Goal: Check status: Check status

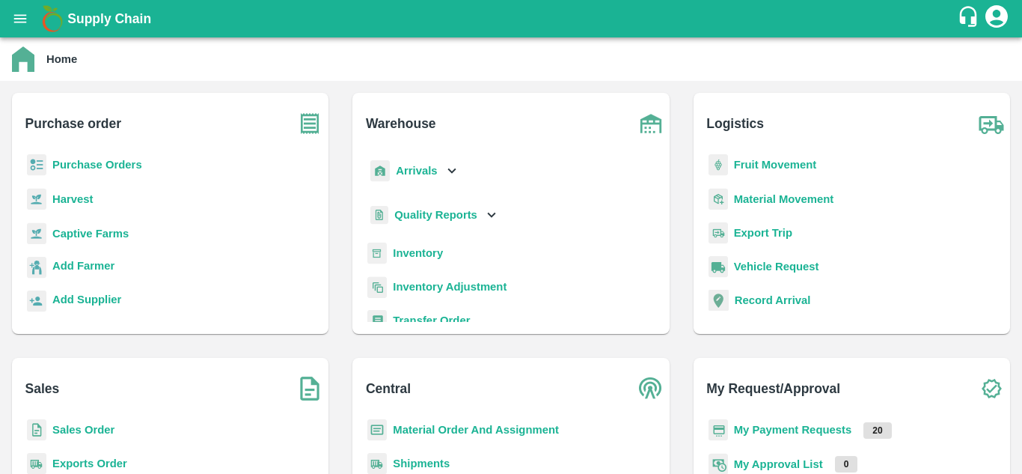
click at [762, 165] on b "Fruit Movement" at bounding box center [775, 165] width 83 height 12
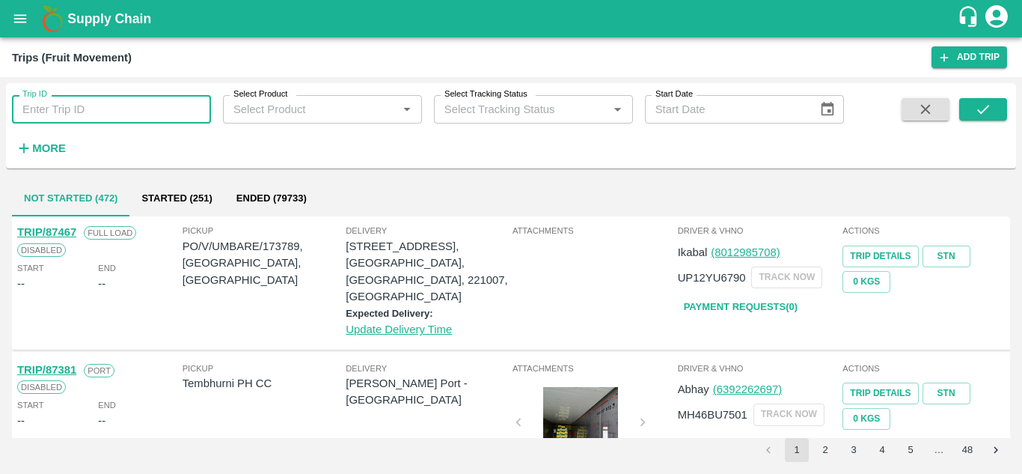
click at [42, 114] on input "Trip ID" at bounding box center [111, 109] width 199 height 28
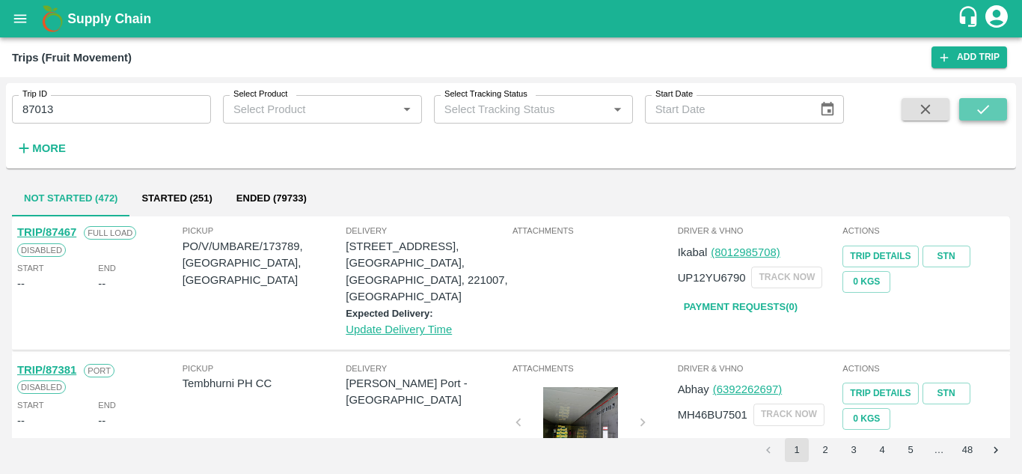
click at [983, 105] on icon "submit" at bounding box center [983, 109] width 16 height 16
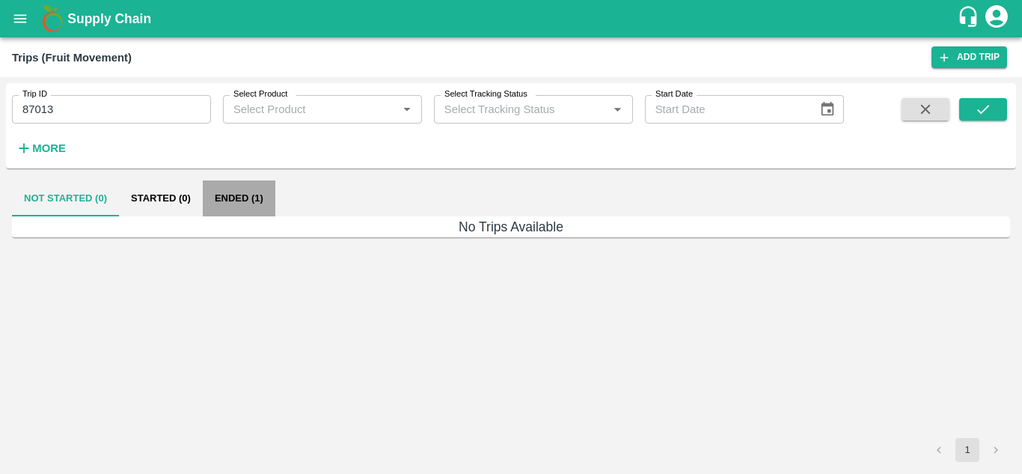
click at [238, 202] on button "Ended (1)" at bounding box center [239, 198] width 73 height 36
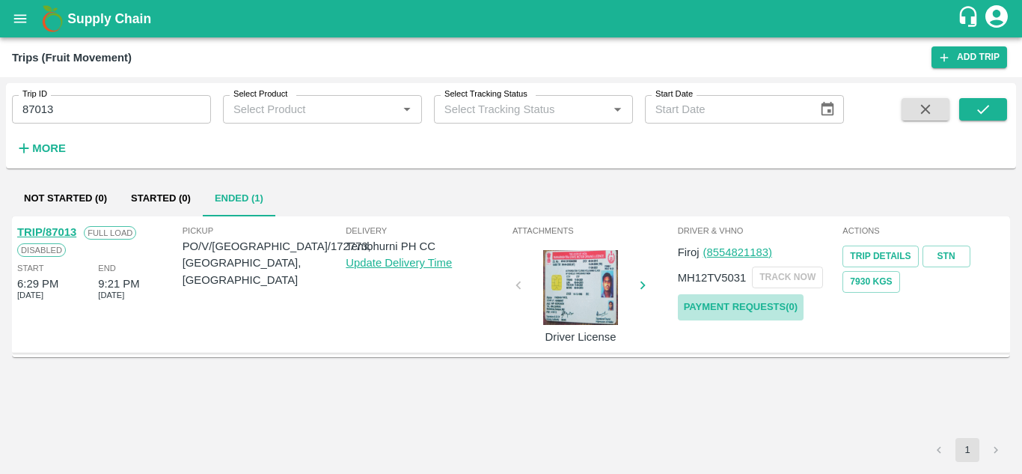
click at [742, 301] on link "Payment Requests( 0 )" at bounding box center [741, 307] width 126 height 26
click at [65, 105] on input "87013" at bounding box center [111, 109] width 199 height 28
click at [572, 388] on div "TRIP/87013 Full Load Disabled Start 6:29 PM 29 Aug 2025 End 9:21 PM 29 Aug 2025…" at bounding box center [511, 326] width 998 height 221
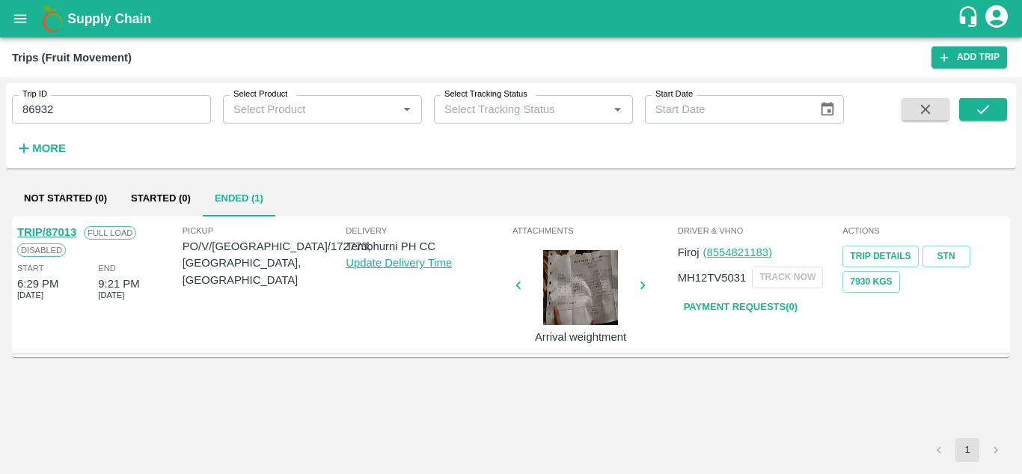
click at [981, 96] on div "Trip ID 86932 Trip ID Select Product Select Product   * Select Tracking Status …" at bounding box center [511, 125] width 1010 height 73
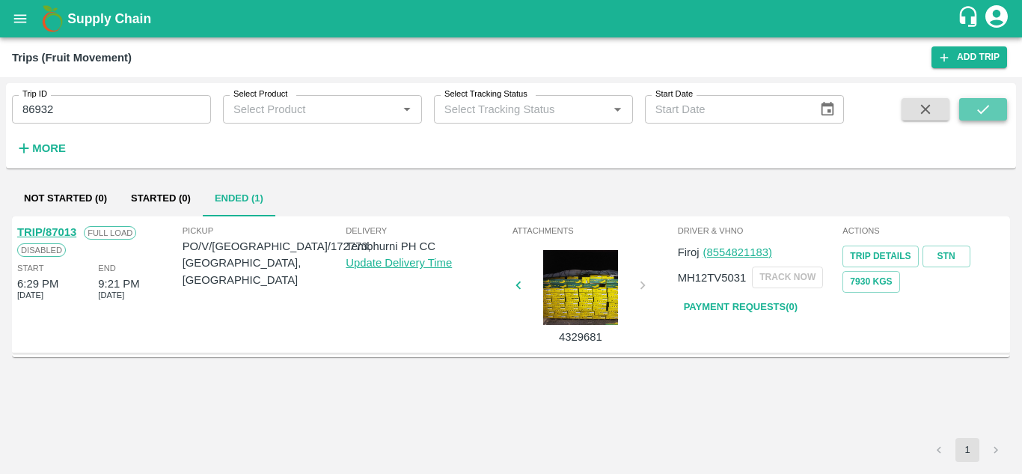
click at [983, 104] on icon "submit" at bounding box center [983, 109] width 16 height 16
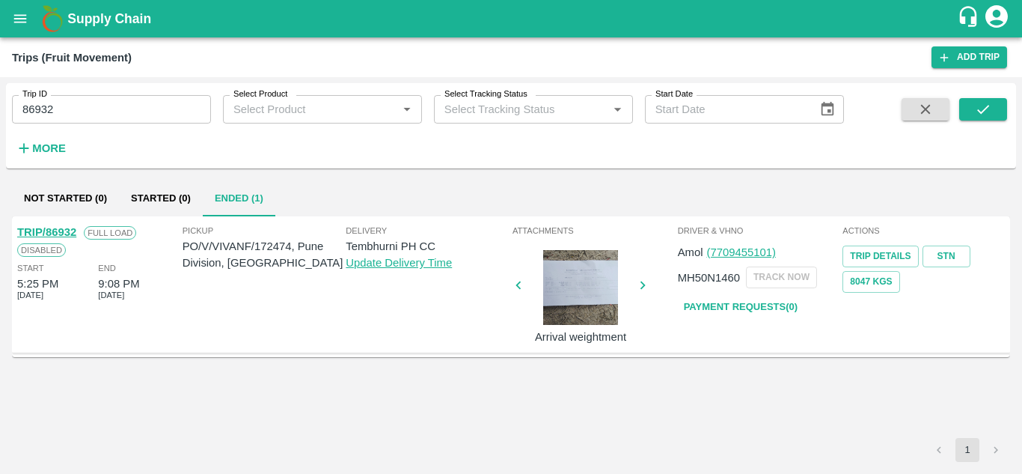
click at [728, 305] on link "Payment Requests( 0 )" at bounding box center [741, 307] width 126 height 26
click at [75, 106] on input "86932" at bounding box center [111, 109] width 199 height 28
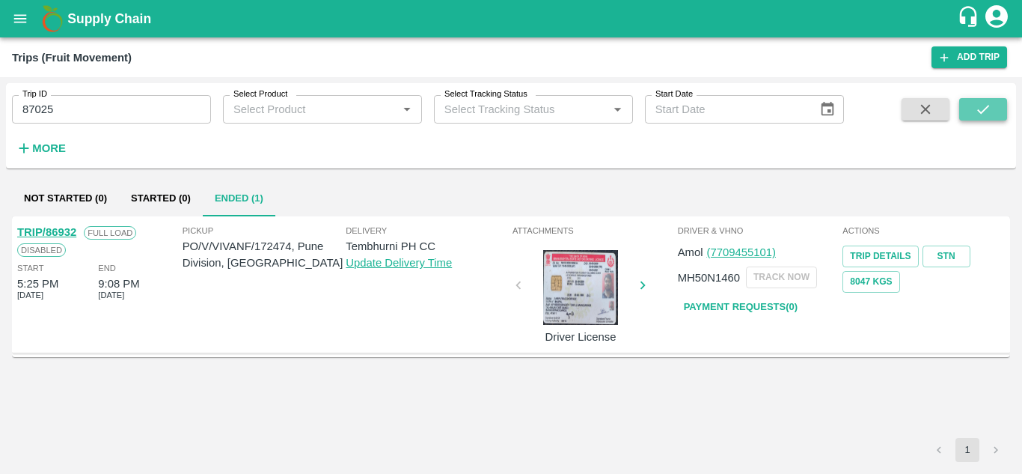
click at [975, 105] on icon "submit" at bounding box center [983, 109] width 16 height 16
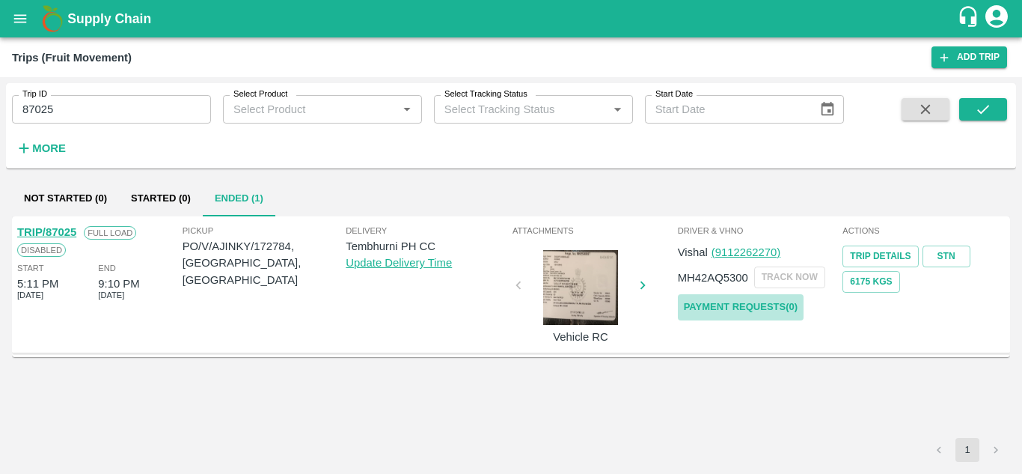
click at [743, 306] on link "Payment Requests( 0 )" at bounding box center [741, 307] width 126 height 26
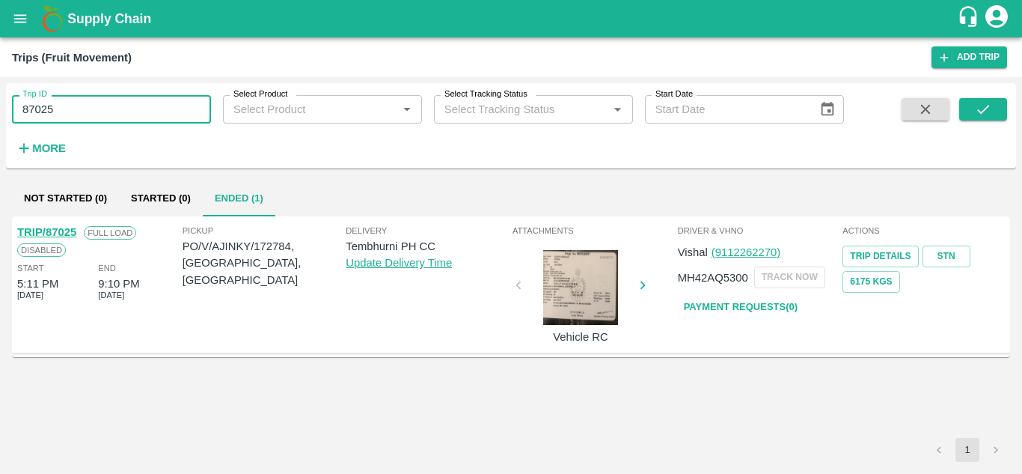
click at [86, 110] on input "87025" at bounding box center [111, 109] width 199 height 28
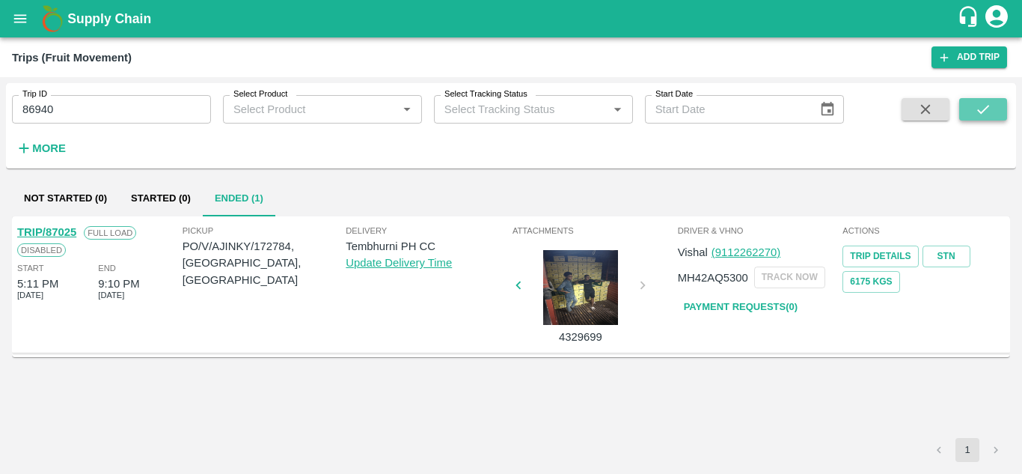
click at [988, 104] on icon "submit" at bounding box center [983, 109] width 16 height 16
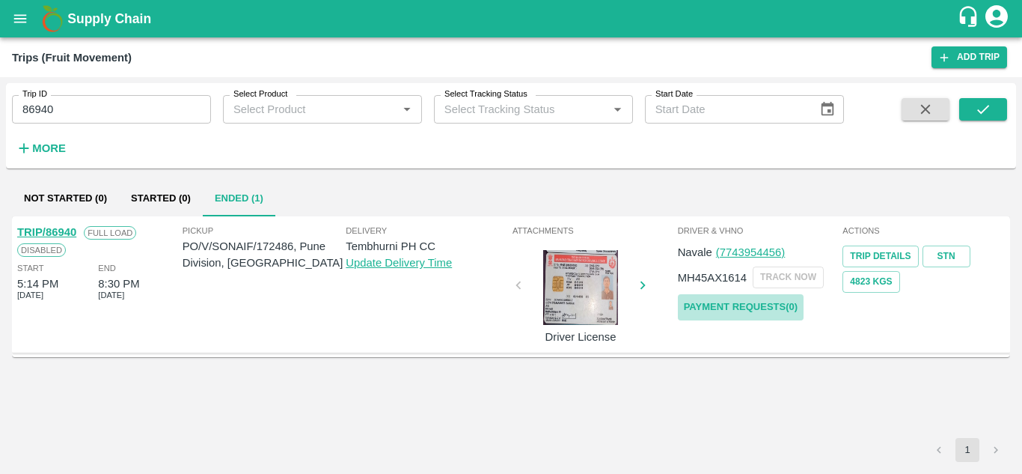
click at [733, 307] on link "Payment Requests( 0 )" at bounding box center [741, 307] width 126 height 26
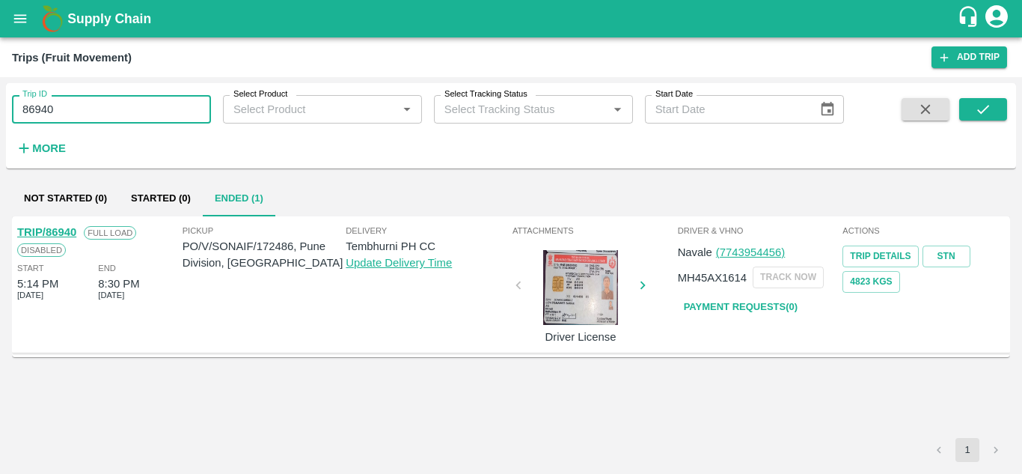
click at [92, 103] on input "86940" at bounding box center [111, 109] width 199 height 28
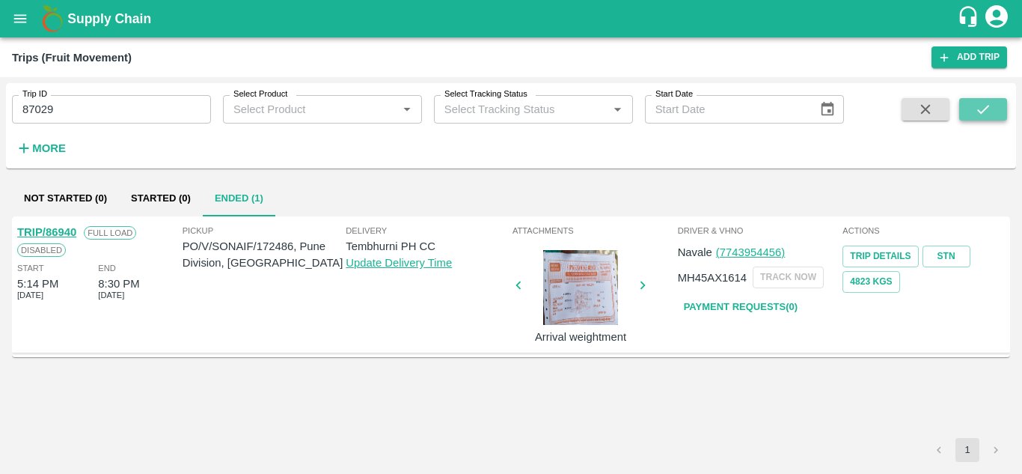
click at [990, 105] on icon "submit" at bounding box center [983, 109] width 16 height 16
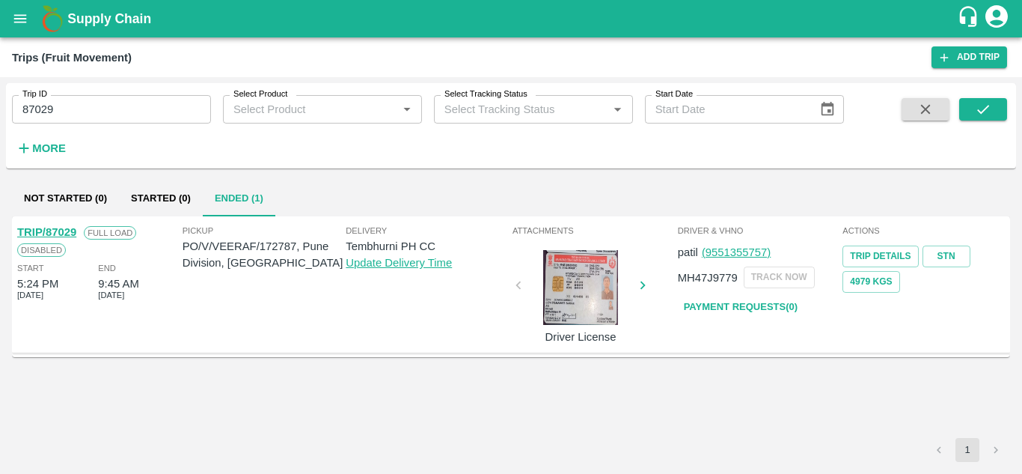
click at [744, 301] on link "Payment Requests( 0 )" at bounding box center [741, 307] width 126 height 26
click at [81, 108] on input "87029" at bounding box center [111, 109] width 199 height 28
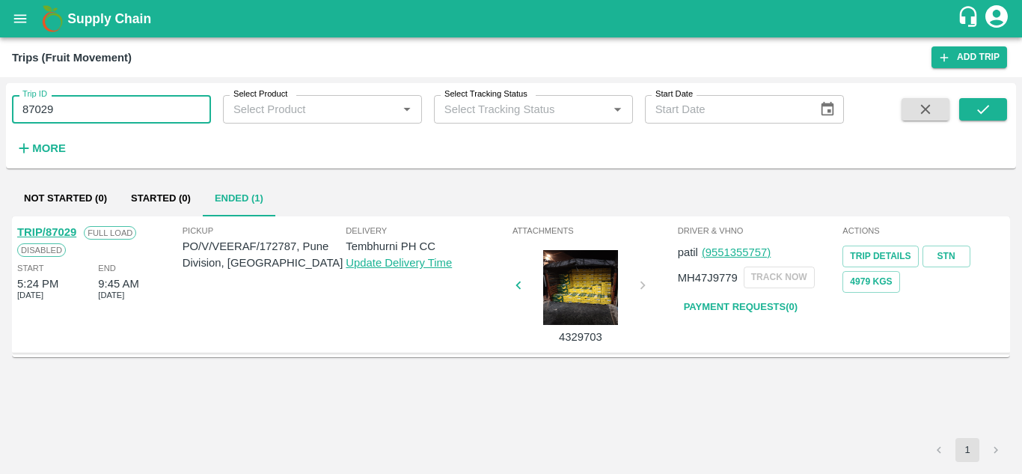
click at [71, 105] on input "87029" at bounding box center [111, 109] width 199 height 28
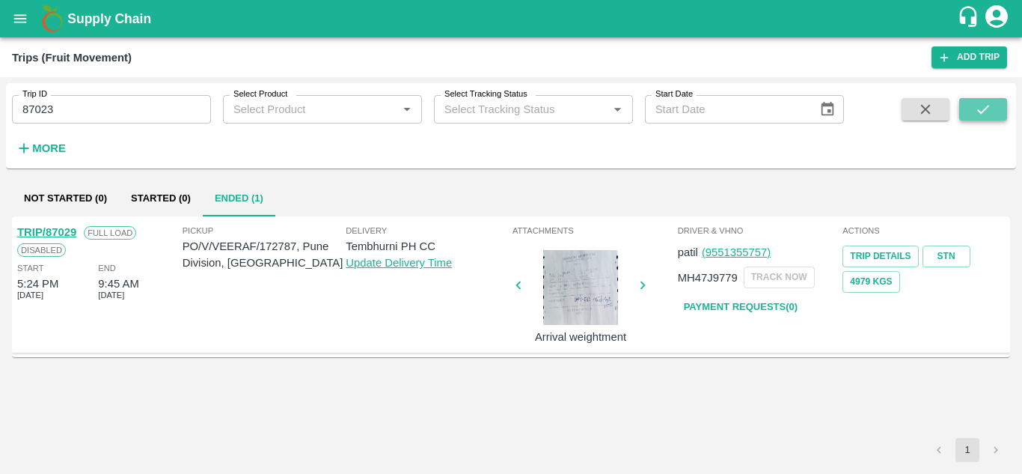
click at [987, 108] on icon "submit" at bounding box center [983, 109] width 16 height 16
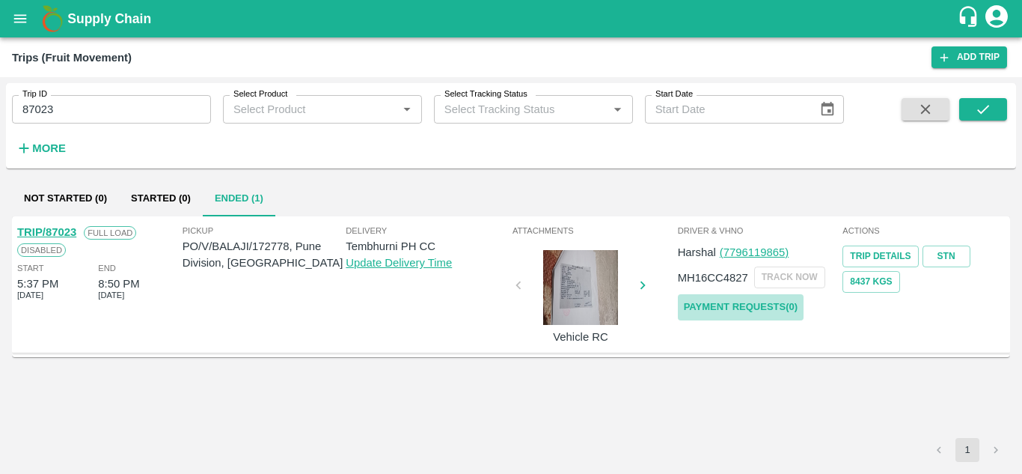
click at [732, 304] on link "Payment Requests( 0 )" at bounding box center [741, 307] width 126 height 26
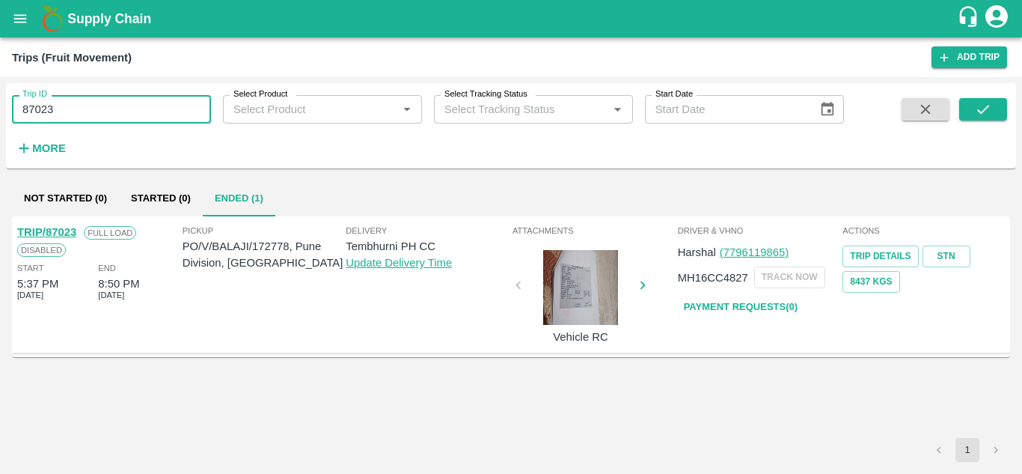
click at [67, 101] on input "87023" at bounding box center [111, 109] width 199 height 28
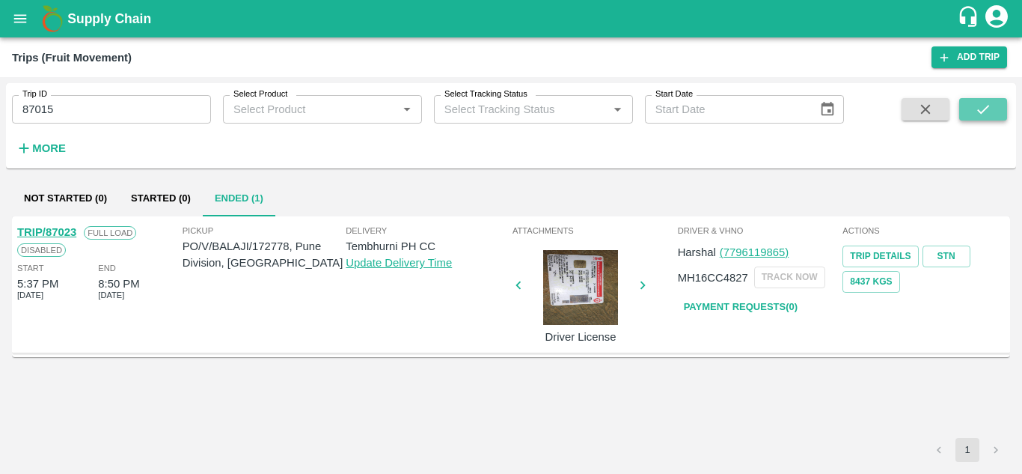
click at [979, 109] on icon "submit" at bounding box center [983, 109] width 16 height 16
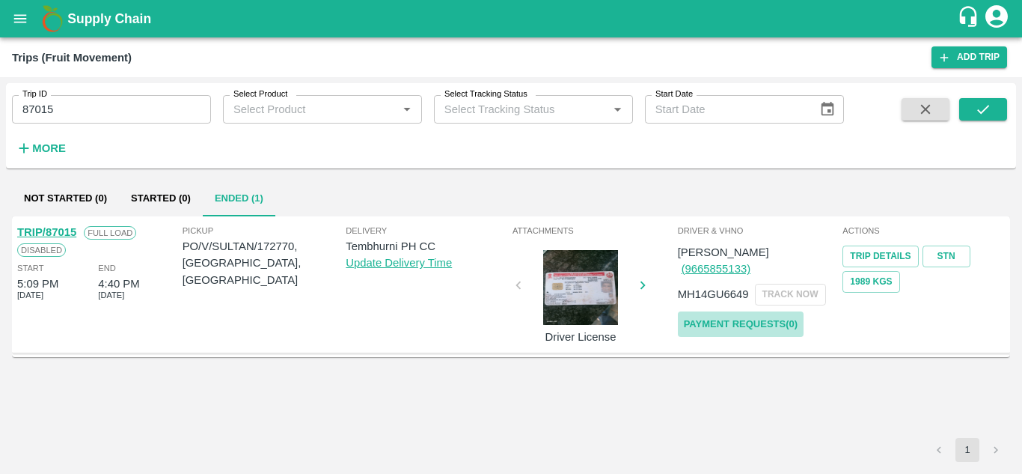
click at [744, 311] on link "Payment Requests( 0 )" at bounding box center [741, 324] width 126 height 26
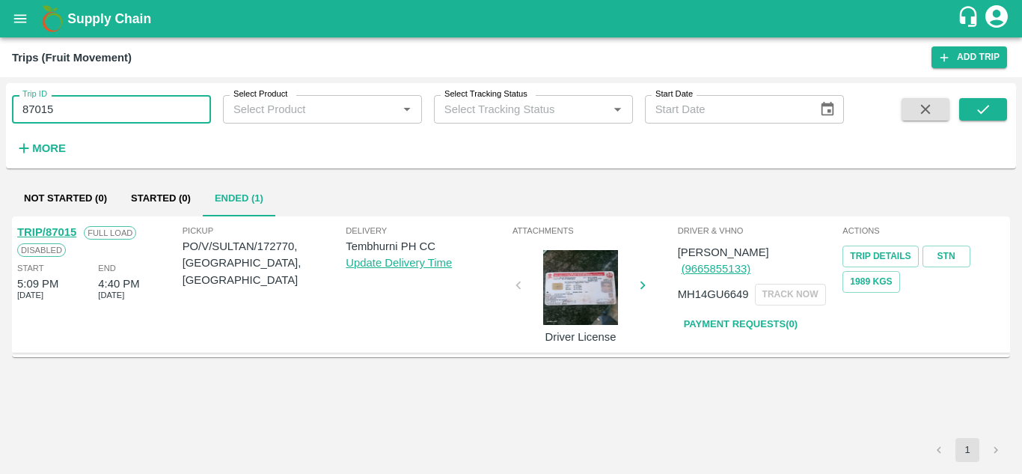
click at [67, 109] on input "87015" at bounding box center [111, 109] width 199 height 28
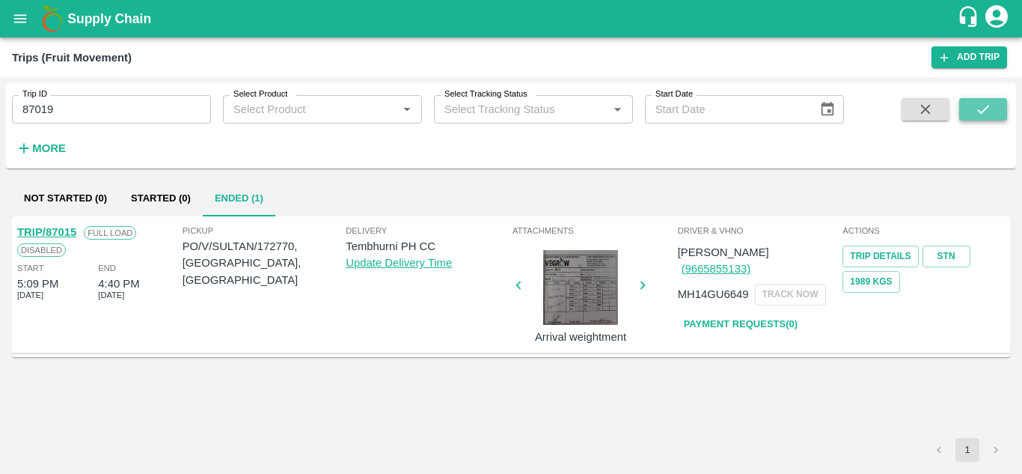
click at [976, 110] on icon "submit" at bounding box center [983, 109] width 16 height 16
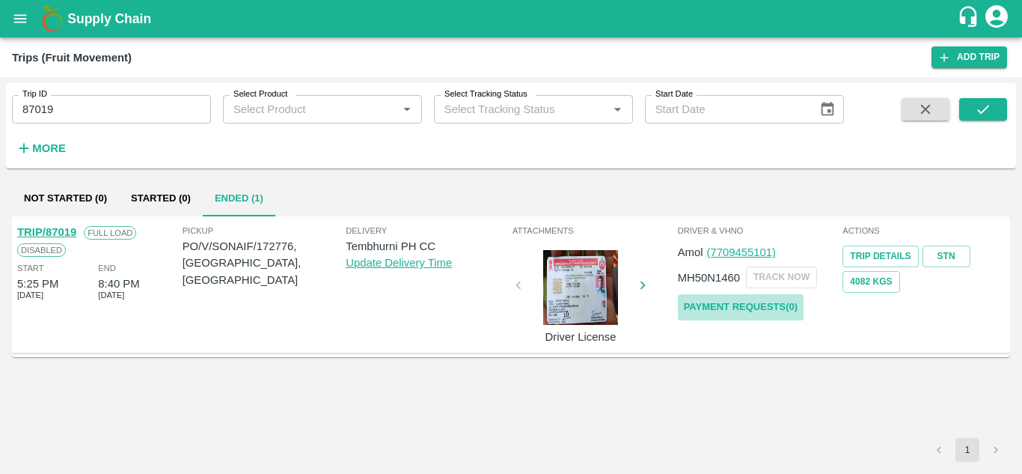
click at [749, 303] on link "Payment Requests( 0 )" at bounding box center [741, 307] width 126 height 26
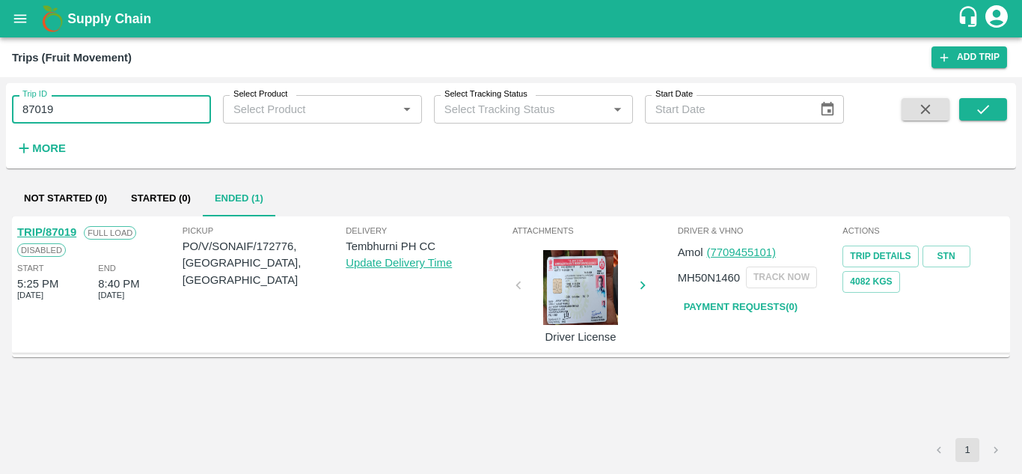
click at [76, 117] on input "87019" at bounding box center [111, 109] width 199 height 28
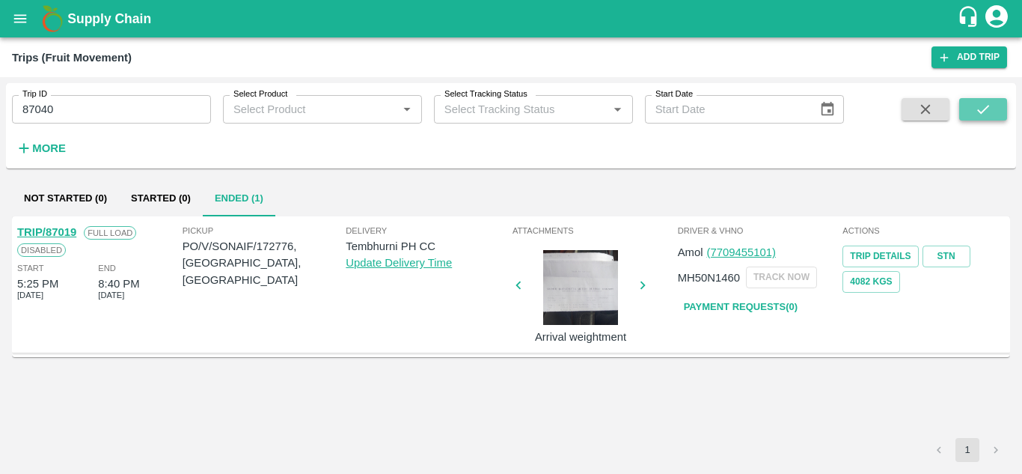
click at [983, 107] on icon "submit" at bounding box center [983, 109] width 16 height 16
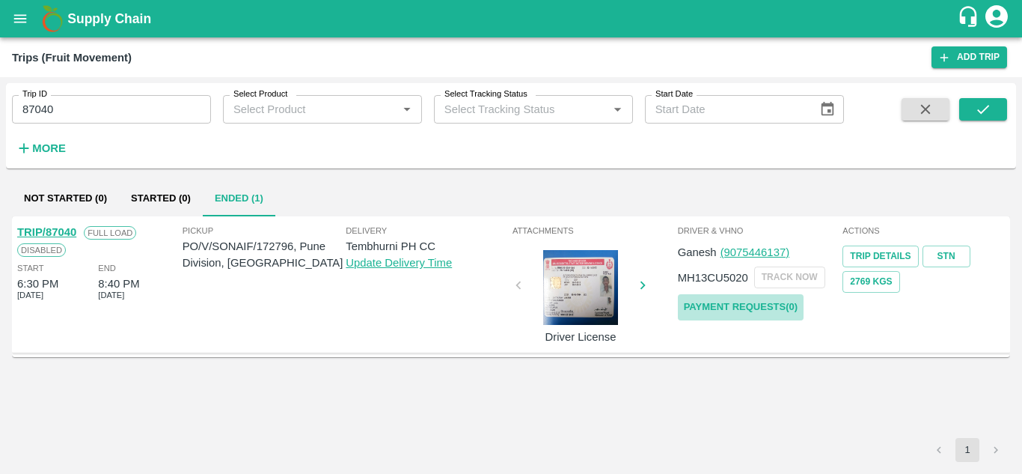
click at [735, 301] on link "Payment Requests( 0 )" at bounding box center [741, 307] width 126 height 26
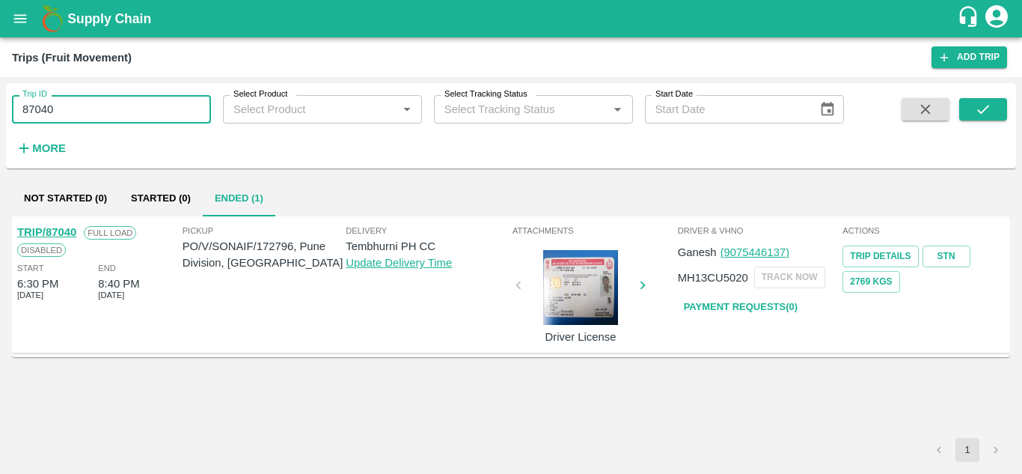
click at [73, 107] on input "87040" at bounding box center [111, 109] width 199 height 28
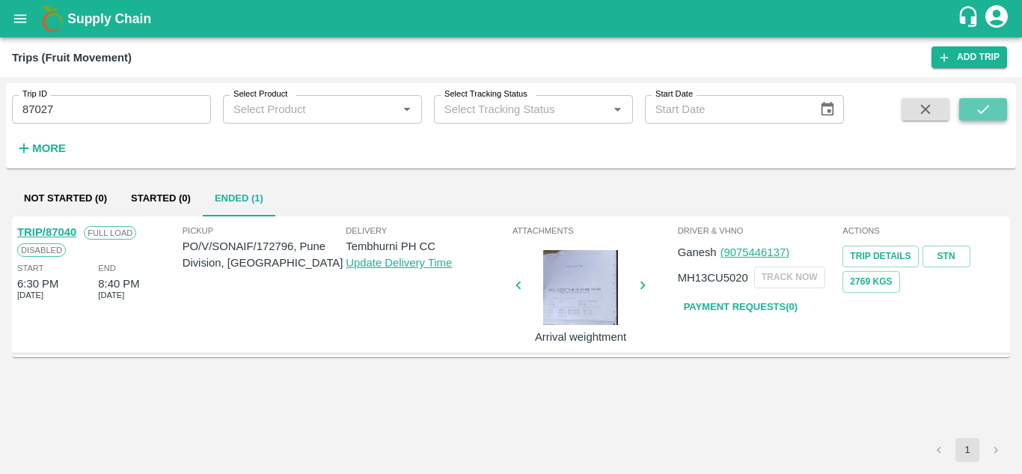
click at [985, 113] on icon "submit" at bounding box center [983, 109] width 16 height 16
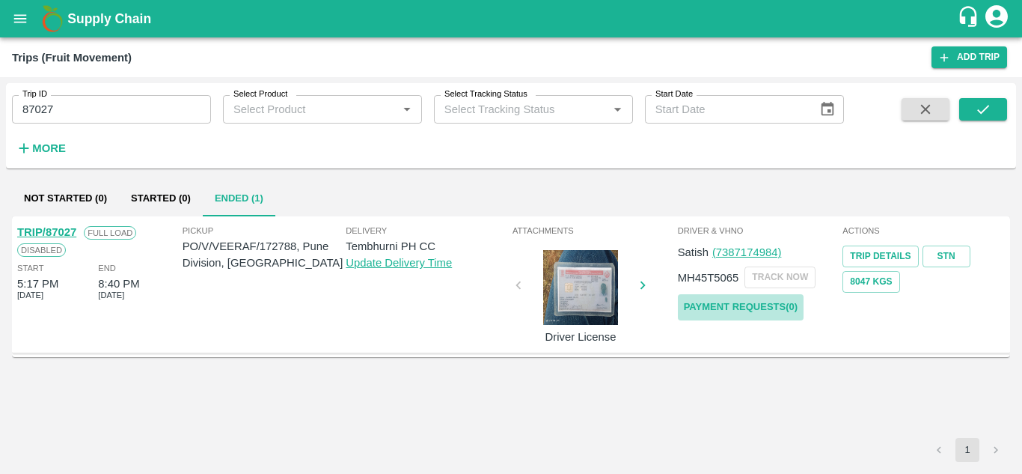
click at [727, 306] on link "Payment Requests( 0 )" at bounding box center [741, 307] width 126 height 26
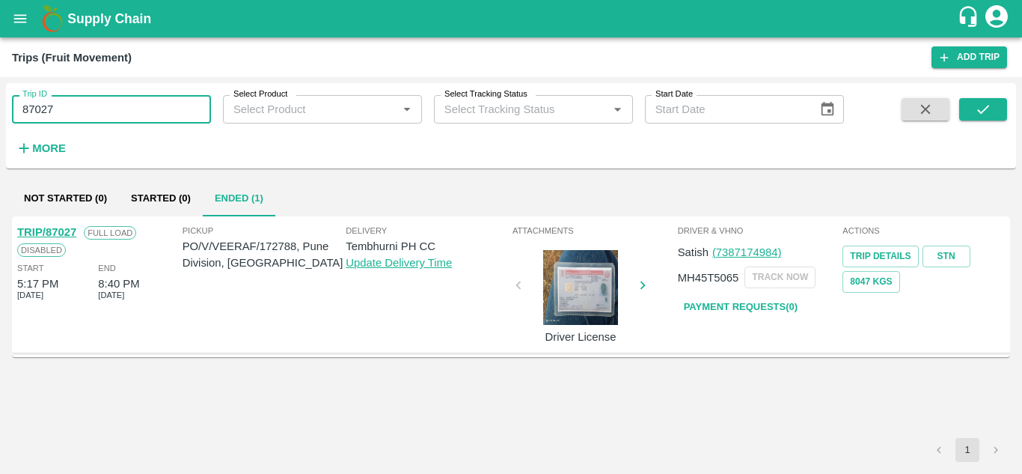
click at [63, 109] on input "87027" at bounding box center [111, 109] width 199 height 28
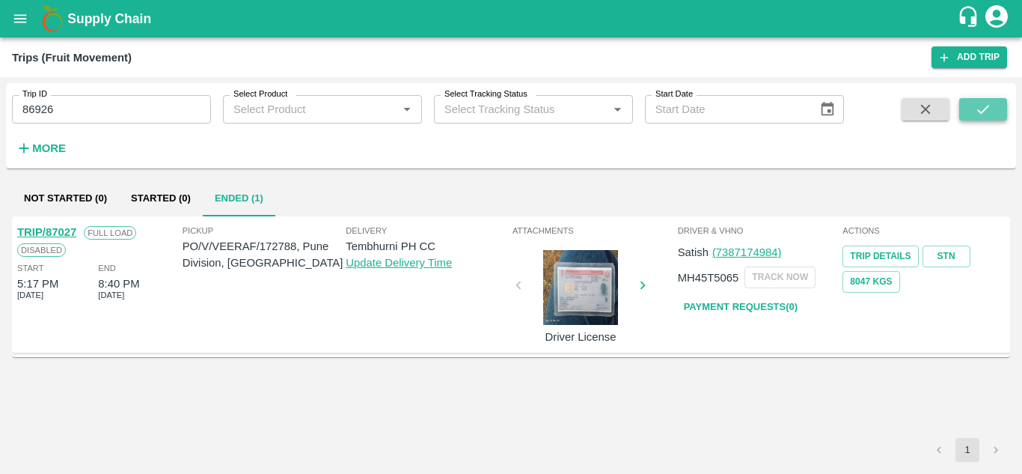
click at [975, 117] on icon "submit" at bounding box center [983, 109] width 16 height 16
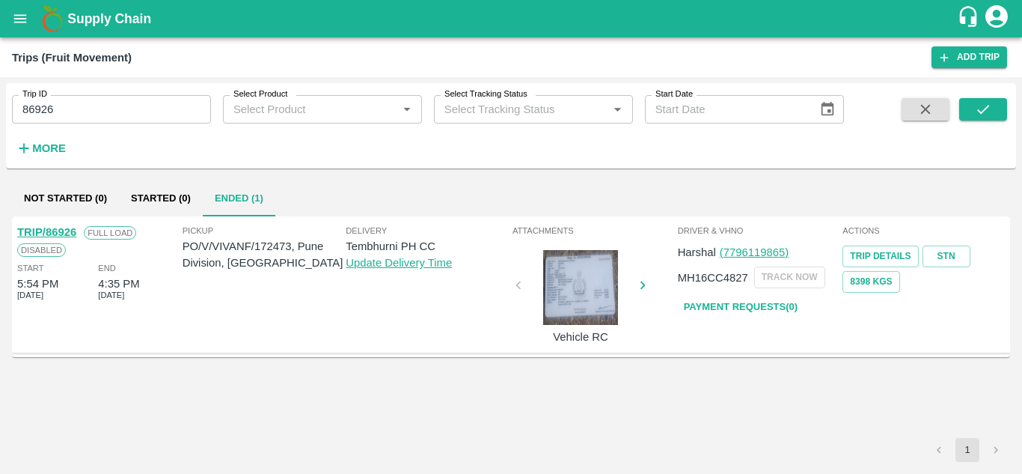
click at [757, 304] on link "Payment Requests( 0 )" at bounding box center [741, 307] width 126 height 26
click at [75, 108] on input "86926" at bounding box center [111, 109] width 199 height 28
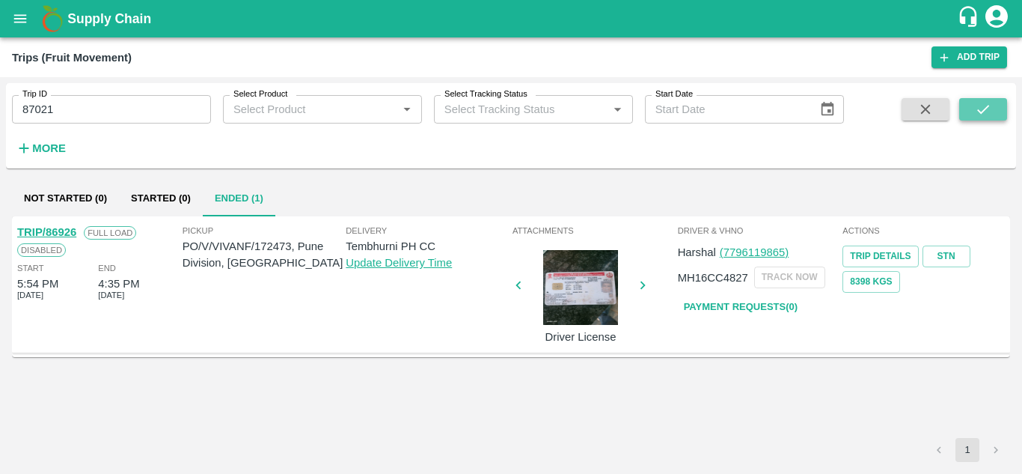
click at [966, 104] on button "submit" at bounding box center [983, 109] width 48 height 22
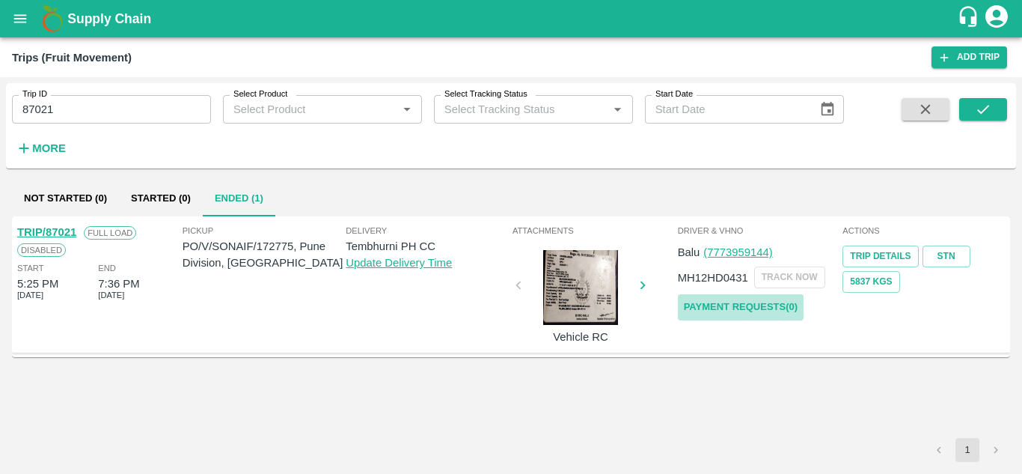
click at [717, 305] on link "Payment Requests( 0 )" at bounding box center [741, 307] width 126 height 26
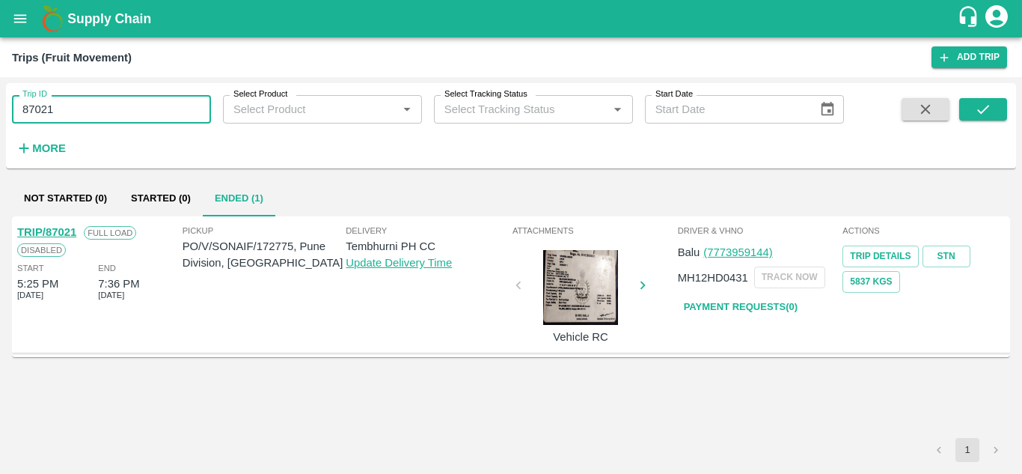
click at [64, 111] on input "87021" at bounding box center [111, 109] width 199 height 28
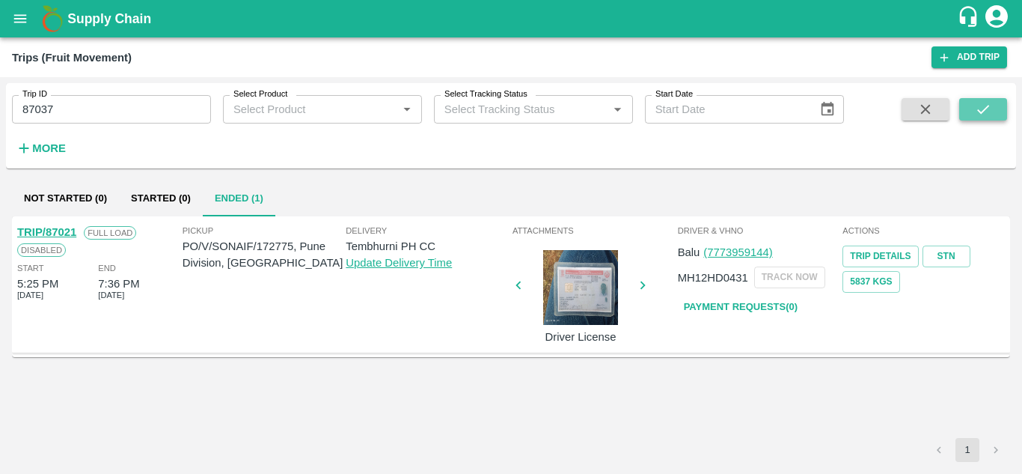
click at [999, 110] on button "submit" at bounding box center [983, 109] width 48 height 22
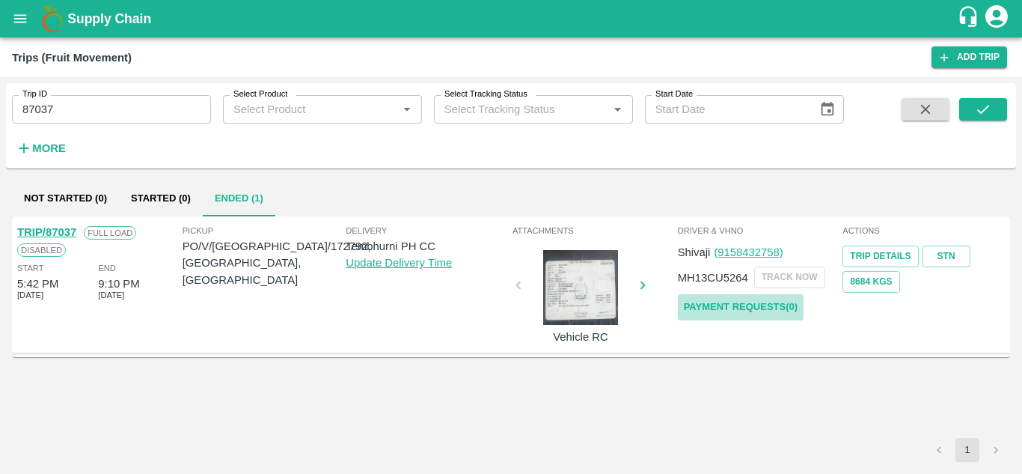
click at [778, 304] on link "Payment Requests( 0 )" at bounding box center [741, 307] width 126 height 26
click at [85, 114] on input "87037" at bounding box center [111, 109] width 199 height 28
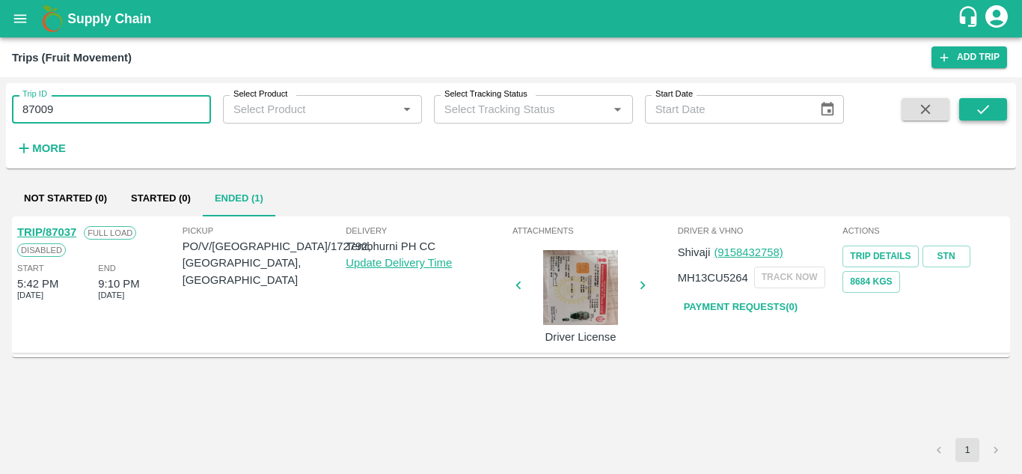
click at [975, 110] on icon "submit" at bounding box center [983, 109] width 16 height 16
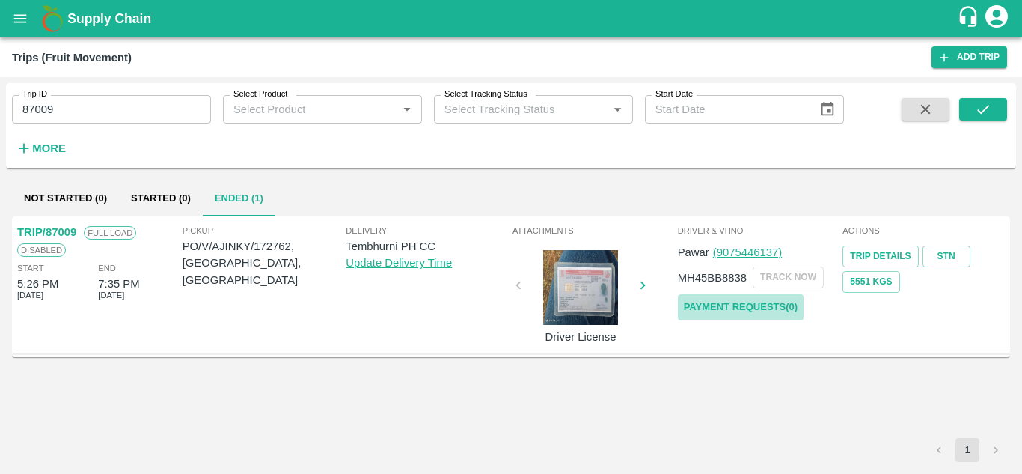
click at [730, 302] on link "Payment Requests( 0 )" at bounding box center [741, 307] width 126 height 26
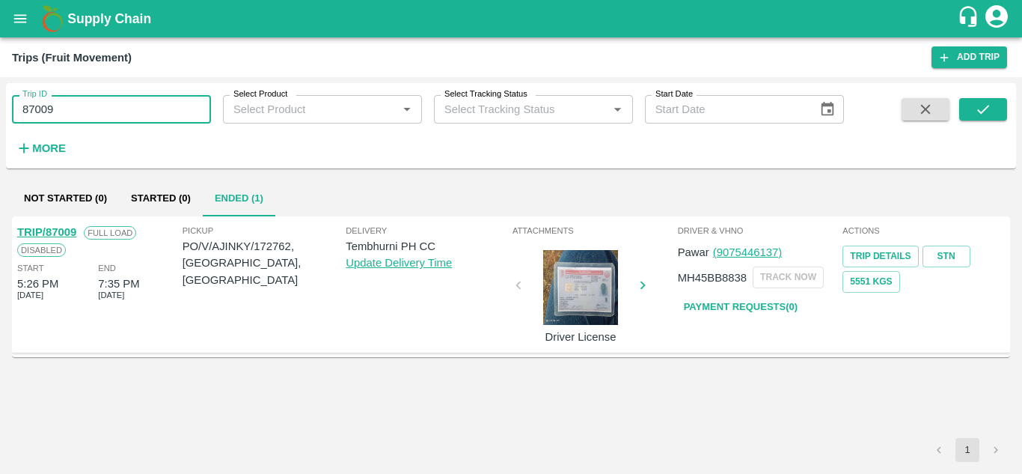
click at [74, 104] on input "87009" at bounding box center [111, 109] width 199 height 28
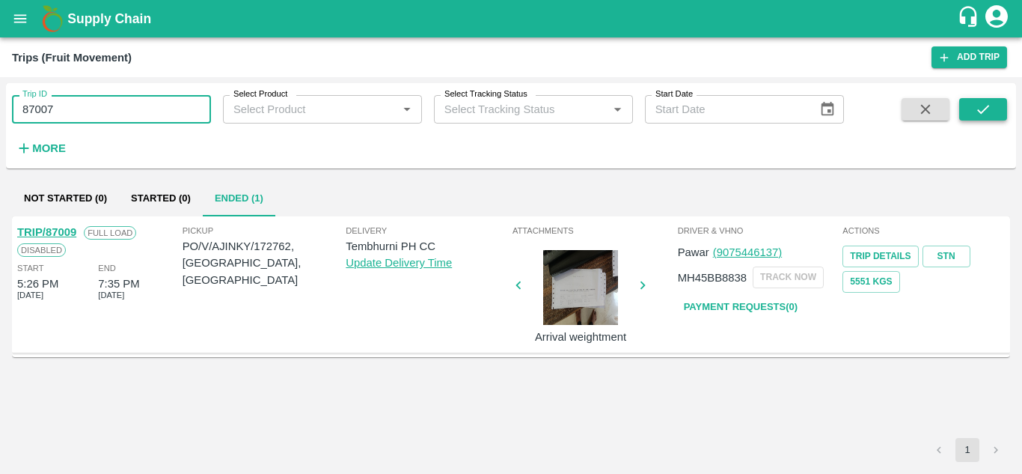
click at [987, 117] on icon "submit" at bounding box center [983, 109] width 16 height 16
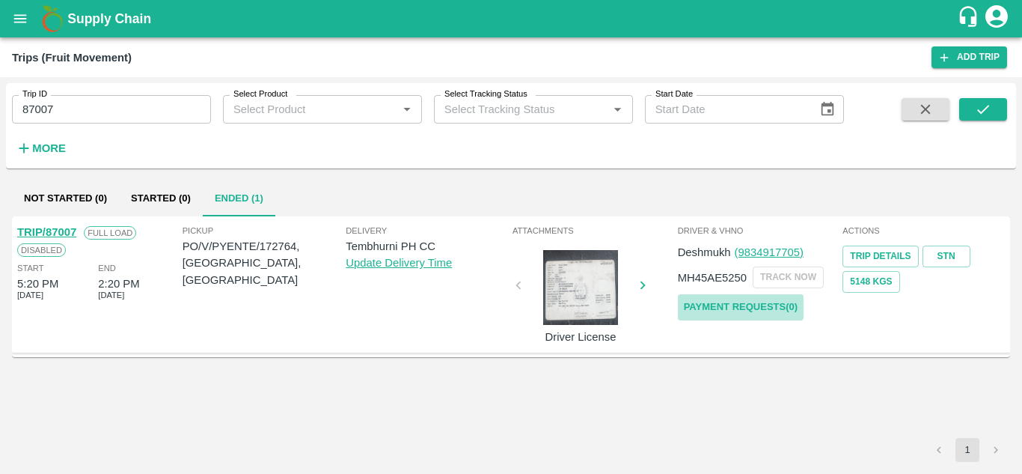
click at [714, 304] on link "Payment Requests( 0 )" at bounding box center [741, 307] width 126 height 26
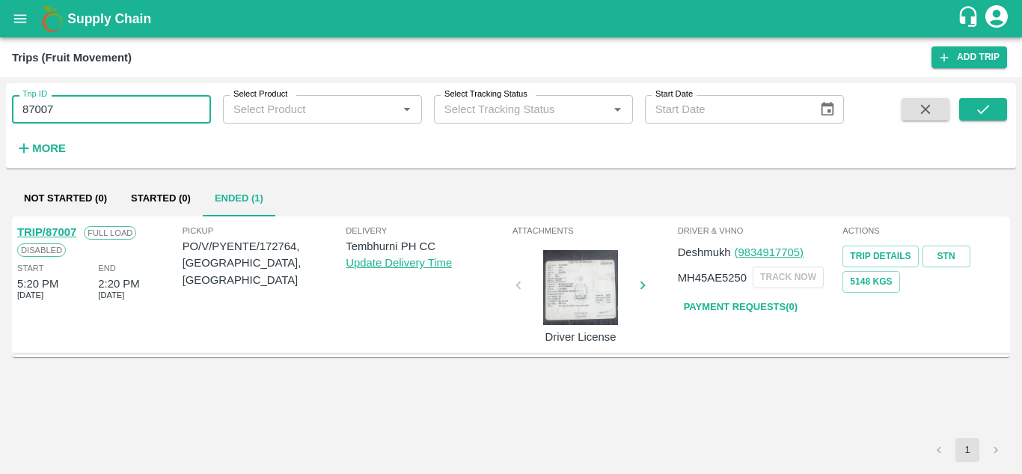
click at [57, 111] on input "87007" at bounding box center [111, 109] width 199 height 28
type input "8"
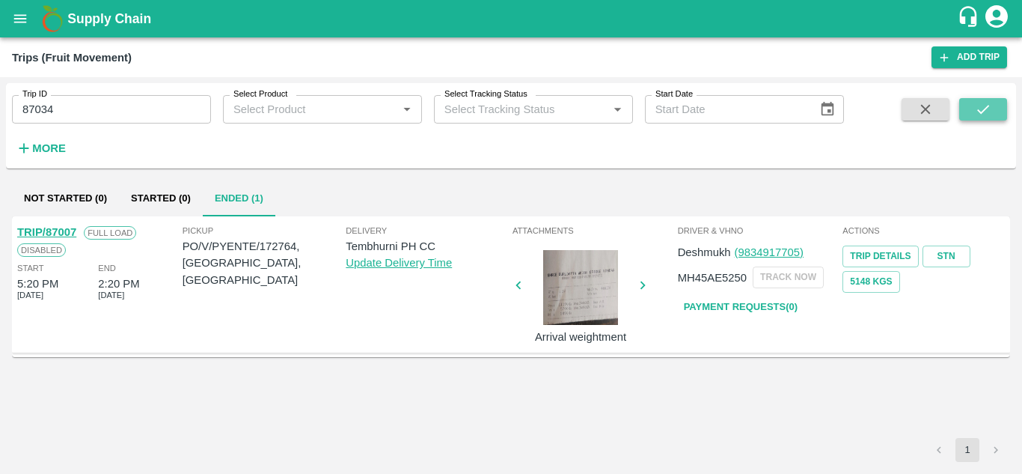
click at [963, 114] on button "submit" at bounding box center [983, 109] width 48 height 22
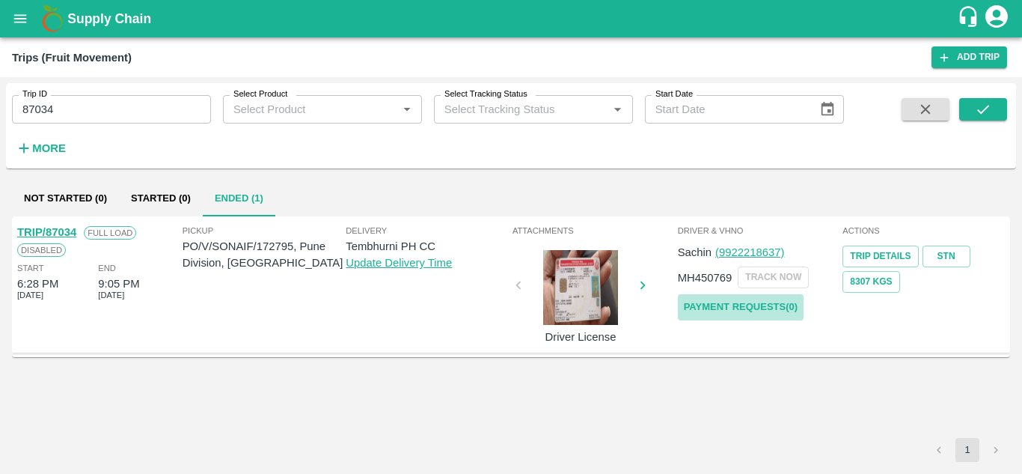
click at [753, 303] on link "Payment Requests( 0 )" at bounding box center [741, 307] width 126 height 26
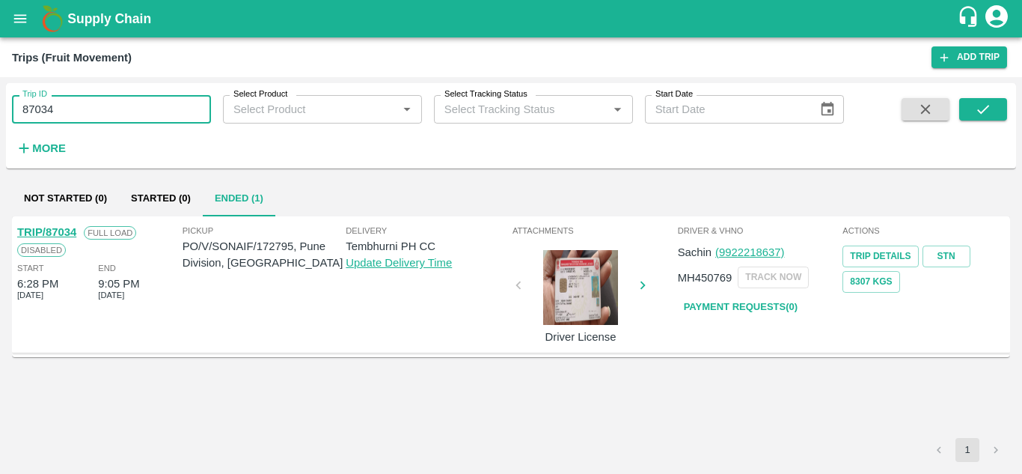
click at [82, 111] on input "87034" at bounding box center [111, 109] width 199 height 28
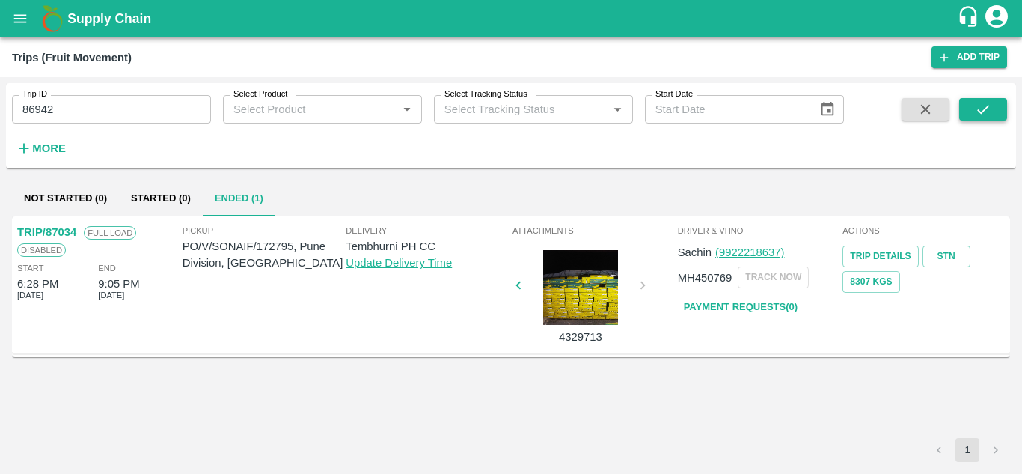
drag, startPoint x: 978, startPoint y: 93, endPoint x: 978, endPoint y: 108, distance: 15.7
click at [978, 108] on div "Trip ID 86942 Trip ID Select Product Select Product   * Select Tracking Status …" at bounding box center [511, 125] width 1010 height 73
click at [978, 108] on icon "submit" at bounding box center [983, 109] width 16 height 16
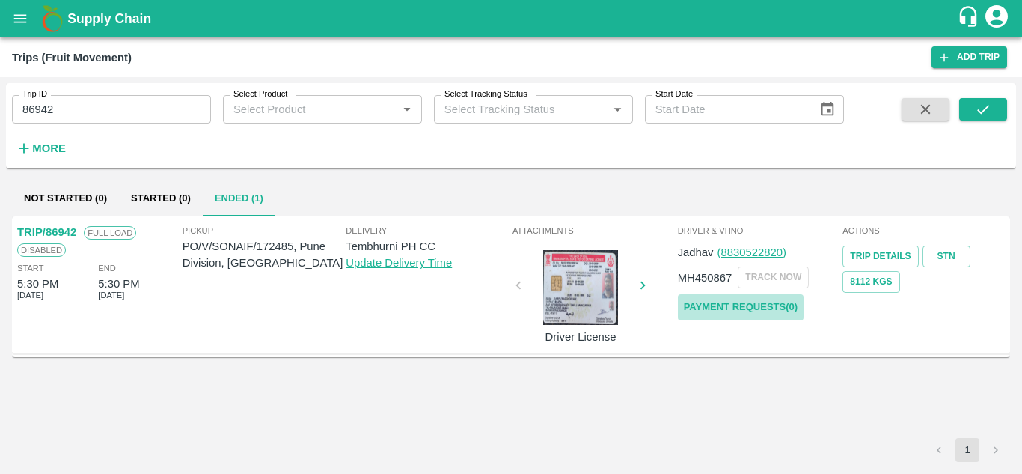
click at [712, 310] on link "Payment Requests( 0 )" at bounding box center [741, 307] width 126 height 26
click at [67, 105] on input "86942" at bounding box center [111, 109] width 199 height 28
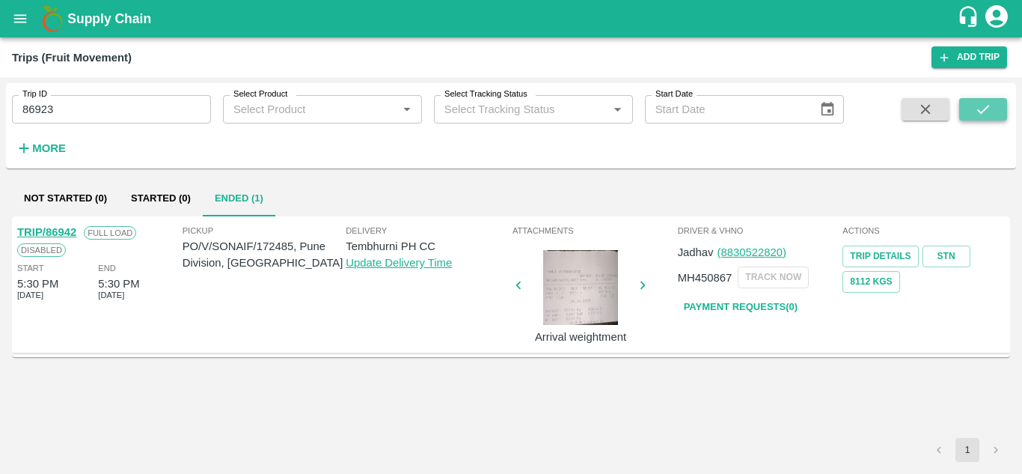
click at [987, 102] on icon "submit" at bounding box center [983, 109] width 16 height 16
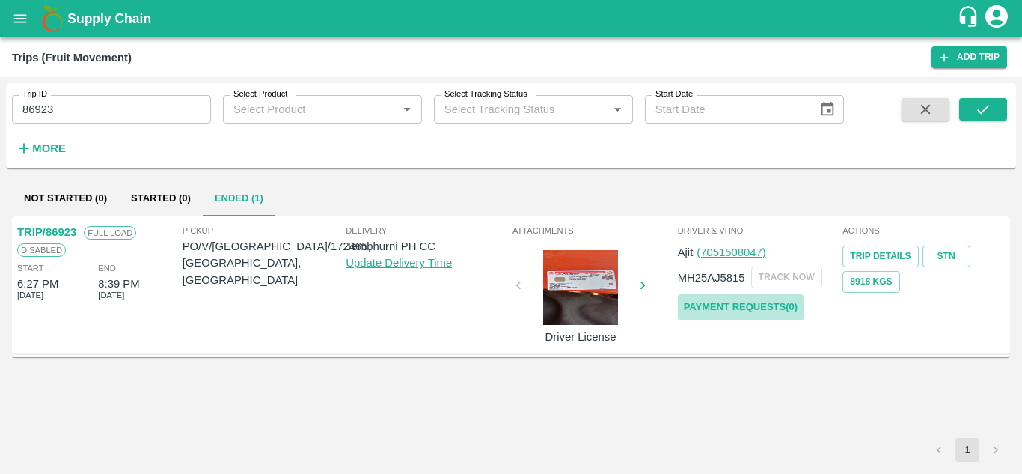
click at [735, 306] on link "Payment Requests( 0 )" at bounding box center [741, 307] width 126 height 26
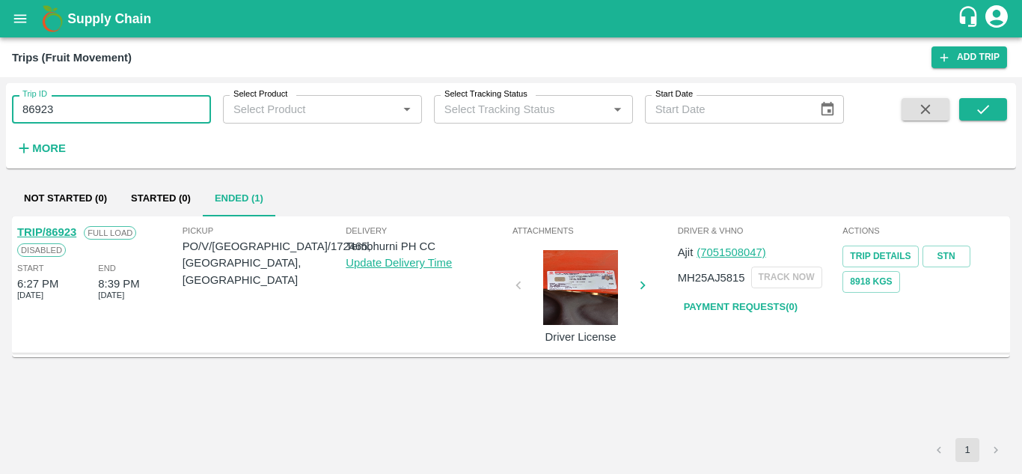
click at [71, 112] on input "86923" at bounding box center [111, 109] width 199 height 28
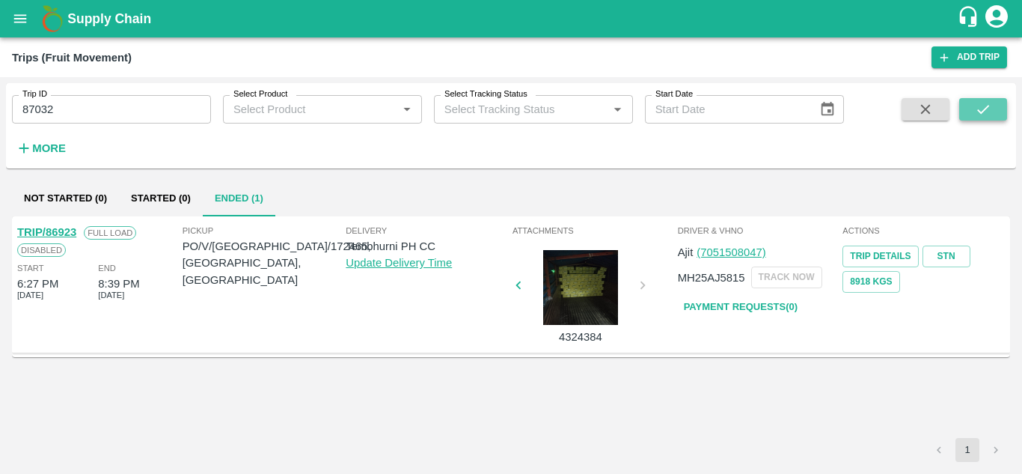
click at [990, 105] on icon "submit" at bounding box center [983, 109] width 16 height 16
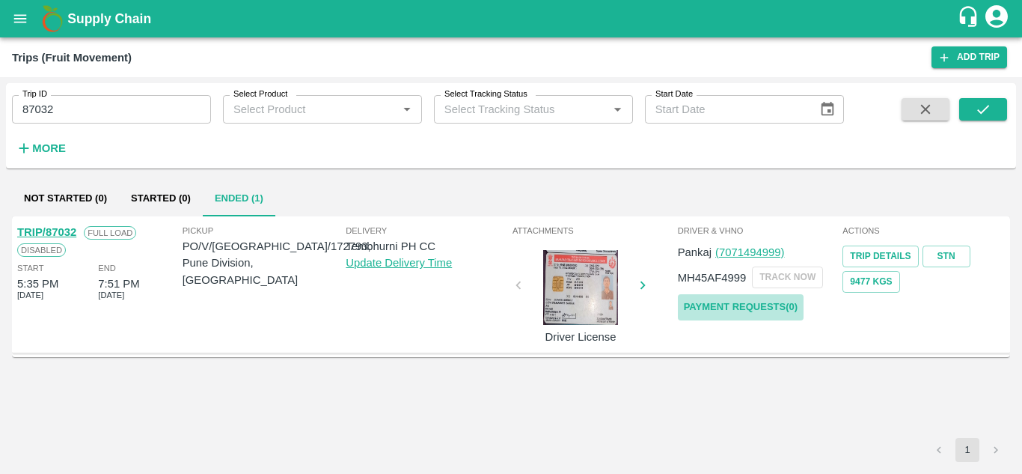
click at [776, 299] on link "Payment Requests( 0 )" at bounding box center [741, 307] width 126 height 26
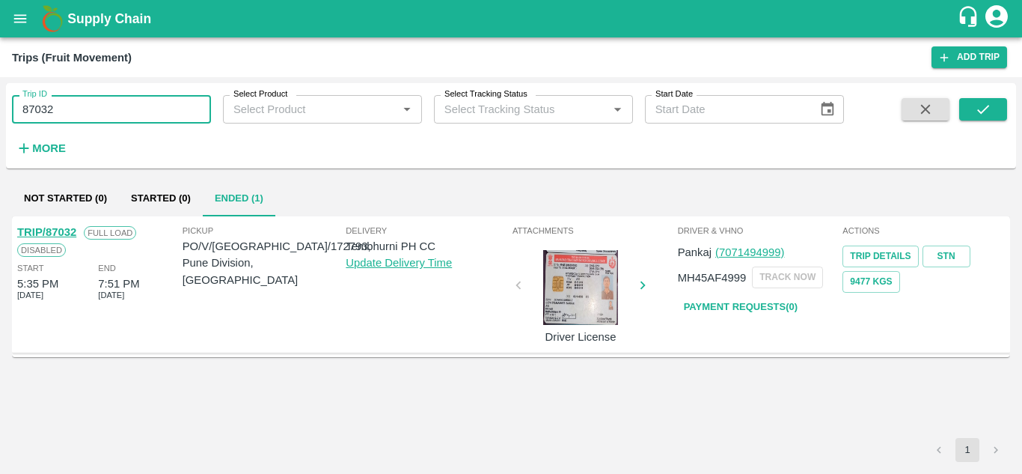
click at [62, 104] on input "87032" at bounding box center [111, 109] width 199 height 28
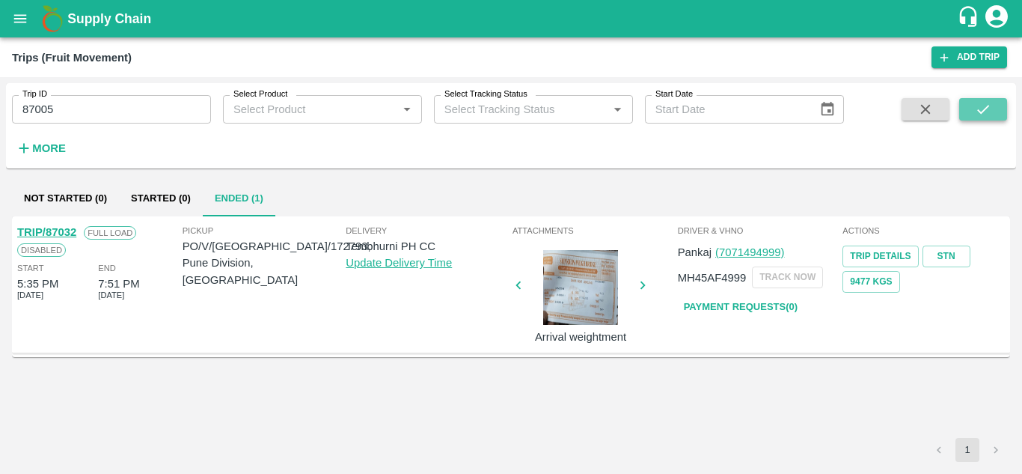
click at [992, 107] on button "submit" at bounding box center [983, 109] width 48 height 22
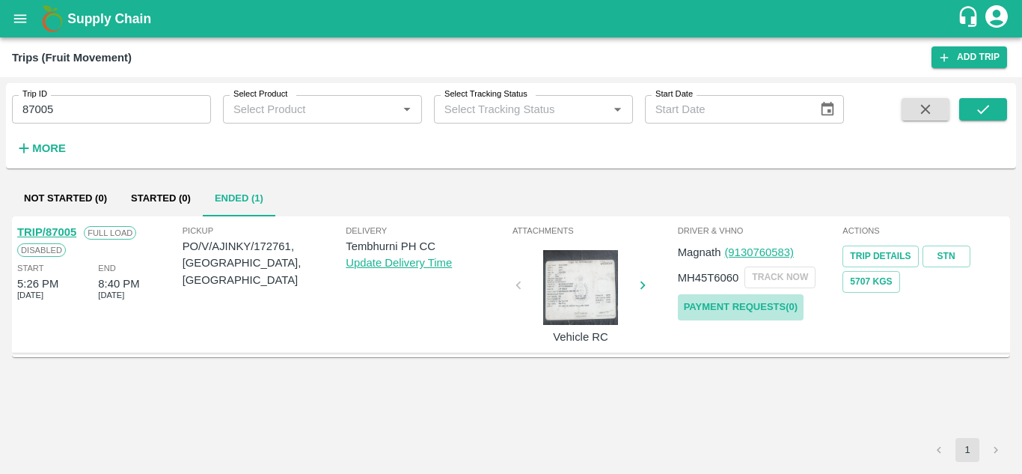
click at [719, 298] on link "Payment Requests( 0 )" at bounding box center [741, 307] width 126 height 26
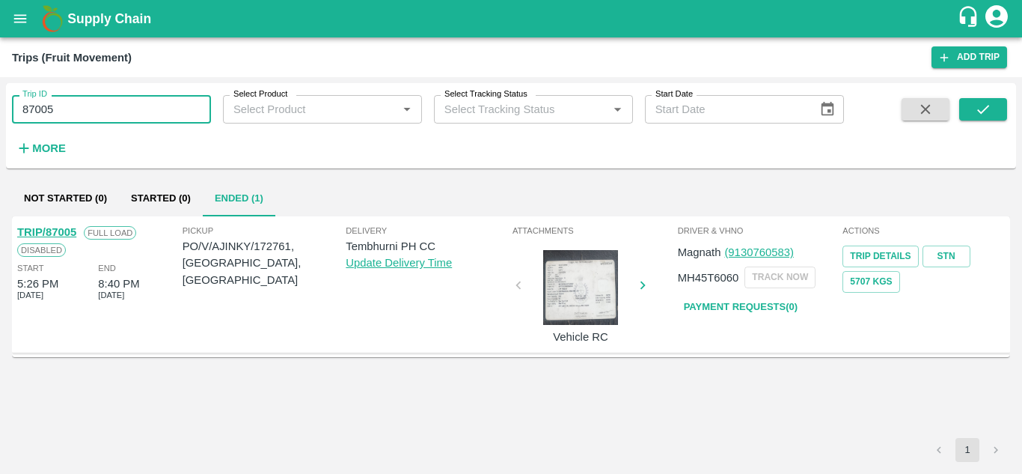
click at [65, 96] on input "87005" at bounding box center [111, 109] width 199 height 28
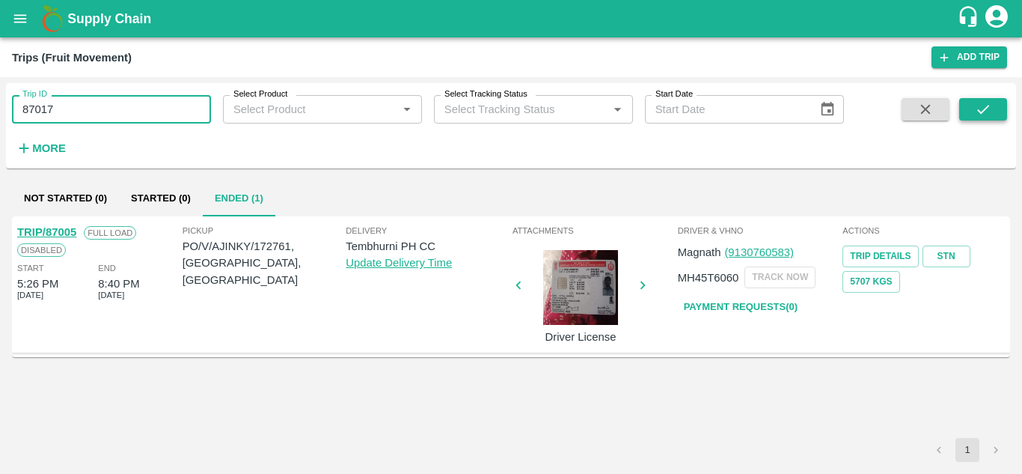
click at [986, 111] on icon "submit" at bounding box center [983, 109] width 16 height 16
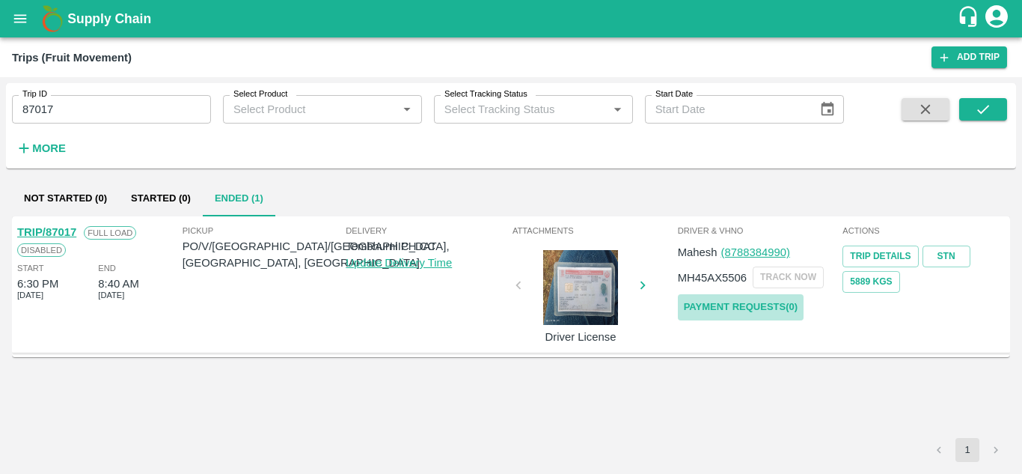
click at [741, 301] on link "Payment Requests( 0 )" at bounding box center [741, 307] width 126 height 26
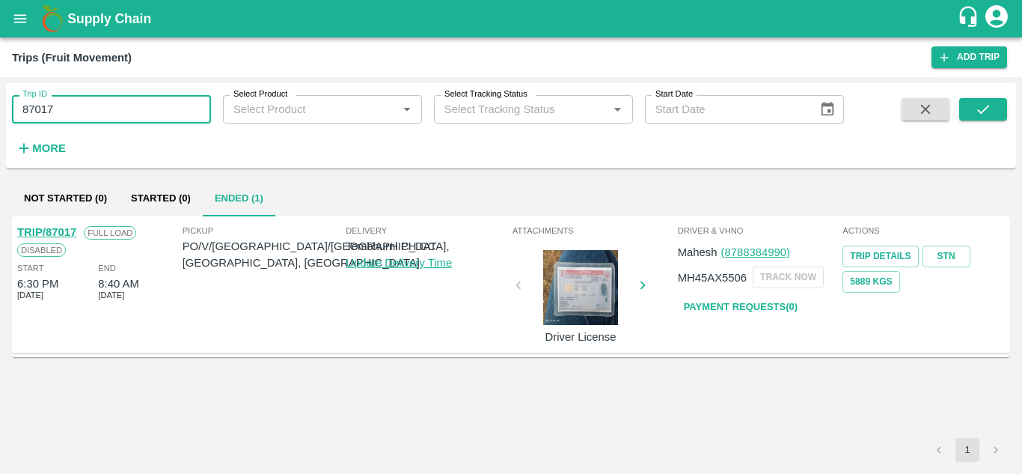
click at [58, 112] on input "87017" at bounding box center [111, 109] width 199 height 28
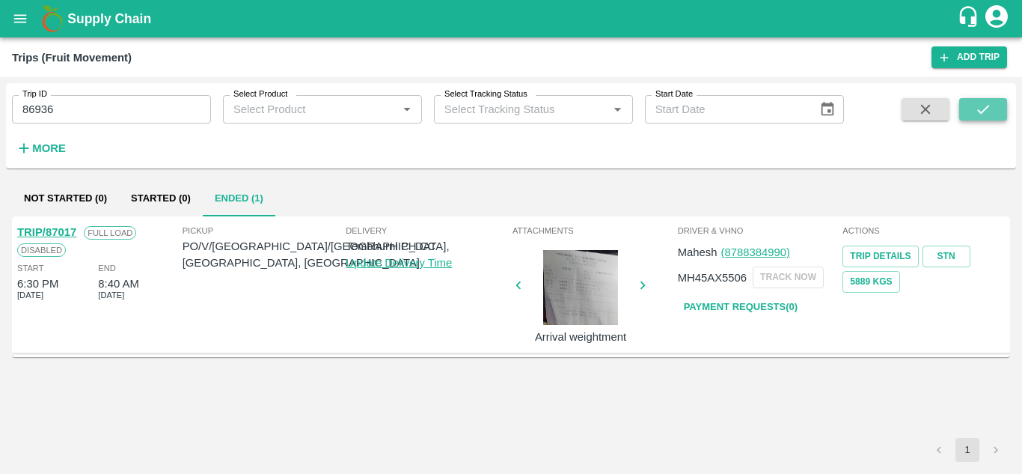
click at [977, 103] on icon "submit" at bounding box center [983, 109] width 16 height 16
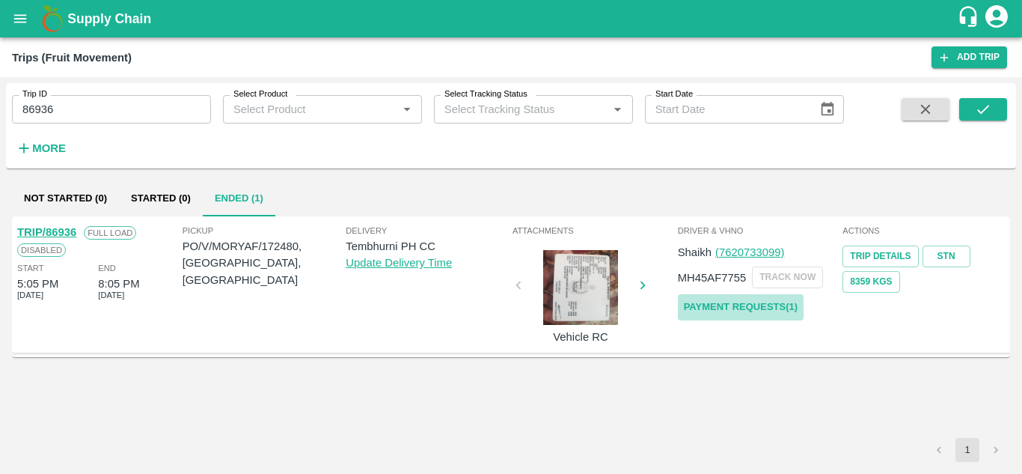
click at [733, 307] on link "Payment Requests( 1 )" at bounding box center [741, 307] width 126 height 26
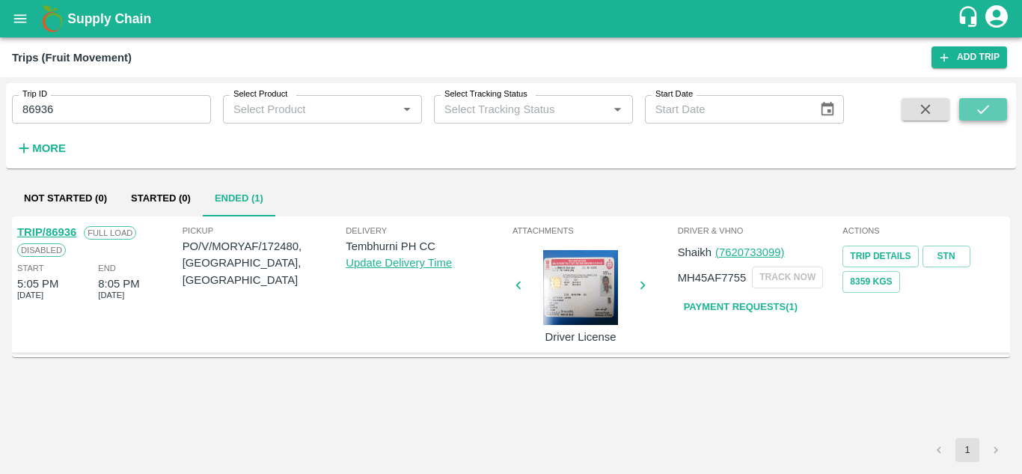
click at [989, 109] on icon "submit" at bounding box center [983, 109] width 16 height 16
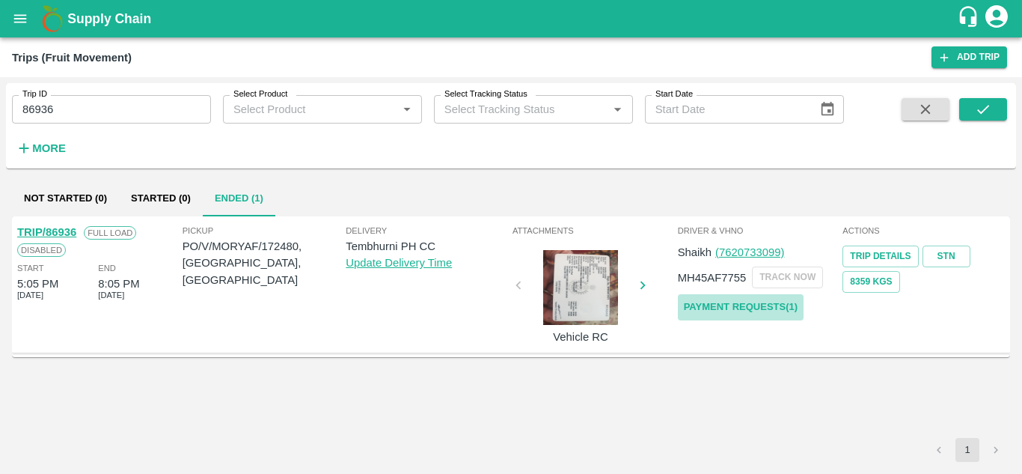
click at [793, 296] on link "Payment Requests( 1 )" at bounding box center [741, 307] width 126 height 26
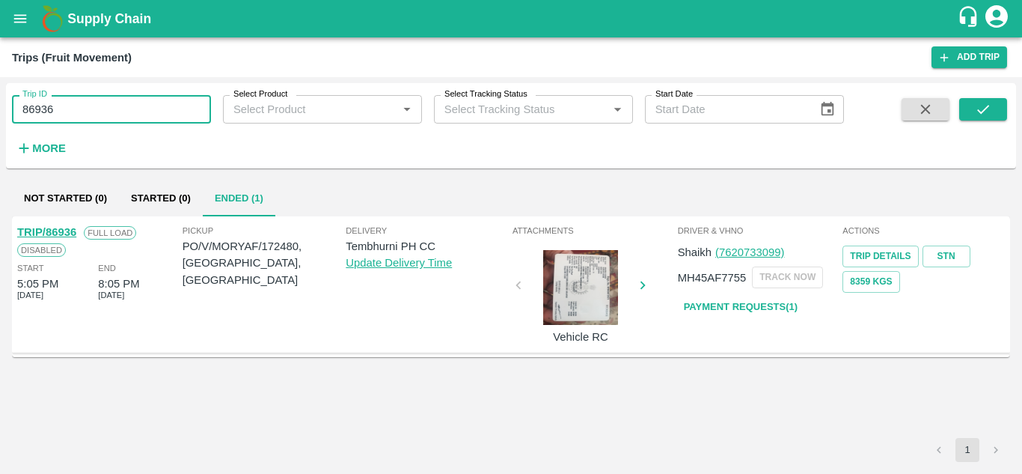
click at [61, 112] on input "86936" at bounding box center [111, 109] width 199 height 28
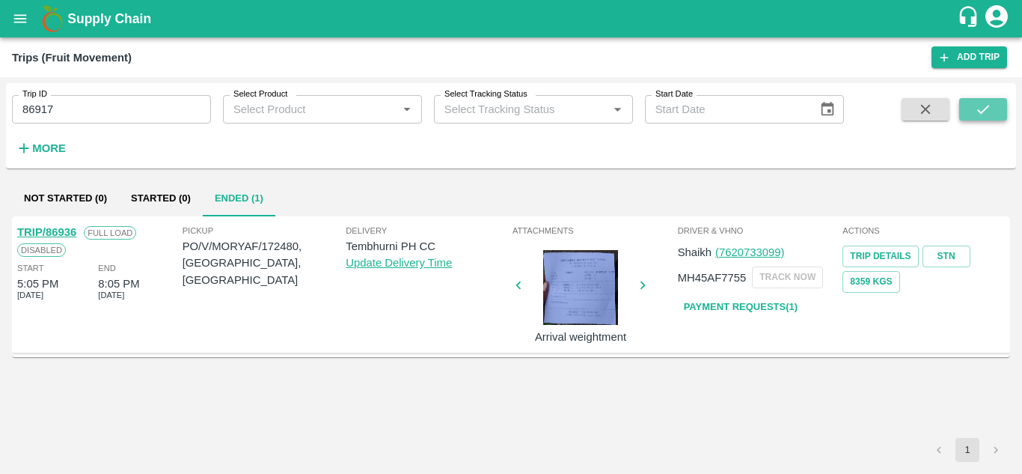
click at [987, 111] on icon "submit" at bounding box center [983, 109] width 16 height 16
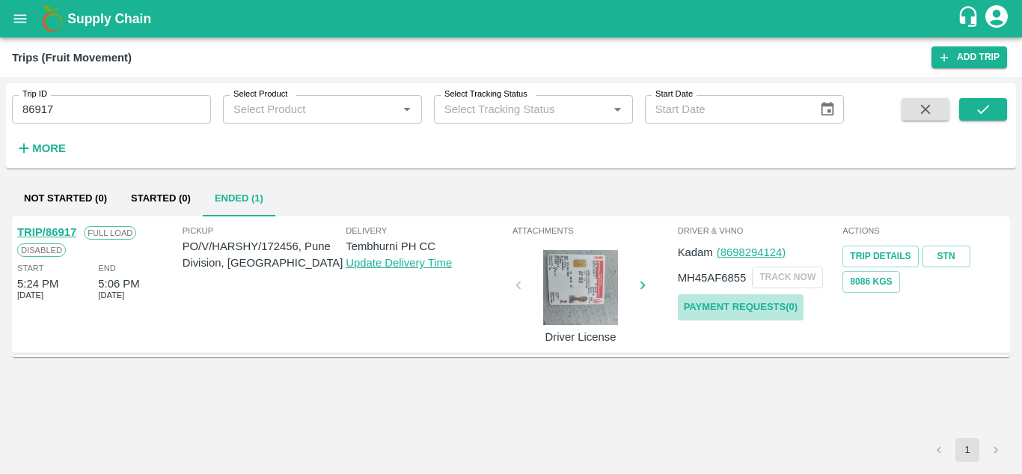
click at [776, 301] on link "Payment Requests( 0 )" at bounding box center [741, 307] width 126 height 26
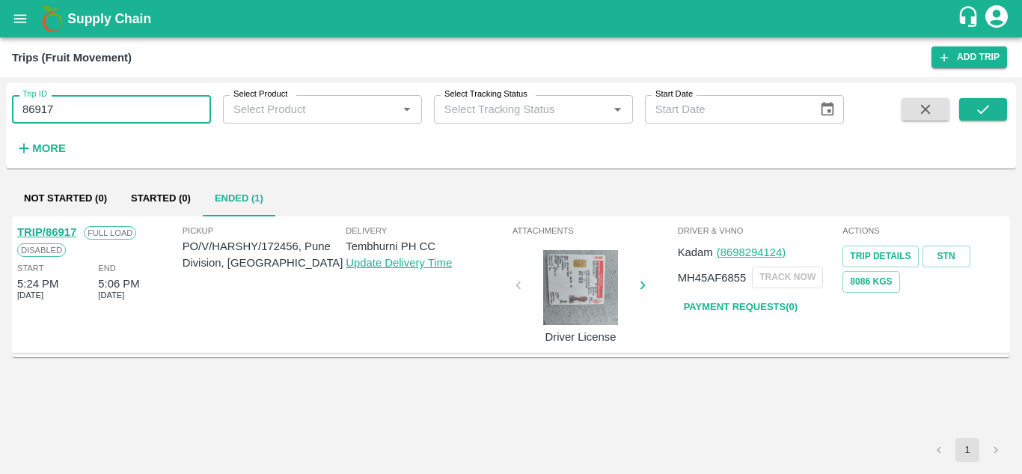
click at [79, 120] on input "86917" at bounding box center [111, 109] width 199 height 28
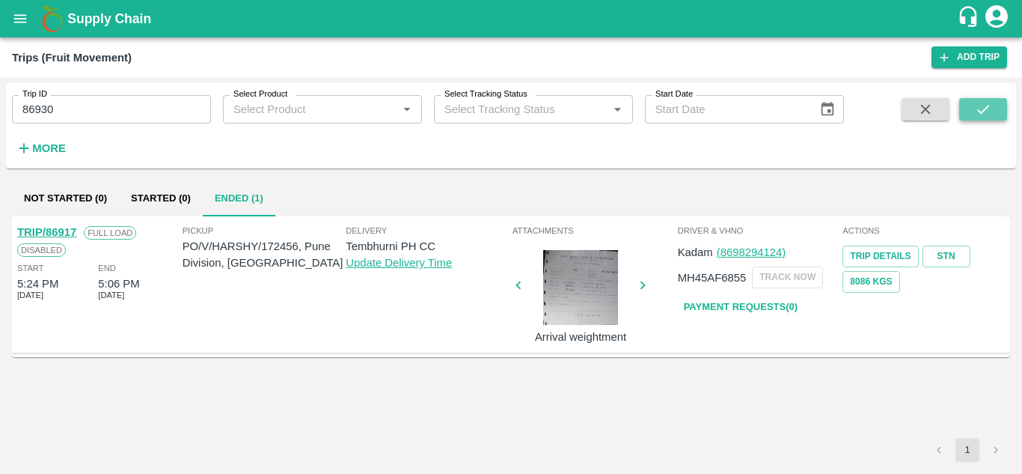
click at [981, 108] on icon "submit" at bounding box center [983, 109] width 16 height 16
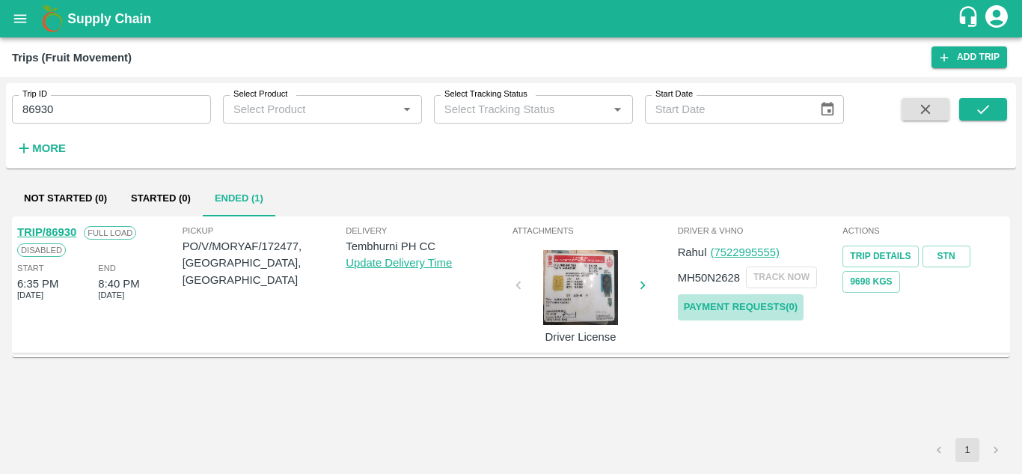
click at [760, 310] on link "Payment Requests( 0 )" at bounding box center [741, 307] width 126 height 26
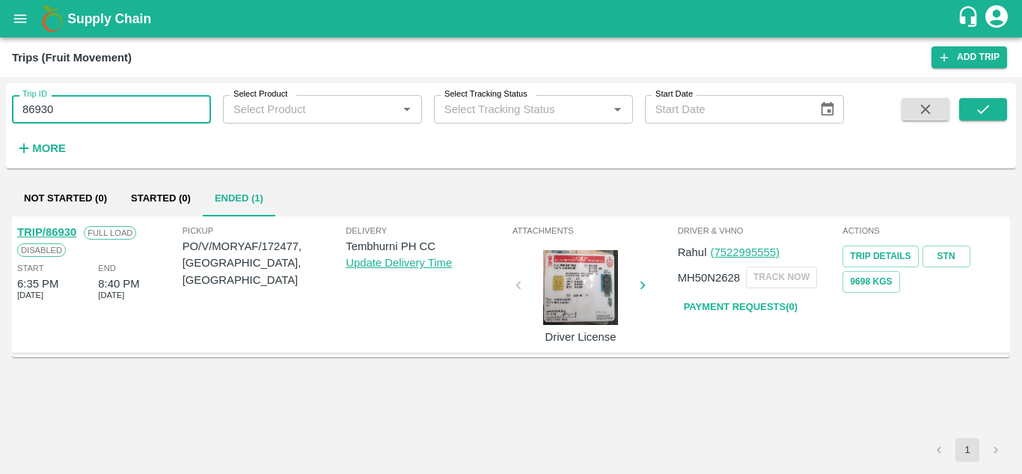
click at [57, 107] on input "86930" at bounding box center [111, 109] width 199 height 28
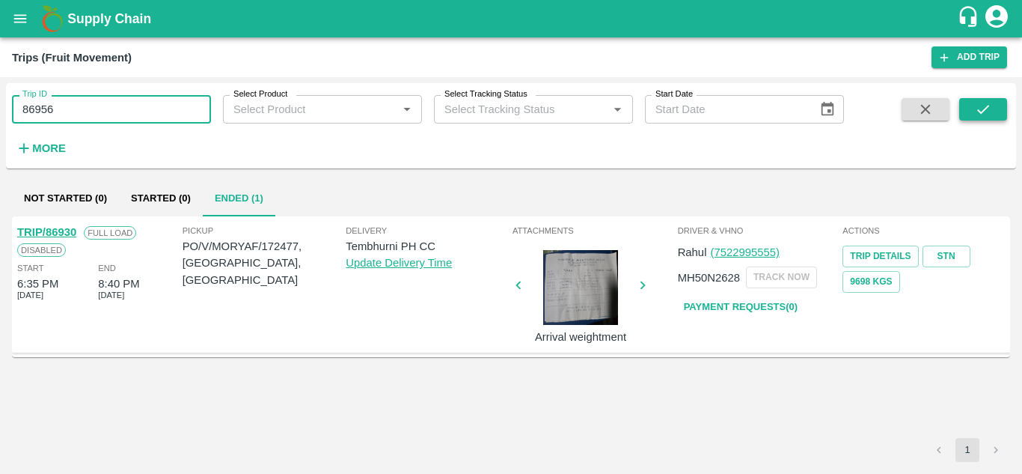
type input "86956"
click at [979, 106] on icon "submit" at bounding box center [983, 109] width 16 height 16
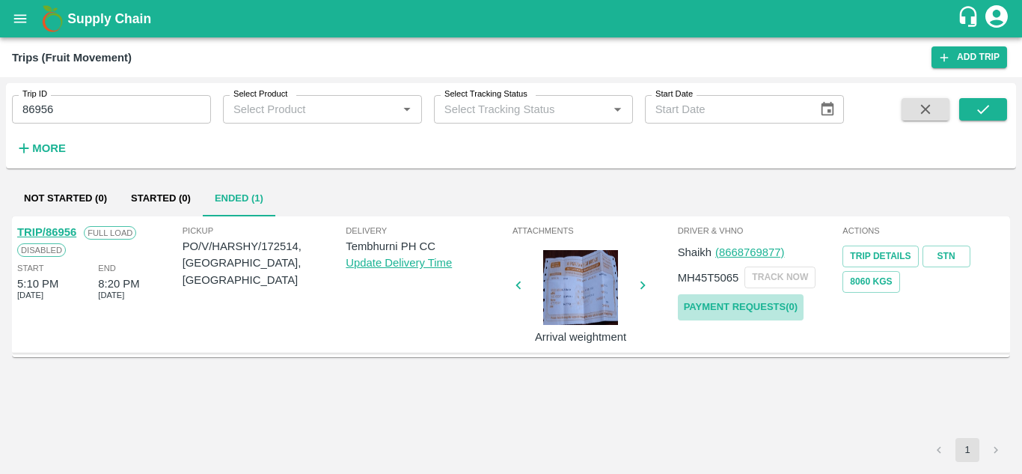
click at [787, 302] on link "Payment Requests( 0 )" at bounding box center [741, 307] width 126 height 26
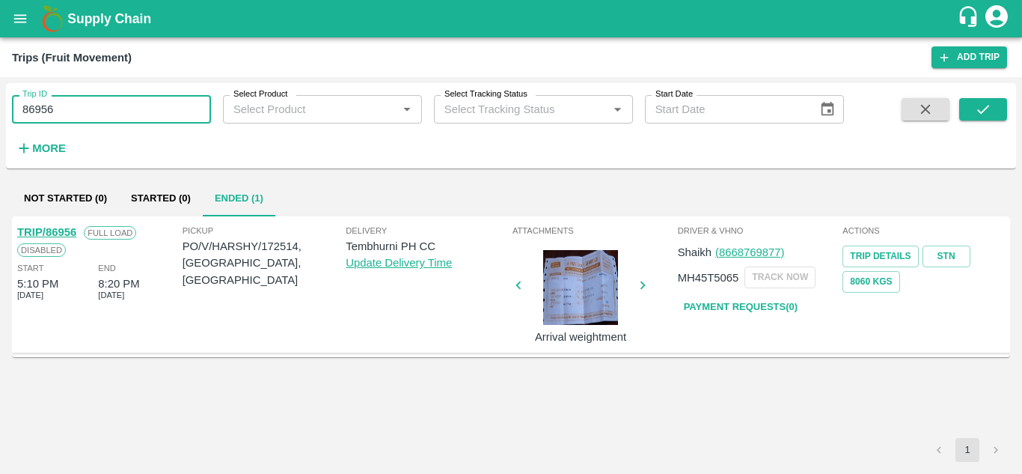
click at [69, 101] on input "86956" at bounding box center [111, 109] width 199 height 28
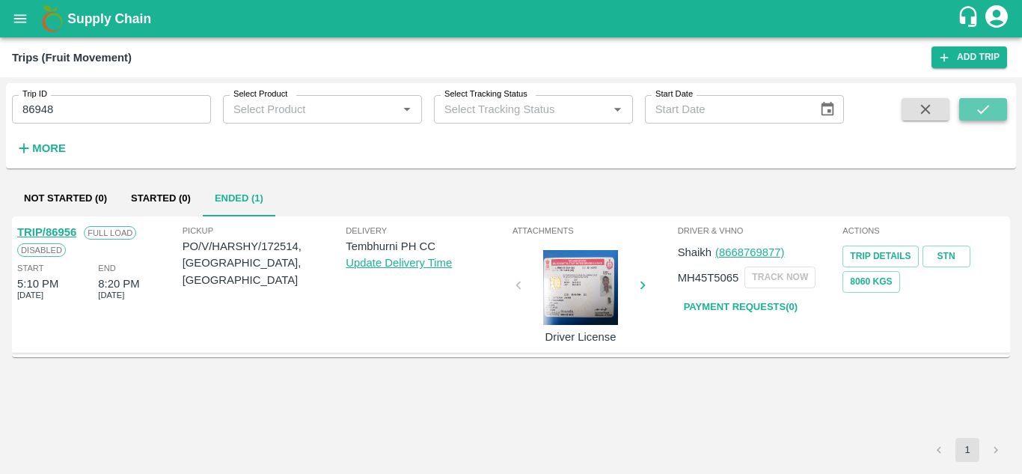
click at [998, 106] on button "submit" at bounding box center [983, 109] width 48 height 22
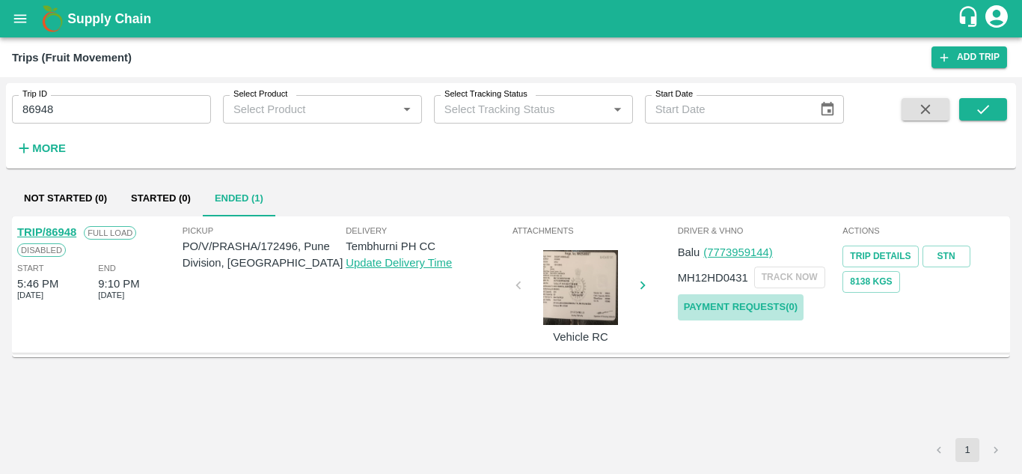
click at [726, 304] on link "Payment Requests( 0 )" at bounding box center [741, 307] width 126 height 26
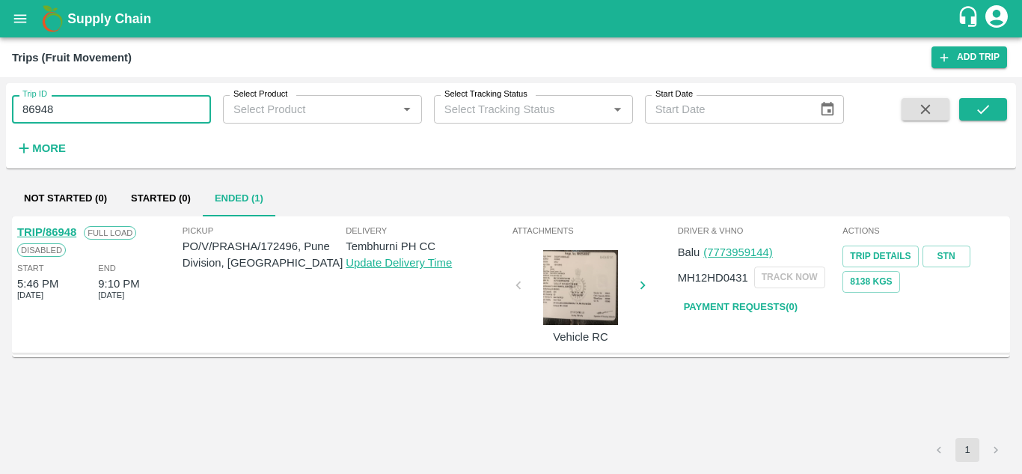
click at [72, 111] on input "86948" at bounding box center [111, 109] width 199 height 28
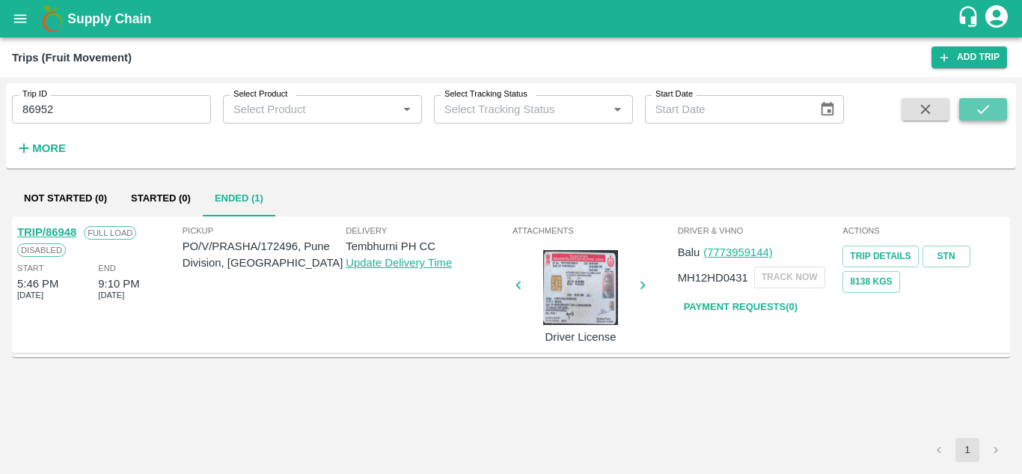
click at [981, 110] on icon "submit" at bounding box center [983, 109] width 16 height 16
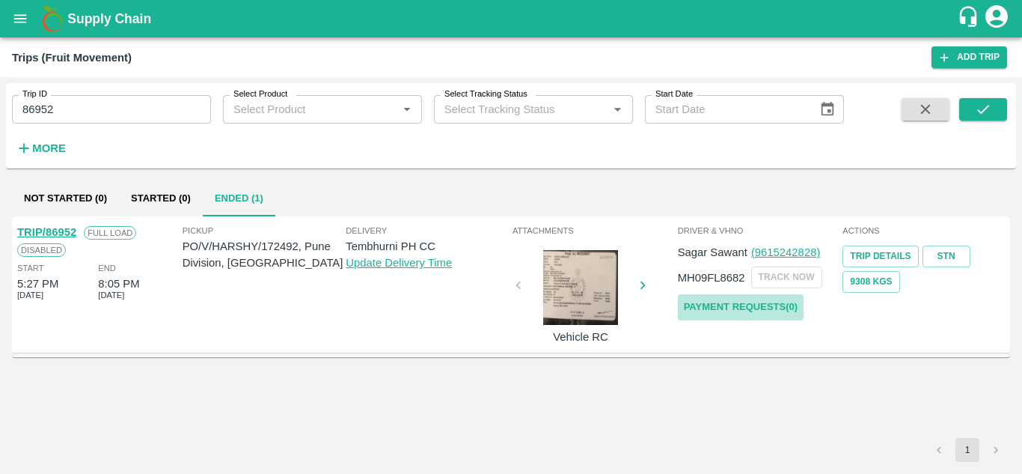
click at [744, 297] on link "Payment Requests( 0 )" at bounding box center [741, 307] width 126 height 26
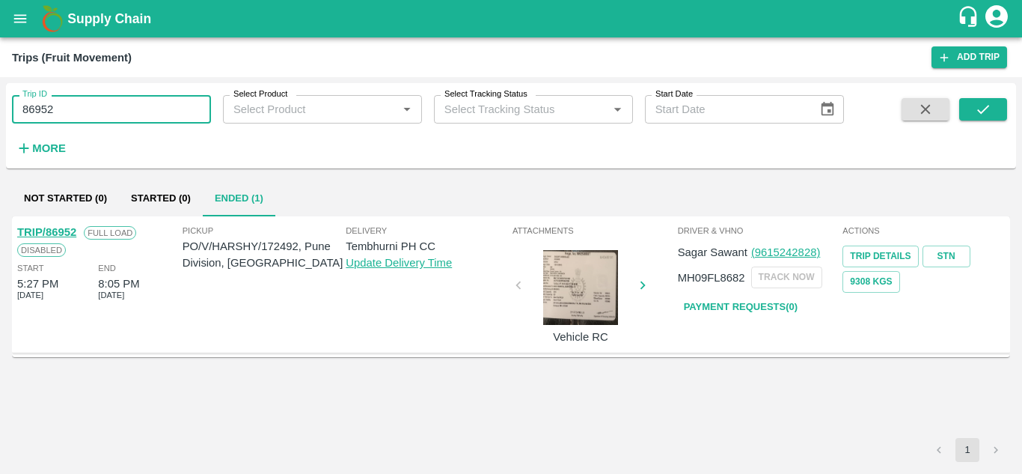
click at [70, 110] on input "86952" at bounding box center [111, 109] width 199 height 28
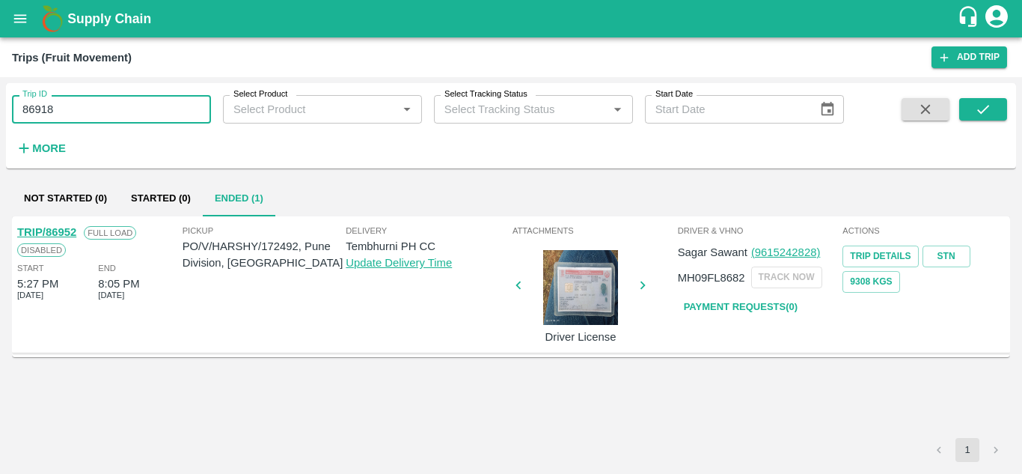
click at [103, 110] on input "86918" at bounding box center [111, 109] width 199 height 28
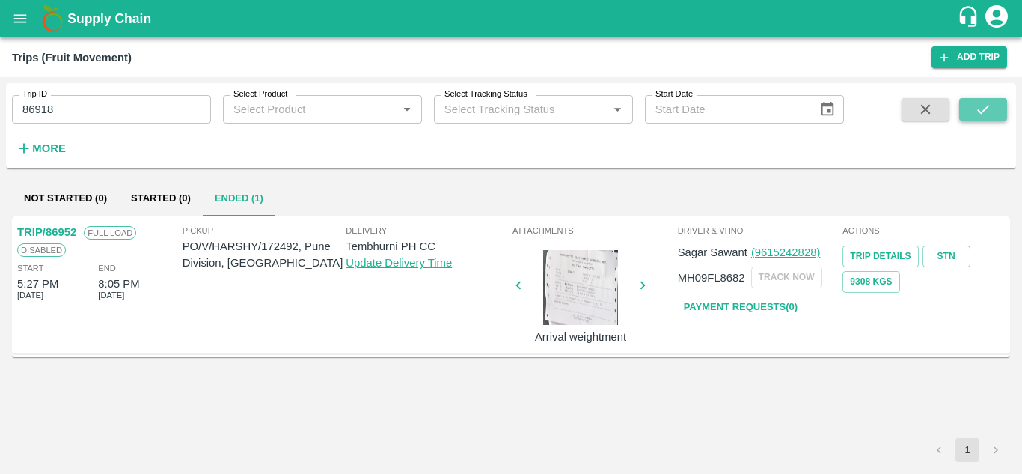
click at [989, 104] on icon "submit" at bounding box center [983, 109] width 16 height 16
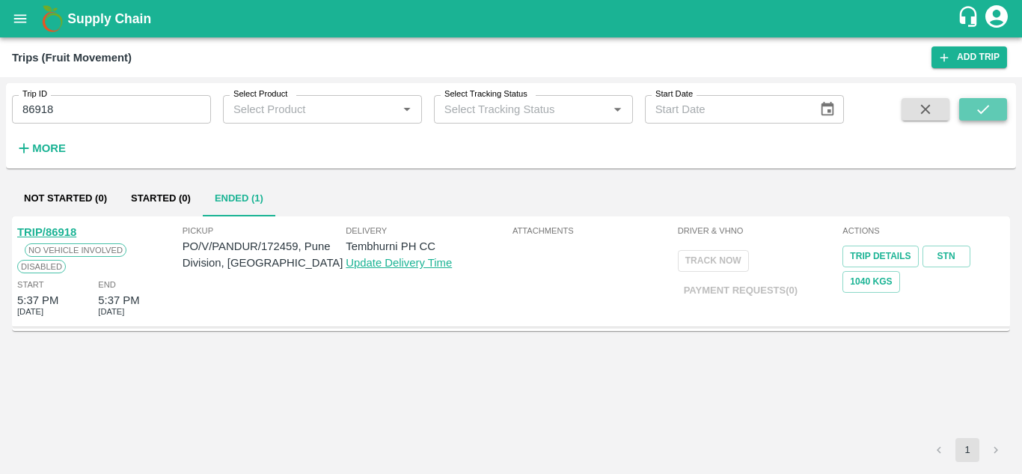
click at [990, 104] on icon "submit" at bounding box center [983, 109] width 16 height 16
click at [972, 109] on button "submit" at bounding box center [983, 109] width 48 height 22
drag, startPoint x: 85, startPoint y: 127, endPoint x: 71, endPoint y: 116, distance: 17.5
click at [71, 116] on div "Trip ID 86918 Trip ID Select Product Select Product   * Select Tracking Status …" at bounding box center [422, 122] width 844 height 78
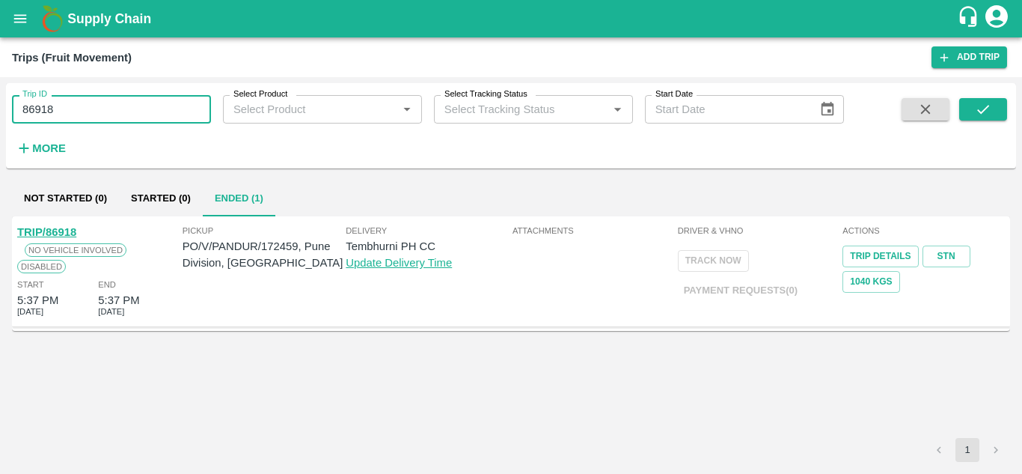
click at [71, 116] on input "86918" at bounding box center [111, 109] width 199 height 28
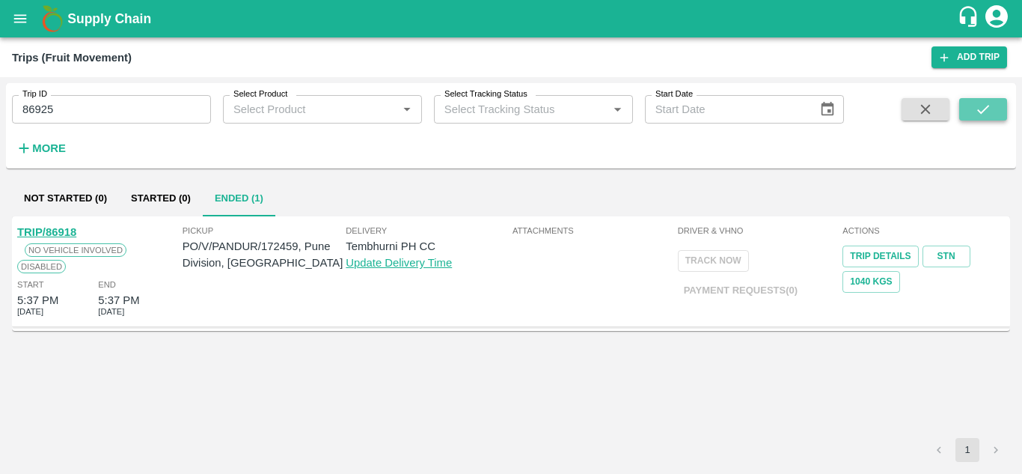
click at [1006, 104] on button "submit" at bounding box center [983, 109] width 48 height 22
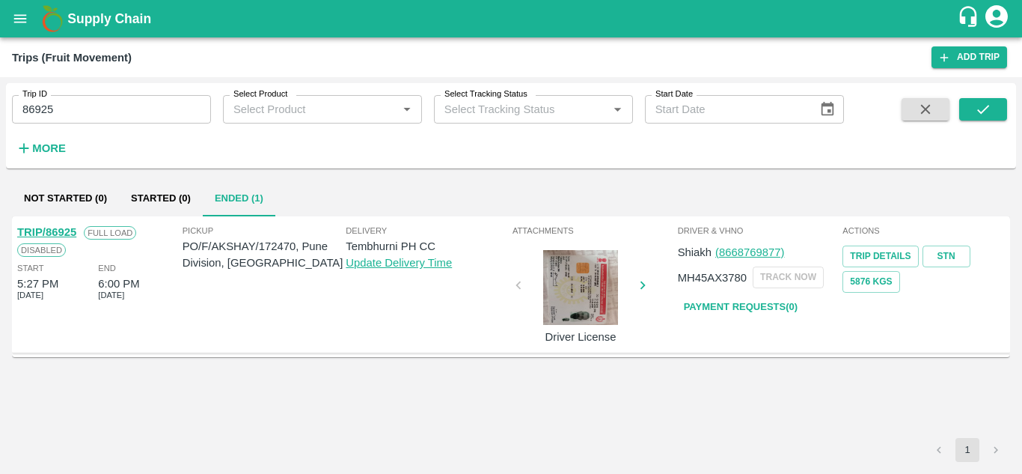
click at [733, 307] on link "Payment Requests( 0 )" at bounding box center [741, 307] width 126 height 26
click at [80, 113] on input "86925" at bounding box center [111, 109] width 199 height 28
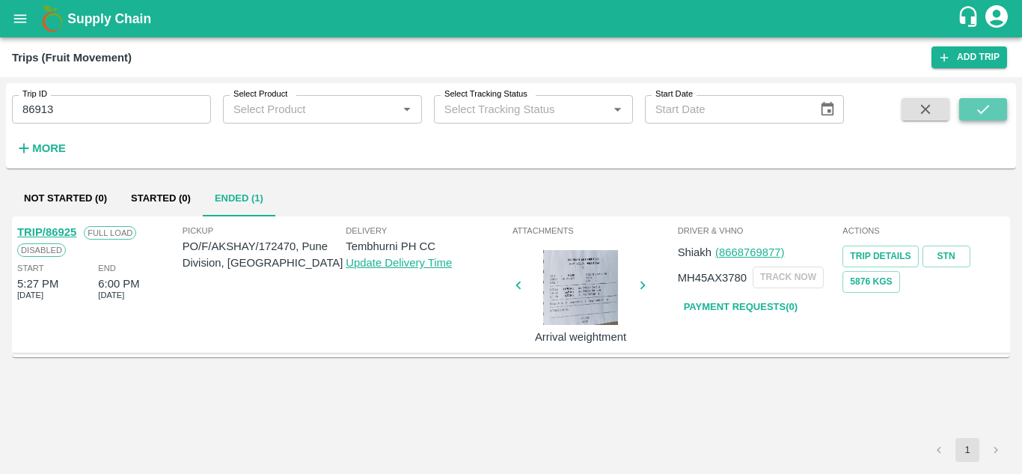
click at [972, 105] on button "submit" at bounding box center [983, 109] width 48 height 22
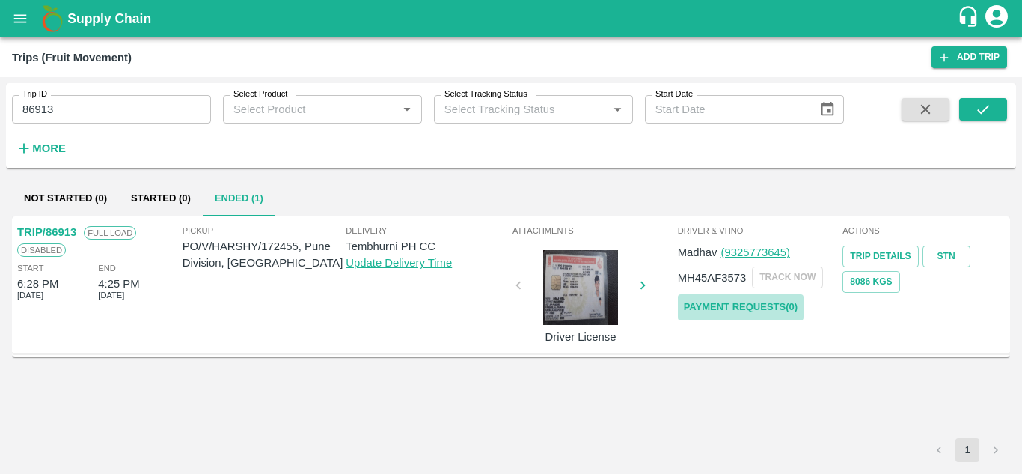
click at [744, 310] on link "Payment Requests( 0 )" at bounding box center [741, 307] width 126 height 26
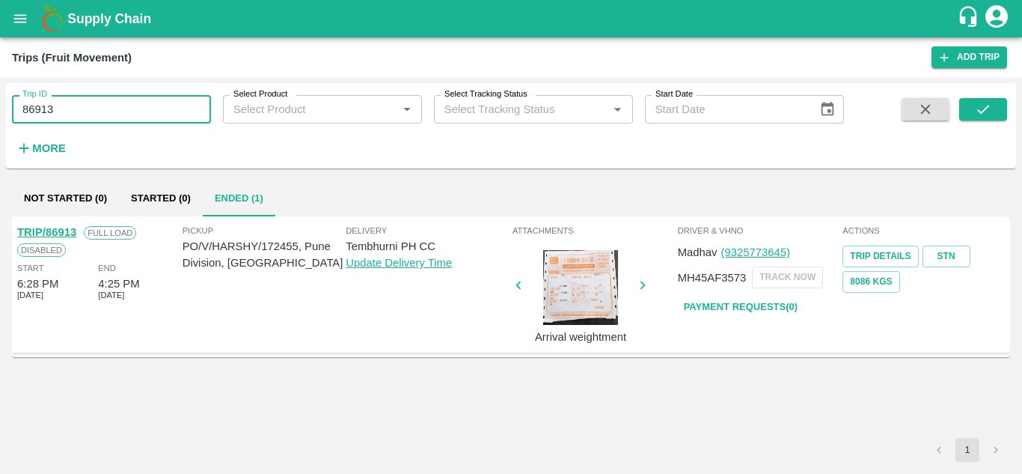
click at [67, 108] on input "86913" at bounding box center [111, 109] width 199 height 28
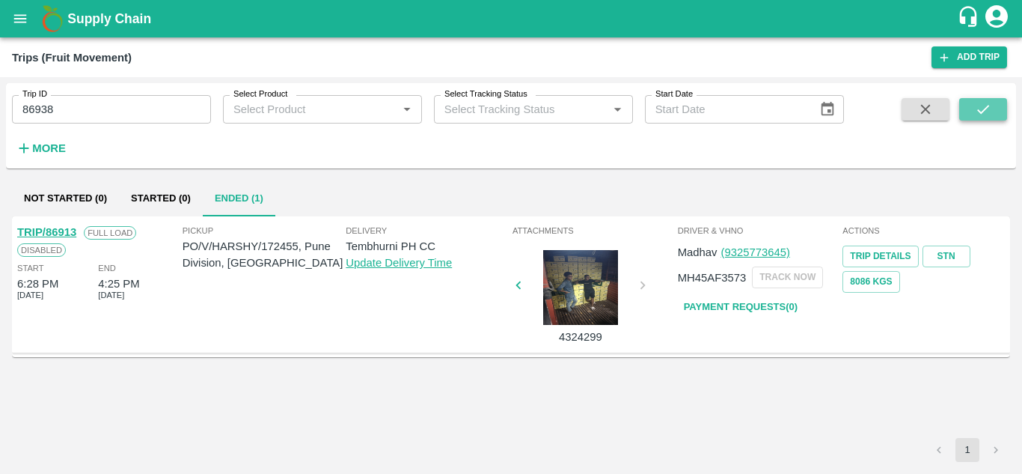
click at [984, 102] on icon "submit" at bounding box center [983, 109] width 16 height 16
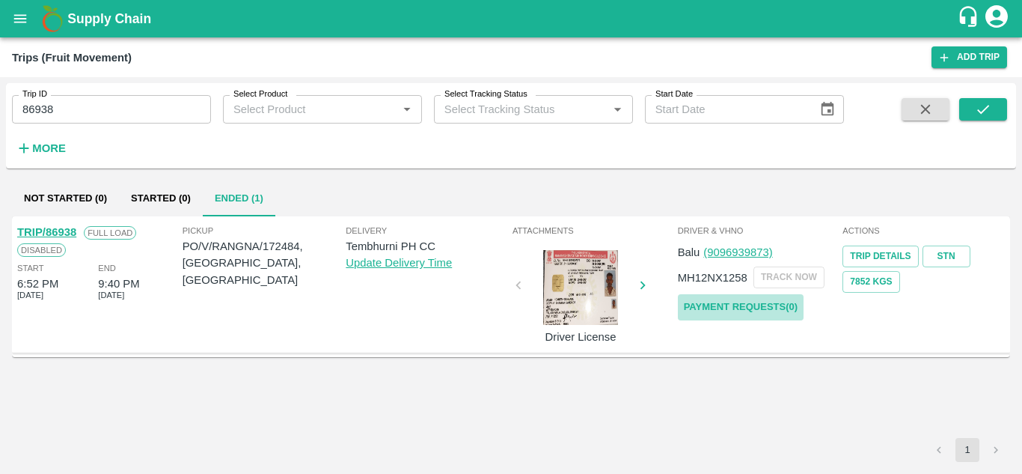
click at [764, 306] on link "Payment Requests( 0 )" at bounding box center [741, 307] width 126 height 26
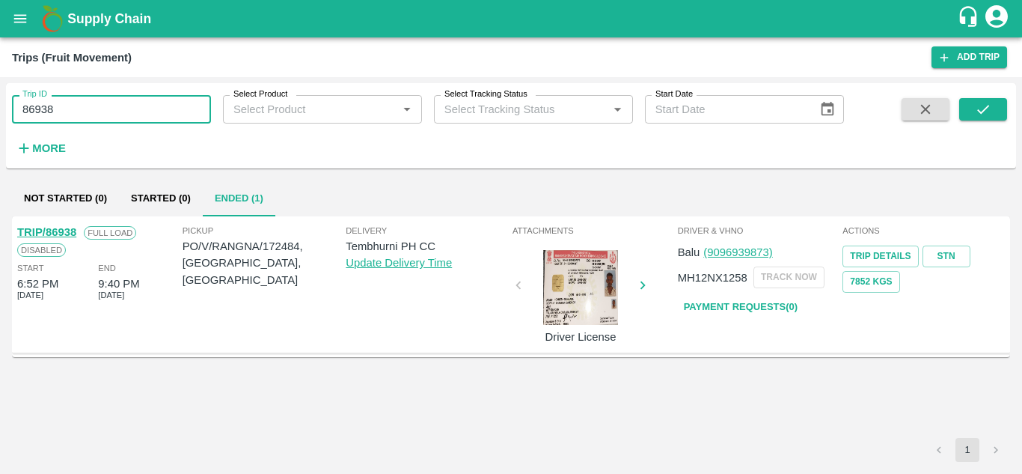
click at [68, 106] on input "86938" at bounding box center [111, 109] width 199 height 28
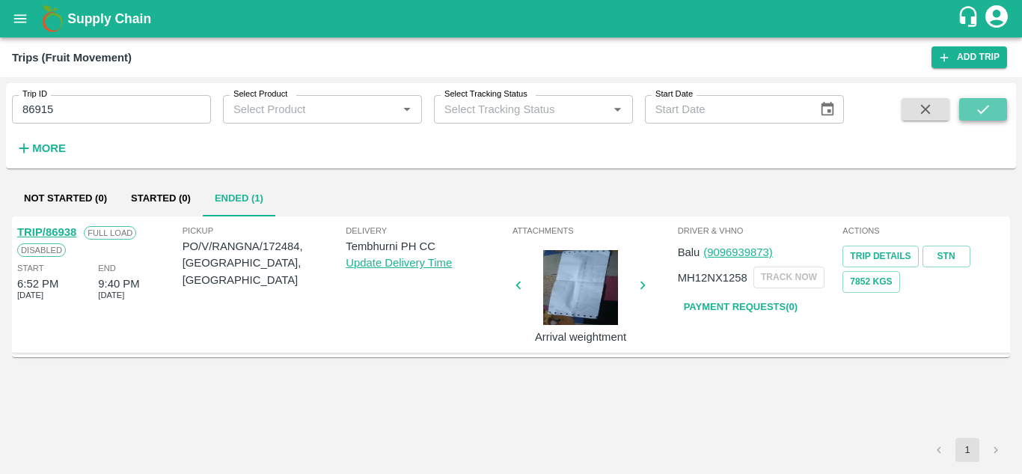
click at [971, 109] on button "submit" at bounding box center [983, 109] width 48 height 22
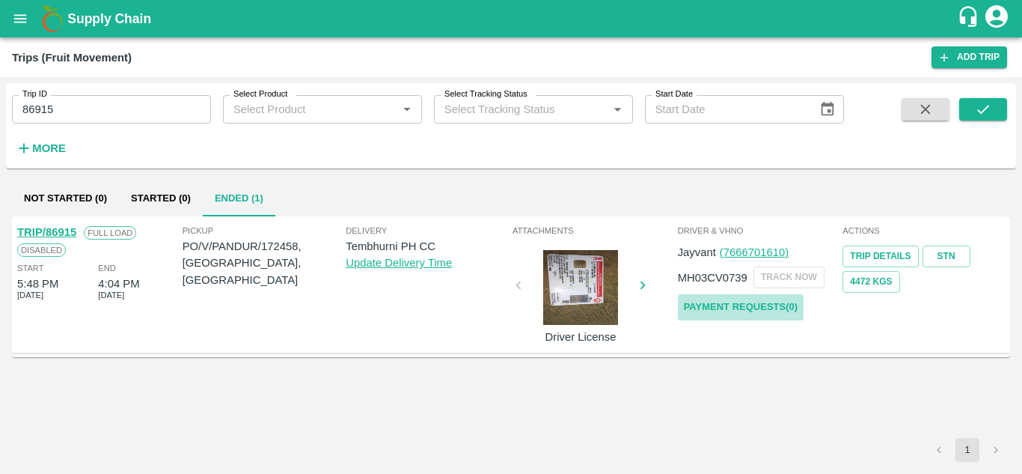
click at [760, 301] on link "Payment Requests( 0 )" at bounding box center [741, 307] width 126 height 26
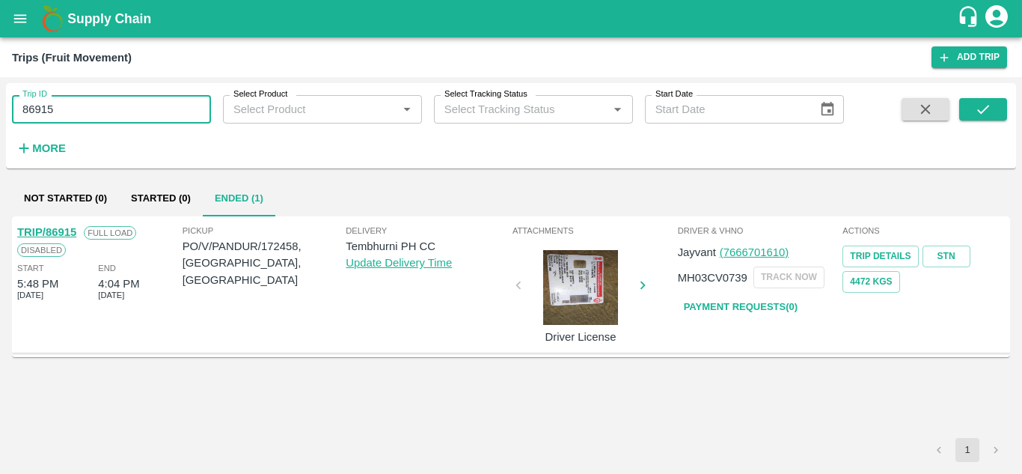
click at [61, 100] on input "86915" at bounding box center [111, 109] width 199 height 28
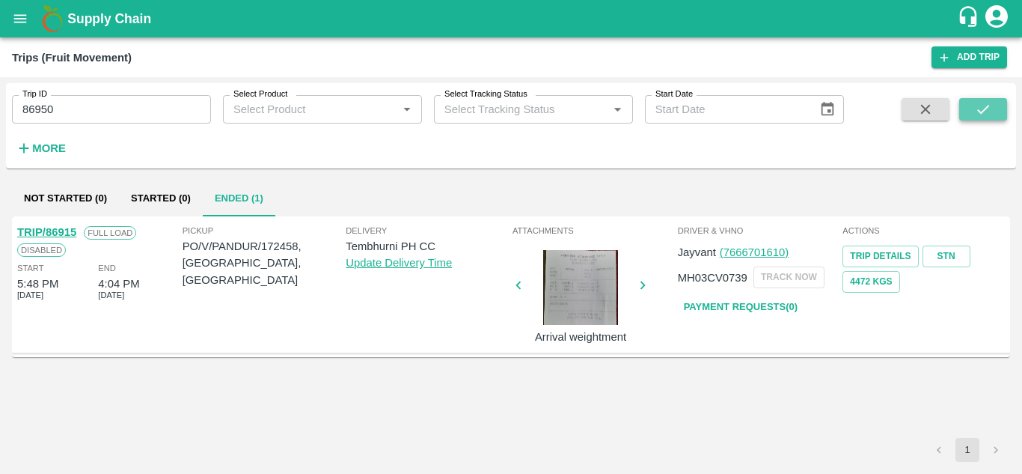
click at [991, 101] on icon "submit" at bounding box center [983, 109] width 16 height 16
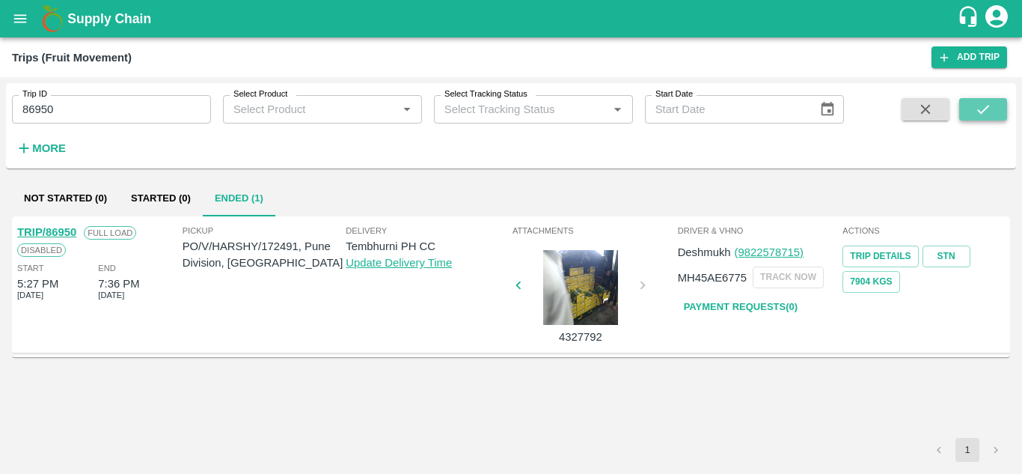
click at [993, 103] on button "submit" at bounding box center [983, 109] width 48 height 22
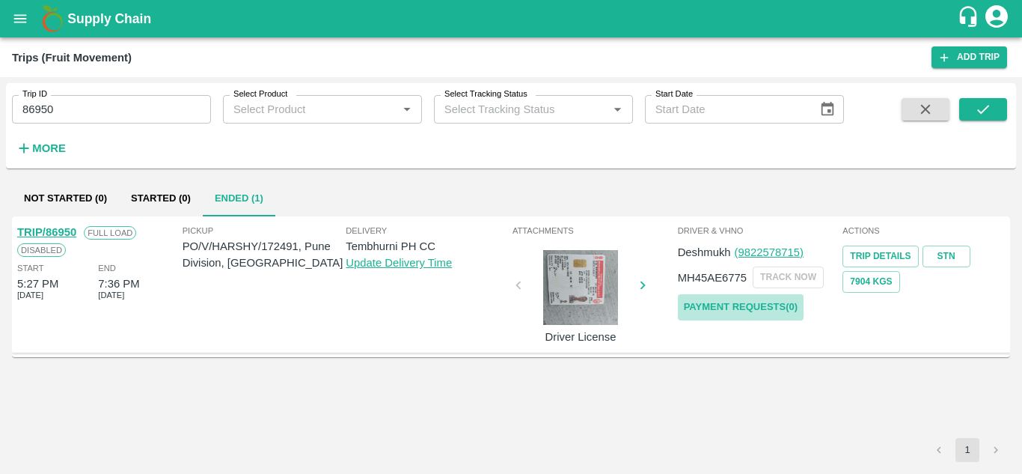
click at [734, 300] on link "Payment Requests( 0 )" at bounding box center [741, 307] width 126 height 26
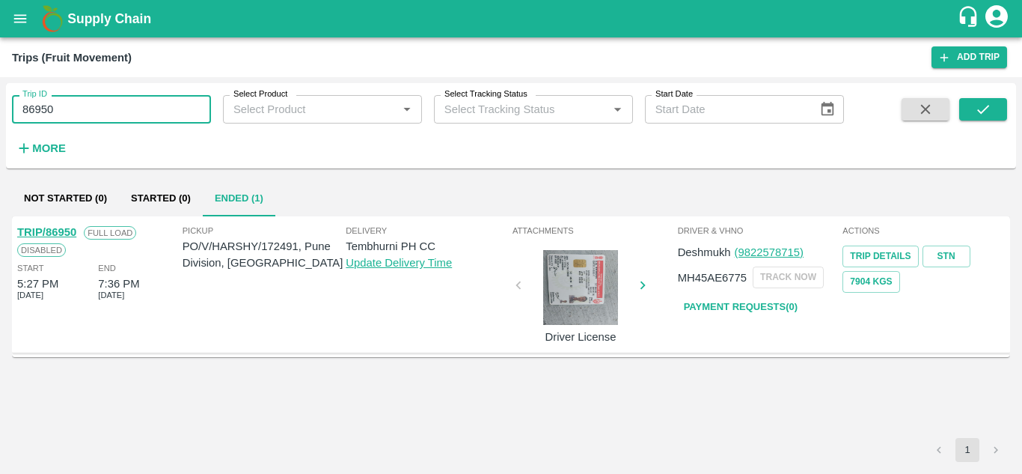
click at [80, 112] on input "86950" at bounding box center [111, 109] width 199 height 28
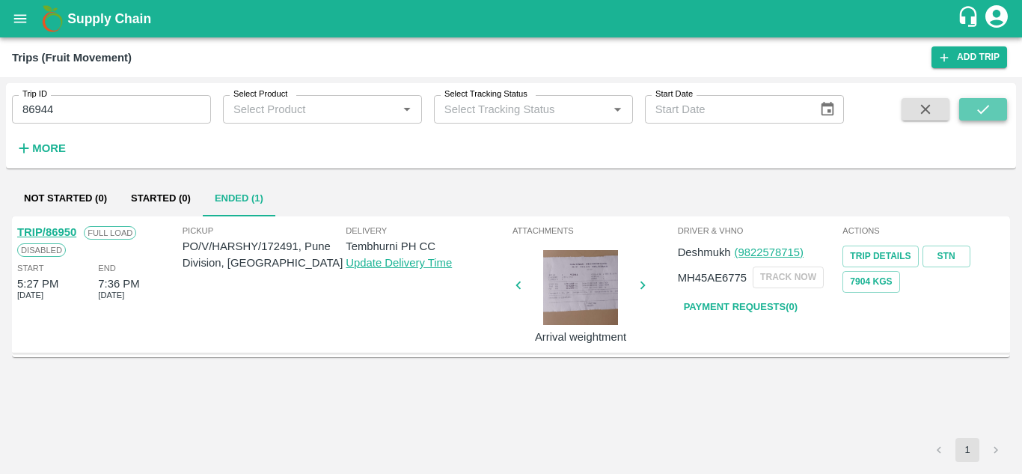
click at [976, 105] on icon "submit" at bounding box center [983, 109] width 16 height 16
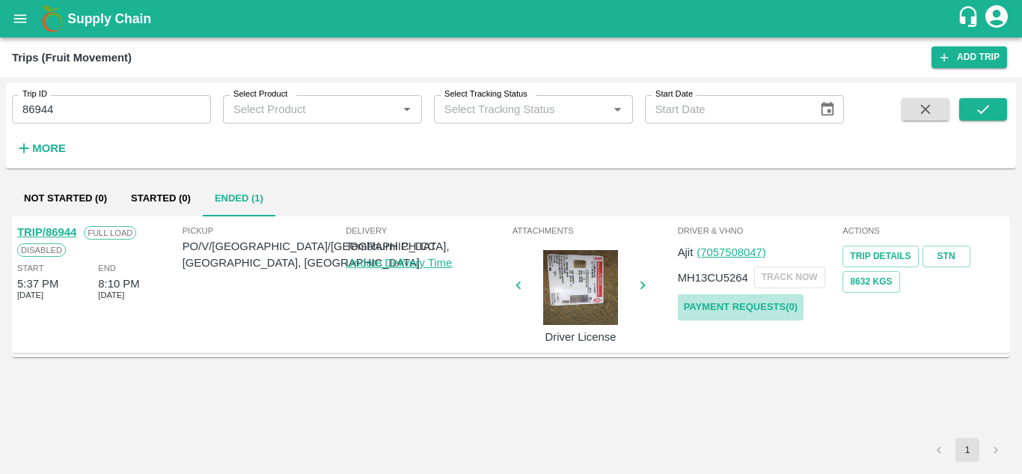
click at [734, 301] on link "Payment Requests( 0 )" at bounding box center [741, 307] width 126 height 26
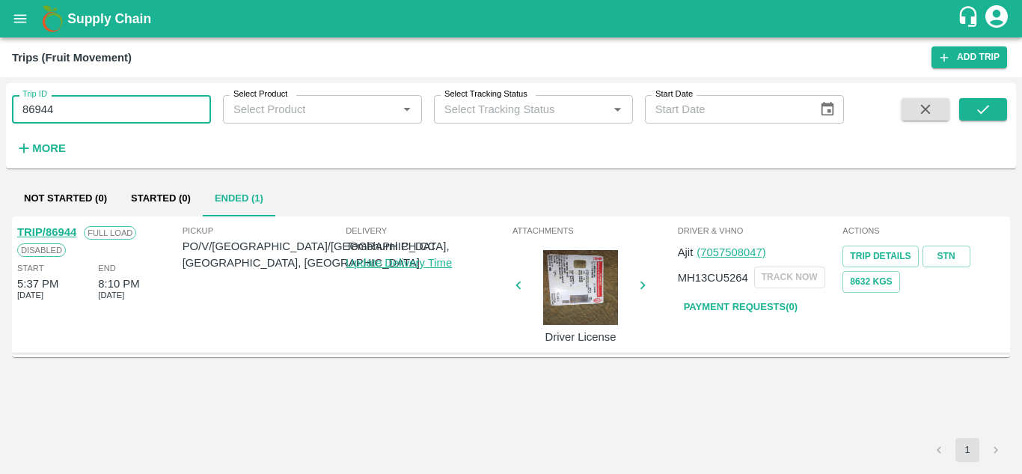
click at [77, 109] on input "86944" at bounding box center [111, 109] width 199 height 28
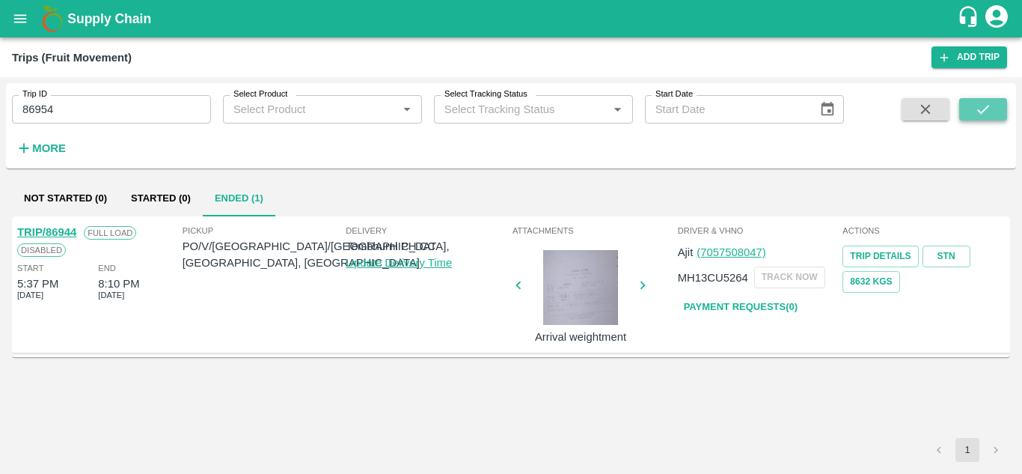
click at [984, 99] on button "submit" at bounding box center [983, 109] width 48 height 22
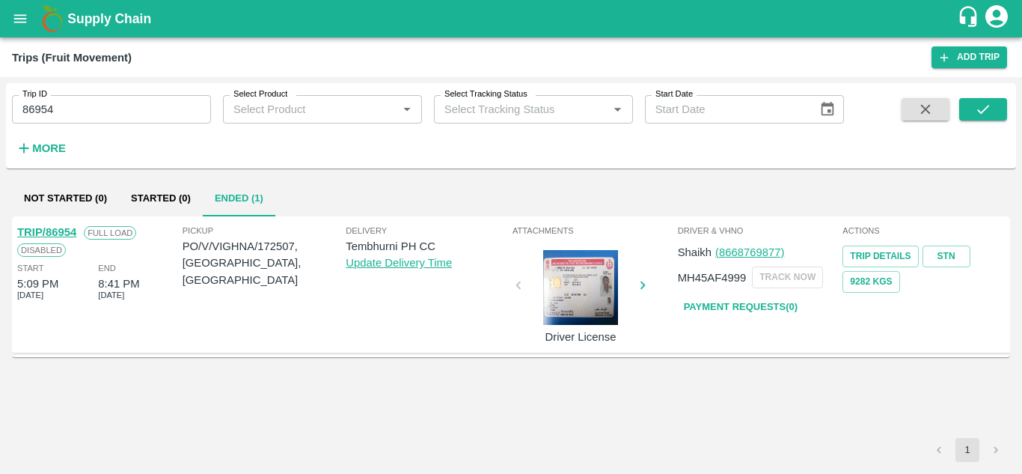
click at [735, 304] on link "Payment Requests( 0 )" at bounding box center [741, 307] width 126 height 26
click at [59, 112] on input "86954" at bounding box center [111, 109] width 199 height 28
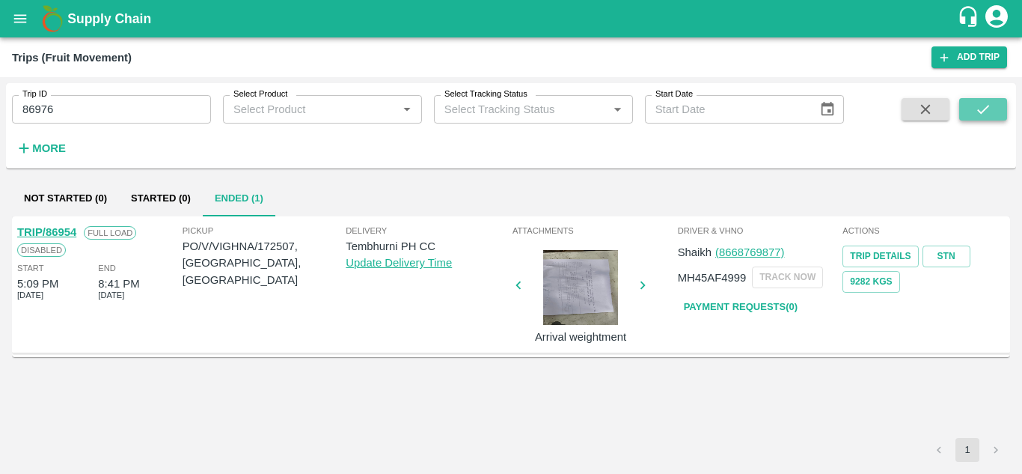
click at [996, 102] on button "submit" at bounding box center [983, 109] width 48 height 22
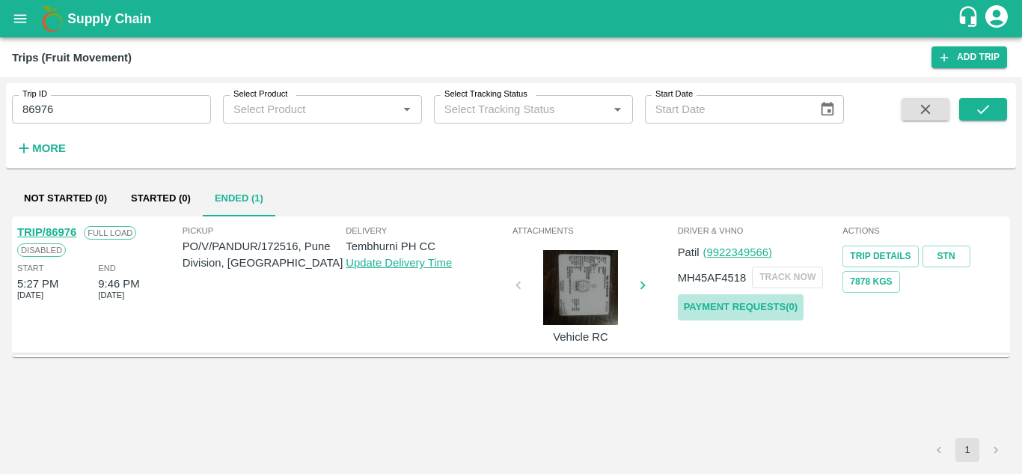
click at [755, 300] on link "Payment Requests( 0 )" at bounding box center [741, 307] width 126 height 26
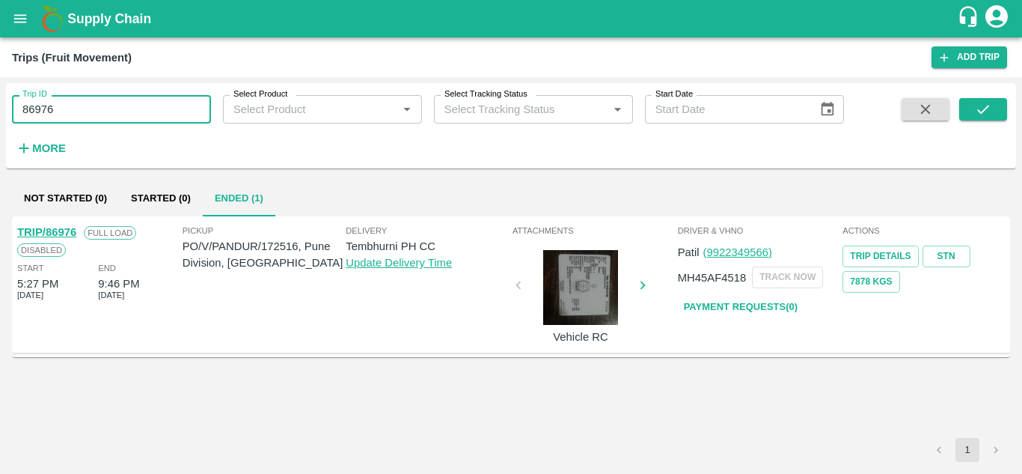
click at [109, 105] on input "86976" at bounding box center [111, 109] width 199 height 28
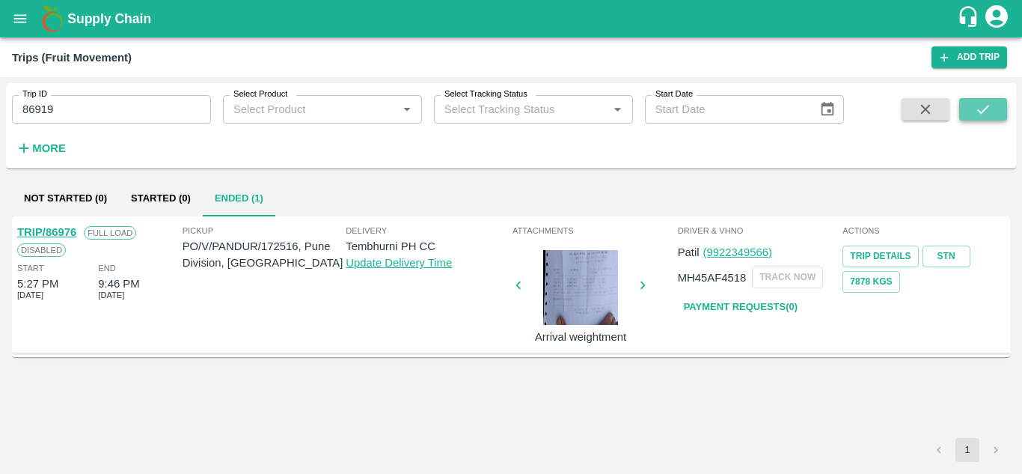
click at [984, 105] on icon "submit" at bounding box center [983, 109] width 16 height 16
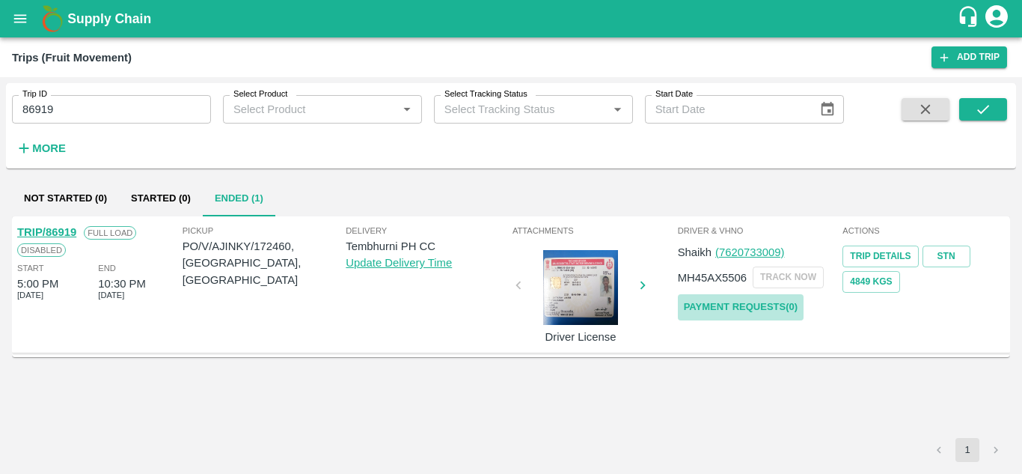
click at [727, 298] on link "Payment Requests( 0 )" at bounding box center [741, 307] width 126 height 26
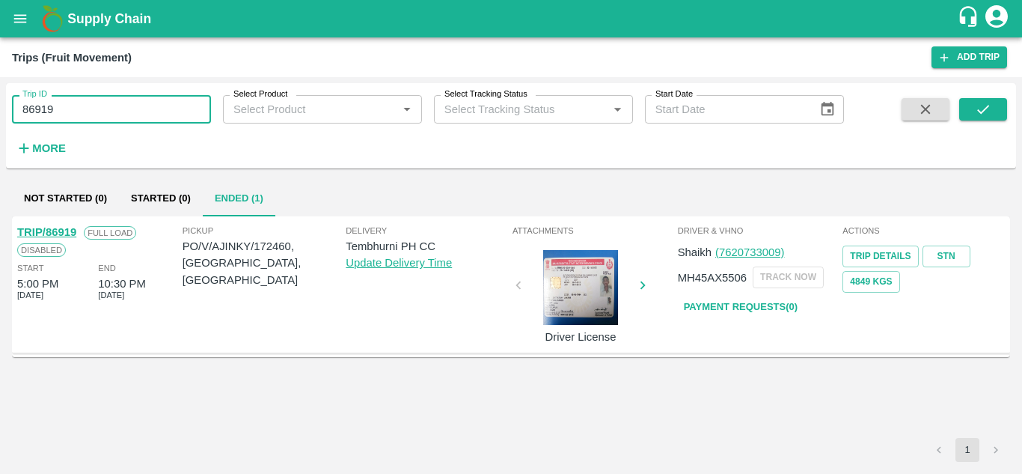
click at [67, 122] on input "86919" at bounding box center [111, 109] width 199 height 28
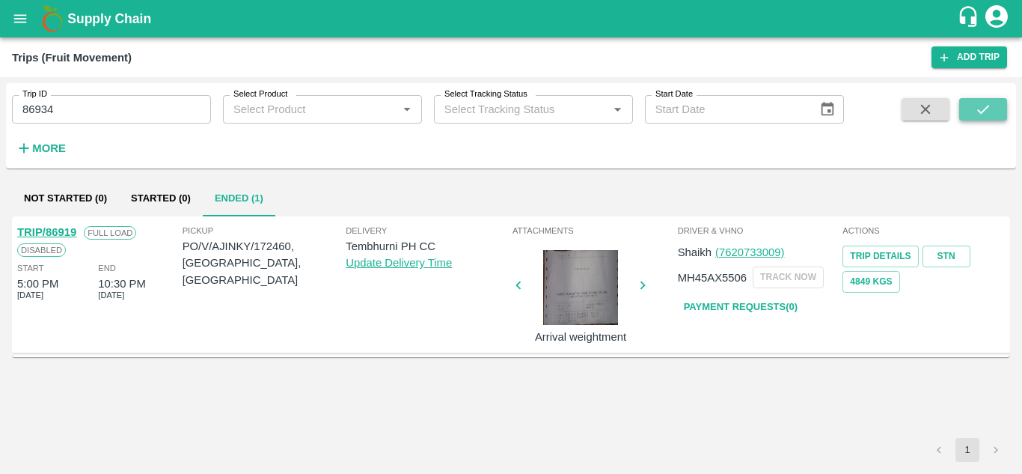
click at [981, 107] on icon "submit" at bounding box center [983, 109] width 16 height 16
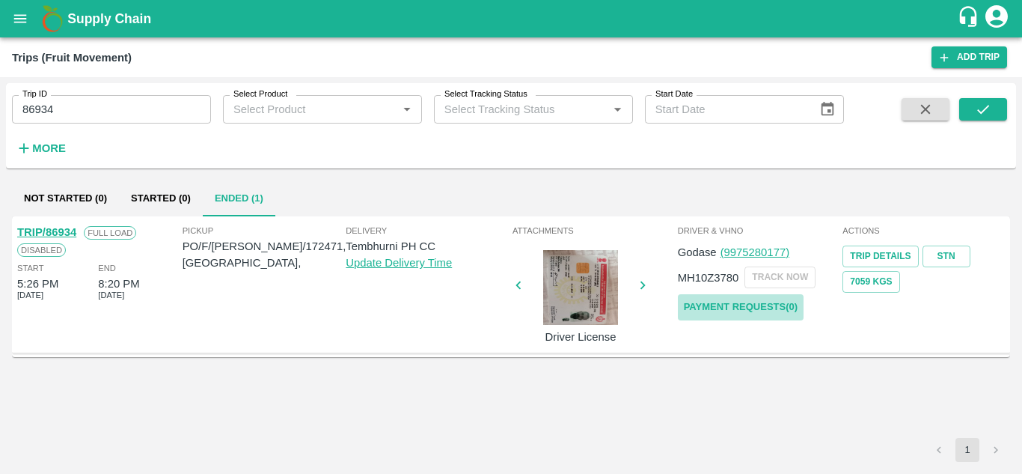
click at [732, 313] on link "Payment Requests( 0 )" at bounding box center [741, 307] width 126 height 26
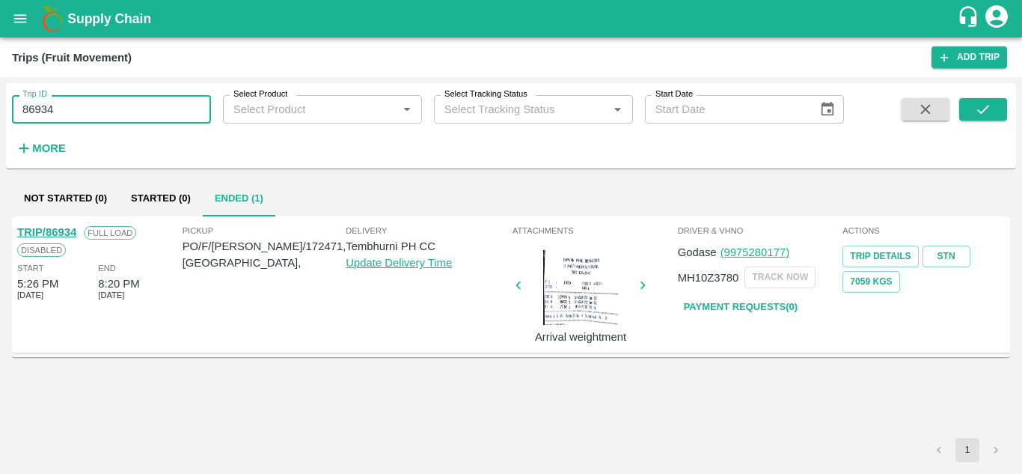
click at [69, 108] on input "86934" at bounding box center [111, 109] width 199 height 28
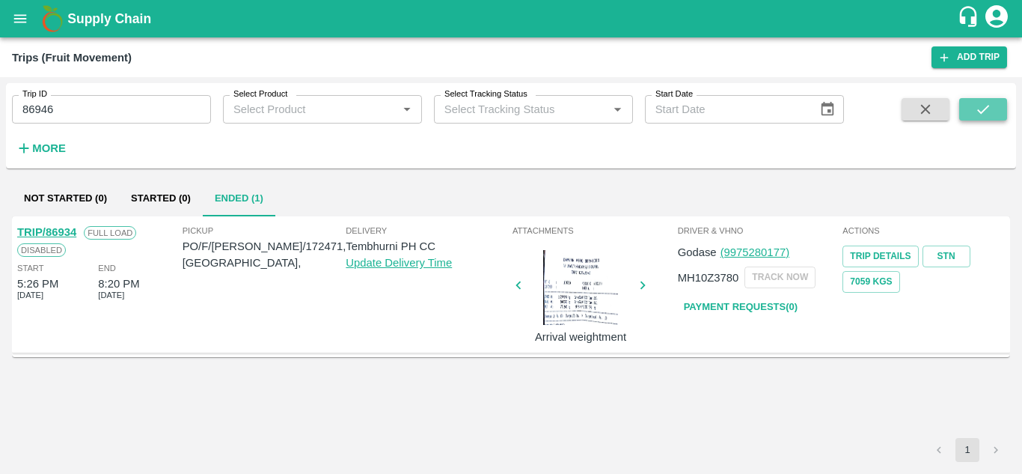
click at [975, 111] on icon "submit" at bounding box center [983, 109] width 16 height 16
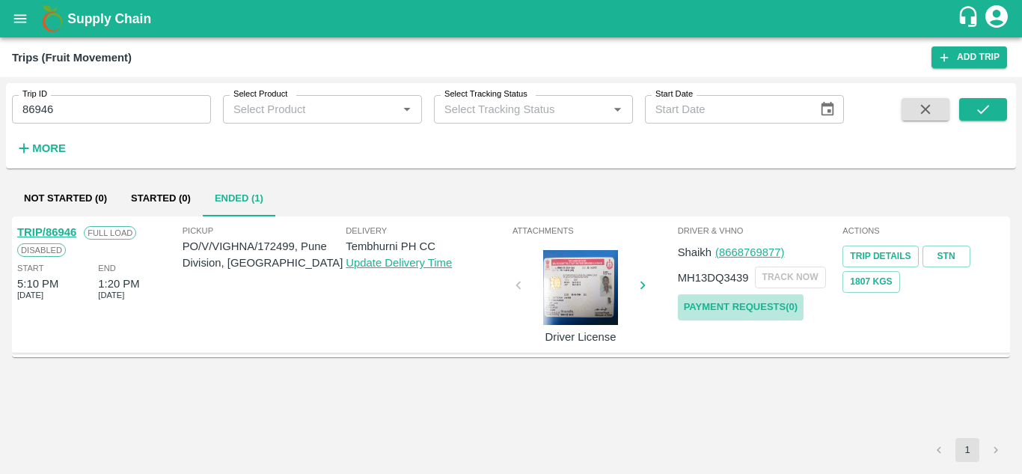
click at [727, 315] on link "Payment Requests( 0 )" at bounding box center [741, 307] width 126 height 26
click at [66, 111] on input "86946" at bounding box center [111, 109] width 199 height 28
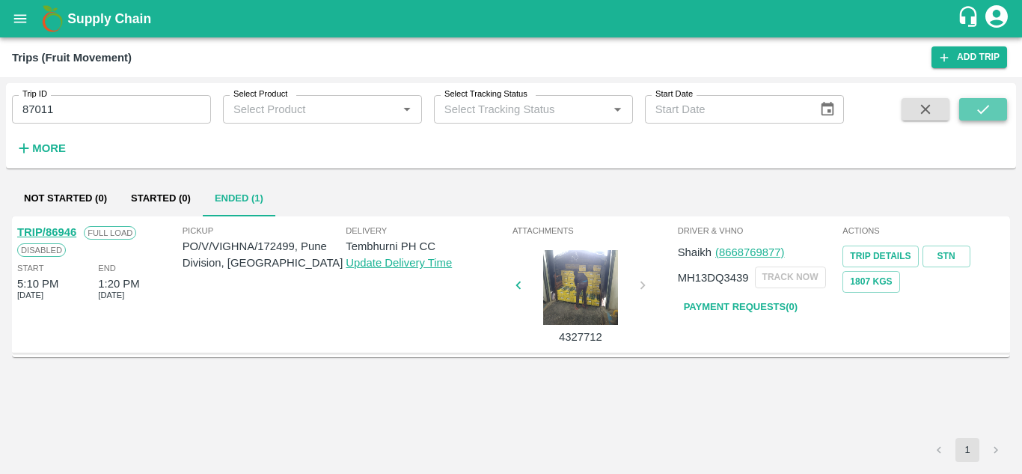
click at [980, 103] on icon "submit" at bounding box center [983, 109] width 16 height 16
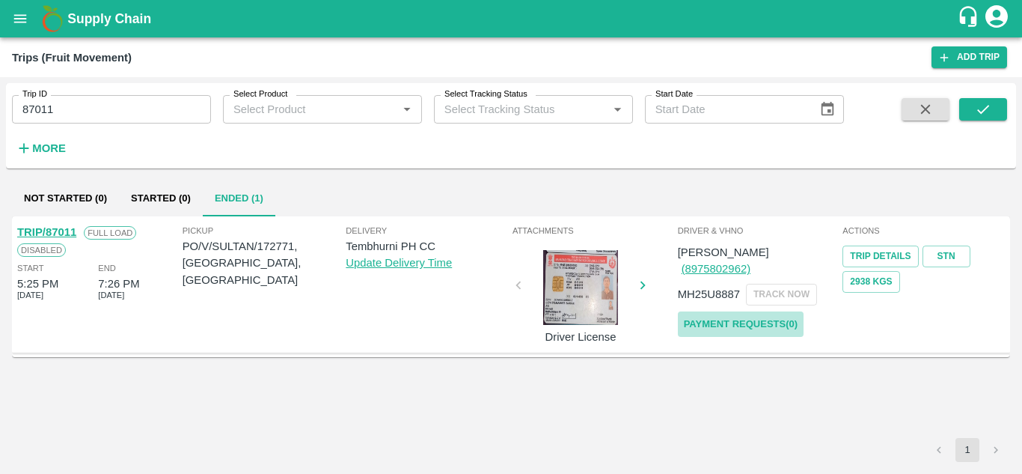
click at [732, 311] on link "Payment Requests( 0 )" at bounding box center [741, 324] width 126 height 26
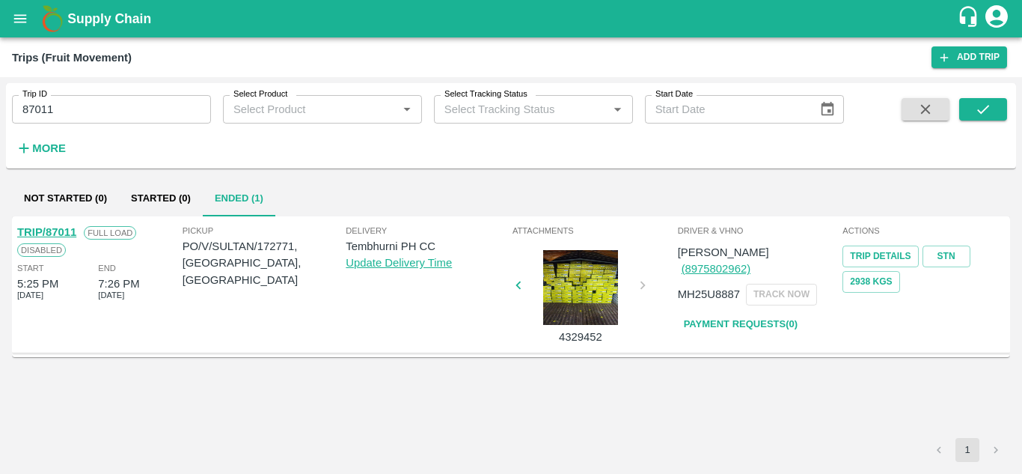
click at [126, 94] on div "Trip ID 87011 Trip ID" at bounding box center [105, 103] width 211 height 40
click at [82, 107] on input "87011" at bounding box center [111, 109] width 199 height 28
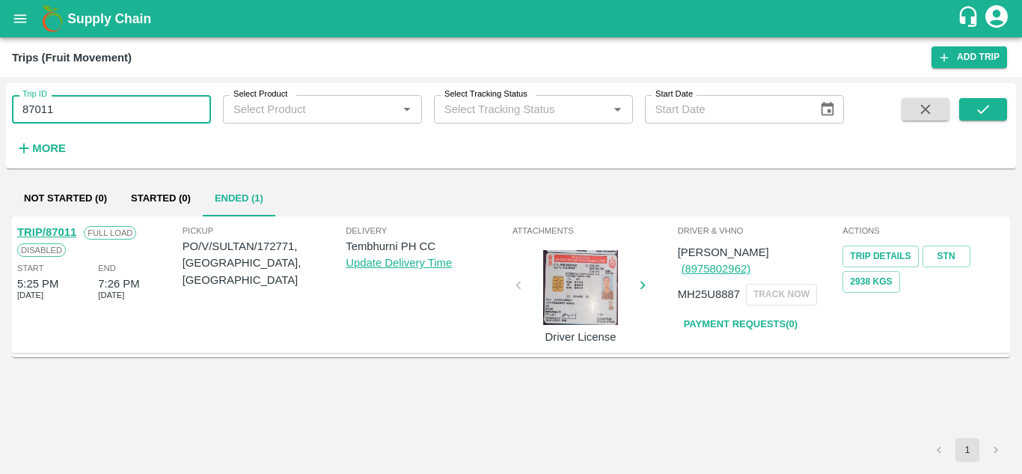
paste input "text"
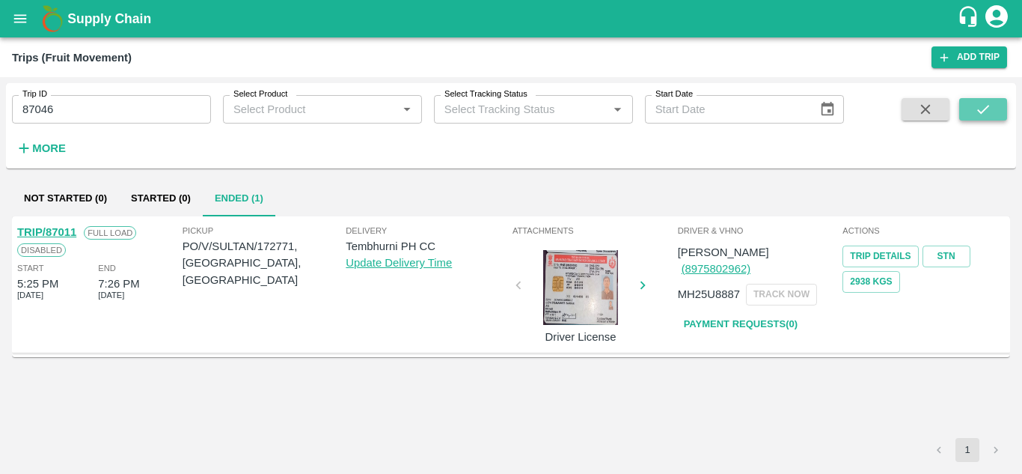
click at [975, 111] on icon "submit" at bounding box center [983, 109] width 16 height 16
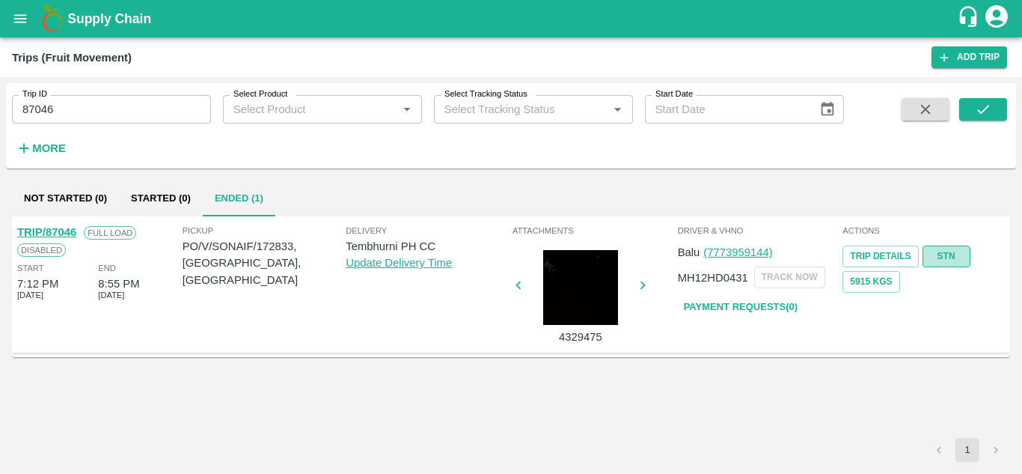
click at [952, 260] on link "STN" at bounding box center [946, 256] width 48 height 22
click at [72, 106] on input "87046" at bounding box center [111, 109] width 199 height 28
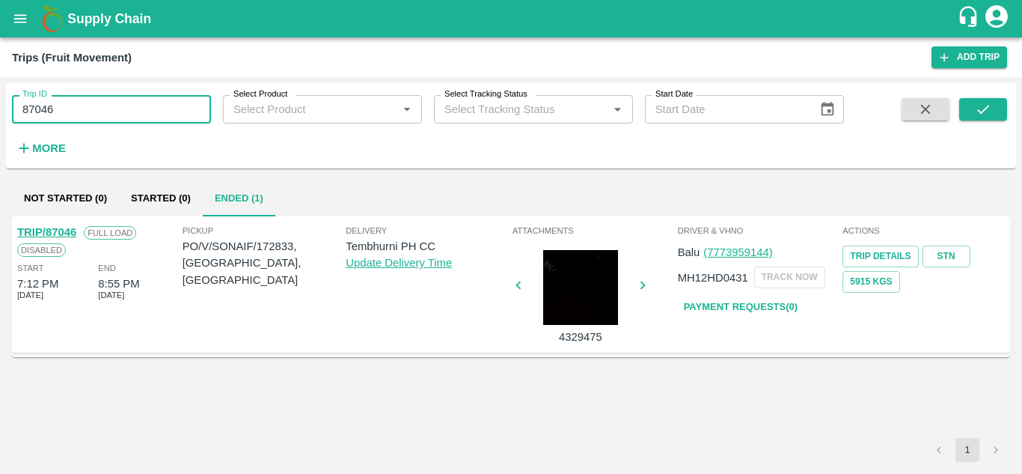
click at [72, 106] on input "87046" at bounding box center [111, 109] width 199 height 28
paste input "text"
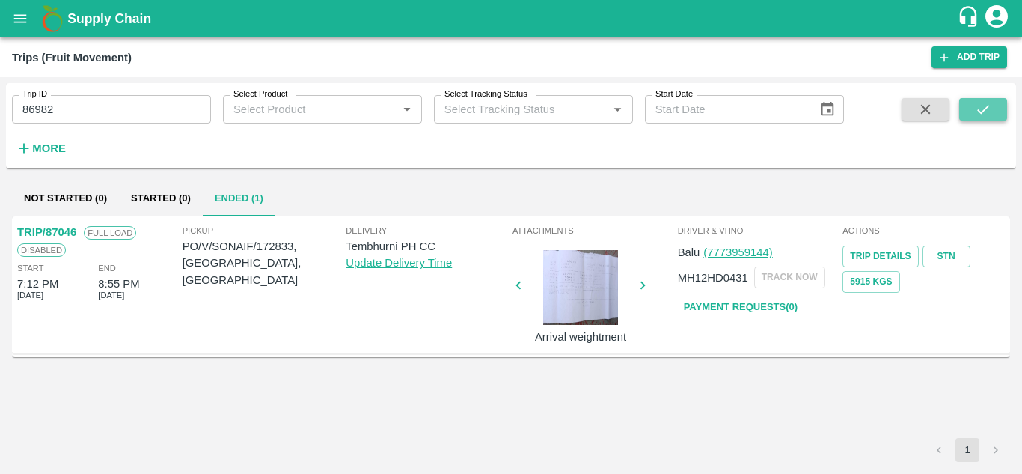
click at [980, 106] on icon "submit" at bounding box center [983, 109] width 16 height 16
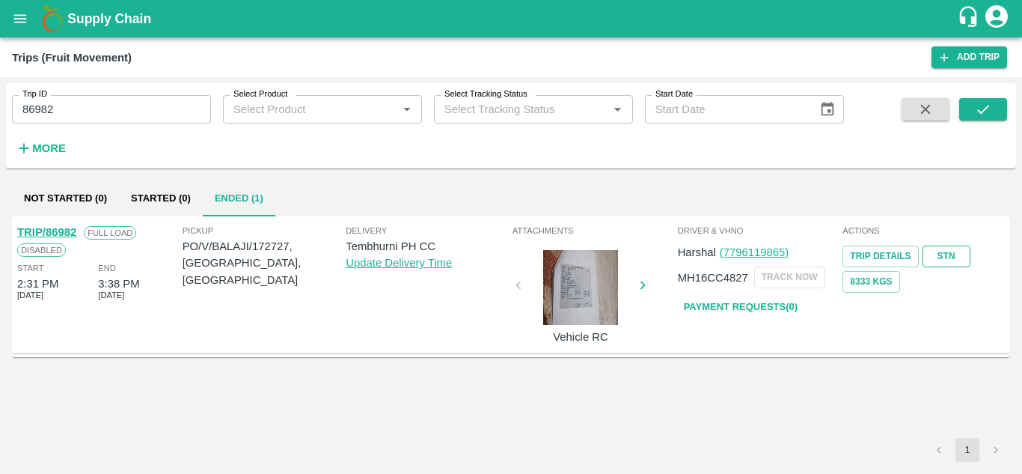
click at [966, 252] on link "STN" at bounding box center [946, 256] width 48 height 22
click at [99, 105] on input "86982" at bounding box center [111, 109] width 199 height 28
paste input "text"
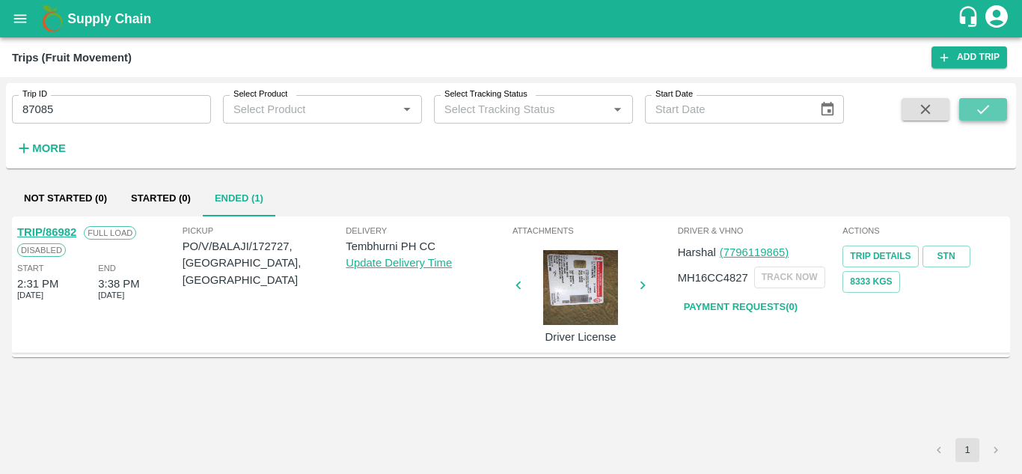
click at [999, 104] on button "submit" at bounding box center [983, 109] width 48 height 22
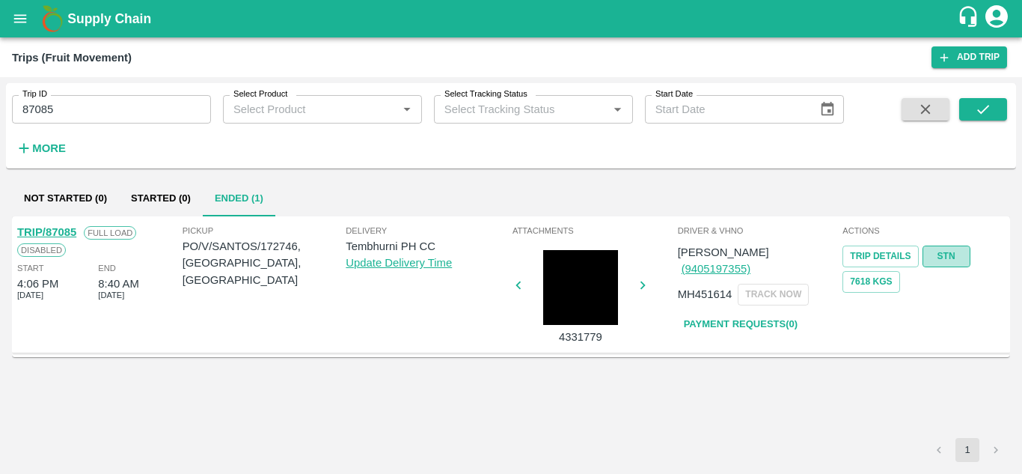
click at [944, 255] on link "STN" at bounding box center [946, 256] width 48 height 22
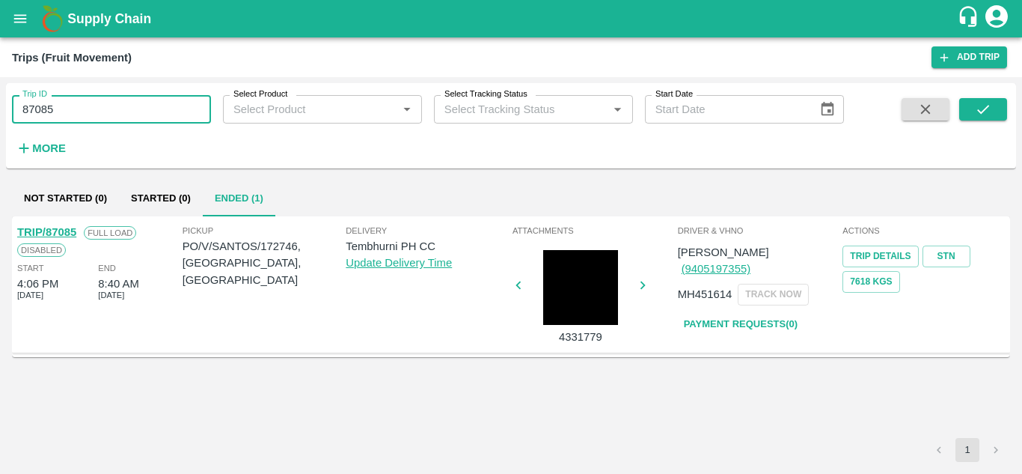
click at [74, 116] on input "87085" at bounding box center [111, 109] width 199 height 28
paste input "text"
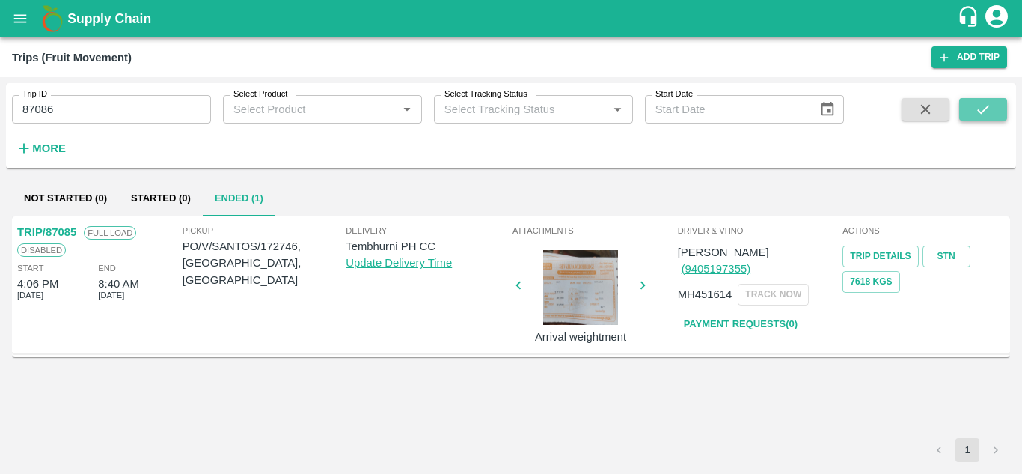
click at [984, 111] on icon "submit" at bounding box center [983, 109] width 16 height 16
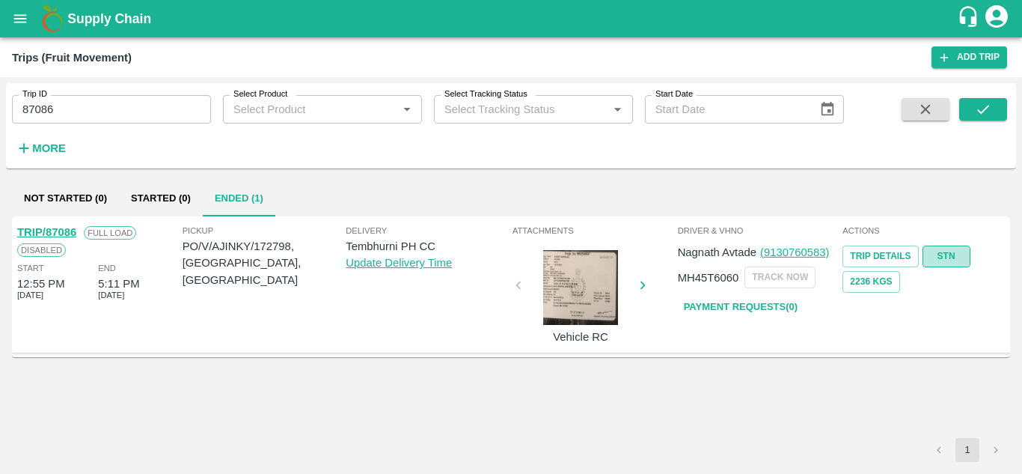
click at [955, 253] on link "STN" at bounding box center [946, 256] width 48 height 22
click at [95, 105] on input "87086" at bounding box center [111, 109] width 199 height 28
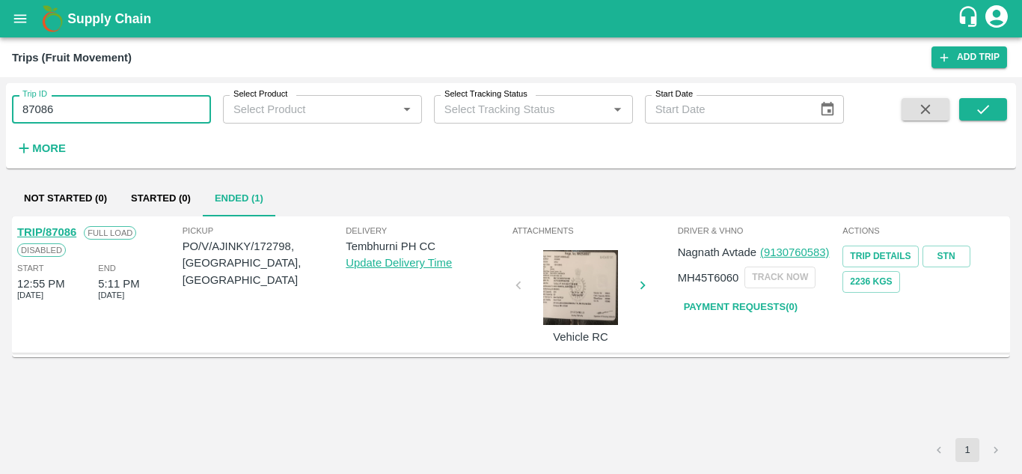
click at [95, 105] on input "87086" at bounding box center [111, 109] width 199 height 28
paste input "text"
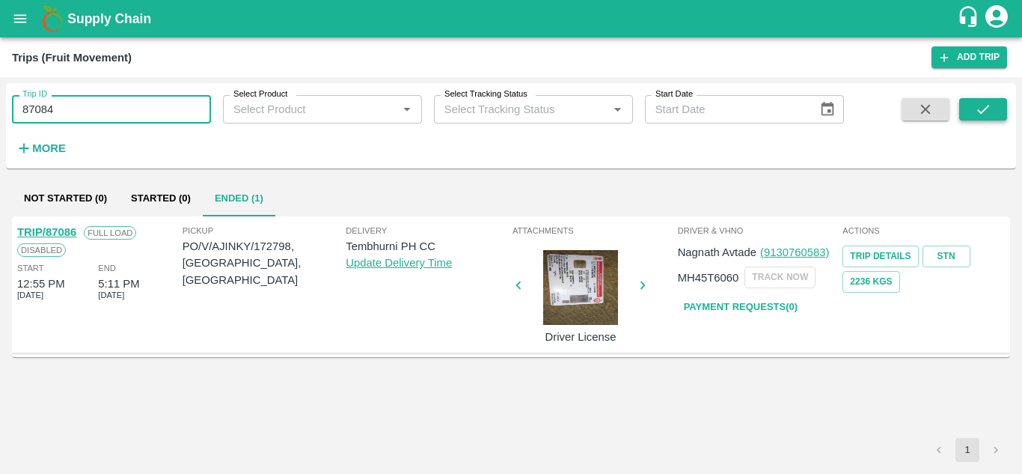
click at [972, 99] on button "submit" at bounding box center [983, 109] width 48 height 22
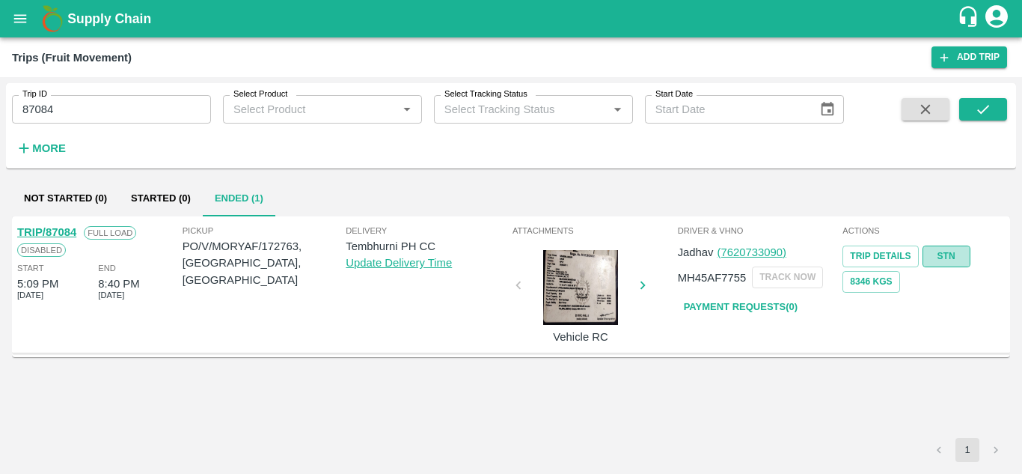
click at [946, 248] on link "STN" at bounding box center [946, 256] width 48 height 22
click at [76, 113] on input "87084" at bounding box center [111, 109] width 199 height 28
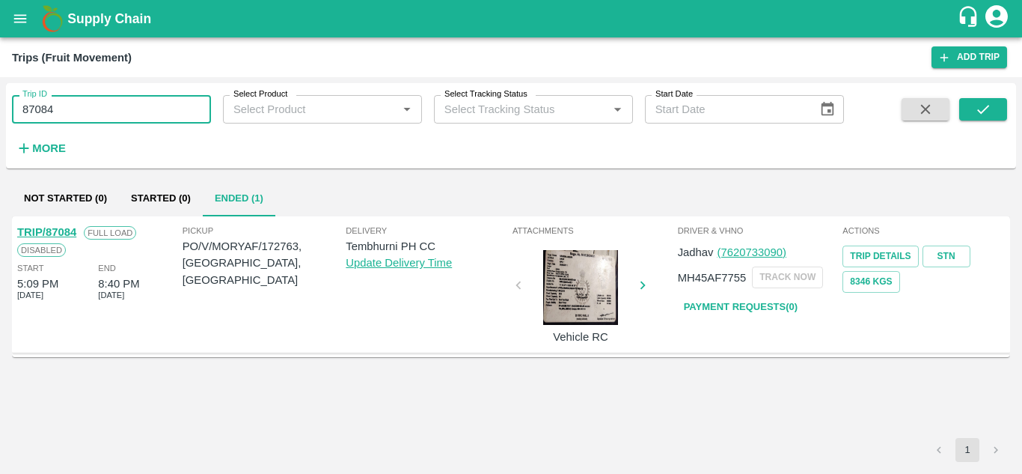
click at [76, 113] on input "87084" at bounding box center [111, 109] width 199 height 28
paste input "text"
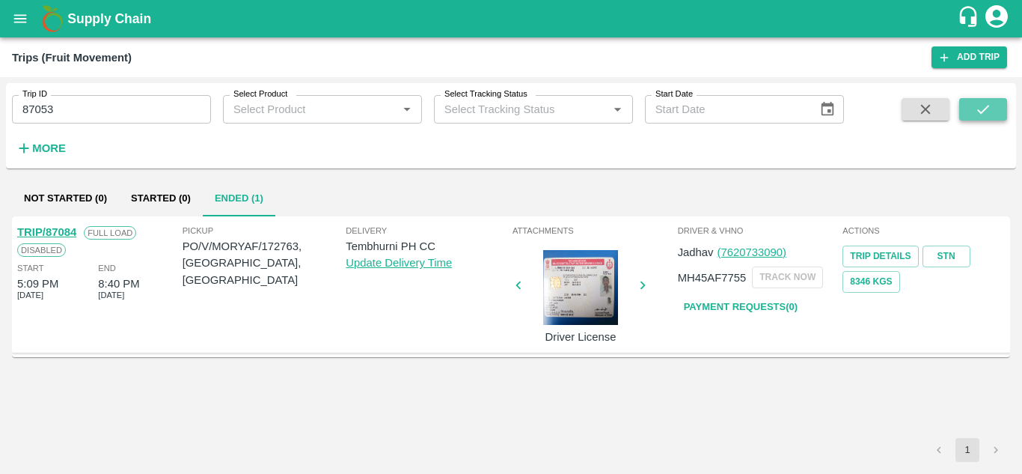
click at [981, 112] on icon "submit" at bounding box center [983, 109] width 12 height 9
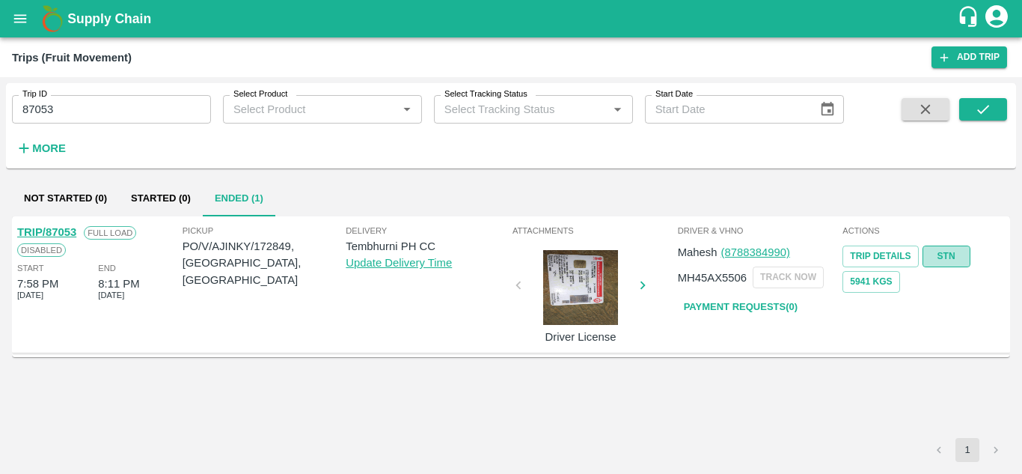
click at [954, 254] on link "STN" at bounding box center [946, 256] width 48 height 22
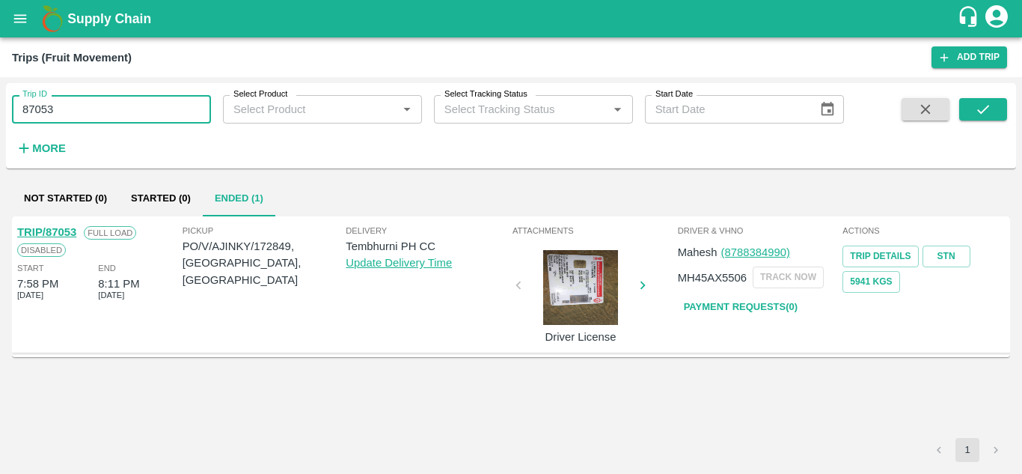
click at [89, 105] on input "87053" at bounding box center [111, 109] width 199 height 28
paste input "text"
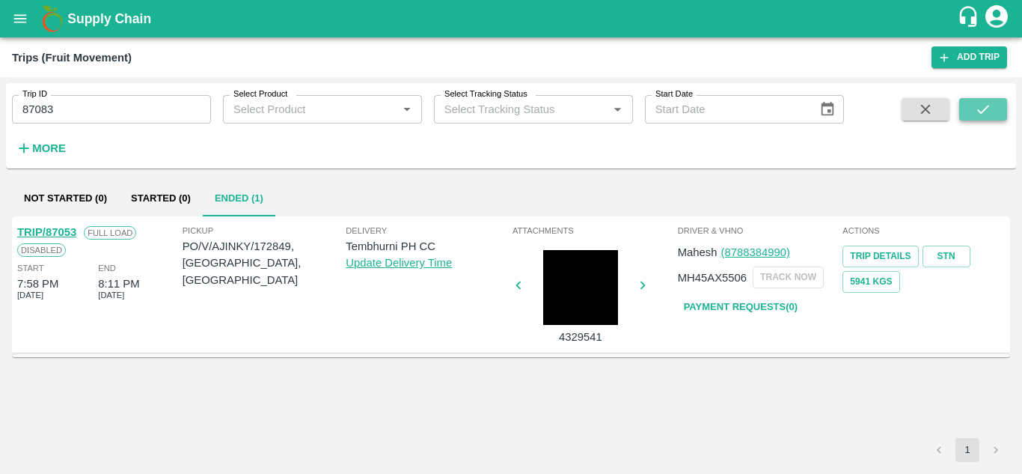
click at [990, 104] on icon "submit" at bounding box center [983, 109] width 16 height 16
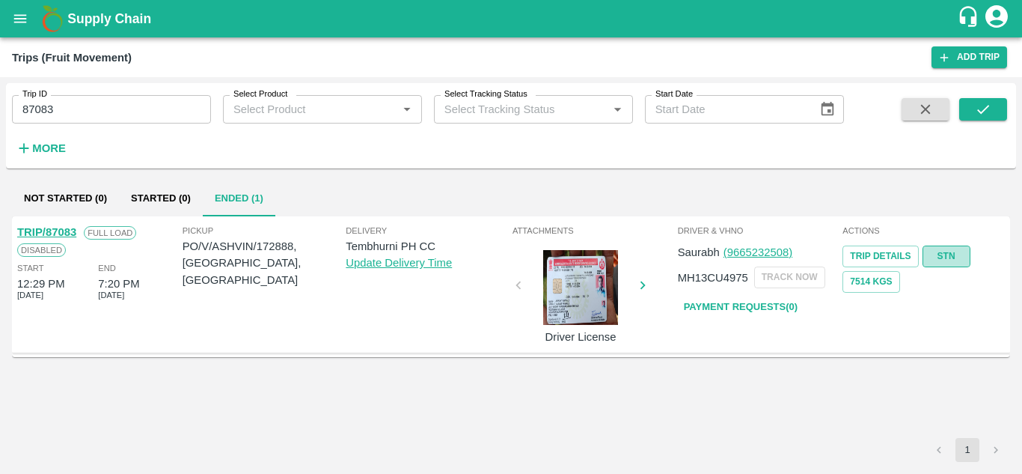
click at [947, 250] on link "STN" at bounding box center [946, 256] width 48 height 22
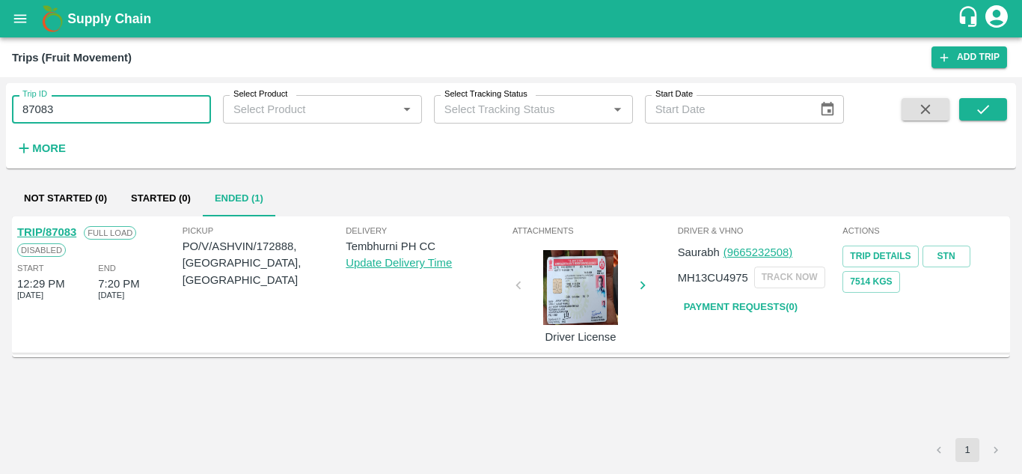
click at [102, 107] on input "87083" at bounding box center [111, 109] width 199 height 28
paste input "text"
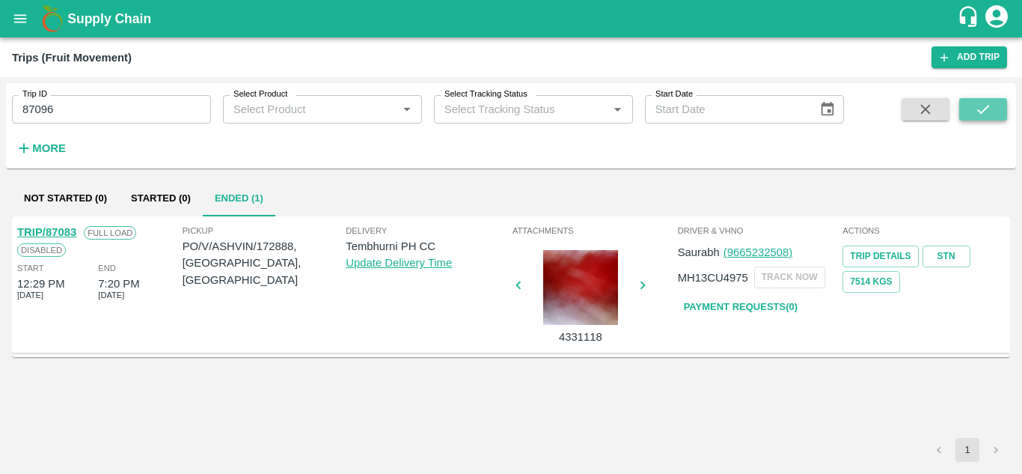
click at [979, 109] on icon "submit" at bounding box center [983, 109] width 16 height 16
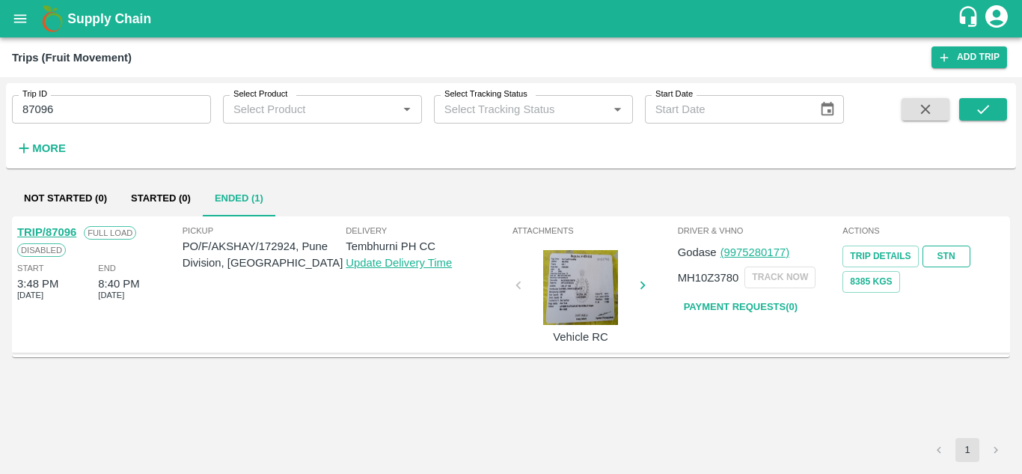
click at [954, 252] on link "STN" at bounding box center [946, 256] width 48 height 22
click at [76, 100] on input "87096" at bounding box center [111, 109] width 199 height 28
paste input "text"
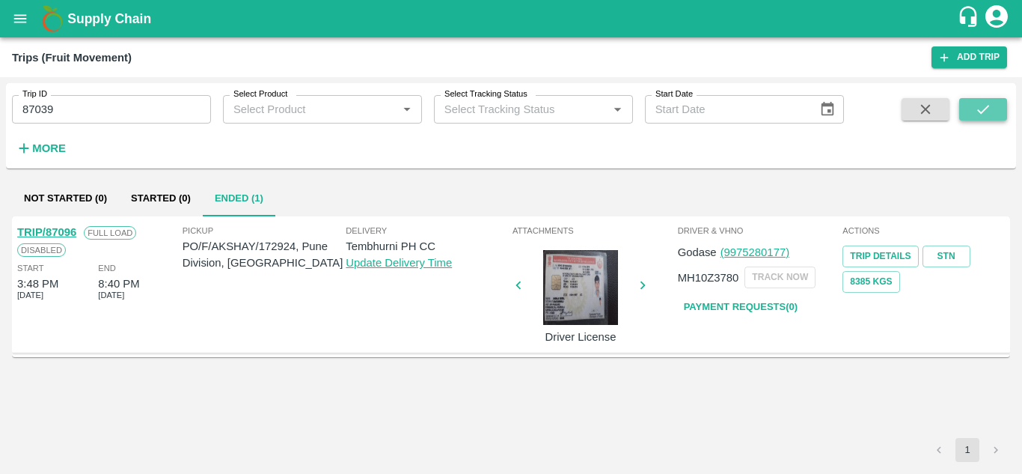
click at [999, 104] on button "submit" at bounding box center [983, 109] width 48 height 22
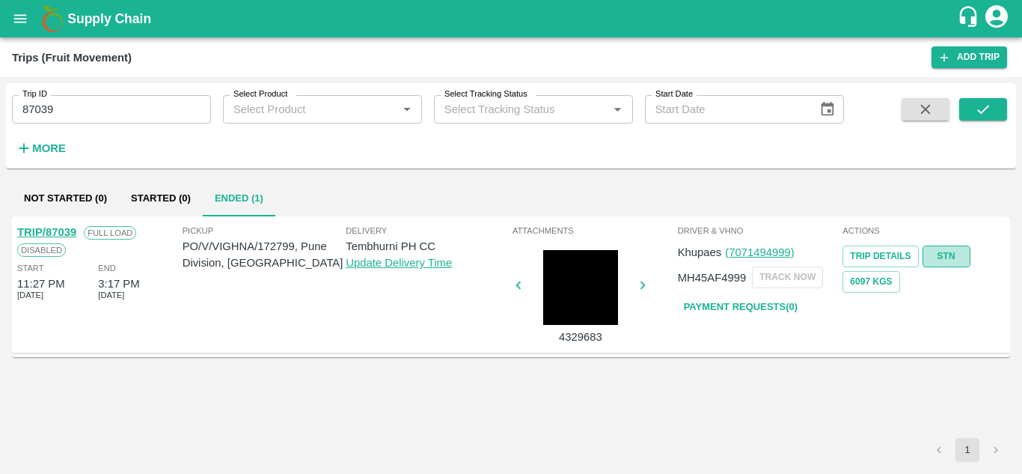
click at [952, 251] on link "STN" at bounding box center [946, 256] width 48 height 22
click at [125, 105] on input "87039" at bounding box center [111, 109] width 199 height 28
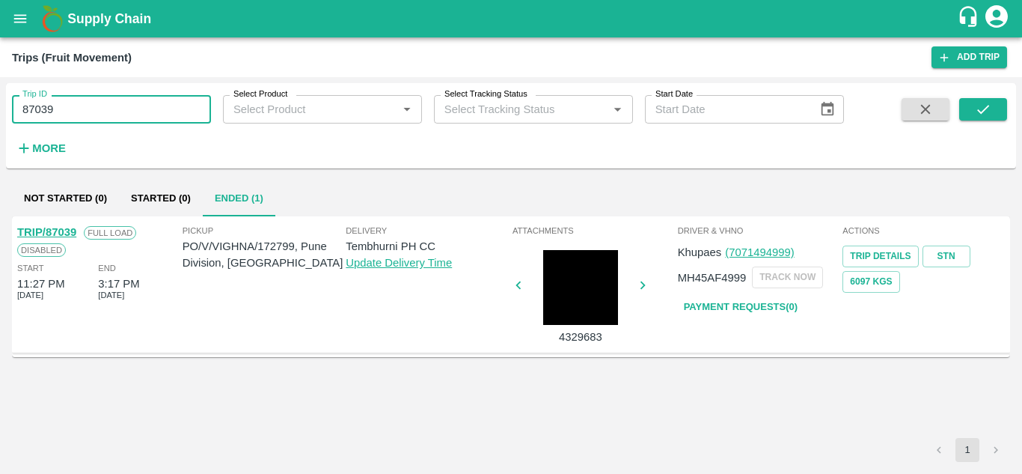
click at [125, 105] on input "87039" at bounding box center [111, 109] width 199 height 28
paste input "text"
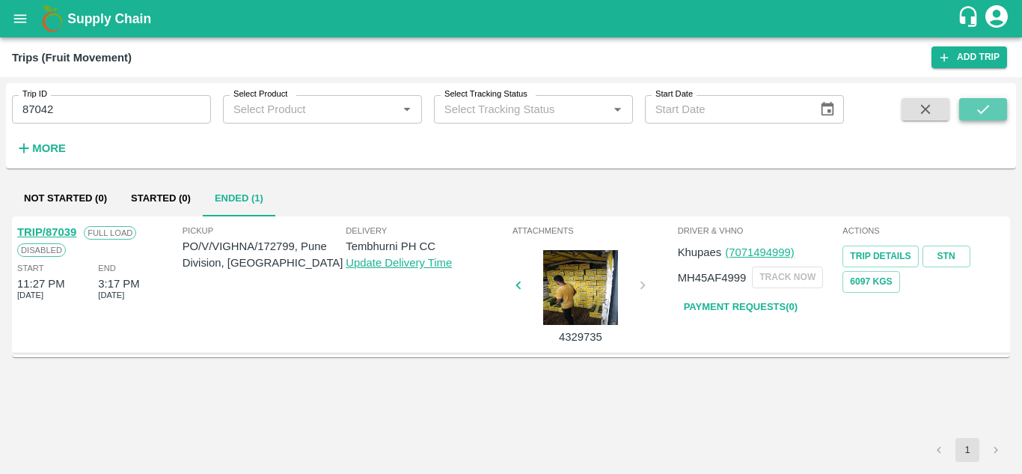
click at [983, 111] on icon "submit" at bounding box center [983, 109] width 12 height 9
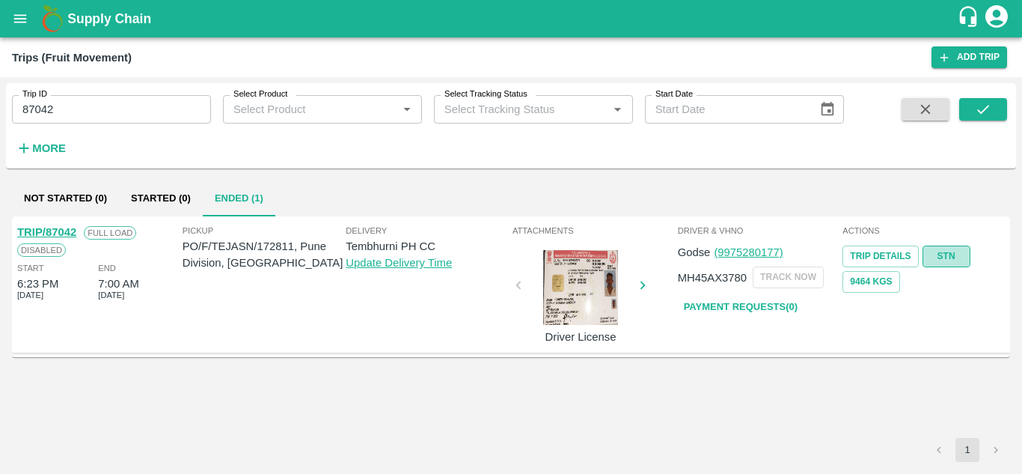
click at [947, 255] on link "STN" at bounding box center [946, 256] width 48 height 22
click at [87, 108] on input "87042" at bounding box center [111, 109] width 199 height 28
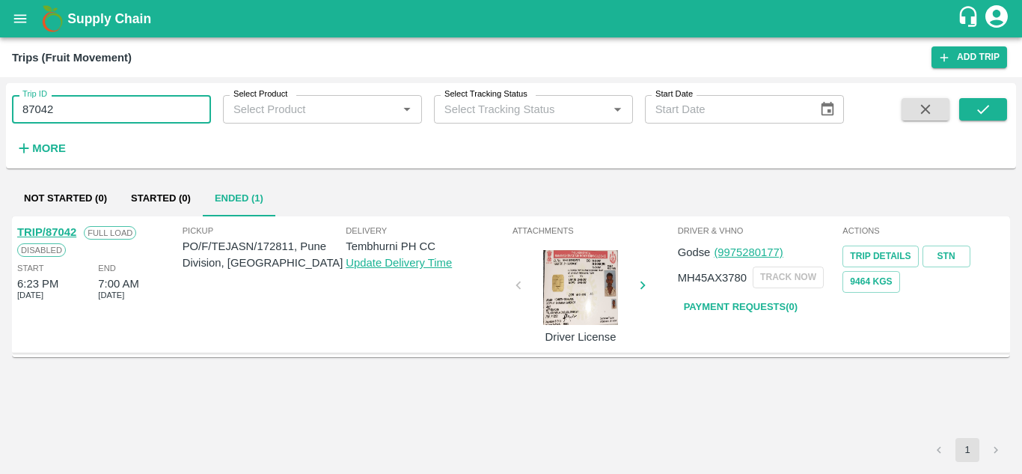
click at [87, 108] on input "87042" at bounding box center [111, 109] width 199 height 28
paste input "text"
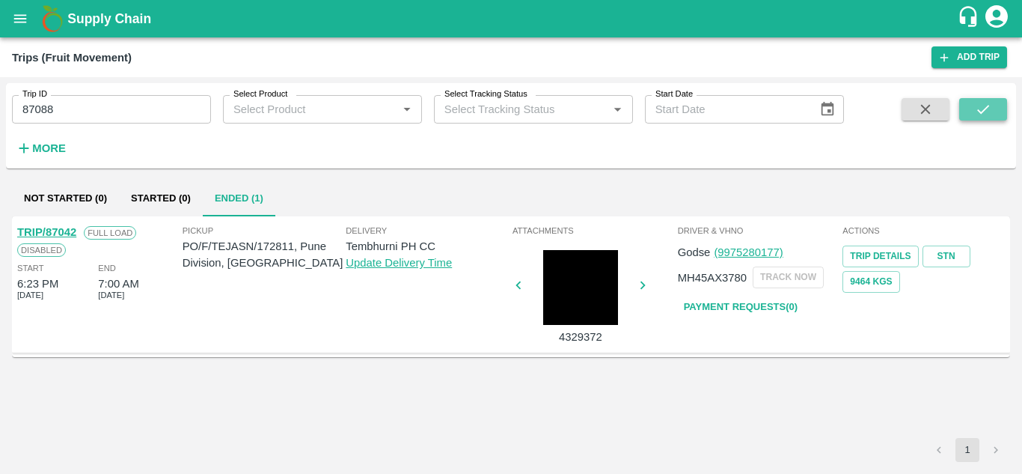
click at [978, 116] on icon "submit" at bounding box center [983, 109] width 16 height 16
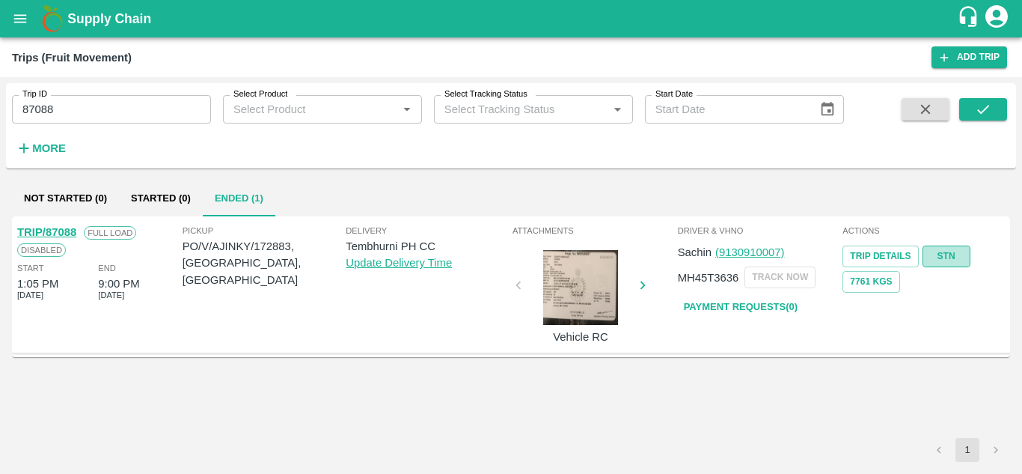
click at [943, 255] on link "STN" at bounding box center [946, 256] width 48 height 22
click at [117, 110] on input "87088" at bounding box center [111, 109] width 199 height 28
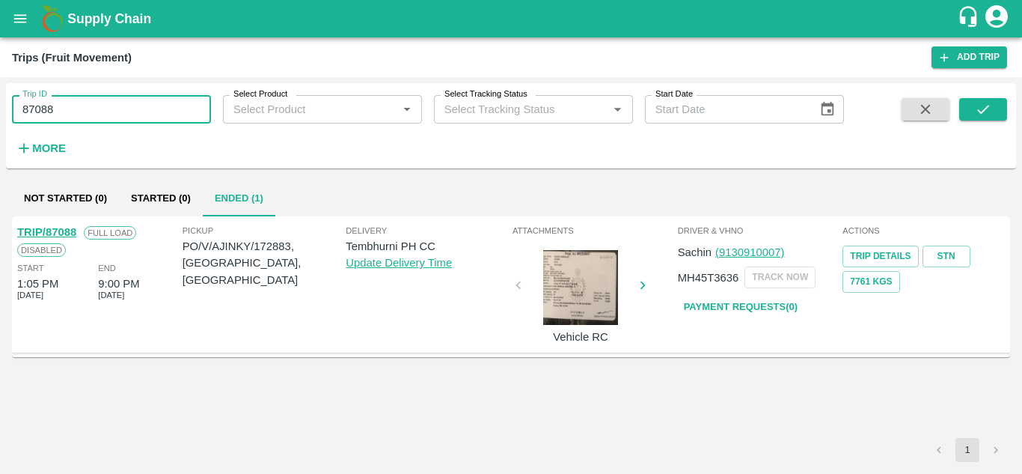
click at [117, 110] on input "87088" at bounding box center [111, 109] width 199 height 28
paste input "text"
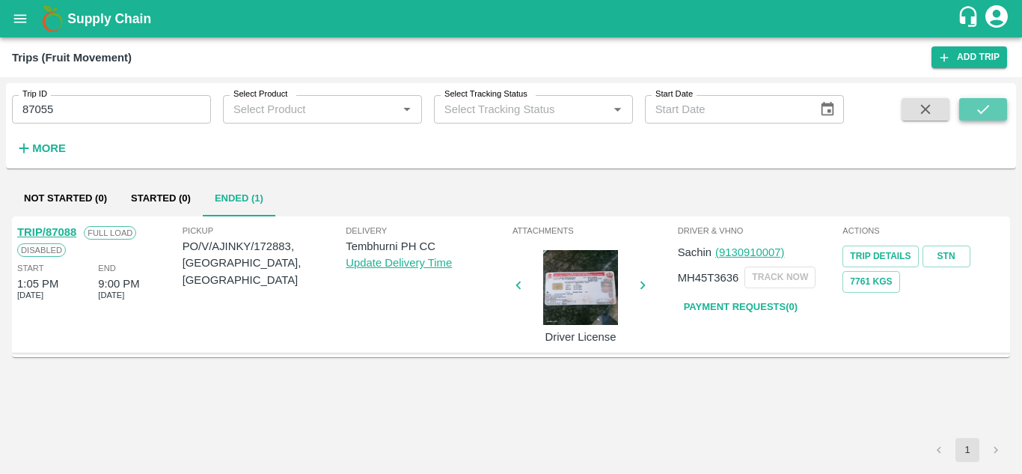
click at [975, 114] on icon "submit" at bounding box center [983, 109] width 16 height 16
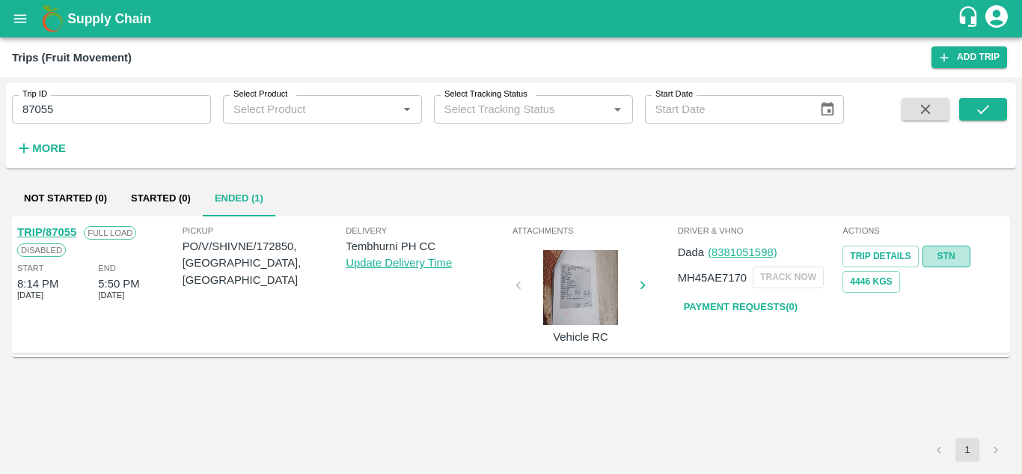
click at [959, 252] on link "STN" at bounding box center [946, 256] width 48 height 22
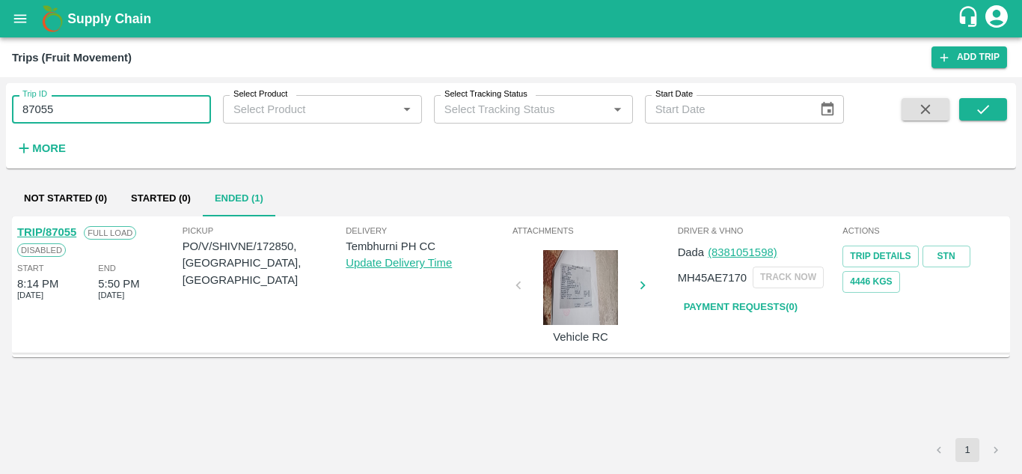
click at [79, 110] on input "87055" at bounding box center [111, 109] width 199 height 28
paste input "text"
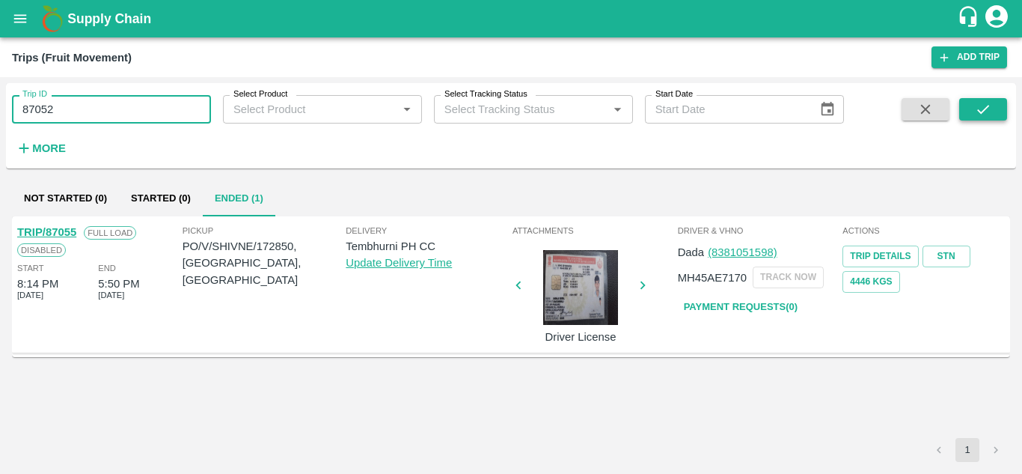
type input "87052"
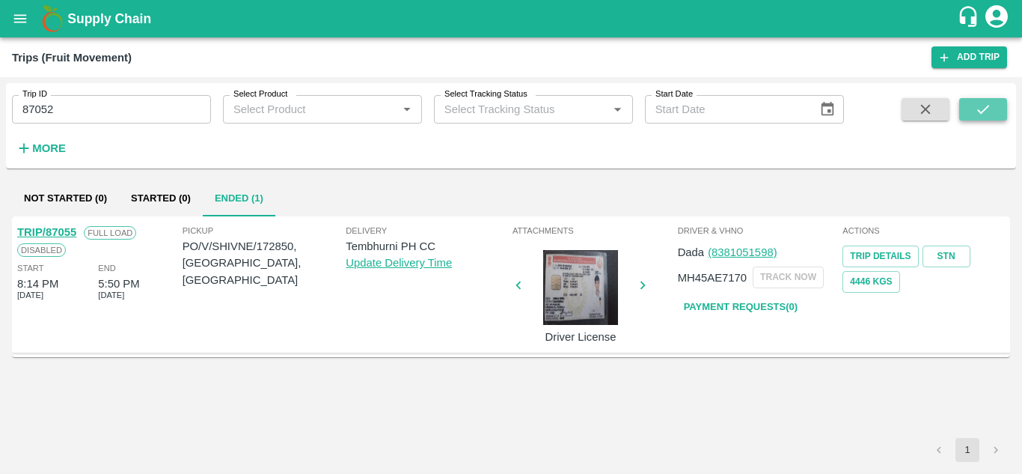
click at [981, 105] on icon "submit" at bounding box center [983, 109] width 16 height 16
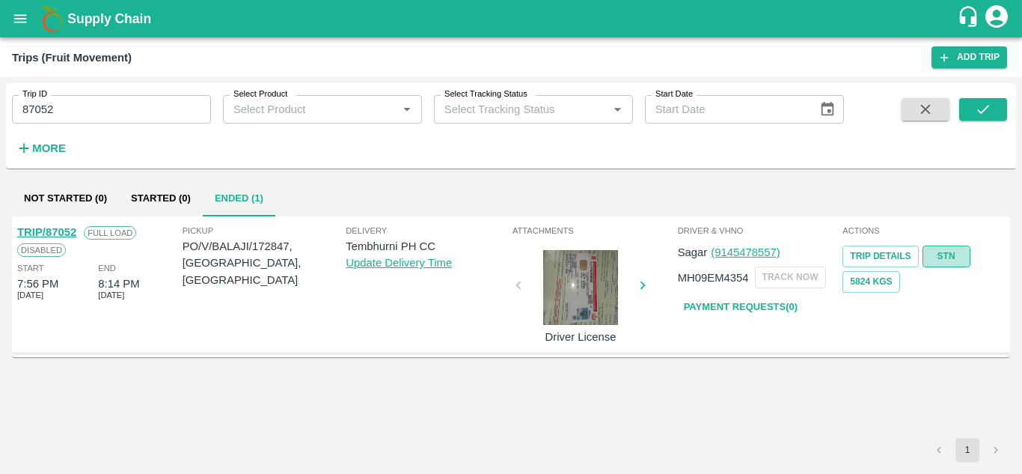
click at [952, 256] on link "STN" at bounding box center [946, 256] width 48 height 22
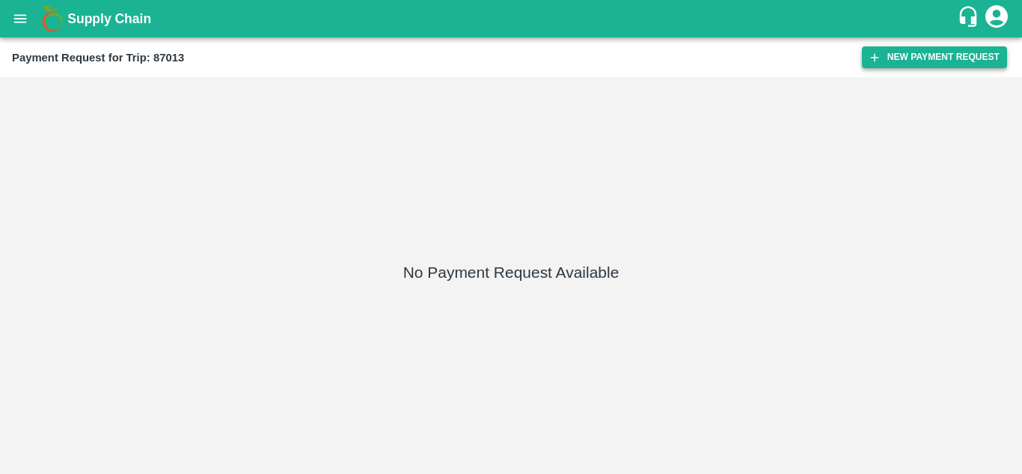
click at [931, 56] on button "New Payment Request" at bounding box center [934, 57] width 145 height 22
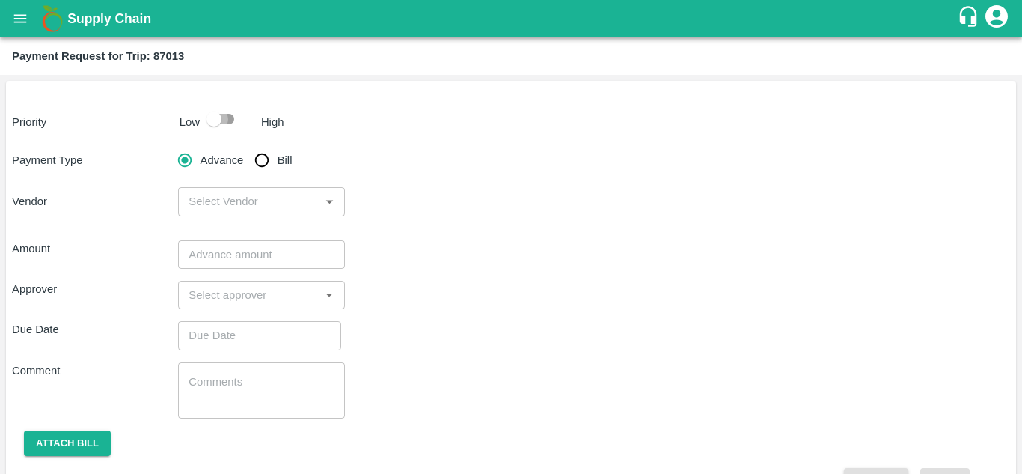
click at [227, 119] on input "checkbox" at bounding box center [213, 119] width 85 height 28
checkbox input "true"
click at [263, 159] on input "Bill" at bounding box center [262, 160] width 30 height 30
radio input "true"
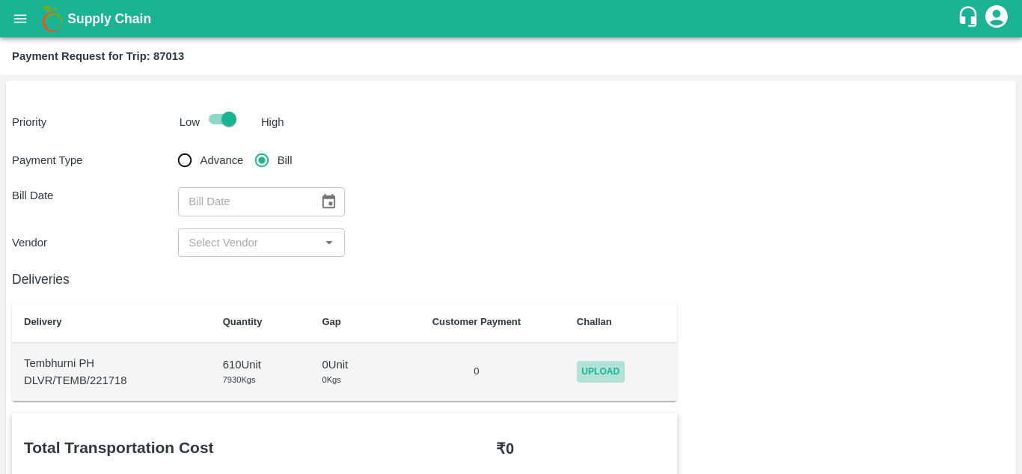
click at [591, 372] on span "Upload" at bounding box center [601, 372] width 48 height 22
click at [0, 0] on input "Upload" at bounding box center [0, 0] width 0 height 0
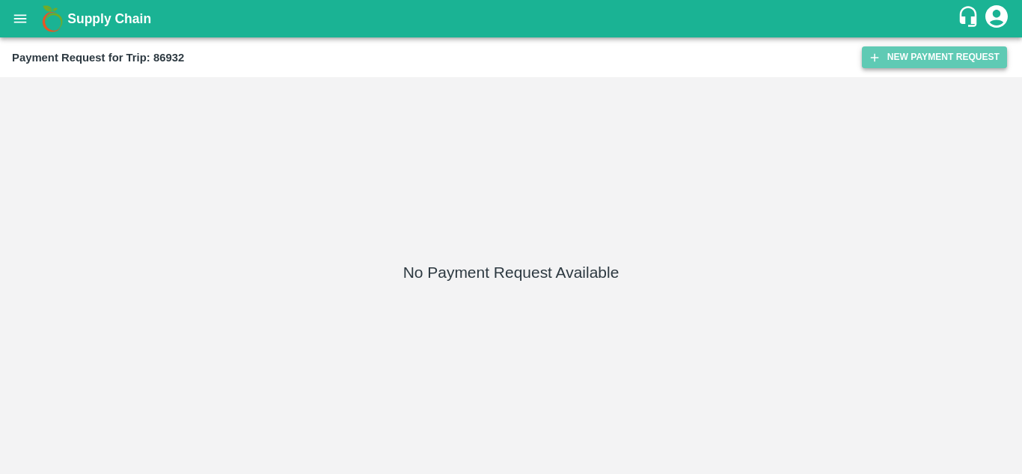
click at [937, 49] on button "New Payment Request" at bounding box center [934, 57] width 145 height 22
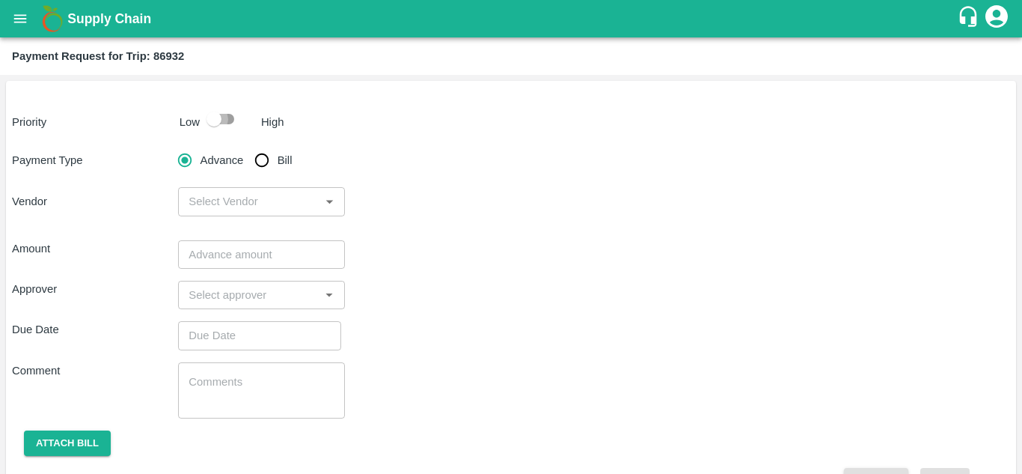
click at [230, 117] on input "checkbox" at bounding box center [213, 119] width 85 height 28
checkbox input "true"
click at [260, 162] on input "Bill" at bounding box center [262, 160] width 30 height 30
radio input "true"
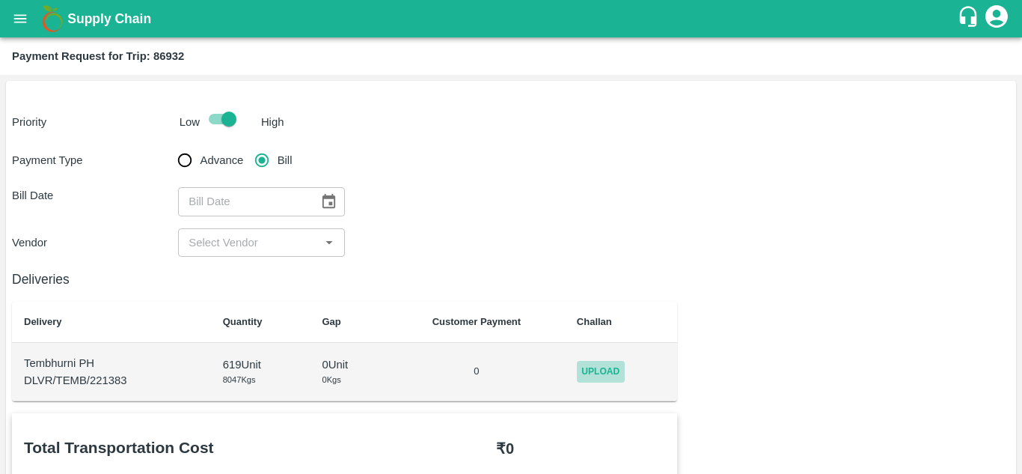
click at [595, 364] on span "Upload" at bounding box center [601, 372] width 48 height 22
click at [0, 0] on input "Upload" at bounding box center [0, 0] width 0 height 0
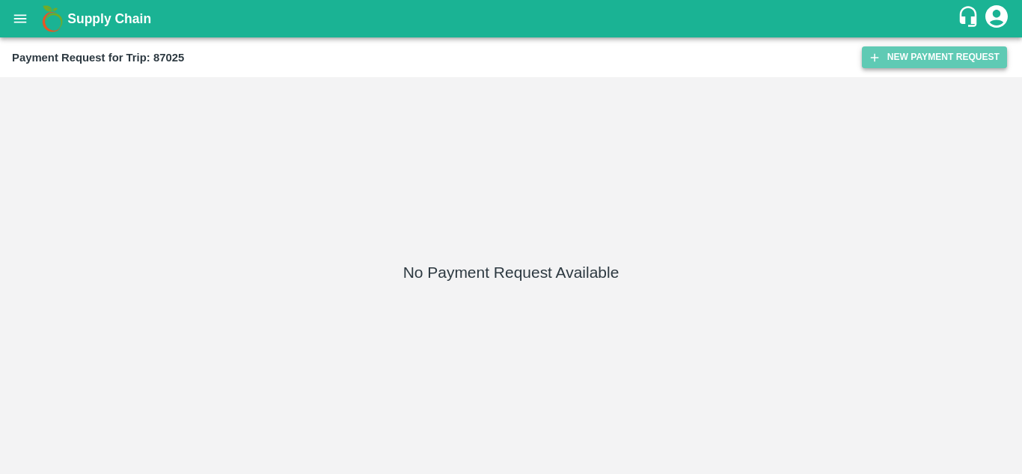
click at [907, 61] on button "New Payment Request" at bounding box center [934, 57] width 145 height 22
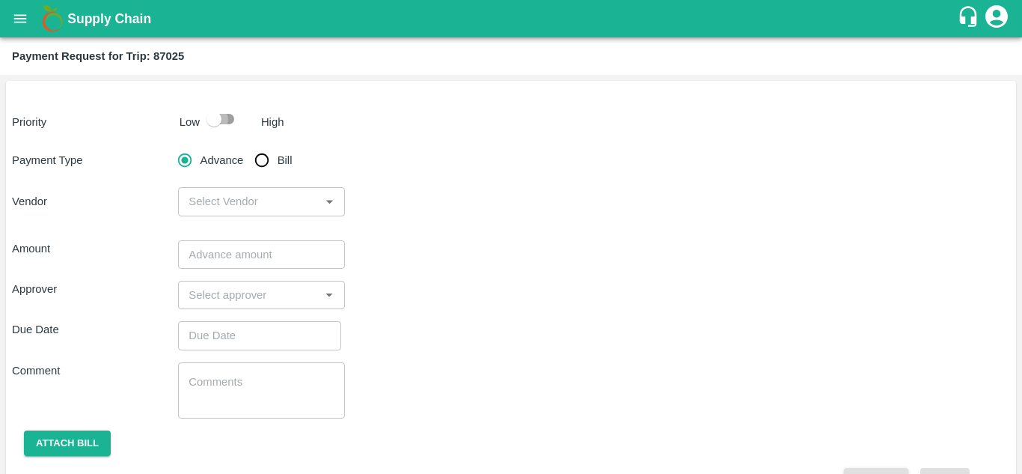
click at [225, 115] on input "checkbox" at bounding box center [213, 119] width 85 height 28
checkbox input "true"
click at [262, 165] on input "Bill" at bounding box center [262, 160] width 30 height 30
radio input "true"
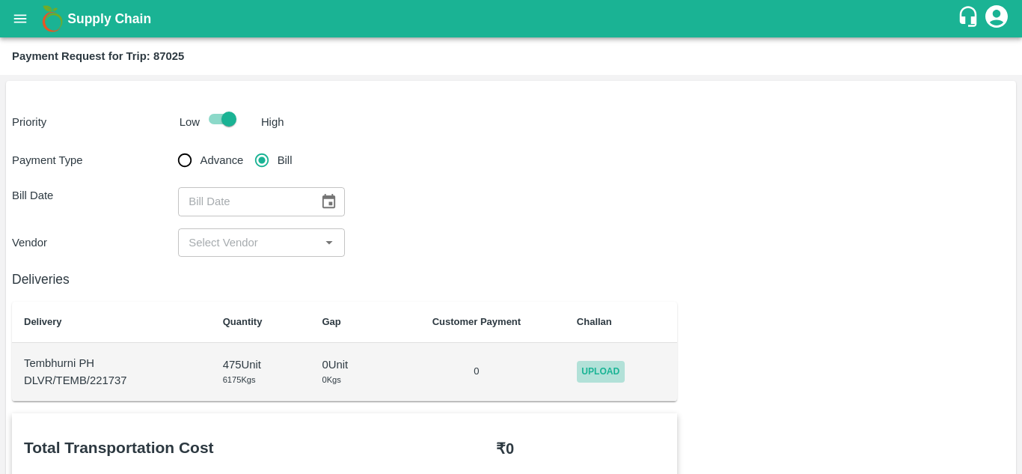
click at [589, 368] on span "Upload" at bounding box center [601, 372] width 48 height 22
click at [0, 0] on input "Upload" at bounding box center [0, 0] width 0 height 0
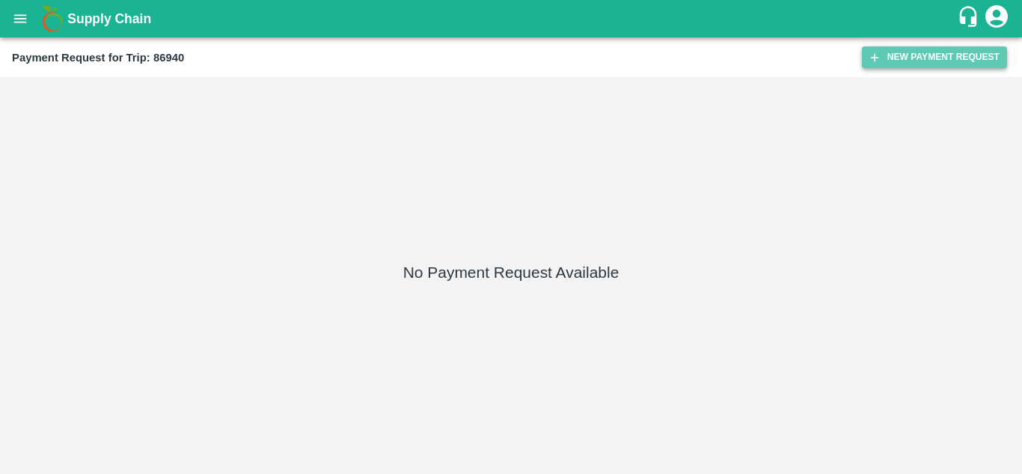
click at [935, 53] on button "New Payment Request" at bounding box center [934, 57] width 145 height 22
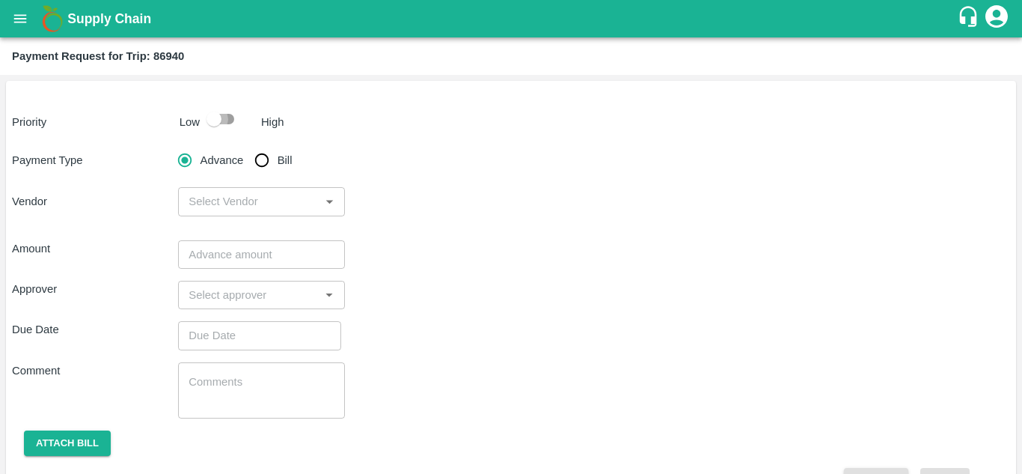
click at [223, 120] on input "checkbox" at bounding box center [213, 119] width 85 height 28
checkbox input "true"
click at [258, 156] on input "Bill" at bounding box center [262, 160] width 30 height 30
radio input "true"
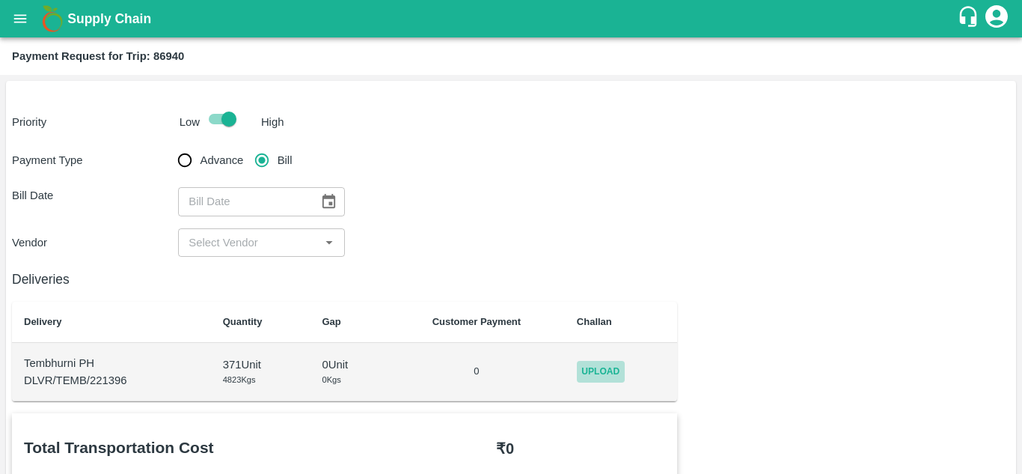
click at [610, 379] on span "Upload" at bounding box center [601, 372] width 48 height 22
click at [0, 0] on input "Upload" at bounding box center [0, 0] width 0 height 0
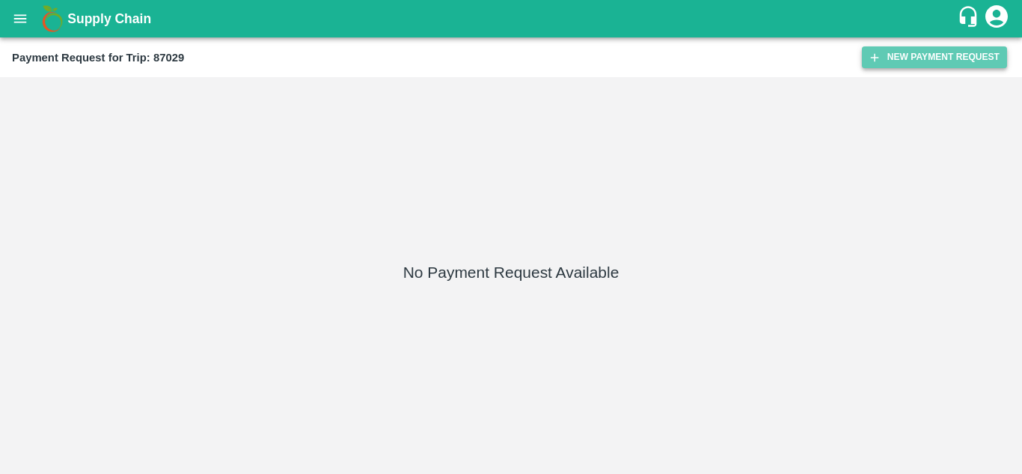
click at [922, 55] on button "New Payment Request" at bounding box center [934, 57] width 145 height 22
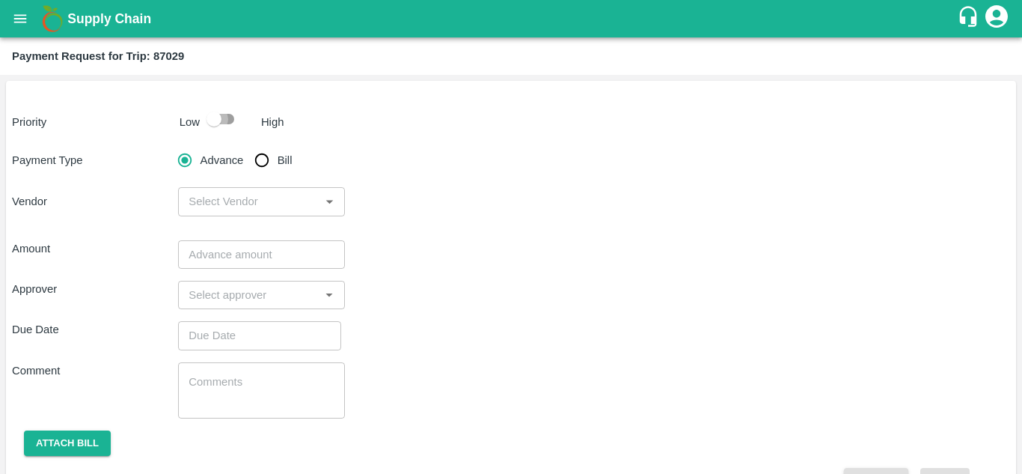
click at [224, 118] on input "checkbox" at bounding box center [213, 119] width 85 height 28
checkbox input "true"
click at [260, 161] on input "Bill" at bounding box center [262, 160] width 30 height 30
radio input "true"
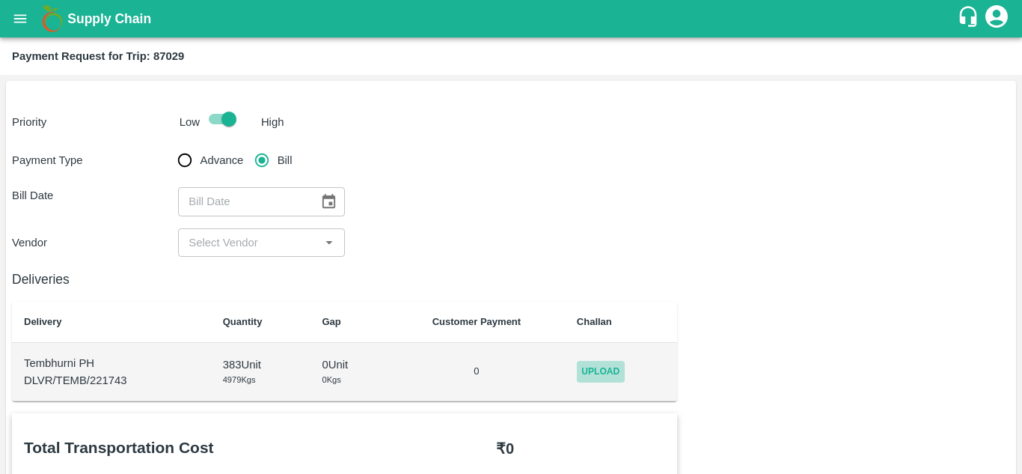
click at [601, 361] on span "Upload" at bounding box center [601, 372] width 48 height 22
click at [0, 0] on input "Upload" at bounding box center [0, 0] width 0 height 0
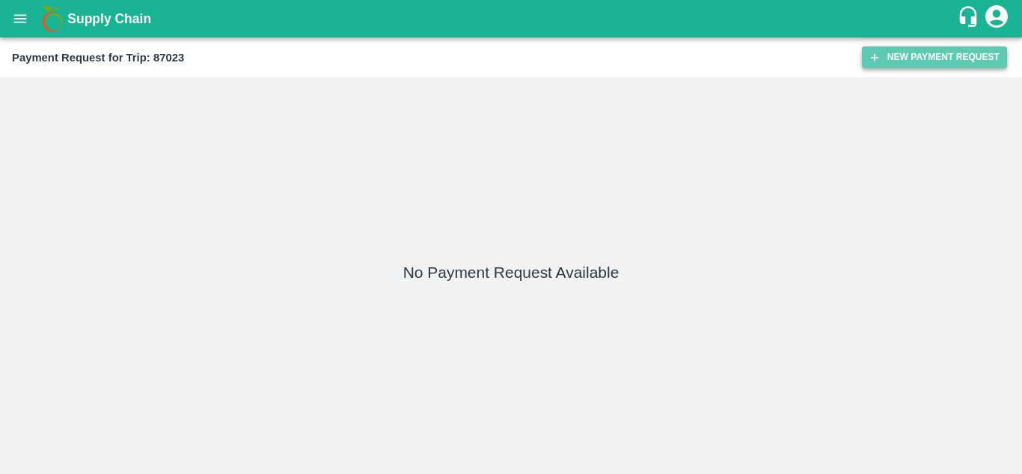
click at [897, 59] on button "New Payment Request" at bounding box center [934, 57] width 145 height 22
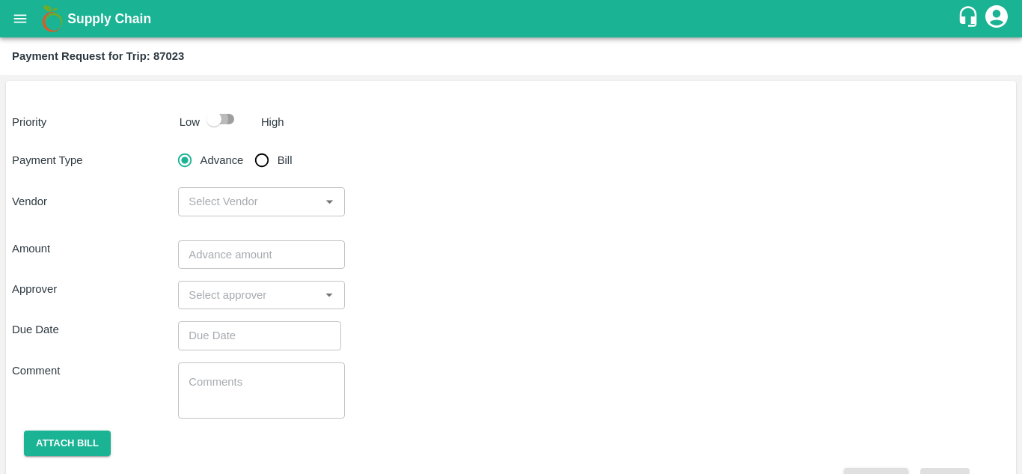
click at [223, 120] on input "checkbox" at bounding box center [213, 119] width 85 height 28
checkbox input "true"
click at [257, 161] on input "Bill" at bounding box center [262, 160] width 30 height 30
radio input "true"
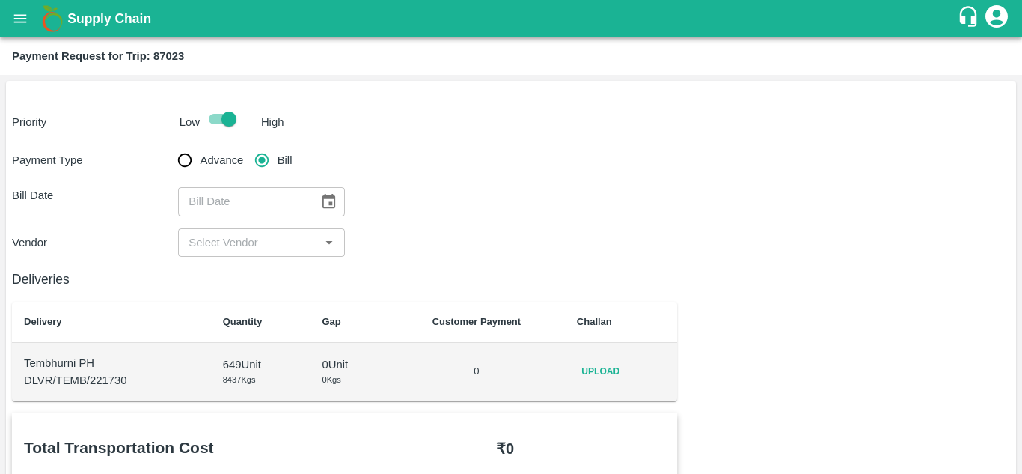
click at [596, 371] on span "Upload" at bounding box center [601, 372] width 48 height 22
click at [0, 0] on input "Upload" at bounding box center [0, 0] width 0 height 0
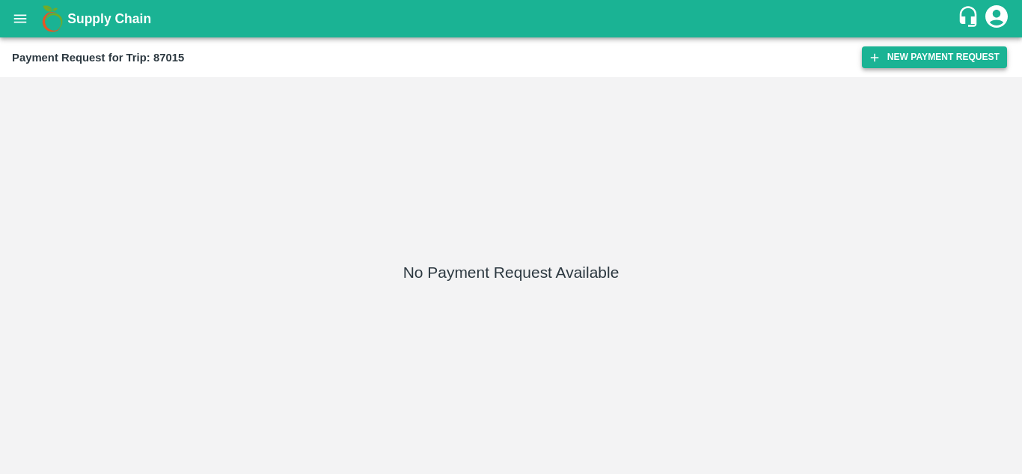
click at [909, 64] on button "New Payment Request" at bounding box center [934, 57] width 145 height 22
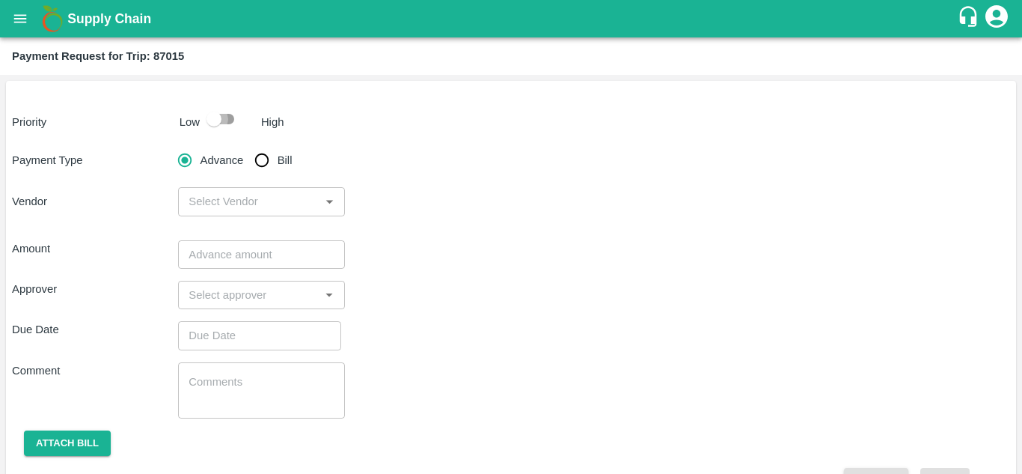
click at [230, 119] on input "checkbox" at bounding box center [213, 119] width 85 height 28
checkbox input "true"
click at [263, 158] on input "Bill" at bounding box center [262, 160] width 30 height 30
radio input "true"
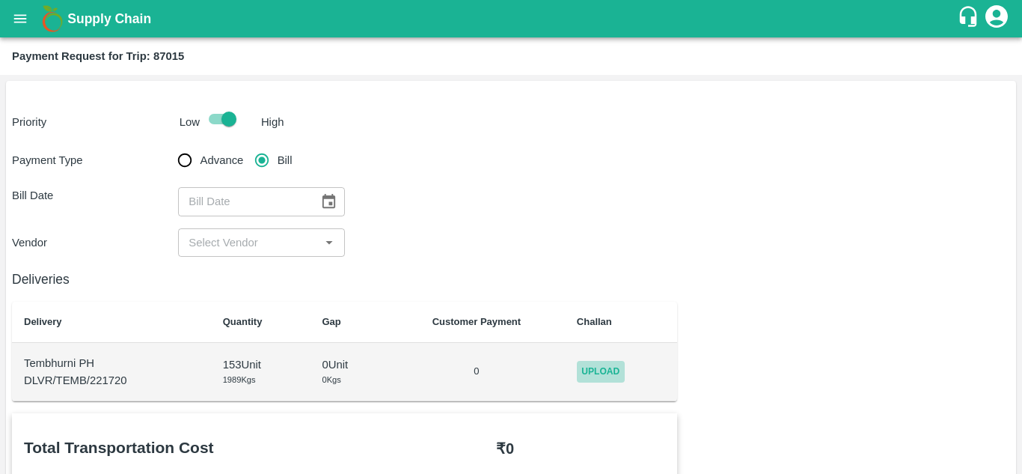
click at [614, 370] on span "Upload" at bounding box center [601, 372] width 48 height 22
click at [0, 0] on input "Upload" at bounding box center [0, 0] width 0 height 0
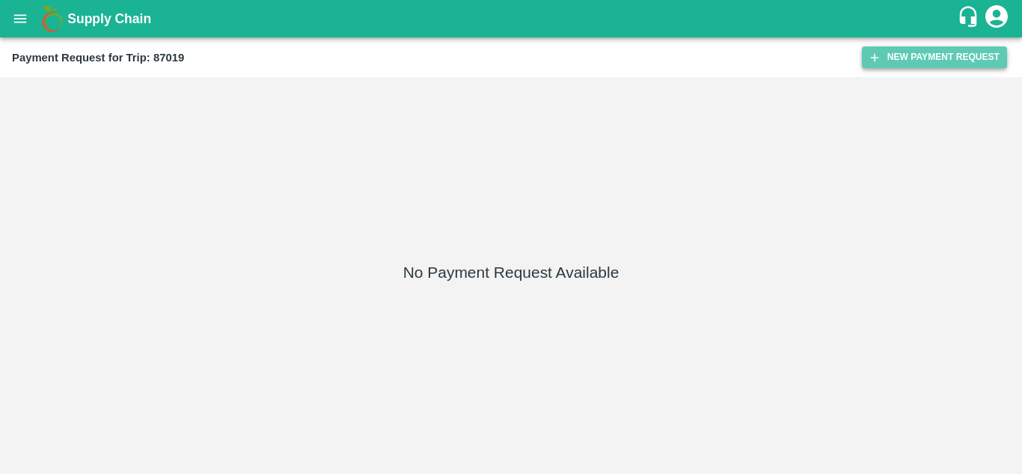
click at [894, 53] on button "New Payment Request" at bounding box center [934, 57] width 145 height 22
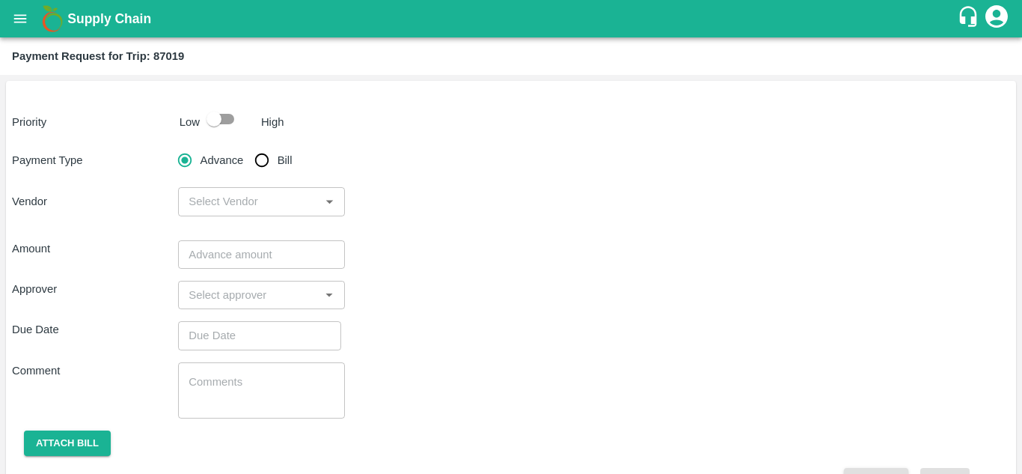
click at [226, 122] on input "checkbox" at bounding box center [213, 119] width 85 height 28
checkbox input "true"
click at [260, 162] on input "Bill" at bounding box center [262, 160] width 30 height 30
radio input "true"
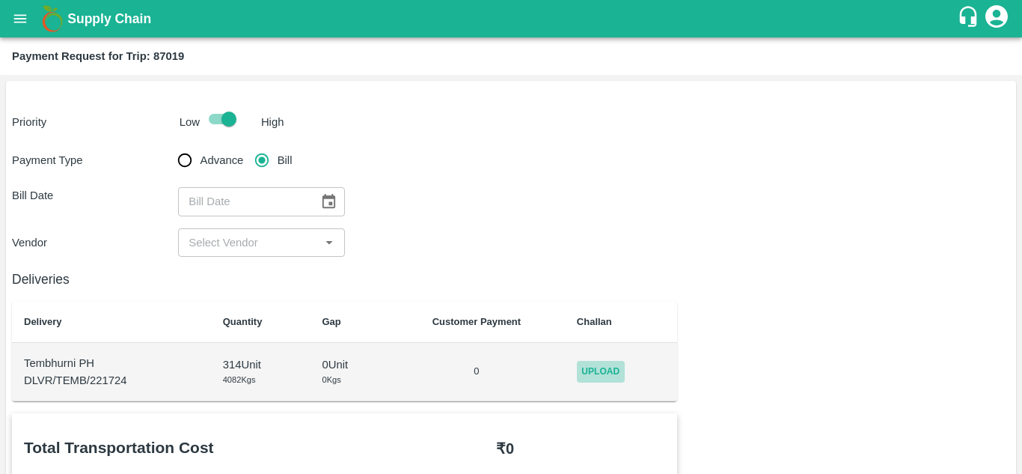
click at [593, 378] on span "Upload" at bounding box center [601, 372] width 48 height 22
click at [0, 0] on input "Upload" at bounding box center [0, 0] width 0 height 0
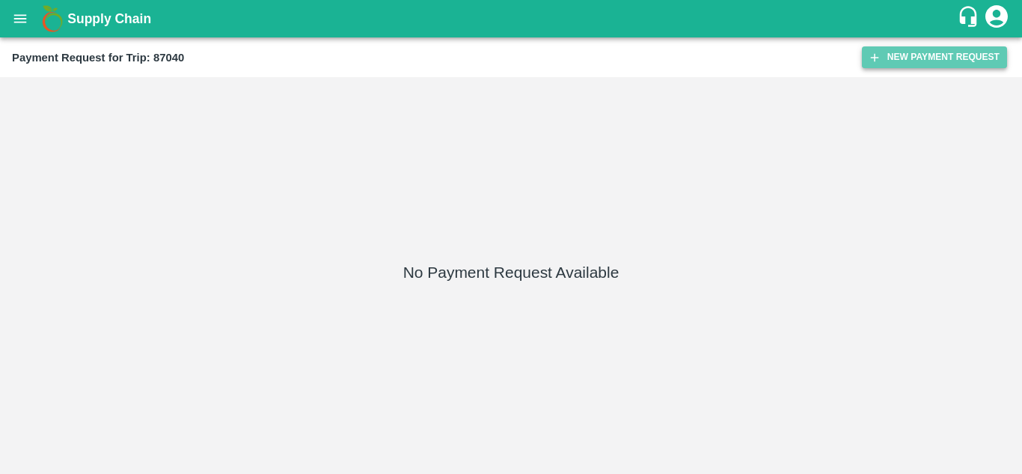
click at [909, 61] on button "New Payment Request" at bounding box center [934, 57] width 145 height 22
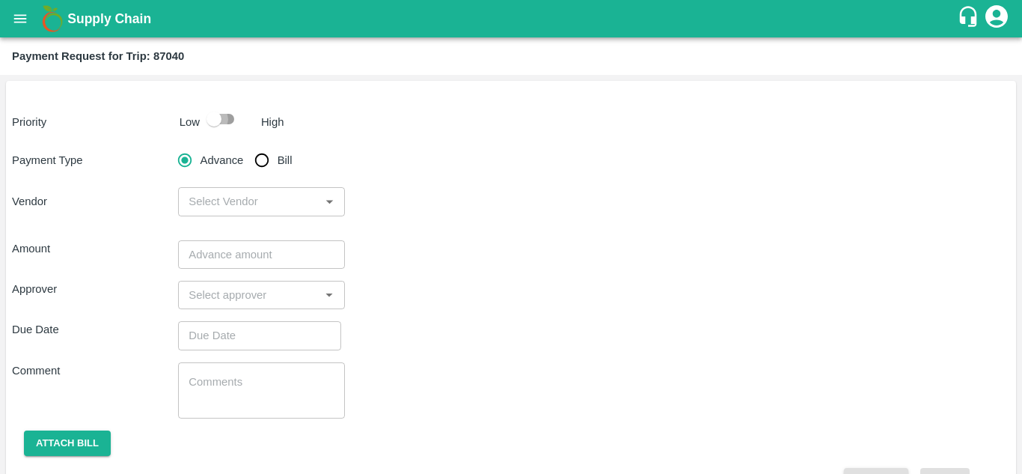
click at [223, 116] on input "checkbox" at bounding box center [213, 119] width 85 height 28
checkbox input "true"
click at [263, 158] on input "Bill" at bounding box center [262, 160] width 30 height 30
radio input "true"
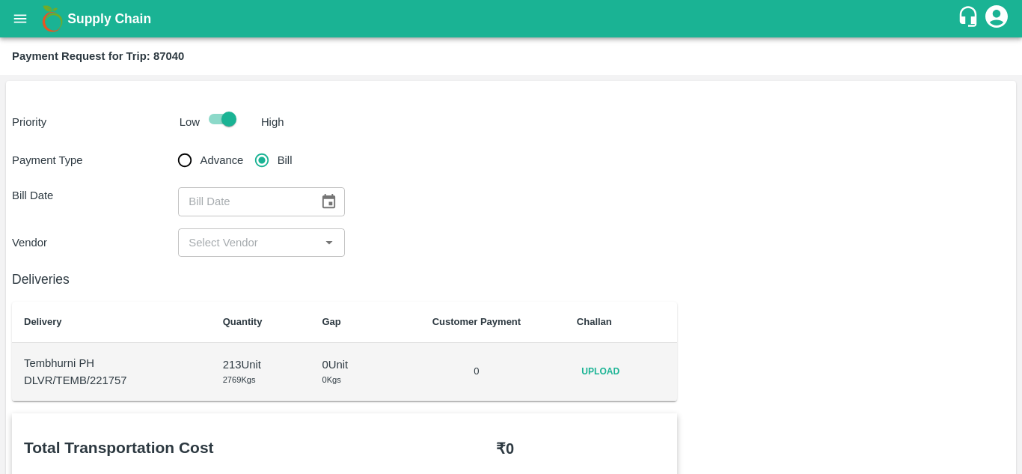
click at [613, 369] on span "Upload" at bounding box center [601, 372] width 48 height 22
click at [0, 0] on input "Upload" at bounding box center [0, 0] width 0 height 0
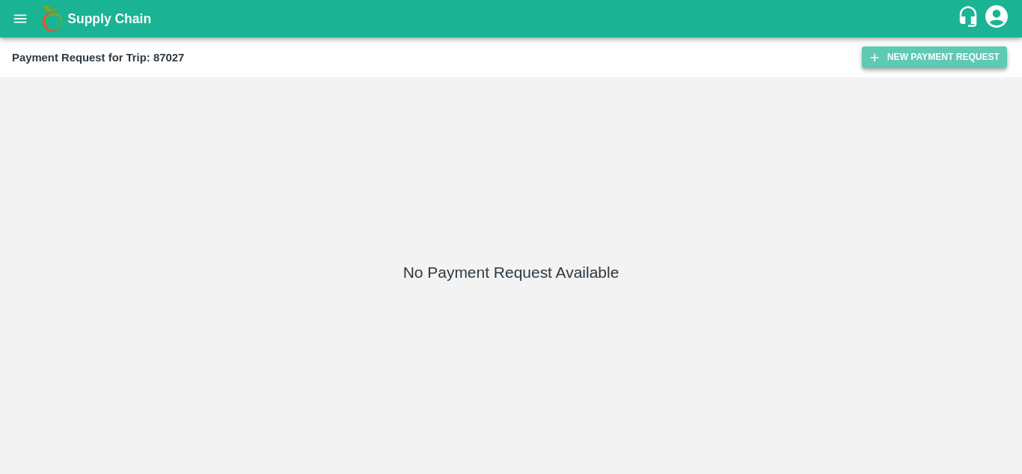
click at [909, 52] on button "New Payment Request" at bounding box center [934, 57] width 145 height 22
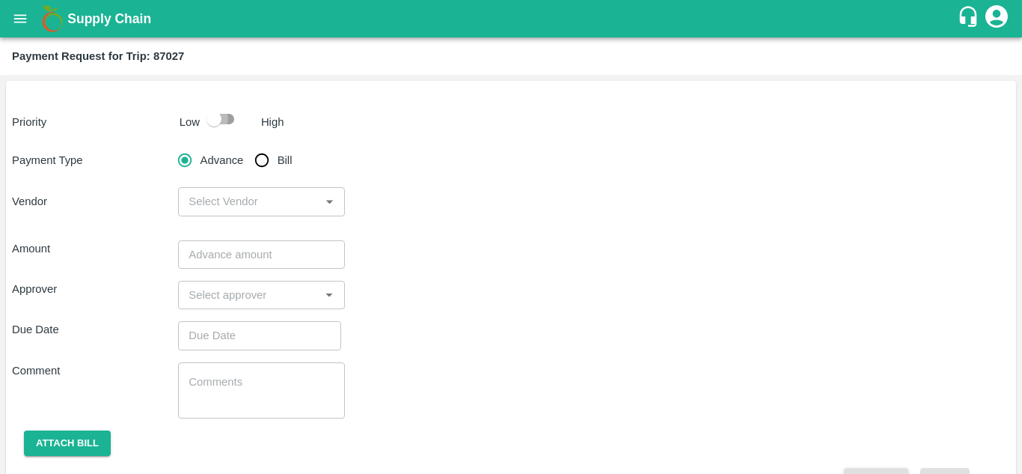
click at [223, 116] on input "checkbox" at bounding box center [213, 119] width 85 height 28
checkbox input "true"
click at [261, 160] on input "Bill" at bounding box center [262, 160] width 30 height 30
radio input "true"
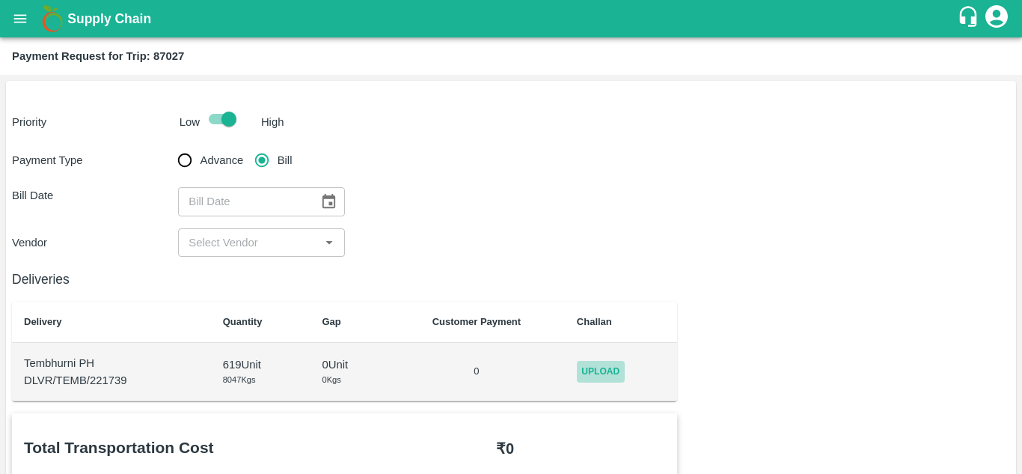
click at [606, 381] on span "Upload" at bounding box center [601, 372] width 48 height 22
click at [0, 0] on input "Upload" at bounding box center [0, 0] width 0 height 0
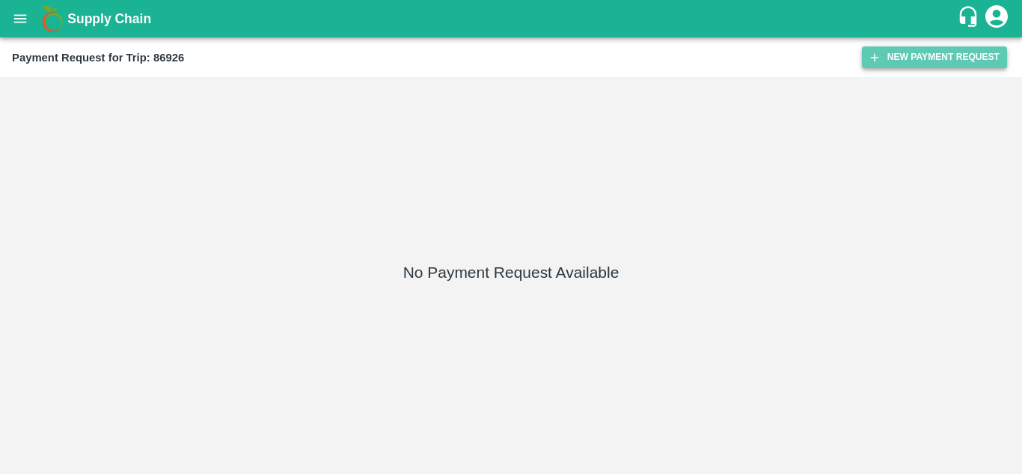
click at [942, 54] on button "New Payment Request" at bounding box center [934, 57] width 145 height 22
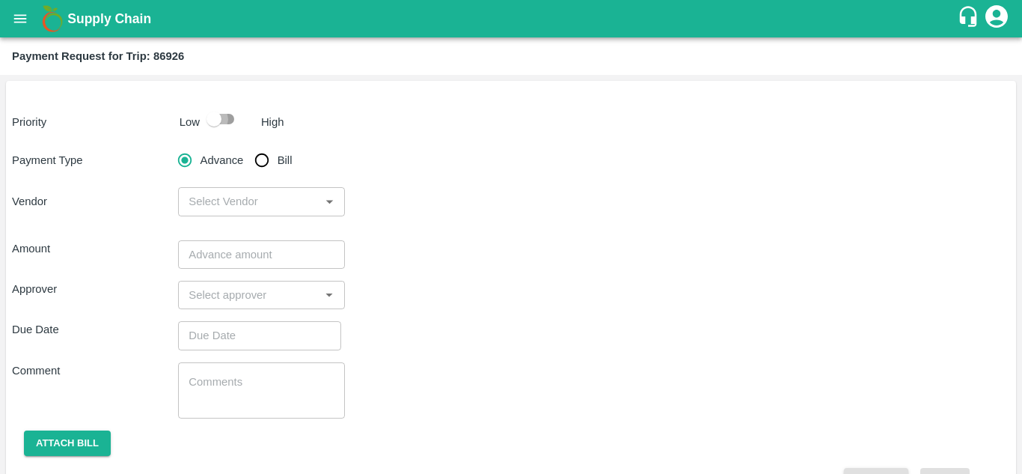
click at [223, 118] on input "checkbox" at bounding box center [213, 119] width 85 height 28
checkbox input "true"
click at [260, 161] on input "Bill" at bounding box center [262, 160] width 30 height 30
radio input "true"
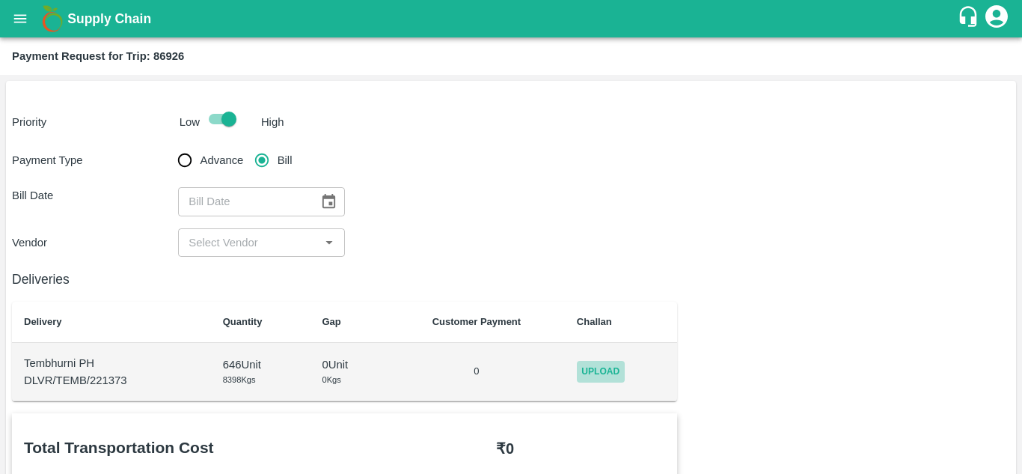
click at [598, 369] on span "Upload" at bounding box center [601, 372] width 48 height 22
click at [0, 0] on input "Upload" at bounding box center [0, 0] width 0 height 0
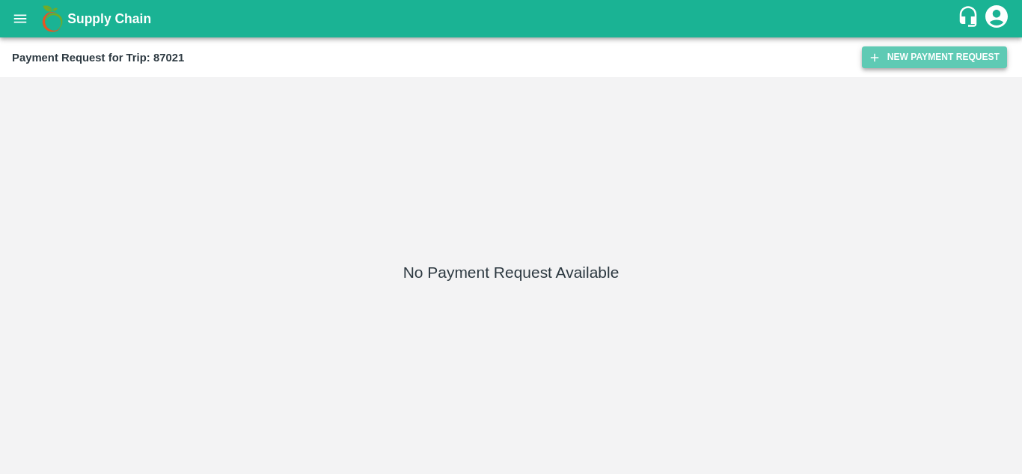
click at [923, 52] on button "New Payment Request" at bounding box center [934, 57] width 145 height 22
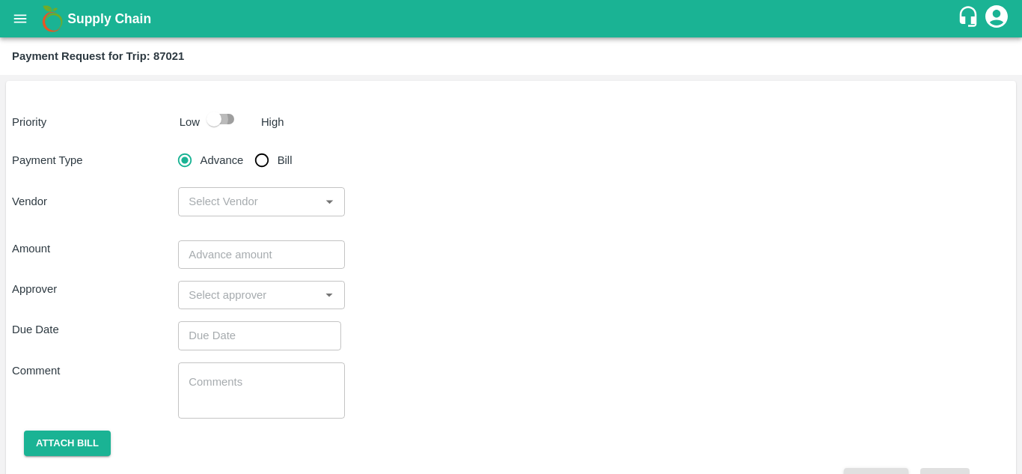
click at [234, 117] on input "checkbox" at bounding box center [213, 119] width 85 height 28
checkbox input "true"
click at [268, 156] on input "Bill" at bounding box center [262, 160] width 30 height 30
radio input "true"
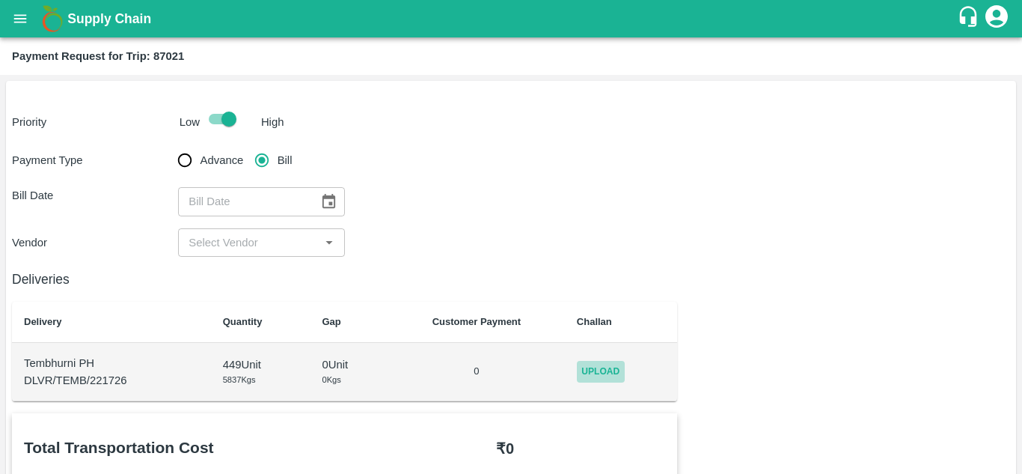
click at [588, 368] on span "Upload" at bounding box center [601, 372] width 48 height 22
click at [0, 0] on input "Upload" at bounding box center [0, 0] width 0 height 0
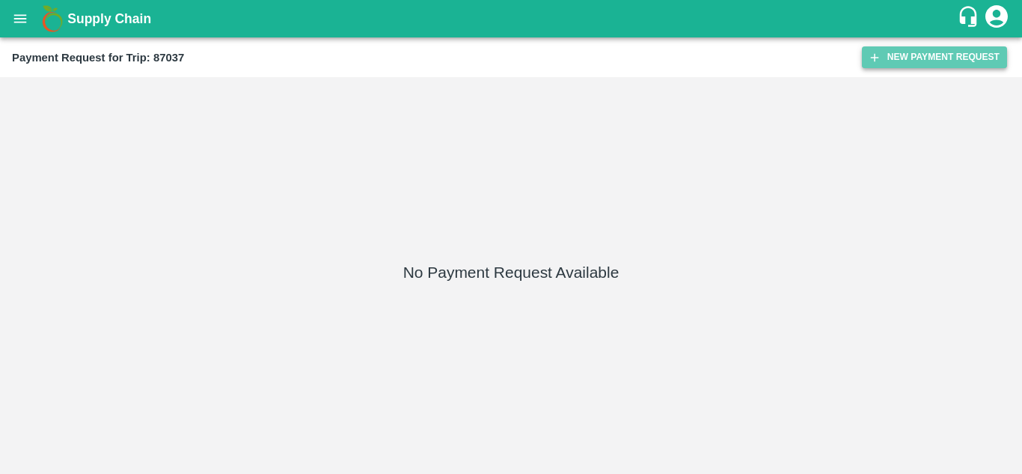
click at [920, 63] on button "New Payment Request" at bounding box center [934, 57] width 145 height 22
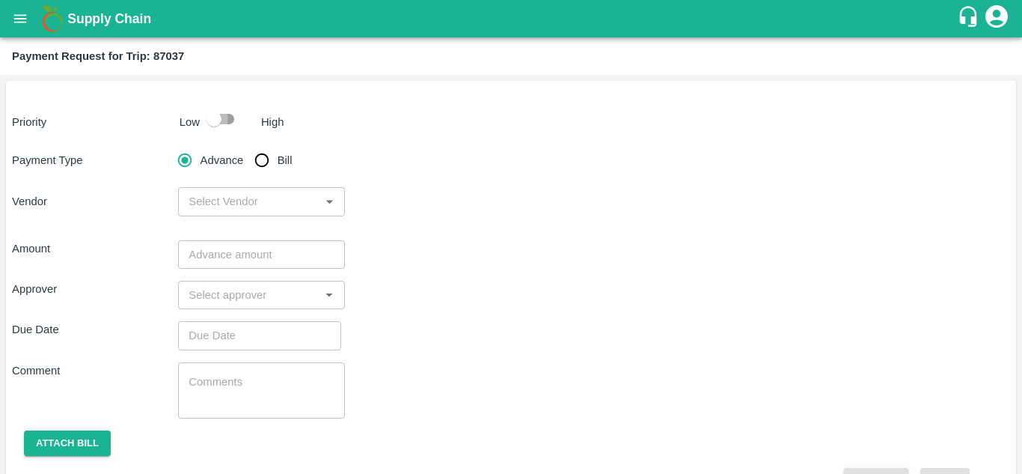
click at [221, 120] on input "checkbox" at bounding box center [213, 119] width 85 height 28
checkbox input "true"
click at [266, 159] on input "Bill" at bounding box center [262, 160] width 30 height 30
radio input "true"
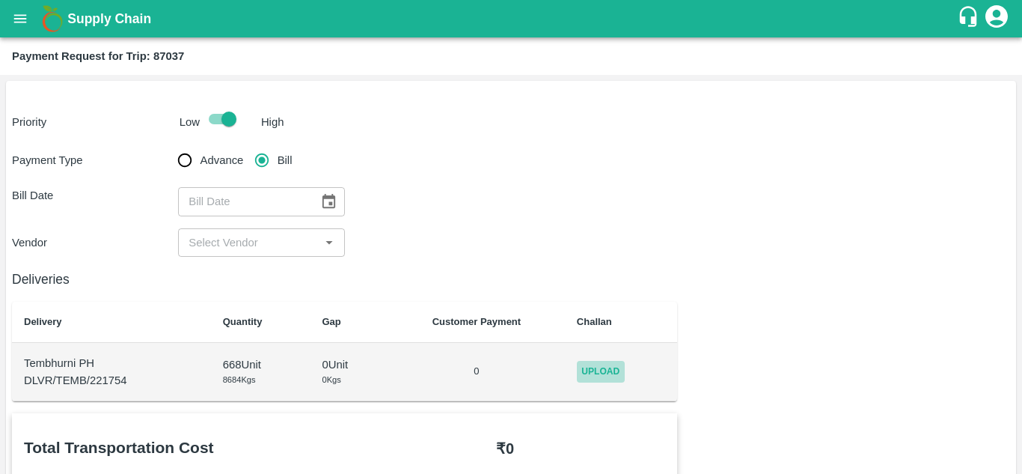
click at [594, 370] on span "Upload" at bounding box center [601, 372] width 48 height 22
click at [0, 0] on input "Upload" at bounding box center [0, 0] width 0 height 0
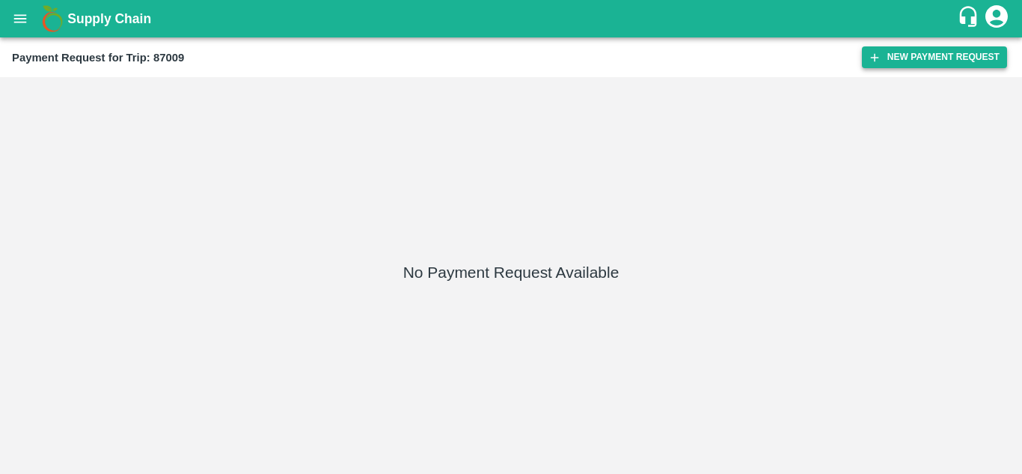
click at [948, 46] on button "New Payment Request" at bounding box center [934, 57] width 145 height 22
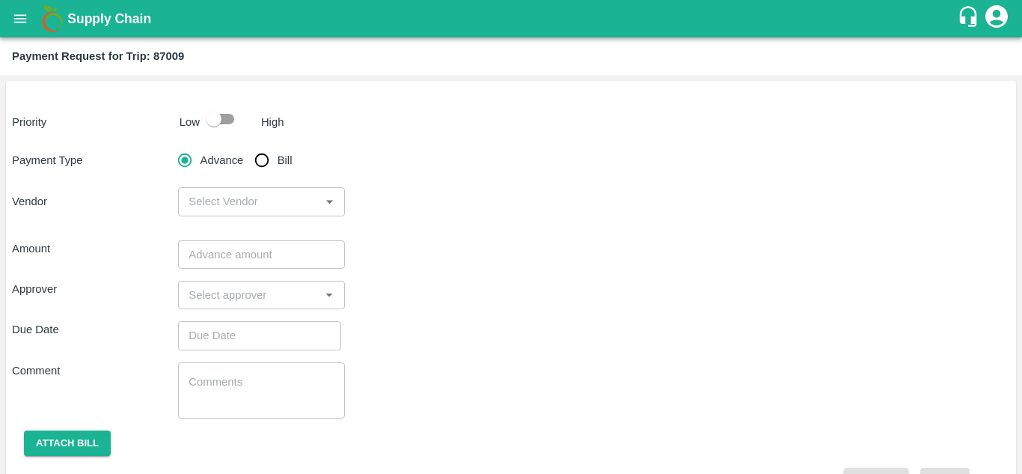
click at [219, 119] on input "checkbox" at bounding box center [213, 119] width 85 height 28
checkbox input "true"
click at [264, 159] on input "Bill" at bounding box center [262, 160] width 30 height 30
radio input "true"
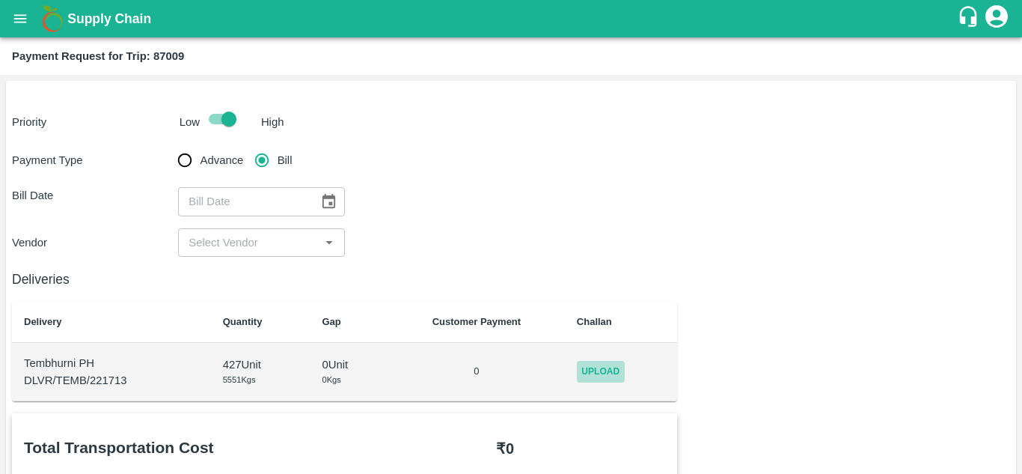
click at [595, 374] on span "Upload" at bounding box center [601, 372] width 48 height 22
click at [0, 0] on input "Upload" at bounding box center [0, 0] width 0 height 0
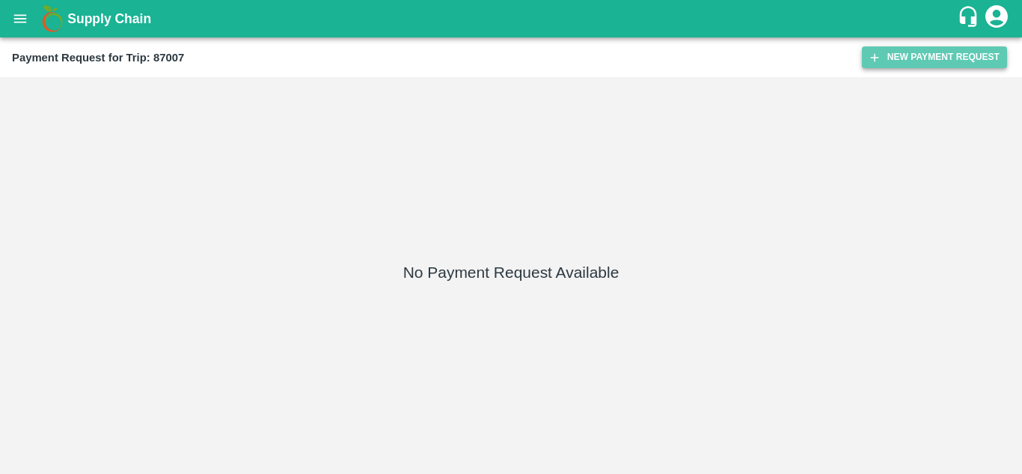
click at [925, 52] on button "New Payment Request" at bounding box center [934, 57] width 145 height 22
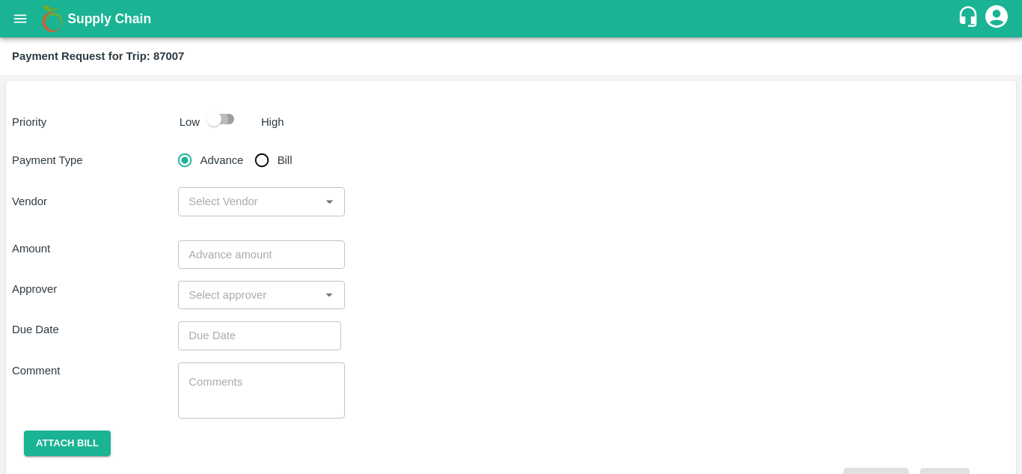
click at [228, 117] on input "checkbox" at bounding box center [213, 119] width 85 height 28
checkbox input "true"
click at [262, 158] on input "Bill" at bounding box center [262, 160] width 30 height 30
radio input "true"
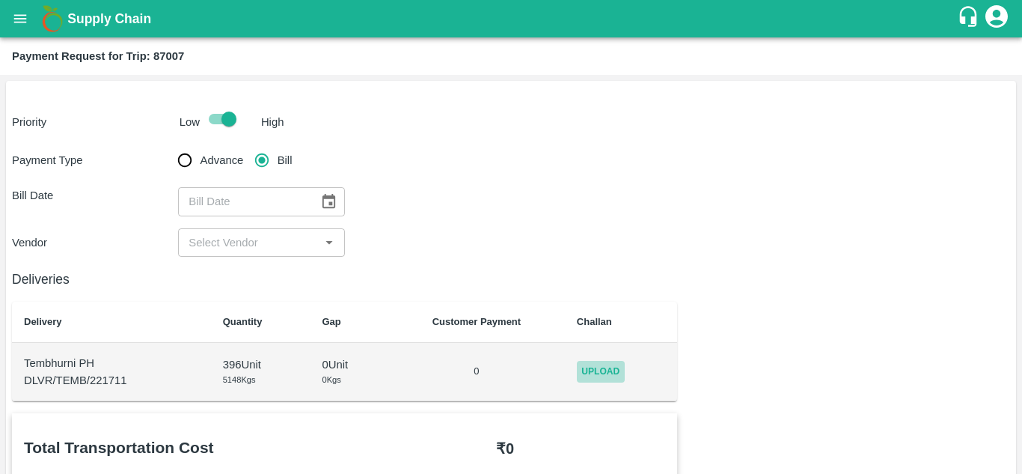
click at [605, 361] on span "Upload" at bounding box center [601, 372] width 48 height 22
click at [0, 0] on input "Upload" at bounding box center [0, 0] width 0 height 0
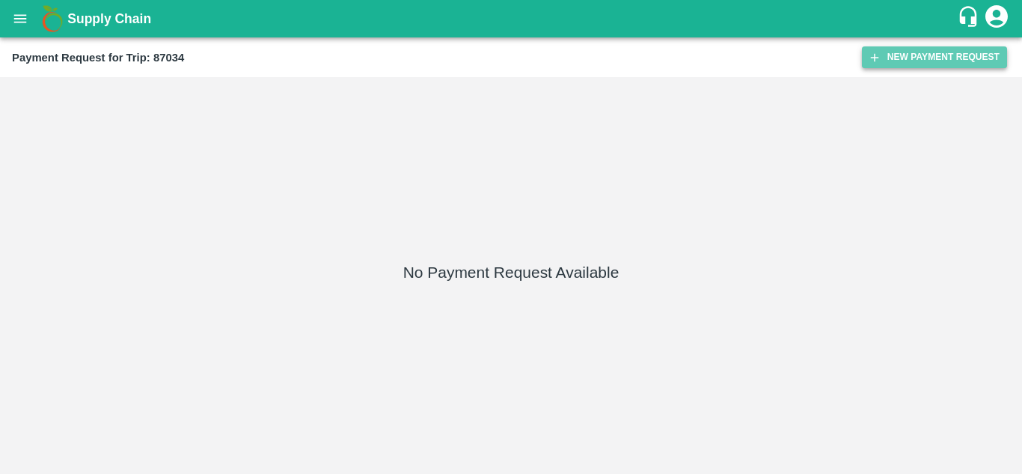
click at [907, 61] on button "New Payment Request" at bounding box center [934, 57] width 145 height 22
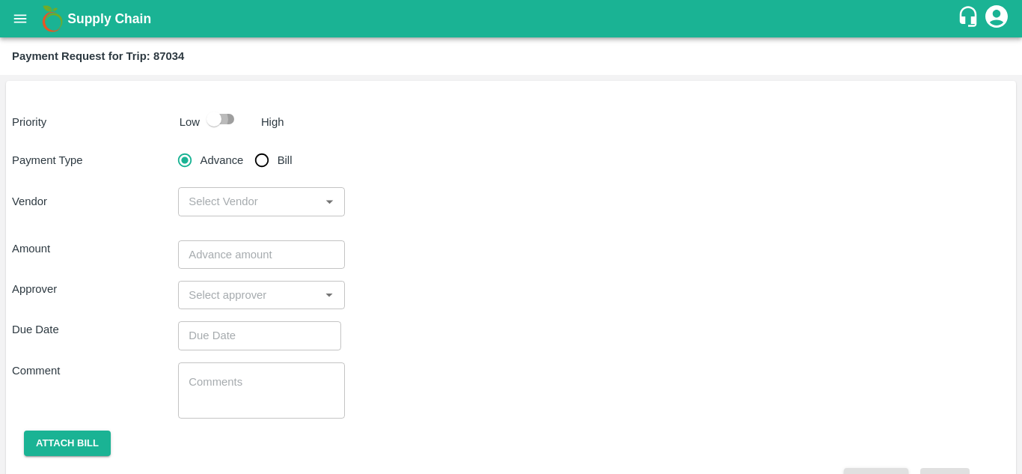
click at [227, 116] on input "checkbox" at bounding box center [213, 119] width 85 height 28
checkbox input "true"
click at [258, 152] on input "Bill" at bounding box center [262, 160] width 30 height 30
radio input "true"
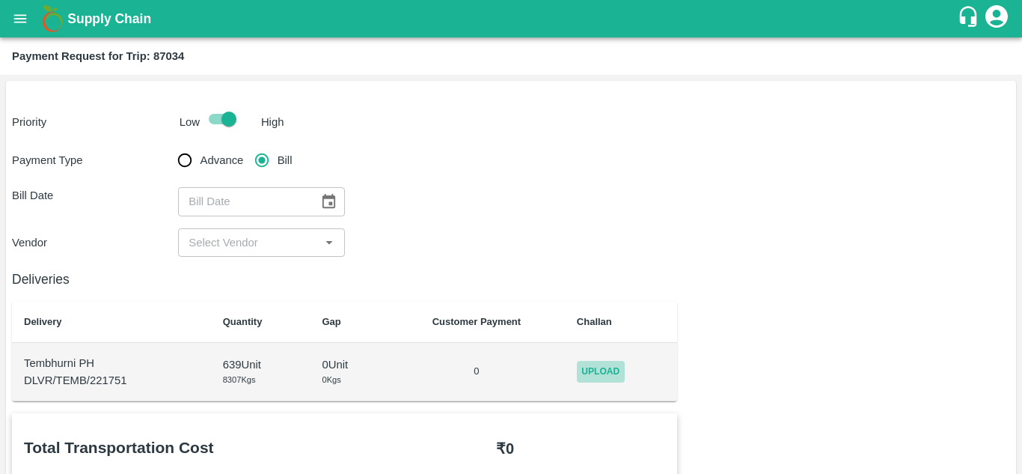
click at [596, 373] on span "Upload" at bounding box center [601, 372] width 48 height 22
click at [0, 0] on input "Upload" at bounding box center [0, 0] width 0 height 0
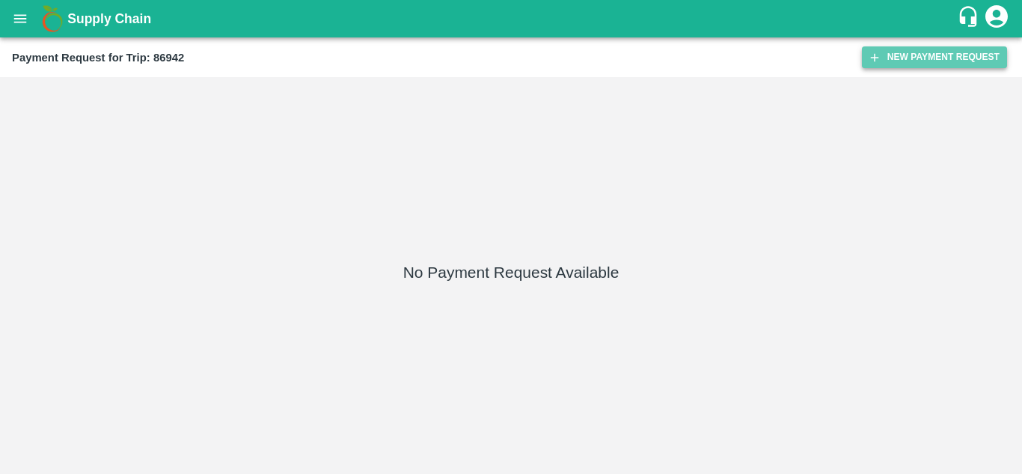
click at [927, 54] on button "New Payment Request" at bounding box center [934, 57] width 145 height 22
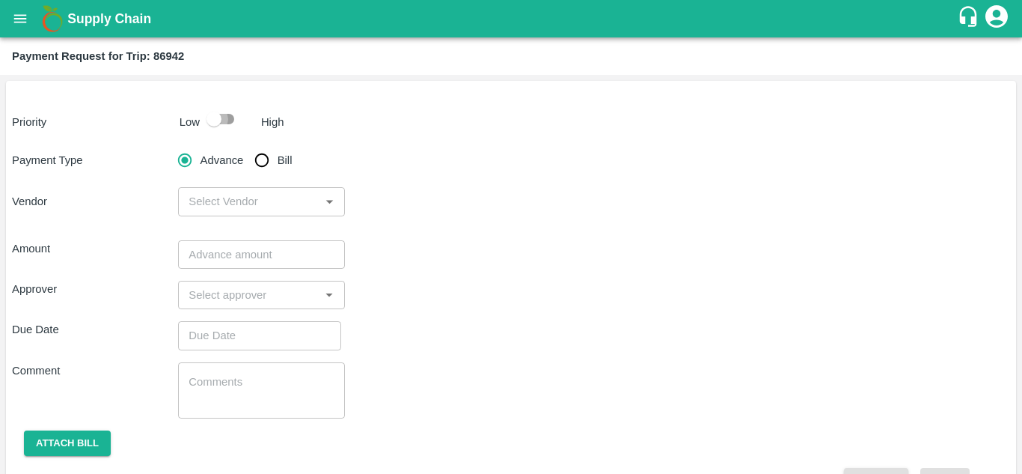
click at [224, 117] on input "checkbox" at bounding box center [213, 119] width 85 height 28
checkbox input "true"
click at [261, 156] on input "Bill" at bounding box center [262, 160] width 30 height 30
radio input "true"
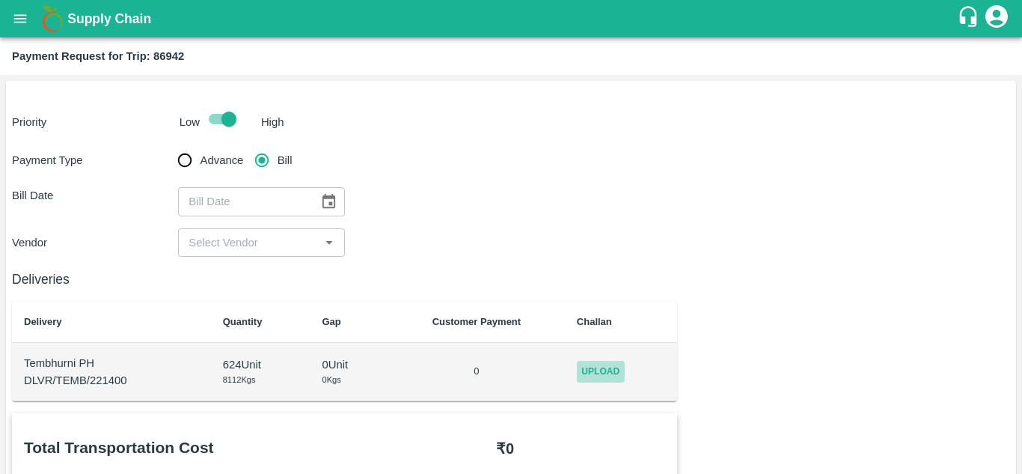
click at [613, 368] on span "Upload" at bounding box center [601, 372] width 48 height 22
click at [0, 0] on input "Upload" at bounding box center [0, 0] width 0 height 0
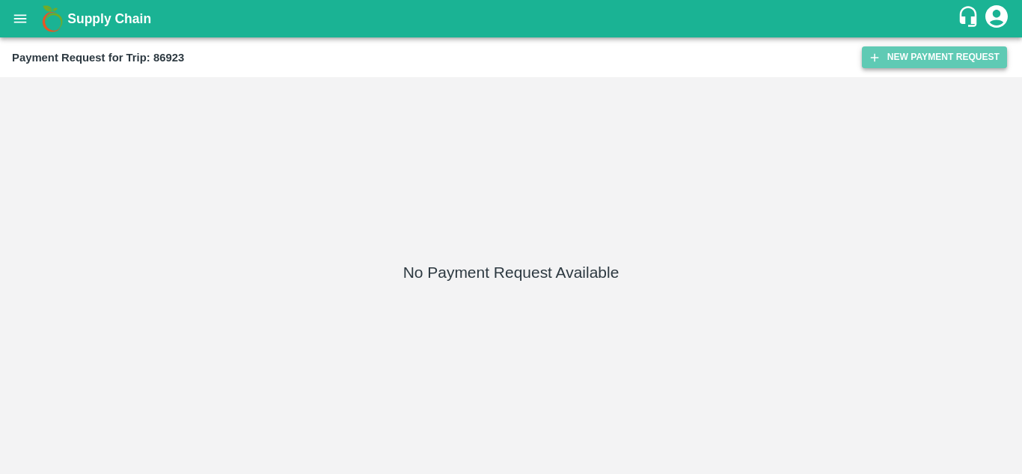
click at [928, 49] on button "New Payment Request" at bounding box center [934, 57] width 145 height 22
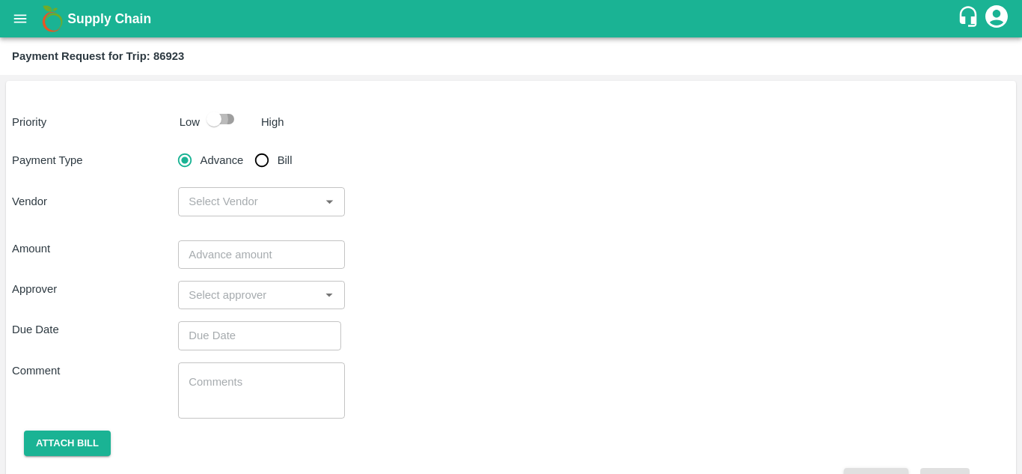
click at [233, 120] on input "checkbox" at bounding box center [213, 119] width 85 height 28
checkbox input "true"
click at [262, 154] on input "Bill" at bounding box center [262, 160] width 30 height 30
radio input "true"
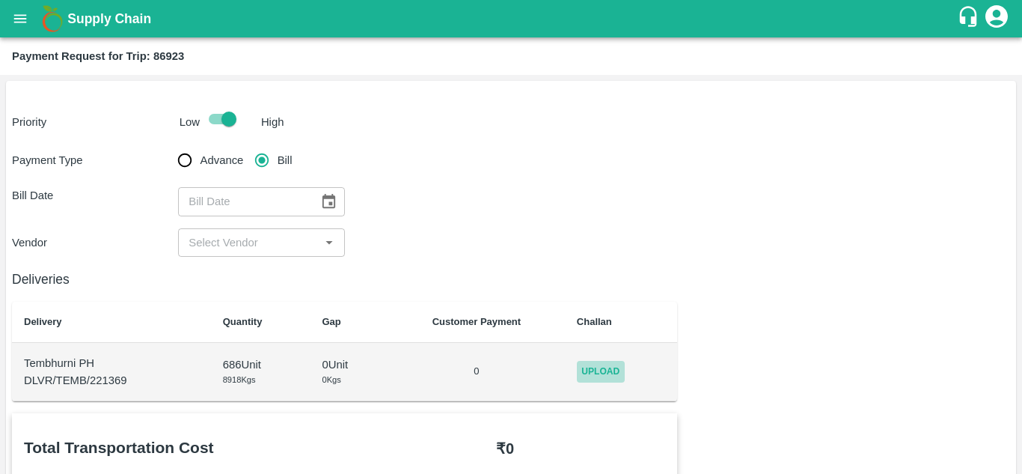
click at [598, 373] on span "Upload" at bounding box center [601, 372] width 48 height 22
click at [0, 0] on input "Upload" at bounding box center [0, 0] width 0 height 0
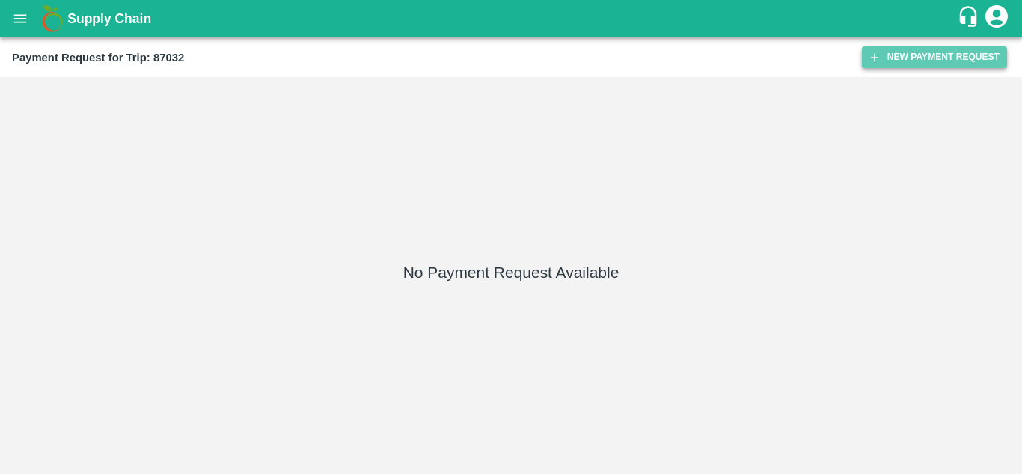
click at [928, 60] on button "New Payment Request" at bounding box center [934, 57] width 145 height 22
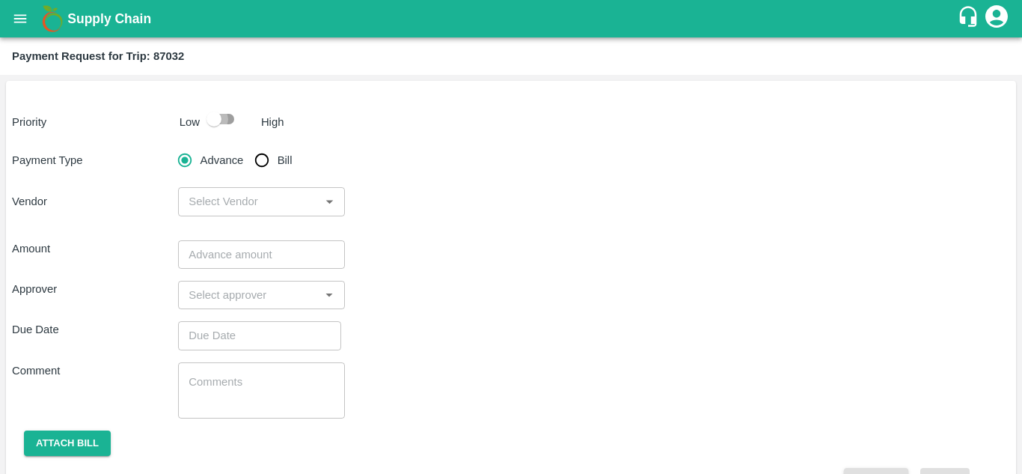
click at [223, 114] on input "checkbox" at bounding box center [213, 119] width 85 height 28
checkbox input "true"
click at [260, 156] on input "Bill" at bounding box center [262, 160] width 30 height 30
radio input "true"
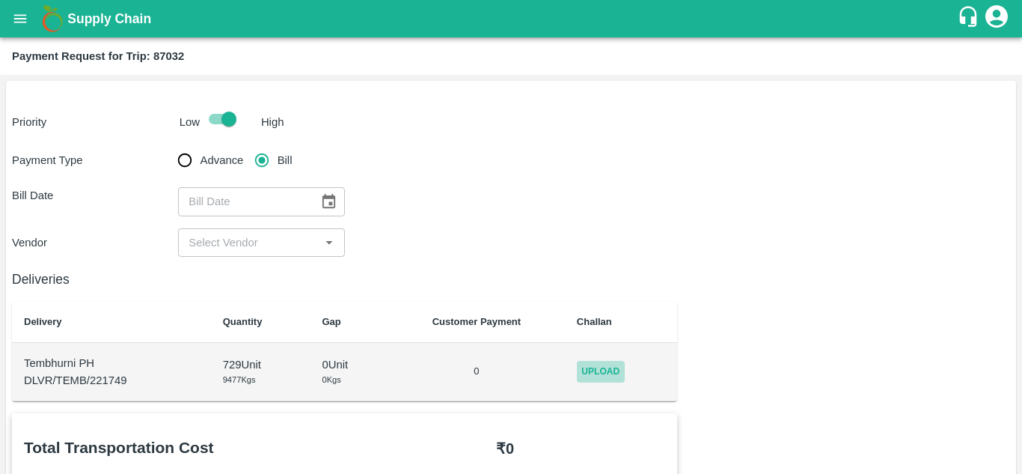
click at [610, 370] on span "Upload" at bounding box center [601, 372] width 48 height 22
click at [0, 0] on input "Upload" at bounding box center [0, 0] width 0 height 0
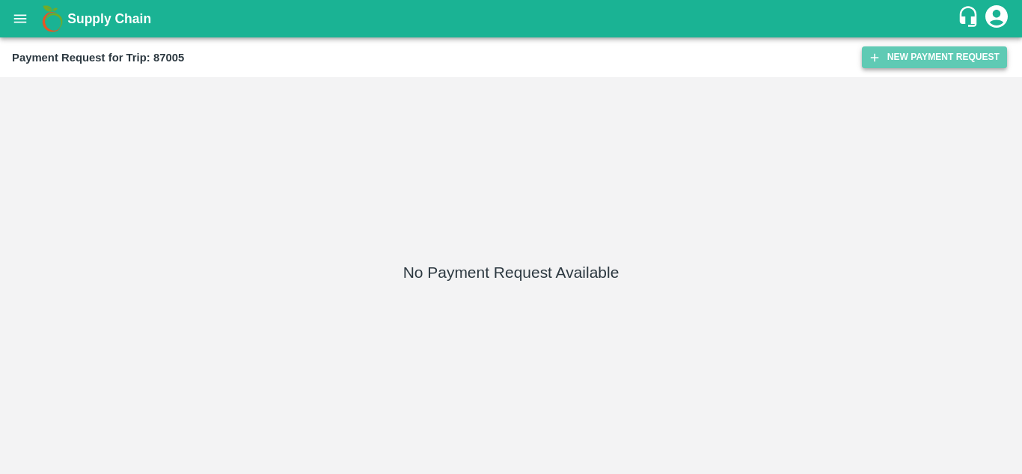
click at [913, 49] on button "New Payment Request" at bounding box center [934, 57] width 145 height 22
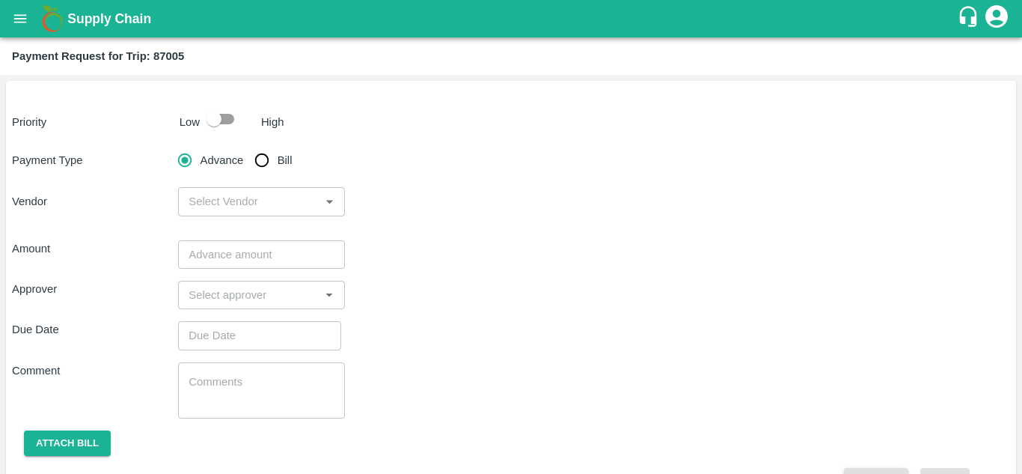
click at [230, 120] on input "checkbox" at bounding box center [213, 119] width 85 height 28
checkbox input "true"
click at [262, 167] on input "Bill" at bounding box center [262, 160] width 30 height 30
radio input "true"
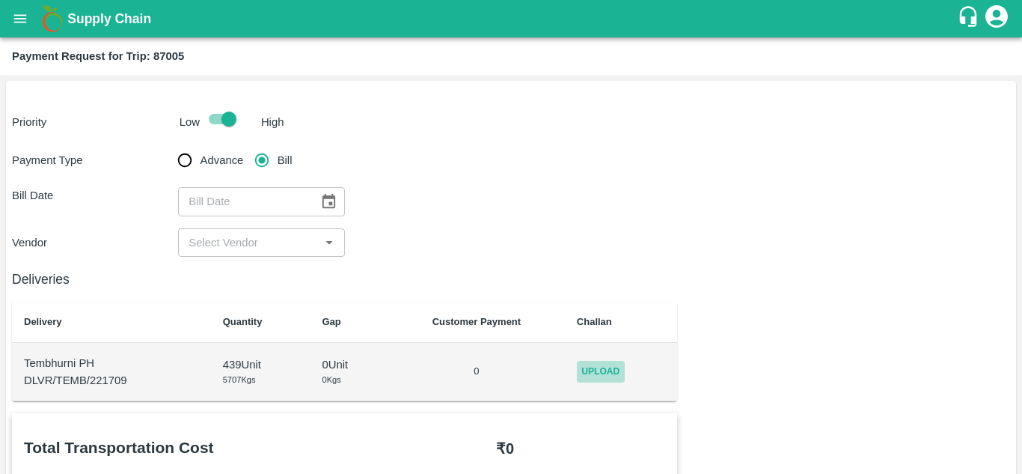
click at [587, 372] on span "Upload" at bounding box center [601, 372] width 48 height 22
click at [0, 0] on input "Upload" at bounding box center [0, 0] width 0 height 0
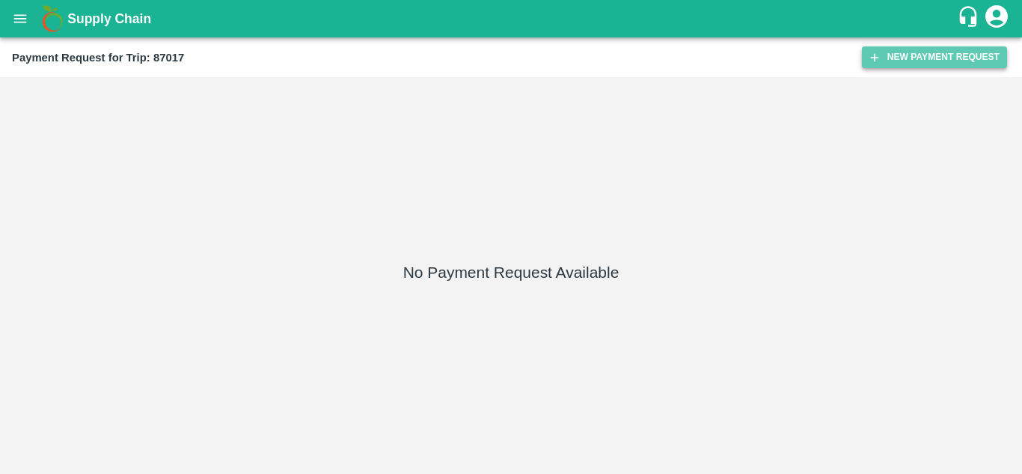
click at [905, 61] on button "New Payment Request" at bounding box center [934, 57] width 145 height 22
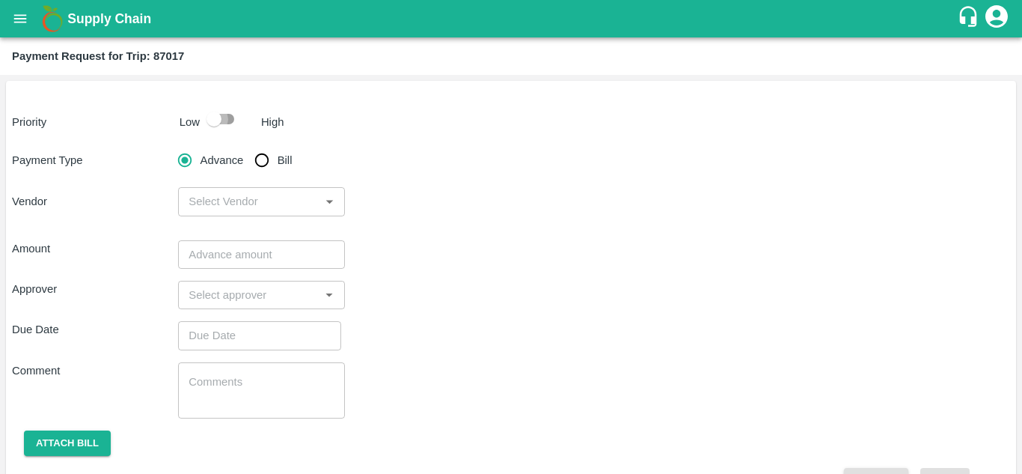
click at [230, 122] on input "checkbox" at bounding box center [213, 119] width 85 height 28
checkbox input "true"
click at [262, 162] on input "Bill" at bounding box center [262, 160] width 30 height 30
radio input "true"
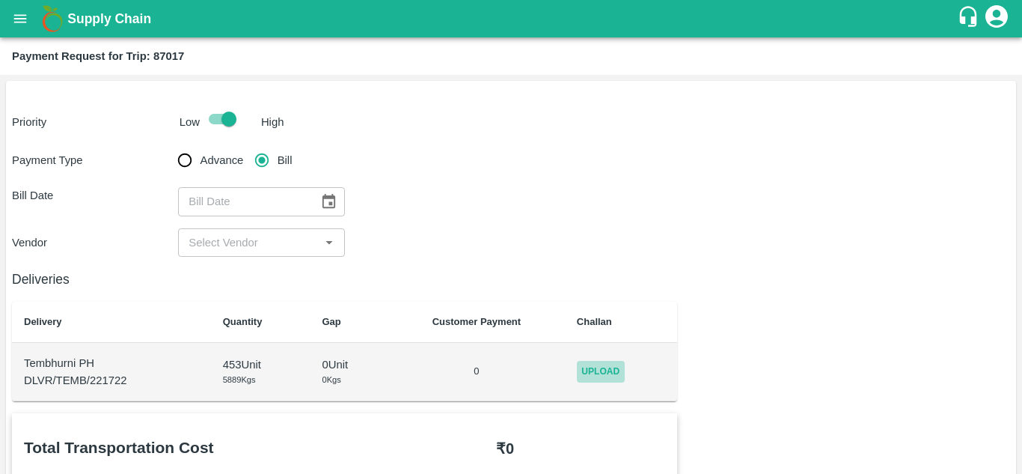
click at [618, 365] on span "Upload" at bounding box center [601, 372] width 48 height 22
click at [0, 0] on input "Upload" at bounding box center [0, 0] width 0 height 0
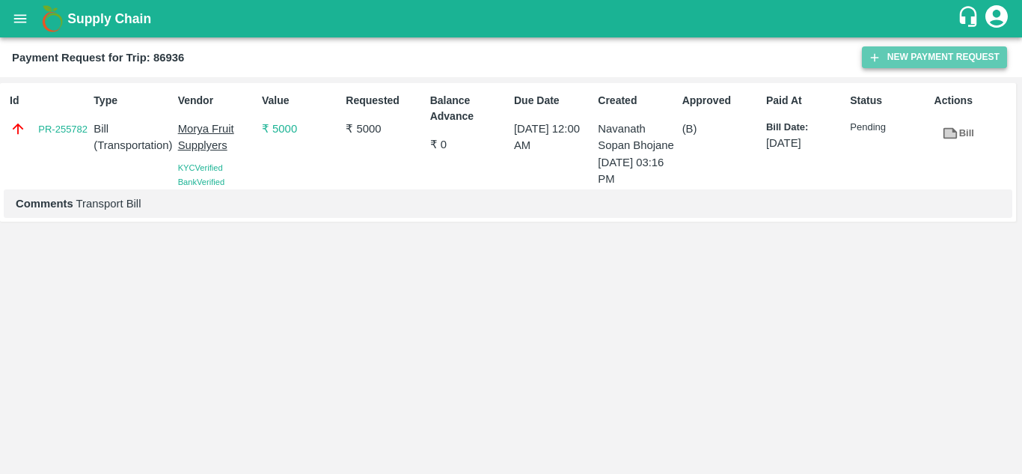
click at [911, 58] on button "New Payment Request" at bounding box center [934, 57] width 145 height 22
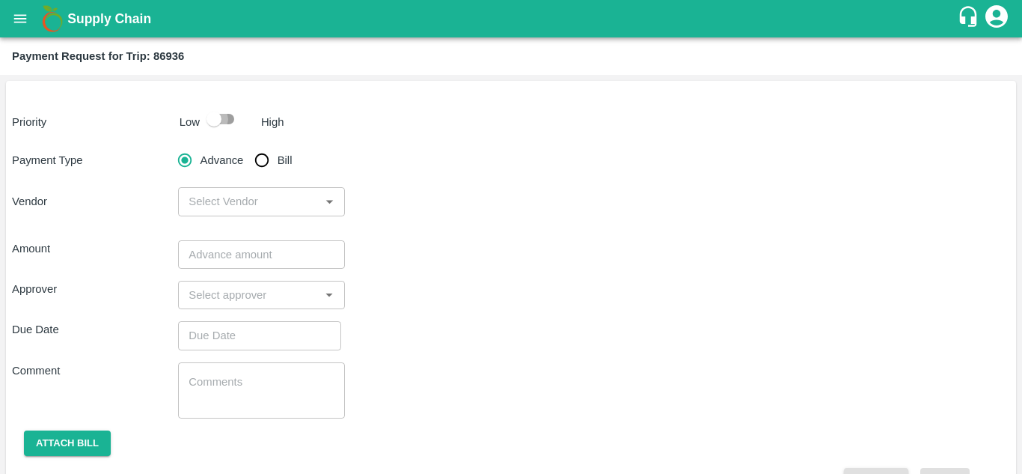
click at [225, 117] on input "checkbox" at bounding box center [213, 119] width 85 height 28
checkbox input "true"
click at [261, 159] on input "Bill" at bounding box center [262, 160] width 30 height 30
radio input "true"
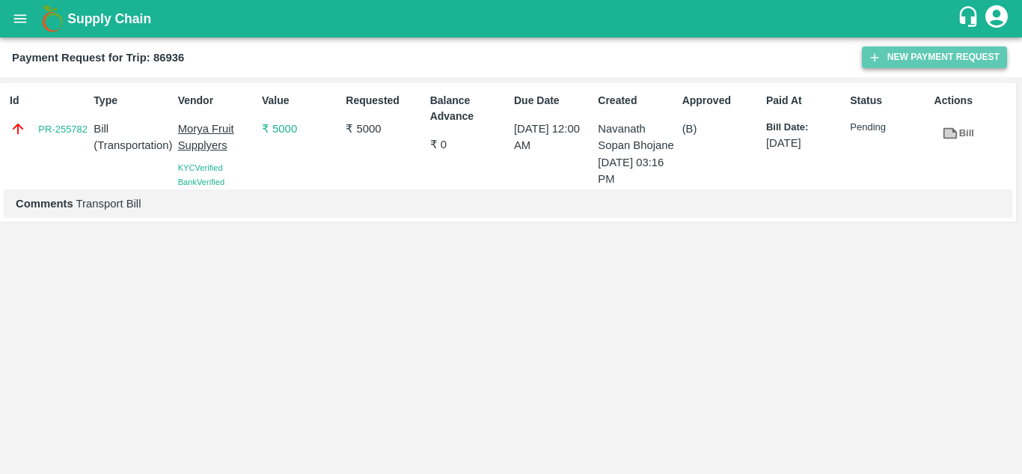
click at [919, 52] on button "New Payment Request" at bounding box center [934, 57] width 145 height 22
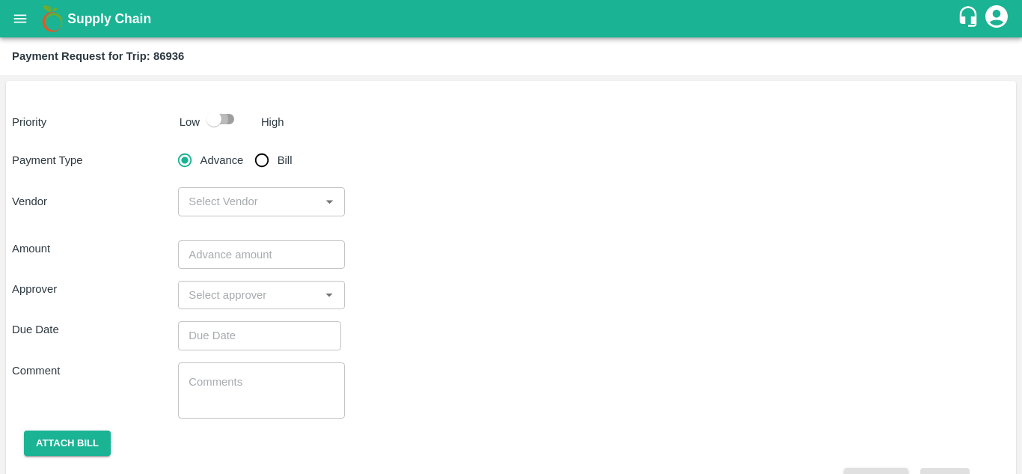
click at [226, 117] on input "checkbox" at bounding box center [213, 119] width 85 height 28
checkbox input "true"
click at [264, 165] on input "Bill" at bounding box center [262, 160] width 30 height 30
radio input "true"
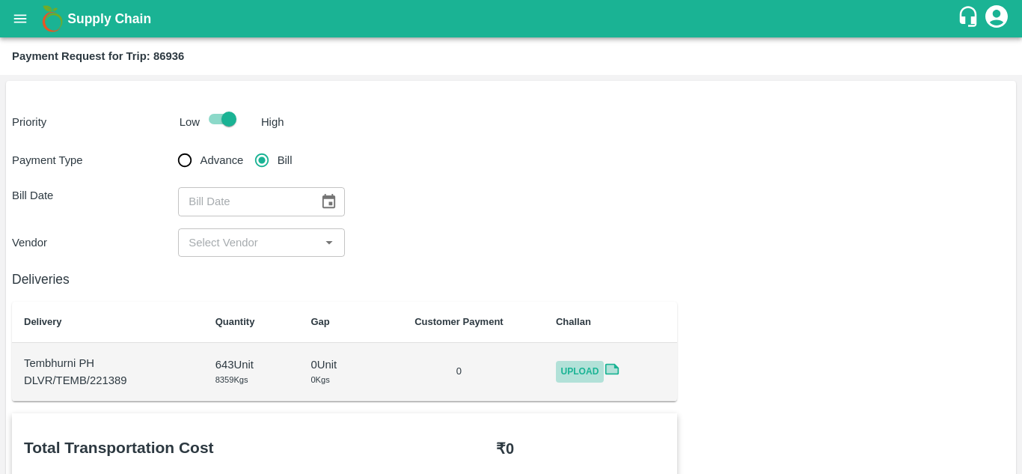
click at [602, 373] on span "Upload" at bounding box center [580, 372] width 48 height 22
click at [0, 0] on input "Upload" at bounding box center [0, 0] width 0 height 0
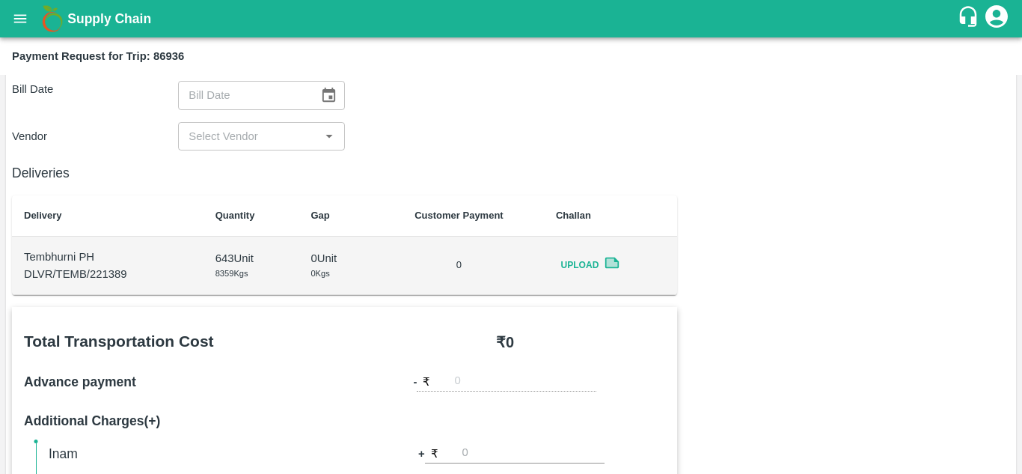
scroll to position [1, 0]
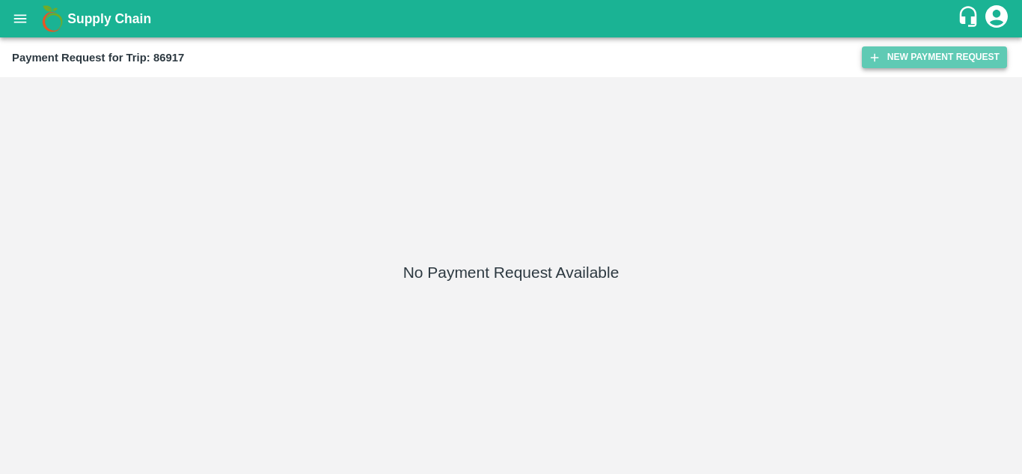
click at [928, 59] on button "New Payment Request" at bounding box center [934, 57] width 145 height 22
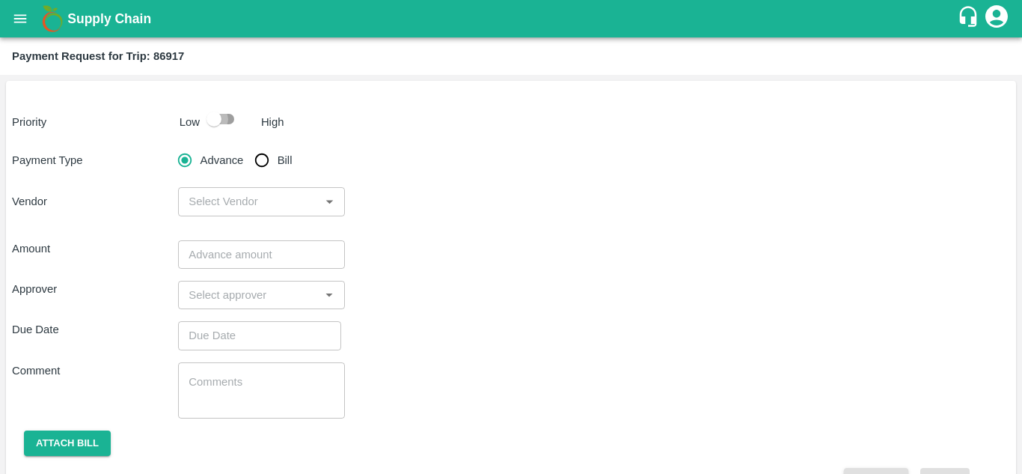
click at [230, 116] on input "checkbox" at bounding box center [213, 119] width 85 height 28
checkbox input "true"
click at [268, 159] on input "Bill" at bounding box center [262, 160] width 30 height 30
radio input "true"
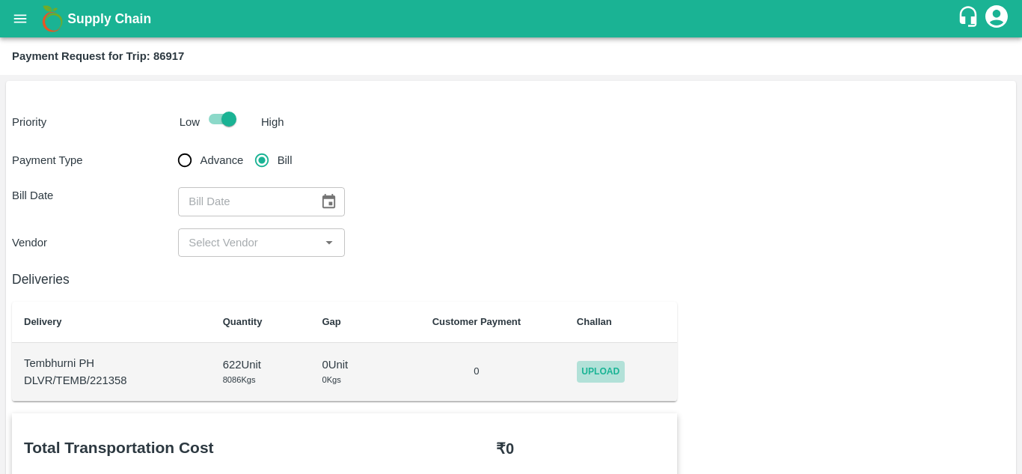
click at [595, 380] on span "Upload" at bounding box center [601, 372] width 48 height 22
click at [0, 0] on input "Upload" at bounding box center [0, 0] width 0 height 0
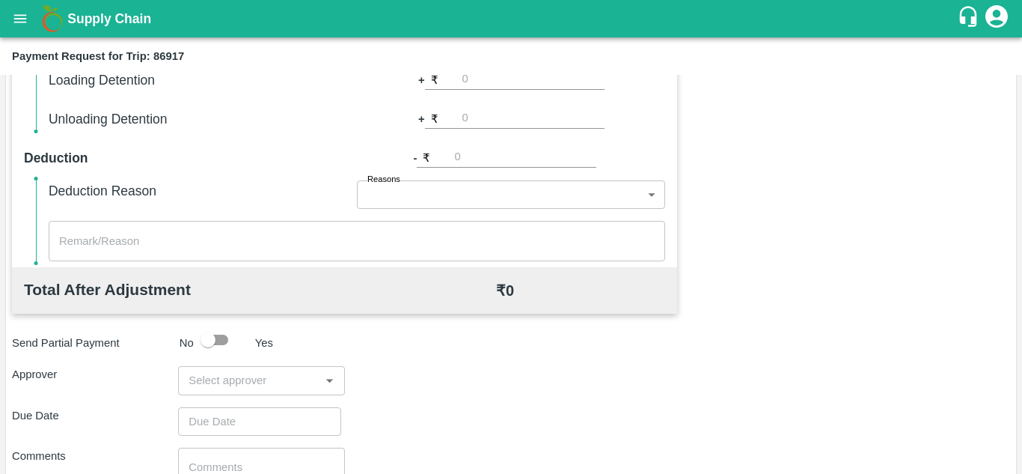
scroll to position [681, 0]
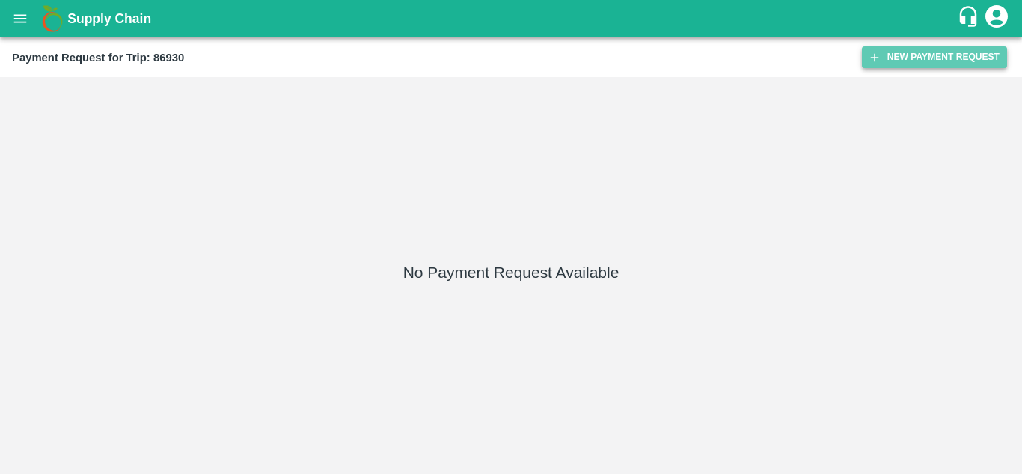
click at [914, 52] on button "New Payment Request" at bounding box center [934, 57] width 145 height 22
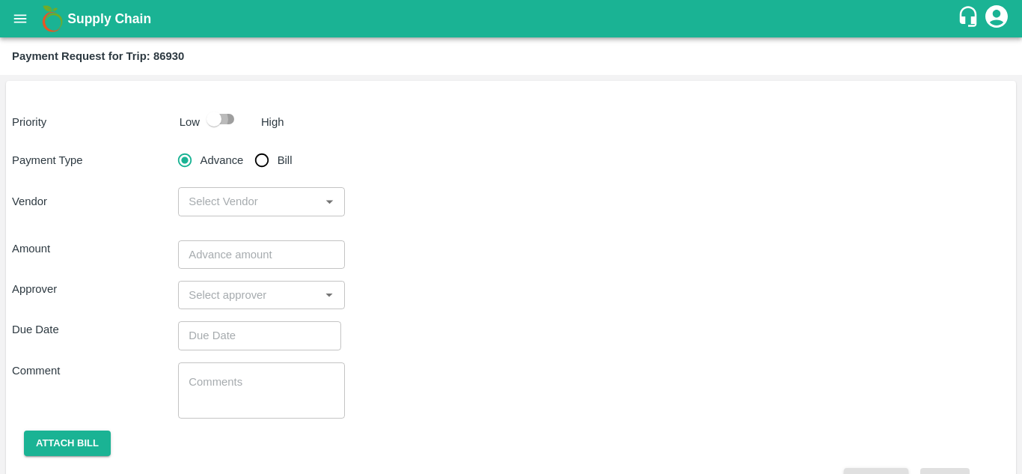
click at [224, 119] on input "checkbox" at bounding box center [213, 119] width 85 height 28
checkbox input "true"
click at [260, 158] on input "Bill" at bounding box center [262, 160] width 30 height 30
radio input "true"
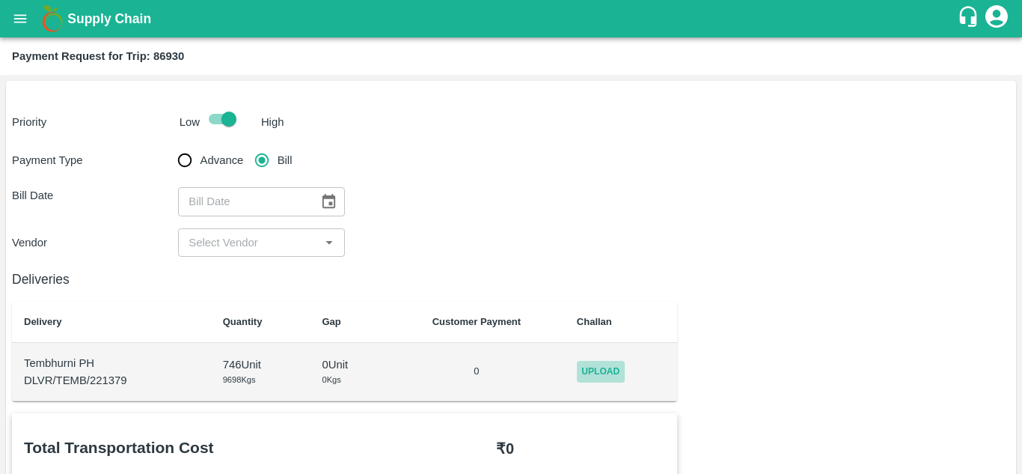
click at [607, 378] on span "Upload" at bounding box center [601, 372] width 48 height 22
click at [0, 0] on input "Upload" at bounding box center [0, 0] width 0 height 0
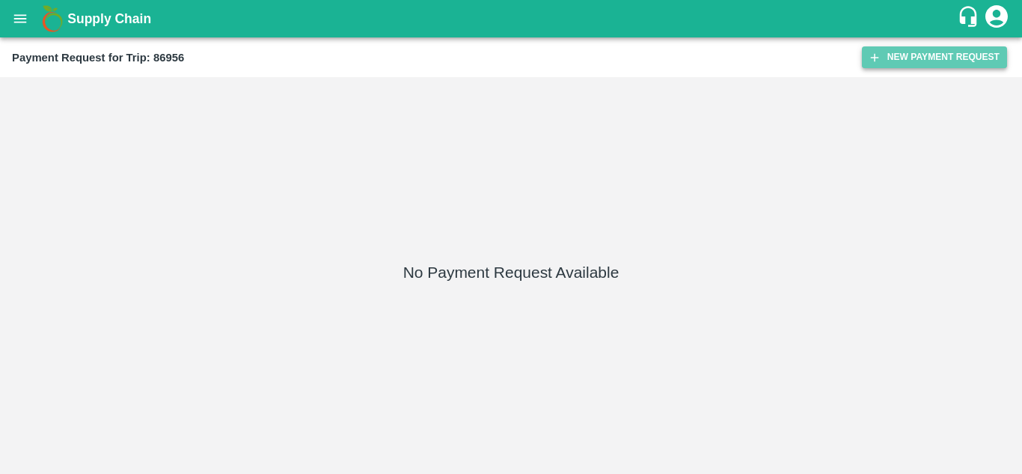
click at [931, 61] on button "New Payment Request" at bounding box center [934, 57] width 145 height 22
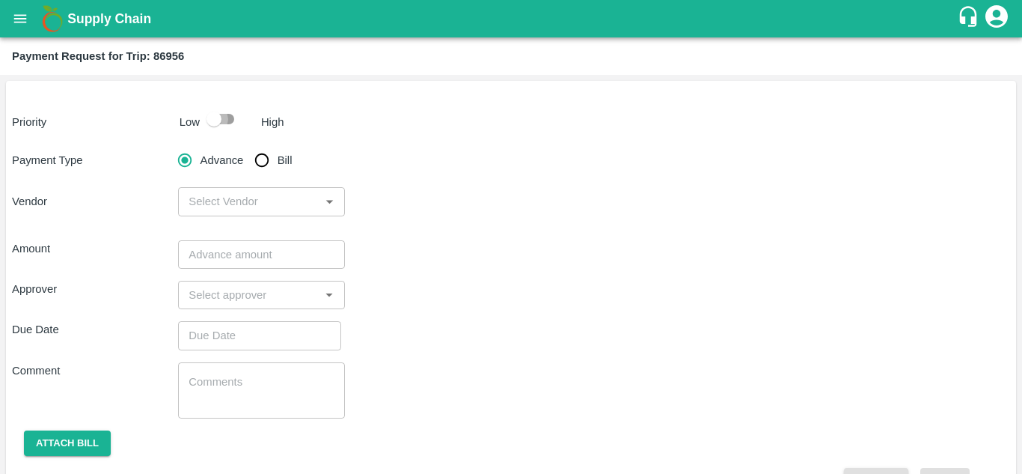
click at [227, 118] on input "checkbox" at bounding box center [213, 119] width 85 height 28
checkbox input "true"
click at [264, 159] on input "Bill" at bounding box center [262, 160] width 30 height 30
radio input "true"
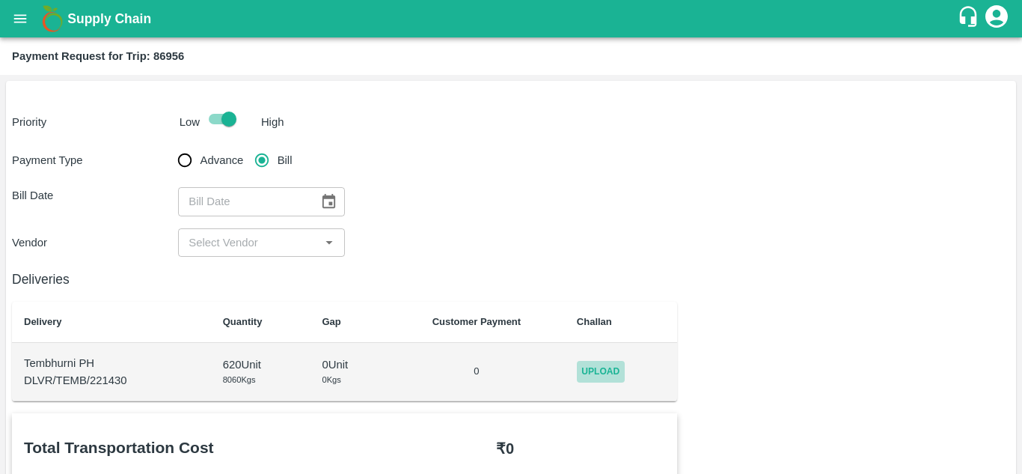
click at [593, 368] on span "Upload" at bounding box center [601, 372] width 48 height 22
click at [0, 0] on input "Upload" at bounding box center [0, 0] width 0 height 0
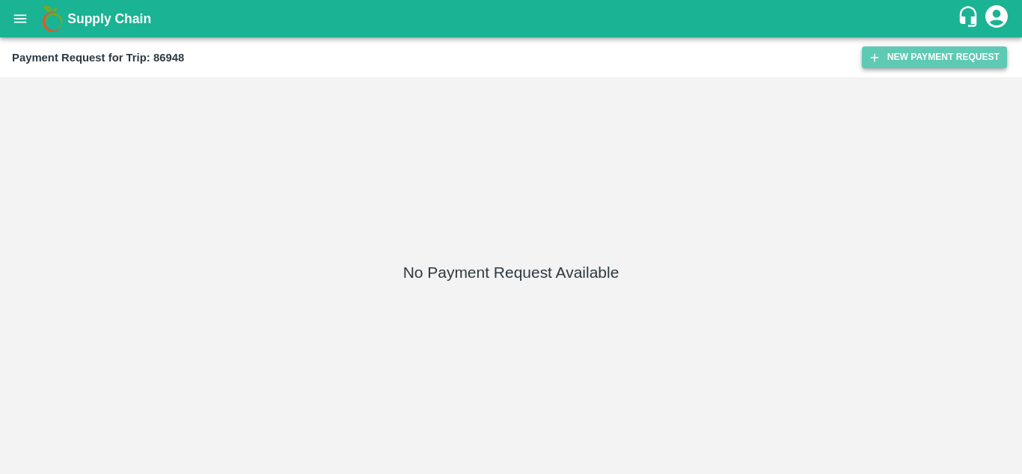
click at [910, 61] on button "New Payment Request" at bounding box center [934, 57] width 145 height 22
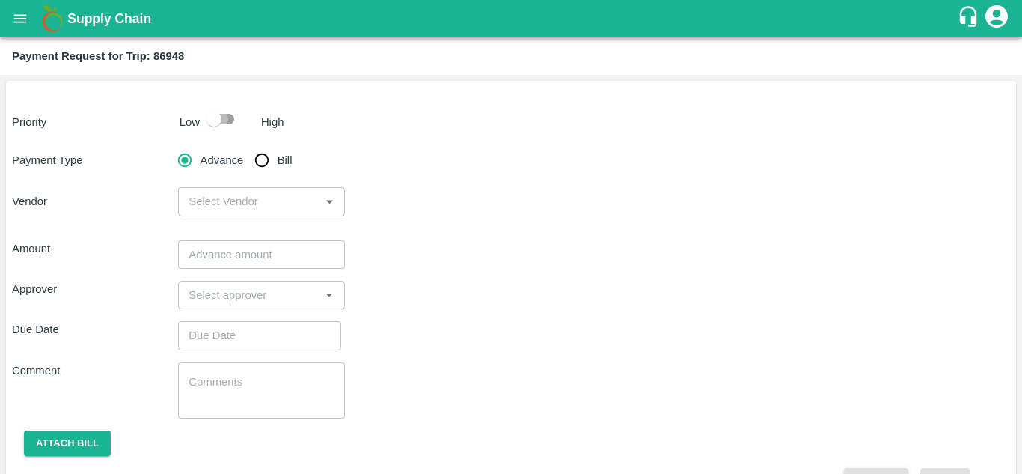
click at [230, 115] on input "checkbox" at bounding box center [213, 119] width 85 height 28
checkbox input "true"
click at [263, 158] on input "Bill" at bounding box center [262, 160] width 30 height 30
radio input "true"
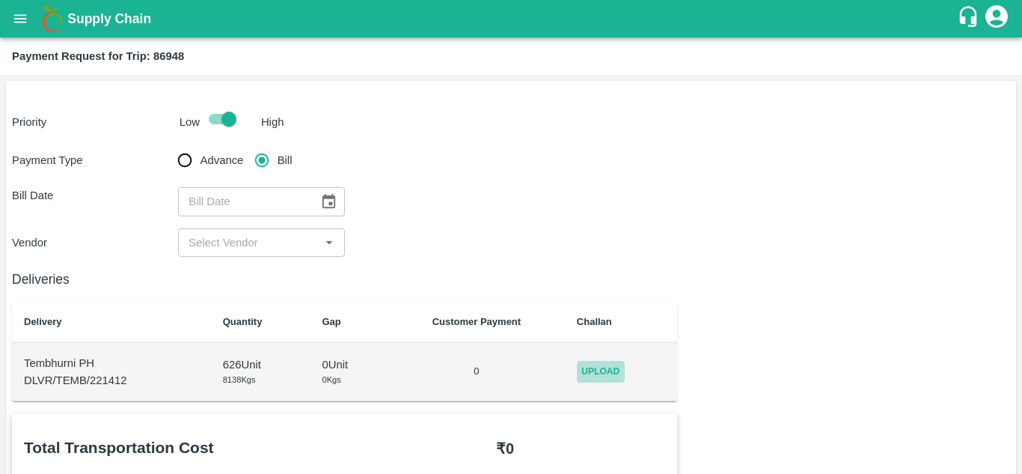
click at [613, 370] on span "Upload" at bounding box center [601, 372] width 48 height 22
click at [0, 0] on input "Upload" at bounding box center [0, 0] width 0 height 0
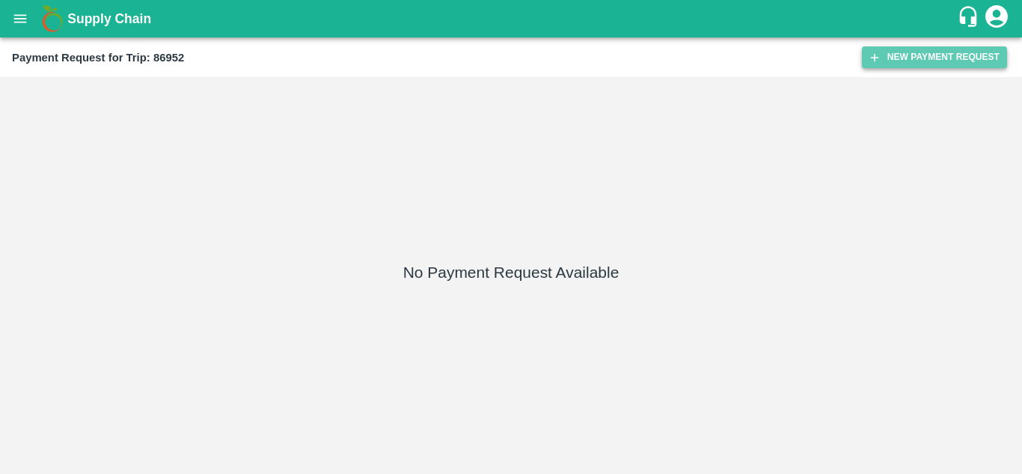
click at [906, 56] on button "New Payment Request" at bounding box center [934, 57] width 145 height 22
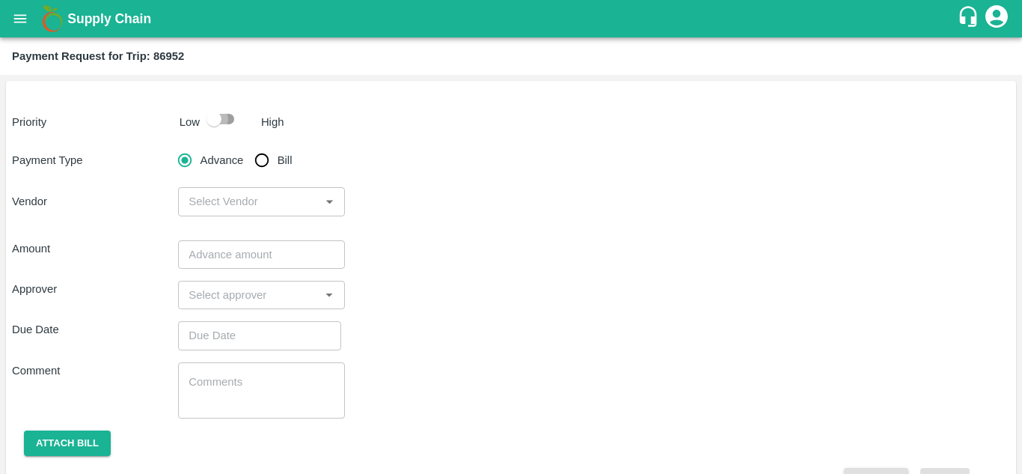
click at [228, 117] on input "checkbox" at bounding box center [213, 119] width 85 height 28
checkbox input "true"
click at [263, 155] on input "Bill" at bounding box center [262, 160] width 30 height 30
radio input "true"
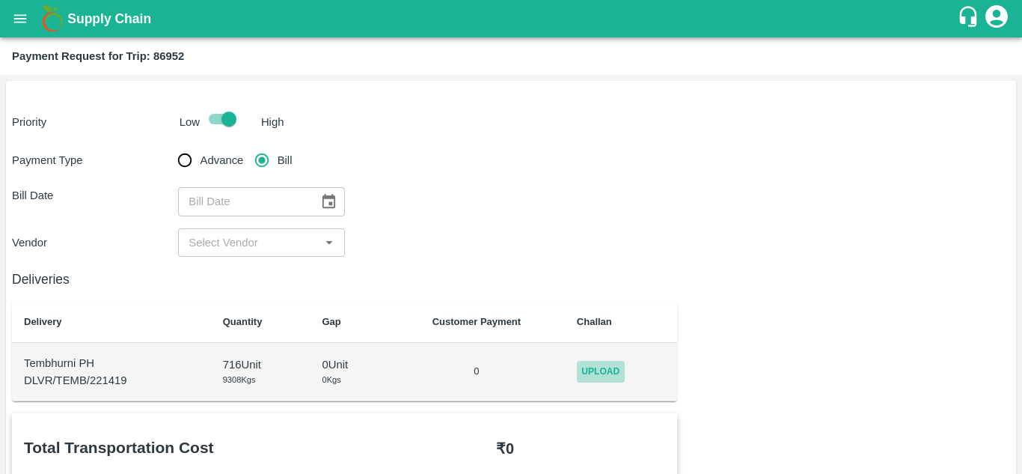
click at [599, 367] on span "Upload" at bounding box center [601, 372] width 48 height 22
click at [0, 0] on input "Upload" at bounding box center [0, 0] width 0 height 0
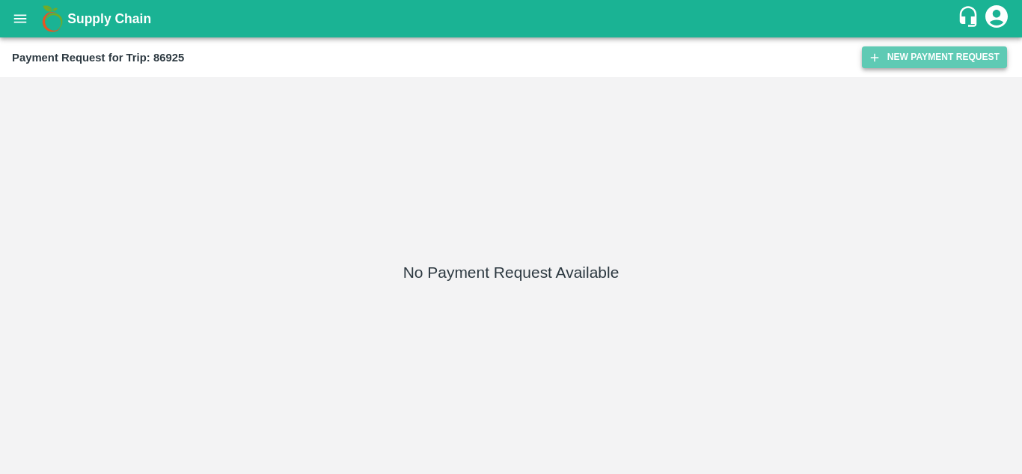
click at [917, 58] on button "New Payment Request" at bounding box center [934, 57] width 145 height 22
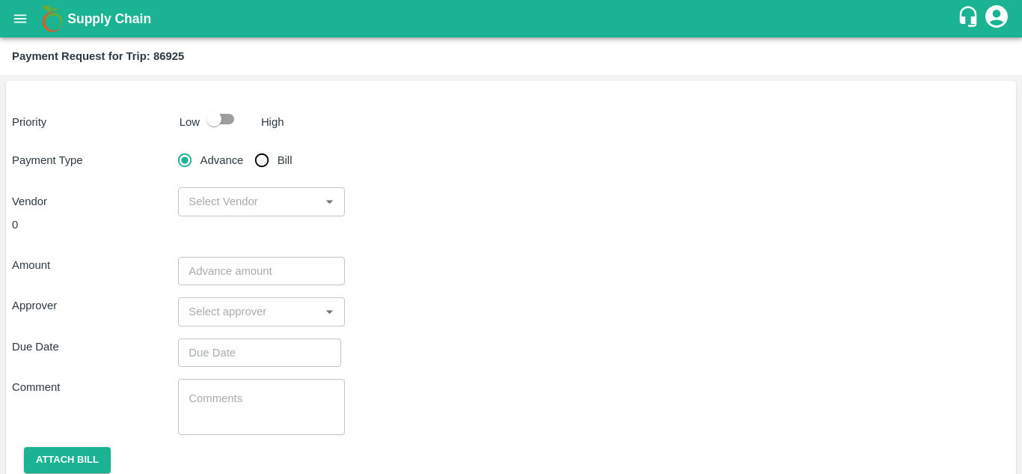
click at [227, 123] on input "checkbox" at bounding box center [213, 119] width 85 height 28
checkbox input "true"
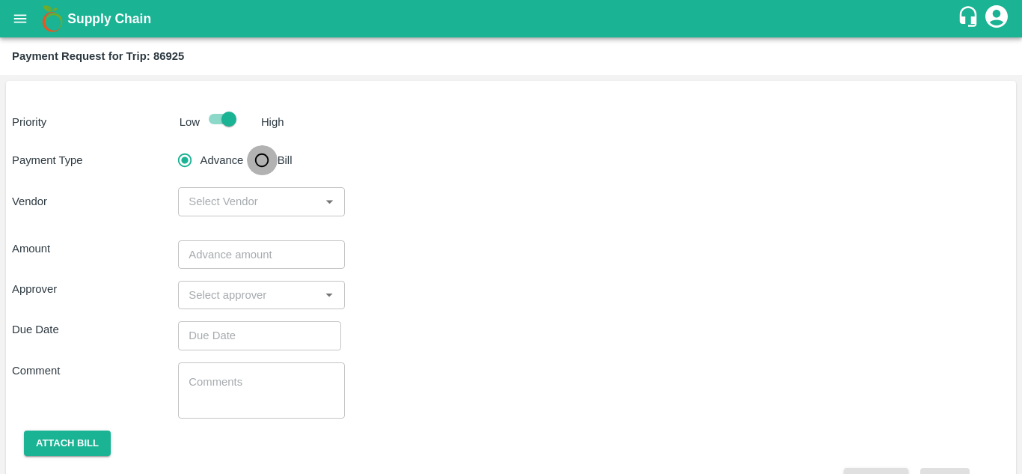
click at [260, 159] on input "Bill" at bounding box center [262, 160] width 30 height 30
radio input "true"
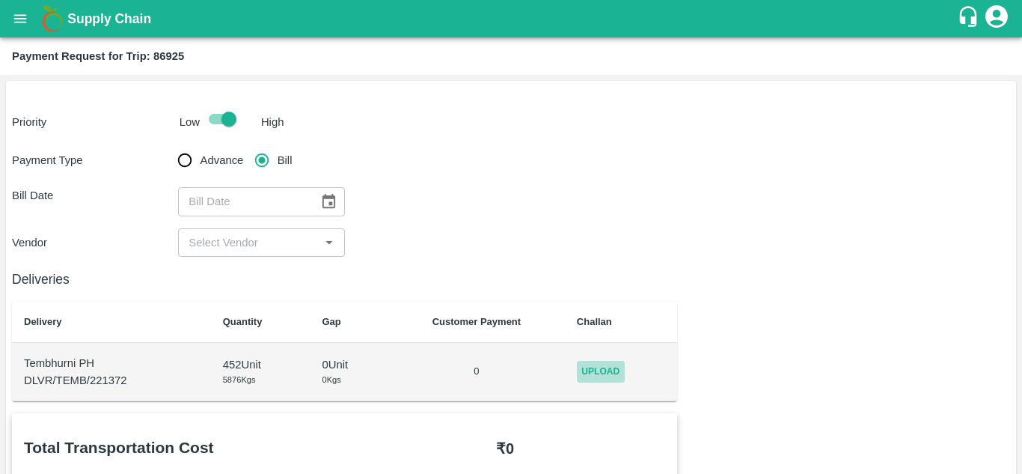
click at [601, 370] on span "Upload" at bounding box center [601, 372] width 48 height 22
click at [0, 0] on input "Upload" at bounding box center [0, 0] width 0 height 0
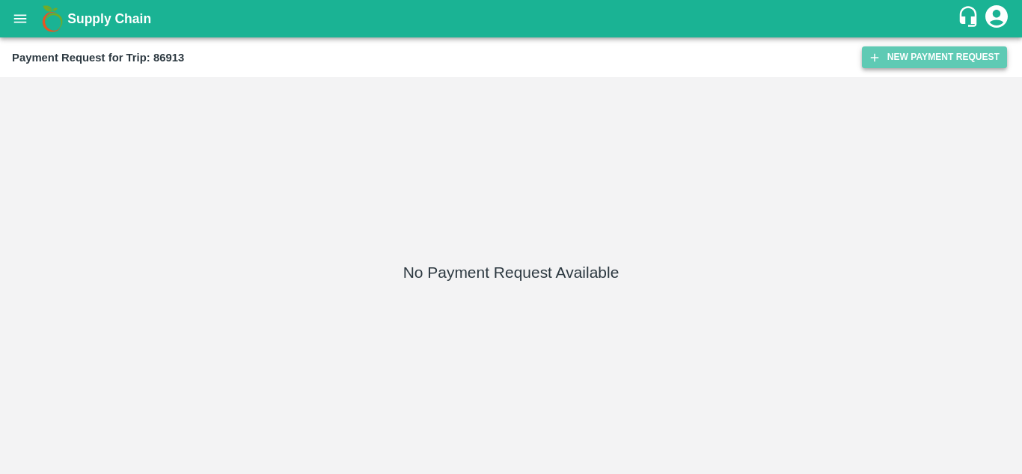
click at [911, 55] on button "New Payment Request" at bounding box center [934, 57] width 145 height 22
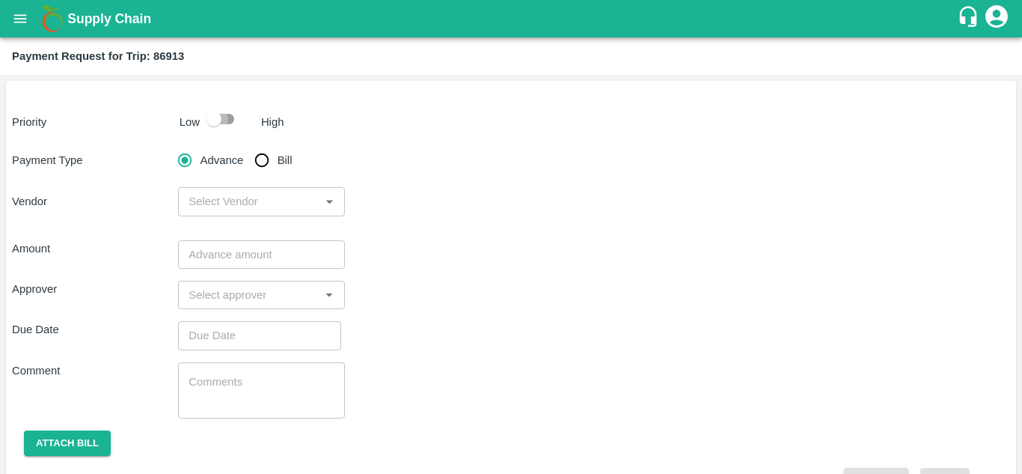
click at [229, 118] on input "checkbox" at bounding box center [213, 119] width 85 height 28
checkbox input "true"
click at [264, 159] on input "Bill" at bounding box center [262, 160] width 30 height 30
radio input "true"
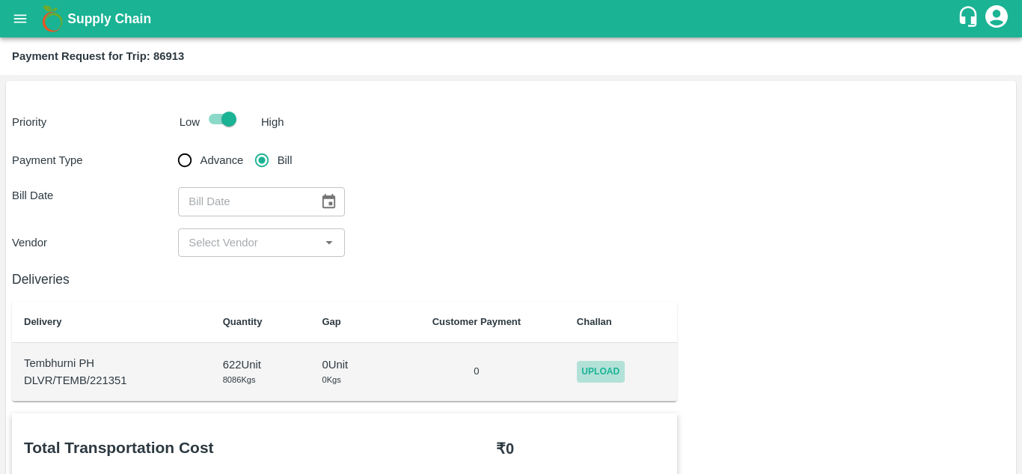
click at [603, 367] on span "Upload" at bounding box center [601, 372] width 48 height 22
click at [0, 0] on input "Upload" at bounding box center [0, 0] width 0 height 0
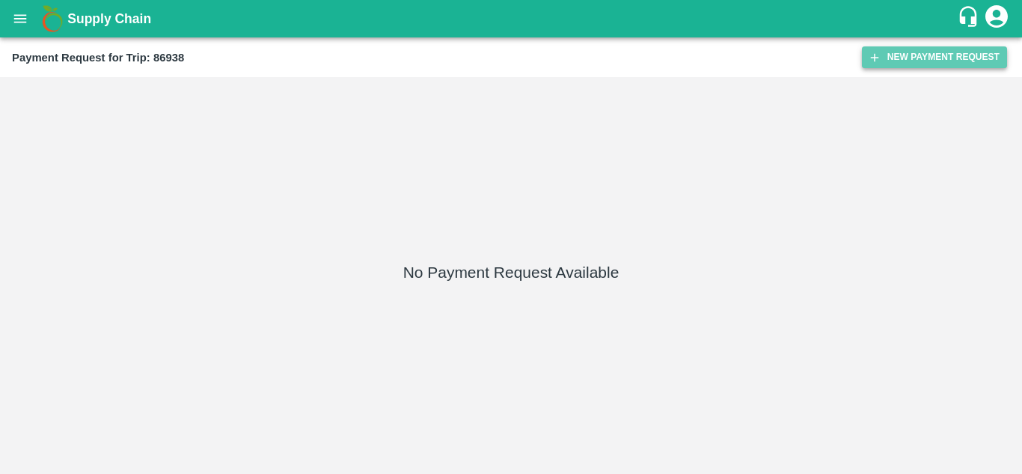
click at [892, 49] on button "New Payment Request" at bounding box center [934, 57] width 145 height 22
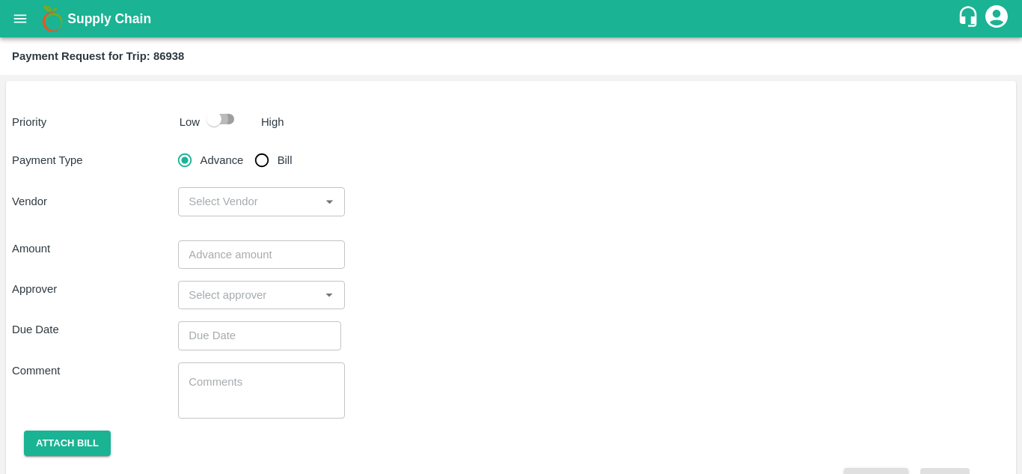
click at [219, 117] on input "checkbox" at bounding box center [213, 119] width 85 height 28
checkbox input "true"
click at [260, 162] on input "Bill" at bounding box center [262, 160] width 30 height 30
radio input "true"
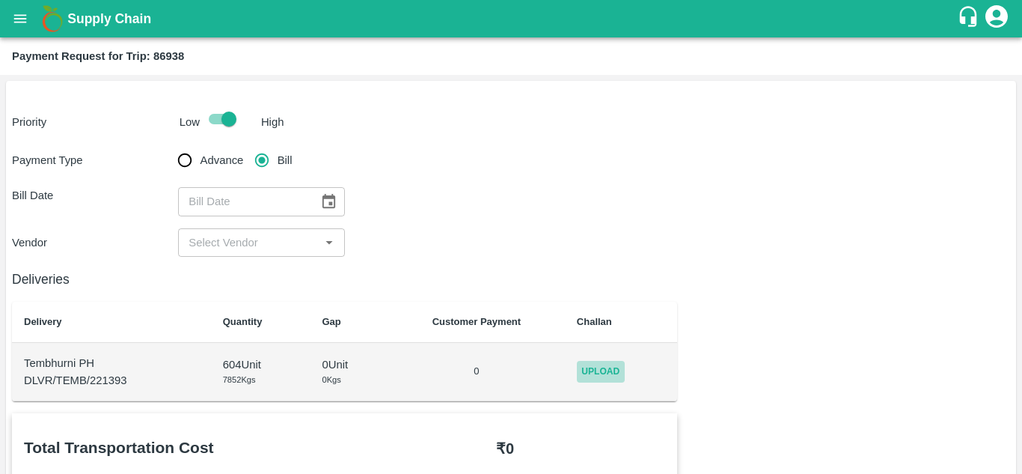
click at [603, 375] on span "Upload" at bounding box center [601, 372] width 48 height 22
click at [0, 0] on input "Upload" at bounding box center [0, 0] width 0 height 0
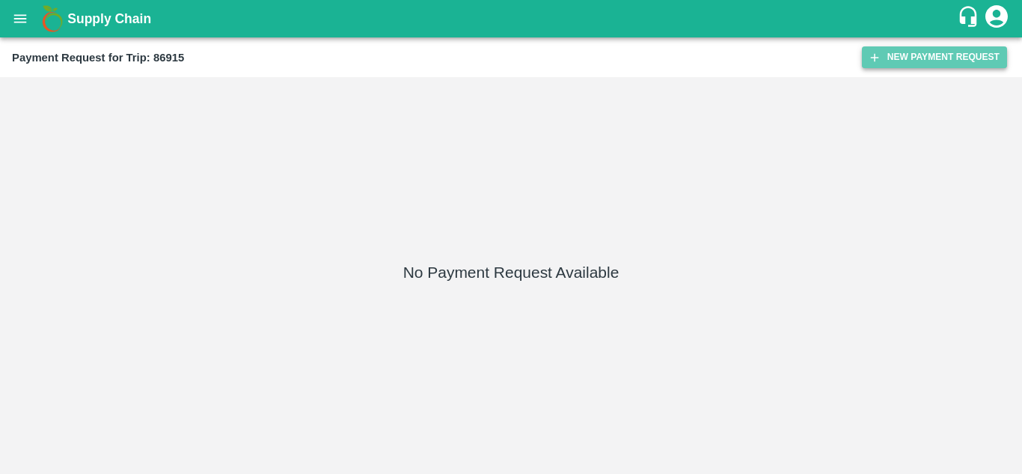
click at [916, 58] on button "New Payment Request" at bounding box center [934, 57] width 145 height 22
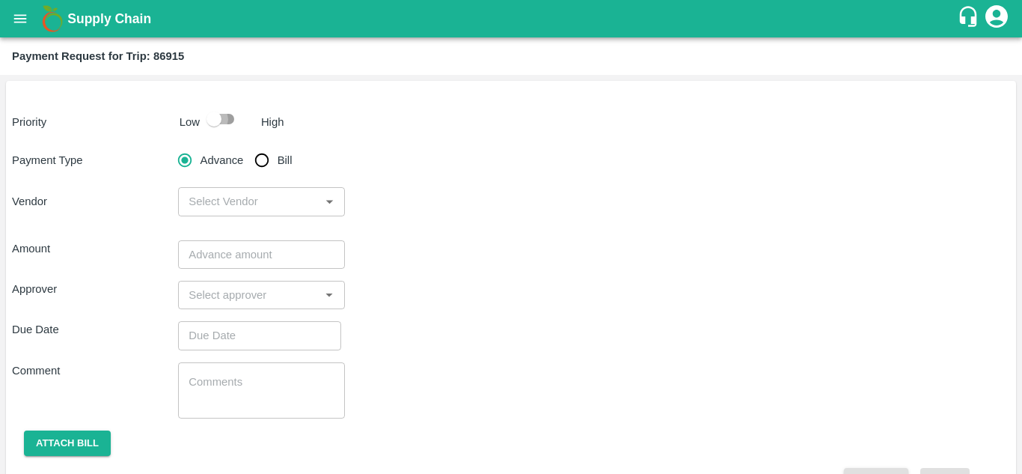
click at [230, 118] on input "checkbox" at bounding box center [213, 119] width 85 height 28
checkbox input "true"
click at [263, 162] on input "Bill" at bounding box center [262, 160] width 30 height 30
radio input "true"
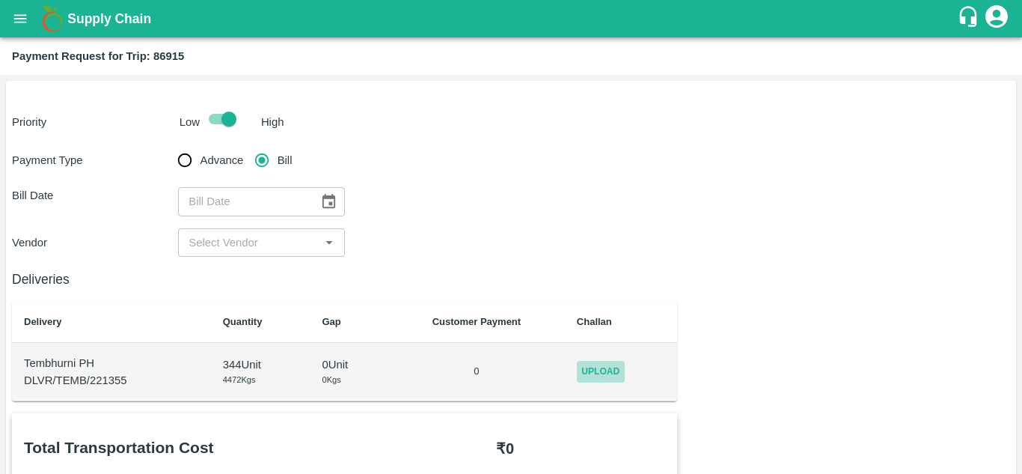
click at [596, 367] on span "Upload" at bounding box center [601, 372] width 48 height 22
click at [0, 0] on input "Upload" at bounding box center [0, 0] width 0 height 0
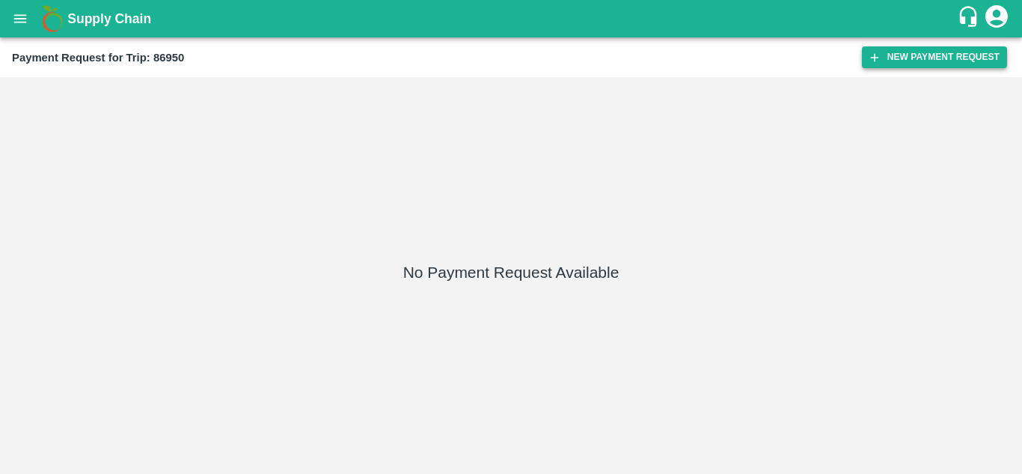
click at [918, 53] on button "New Payment Request" at bounding box center [934, 57] width 145 height 22
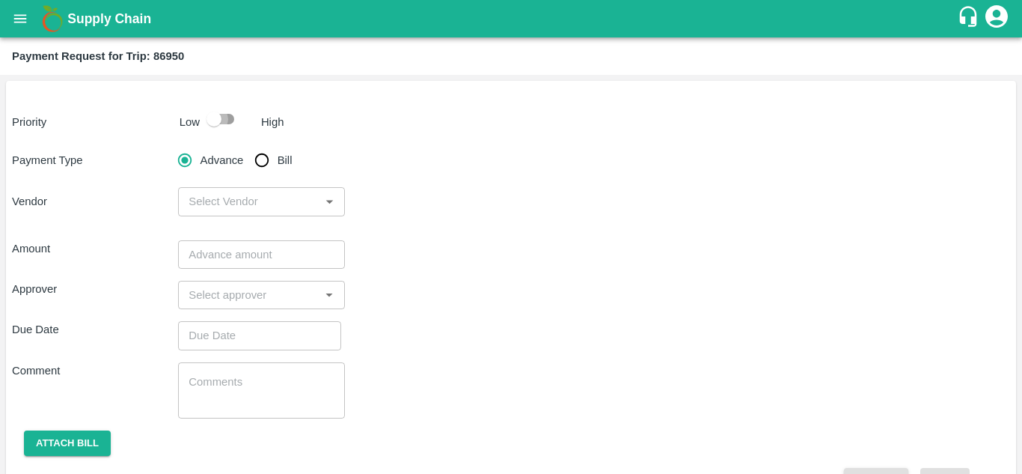
click at [231, 114] on input "checkbox" at bounding box center [213, 119] width 85 height 28
checkbox input "true"
click at [263, 154] on input "Bill" at bounding box center [262, 160] width 30 height 30
radio input "true"
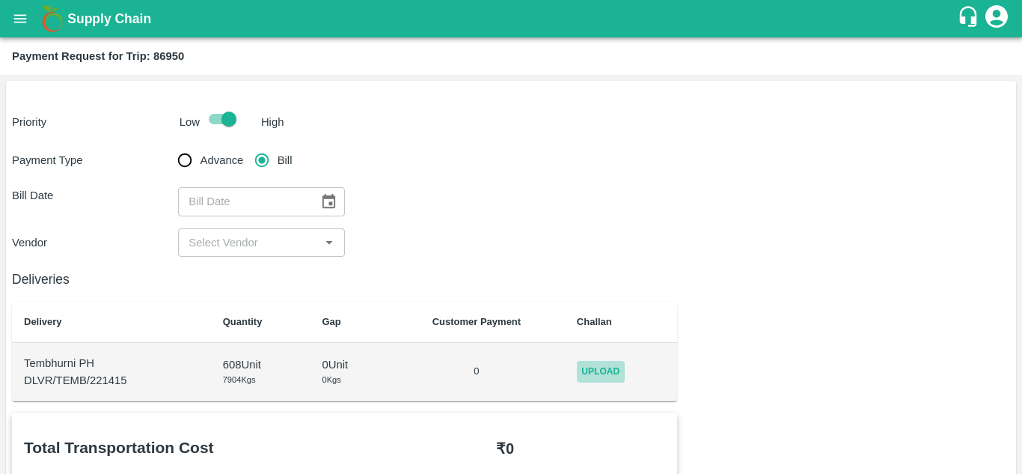
click at [605, 376] on span "Upload" at bounding box center [601, 372] width 48 height 22
click at [0, 0] on input "Upload" at bounding box center [0, 0] width 0 height 0
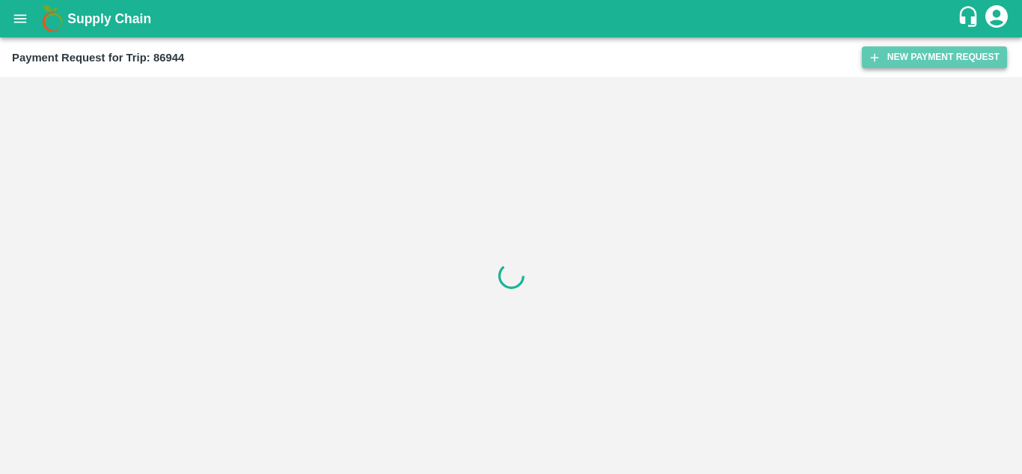
click at [925, 50] on button "New Payment Request" at bounding box center [934, 57] width 145 height 22
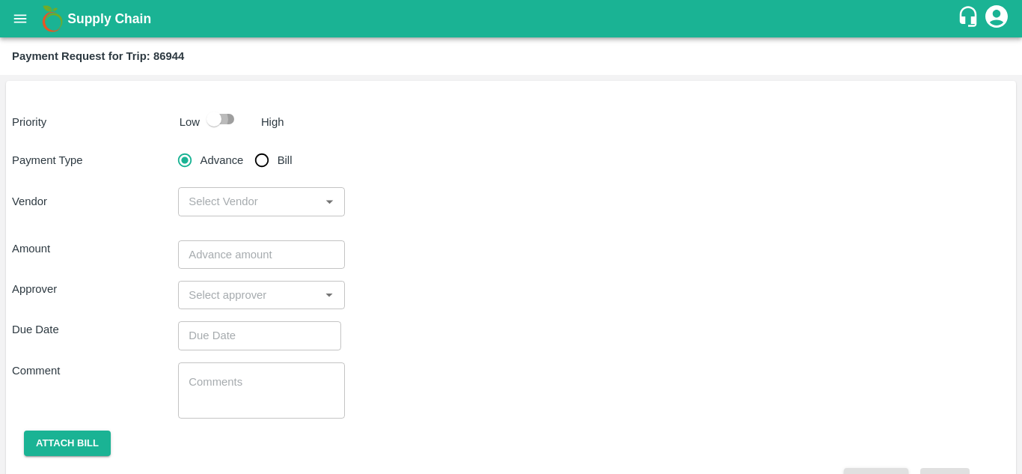
click at [227, 117] on input "checkbox" at bounding box center [213, 119] width 85 height 28
checkbox input "true"
click at [262, 157] on input "Bill" at bounding box center [262, 160] width 30 height 30
radio input "true"
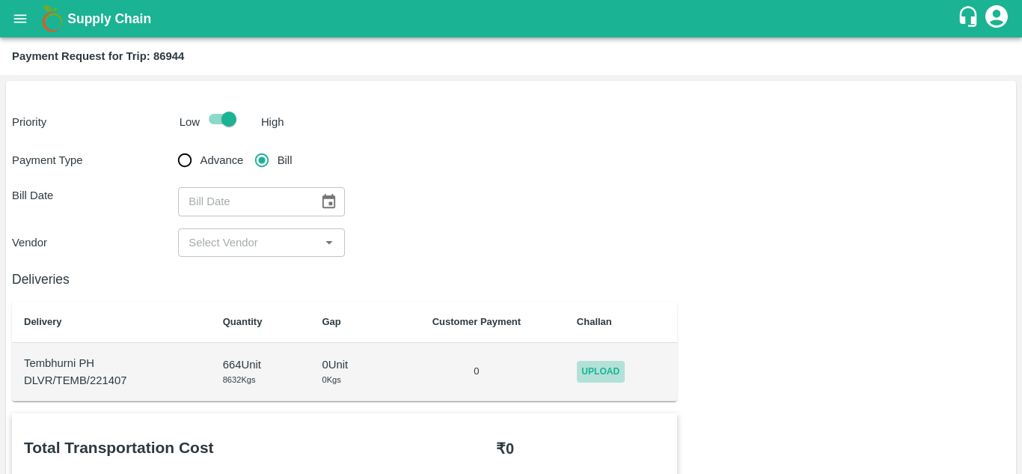
click at [598, 373] on span "Upload" at bounding box center [601, 372] width 48 height 22
click at [0, 0] on input "Upload" at bounding box center [0, 0] width 0 height 0
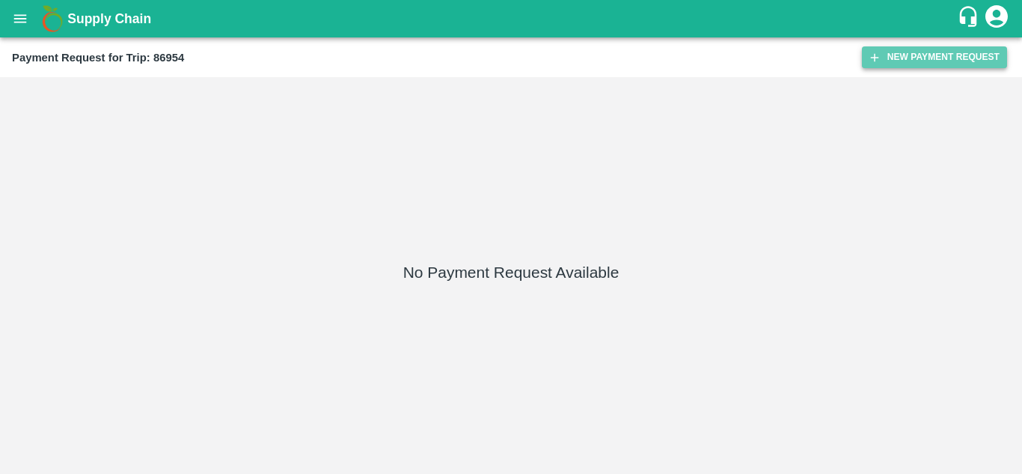
click at [935, 55] on button "New Payment Request" at bounding box center [934, 57] width 145 height 22
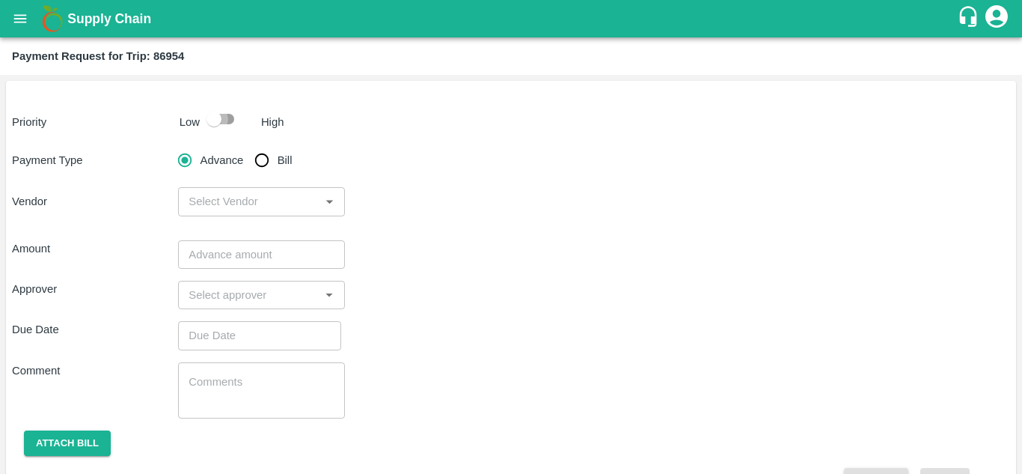
click at [222, 117] on input "checkbox" at bounding box center [213, 119] width 85 height 28
checkbox input "true"
click at [260, 166] on input "Bill" at bounding box center [262, 160] width 30 height 30
radio input "true"
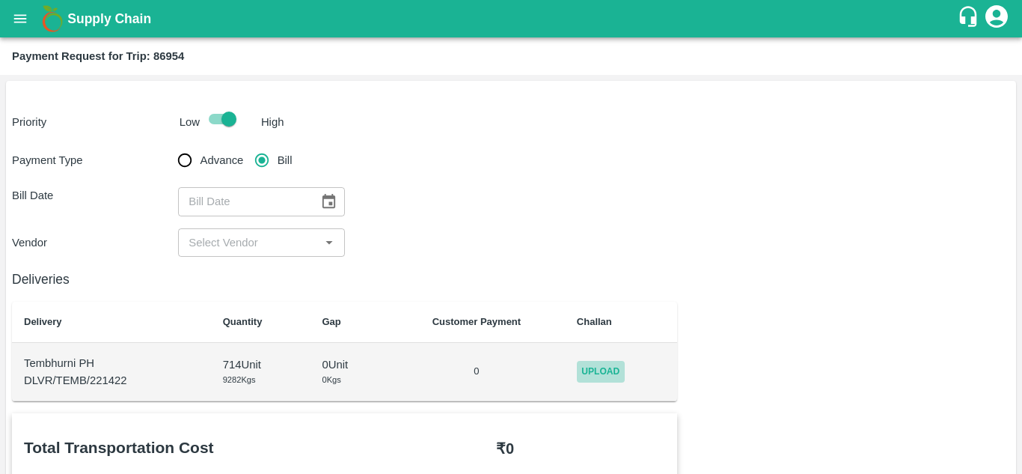
click at [589, 364] on span "Upload" at bounding box center [601, 372] width 48 height 22
click at [0, 0] on input "Upload" at bounding box center [0, 0] width 0 height 0
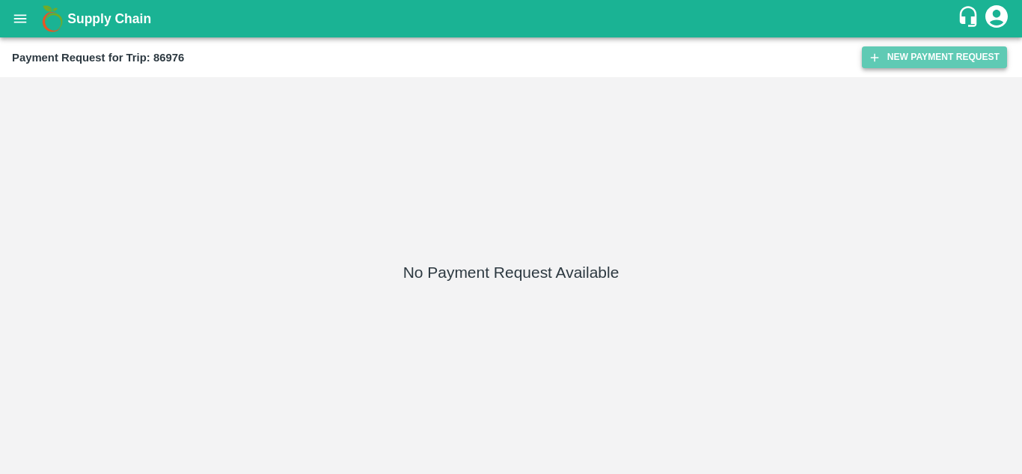
click at [935, 53] on button "New Payment Request" at bounding box center [934, 57] width 145 height 22
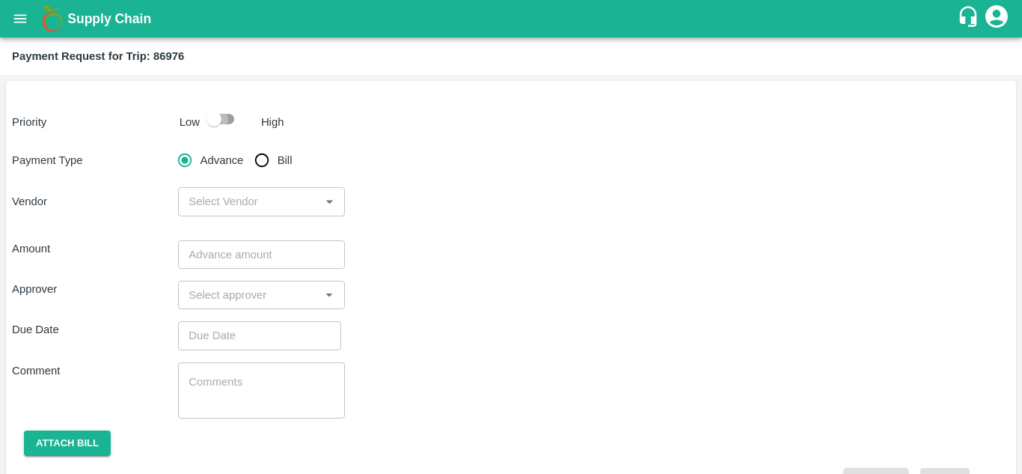
click at [230, 117] on input "checkbox" at bounding box center [213, 119] width 85 height 28
checkbox input "true"
click at [258, 154] on input "Bill" at bounding box center [262, 160] width 30 height 30
radio input "true"
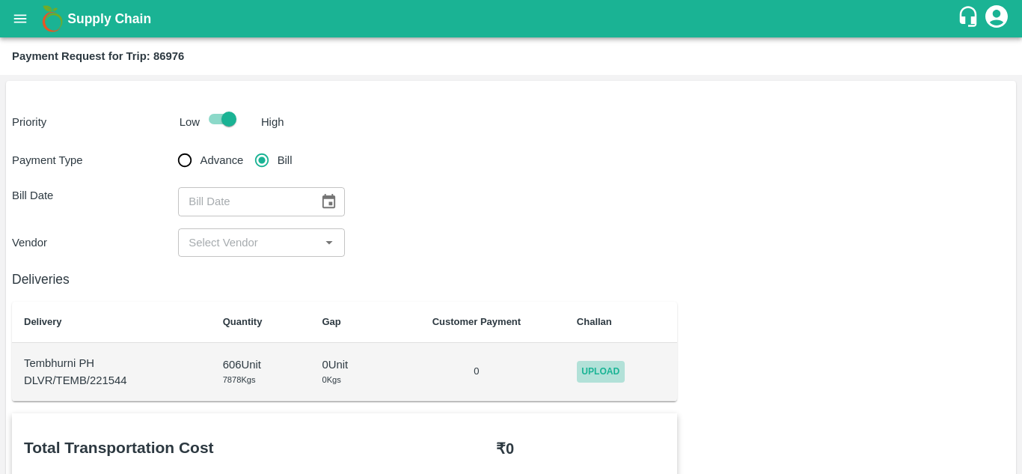
click at [615, 367] on span "Upload" at bounding box center [601, 372] width 48 height 22
click at [0, 0] on input "Upload" at bounding box center [0, 0] width 0 height 0
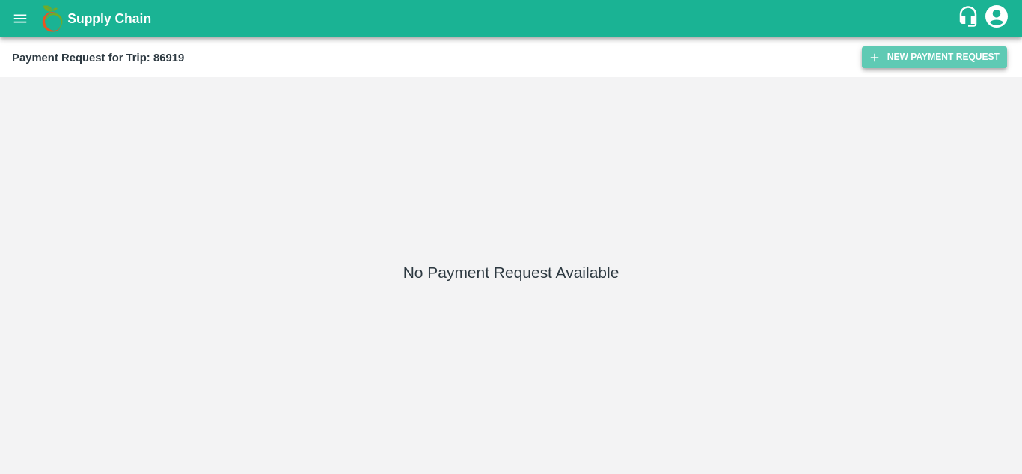
click at [899, 59] on button "New Payment Request" at bounding box center [934, 57] width 145 height 22
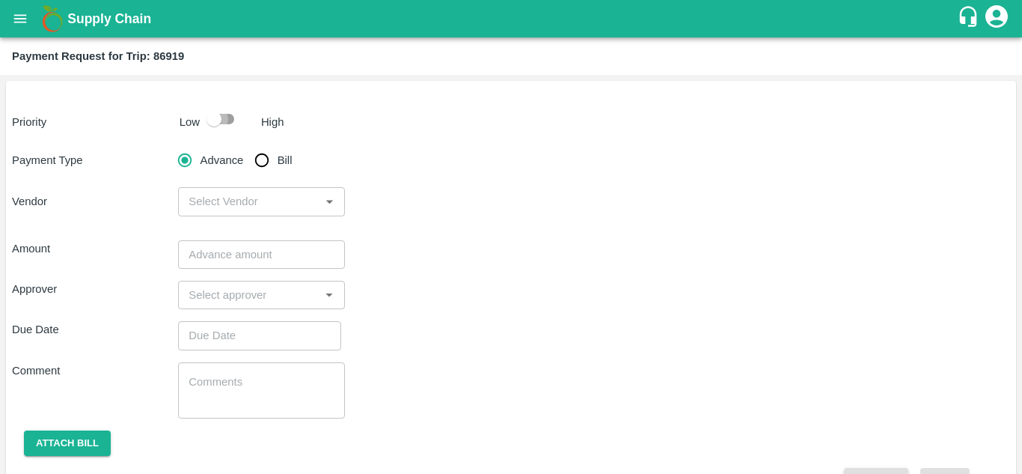
click at [230, 119] on input "checkbox" at bounding box center [213, 119] width 85 height 28
checkbox input "true"
click at [261, 159] on input "Bill" at bounding box center [262, 160] width 30 height 30
radio input "true"
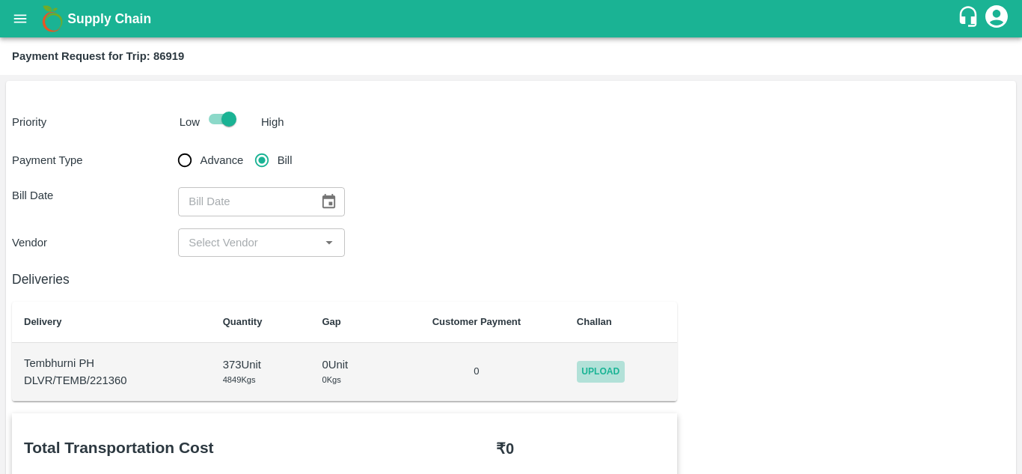
click at [594, 369] on span "Upload" at bounding box center [601, 372] width 48 height 22
click at [0, 0] on input "Upload" at bounding box center [0, 0] width 0 height 0
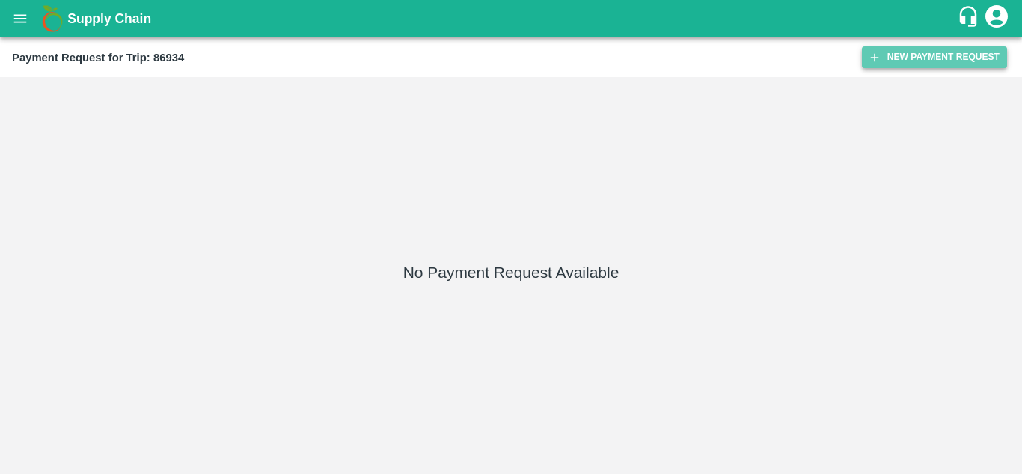
click at [941, 60] on button "New Payment Request" at bounding box center [934, 57] width 145 height 22
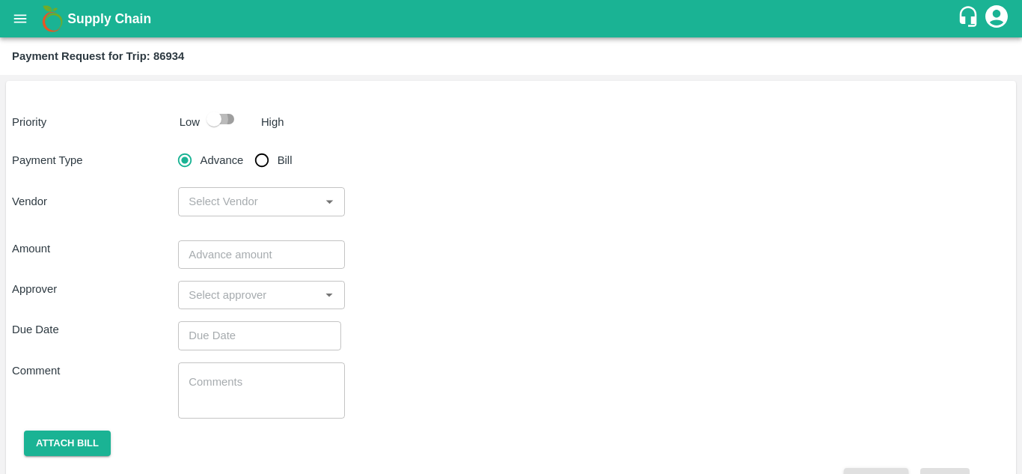
click at [233, 115] on input "checkbox" at bounding box center [213, 119] width 85 height 28
checkbox input "true"
click at [261, 163] on input "Bill" at bounding box center [262, 160] width 30 height 30
radio input "true"
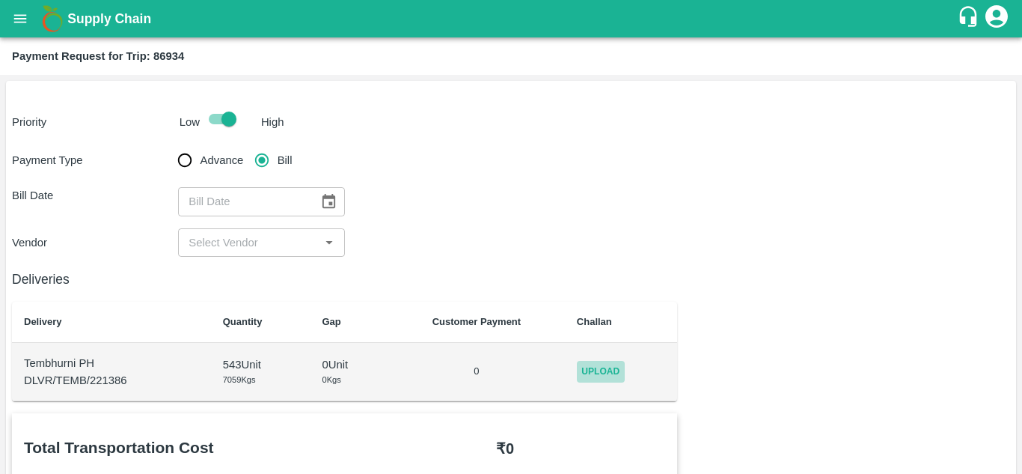
click at [589, 377] on span "Upload" at bounding box center [601, 372] width 48 height 22
click at [0, 0] on input "Upload" at bounding box center [0, 0] width 0 height 0
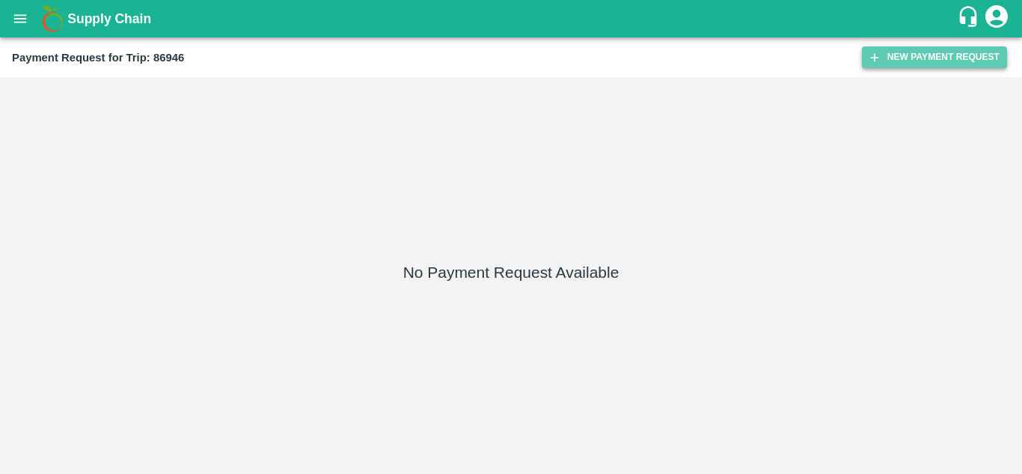
click at [898, 53] on button "New Payment Request" at bounding box center [934, 57] width 145 height 22
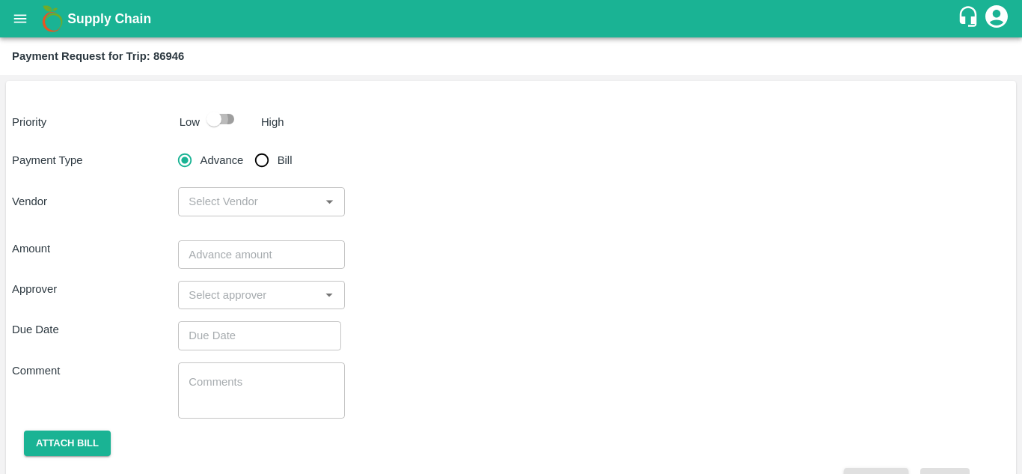
click at [223, 116] on input "checkbox" at bounding box center [213, 119] width 85 height 28
checkbox input "true"
click at [263, 161] on input "Bill" at bounding box center [262, 160] width 30 height 30
radio input "true"
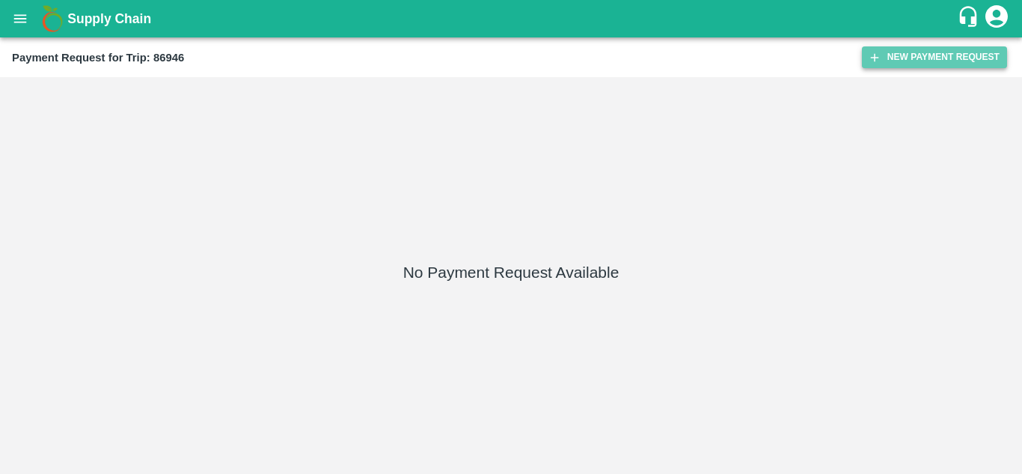
click at [902, 55] on button "New Payment Request" at bounding box center [934, 57] width 145 height 22
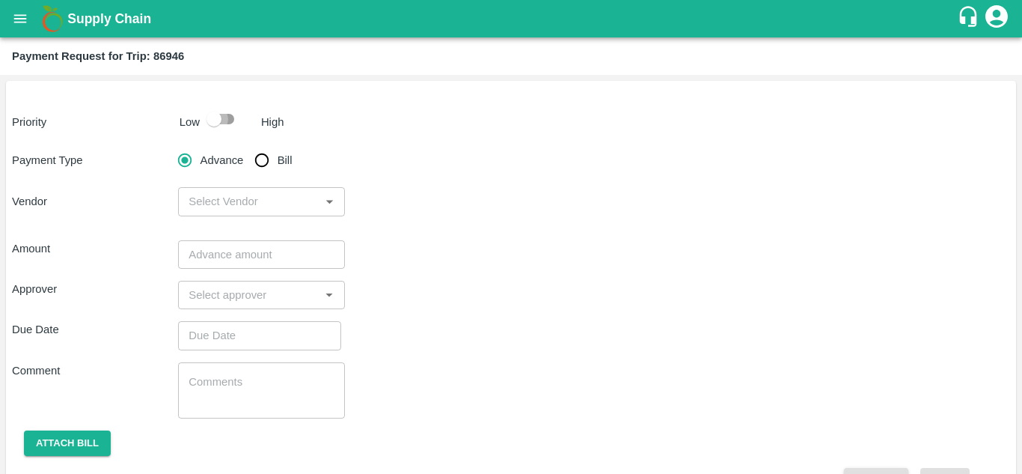
click at [230, 117] on input "checkbox" at bounding box center [213, 119] width 85 height 28
checkbox input "true"
click at [260, 156] on input "Bill" at bounding box center [262, 160] width 30 height 30
radio input "true"
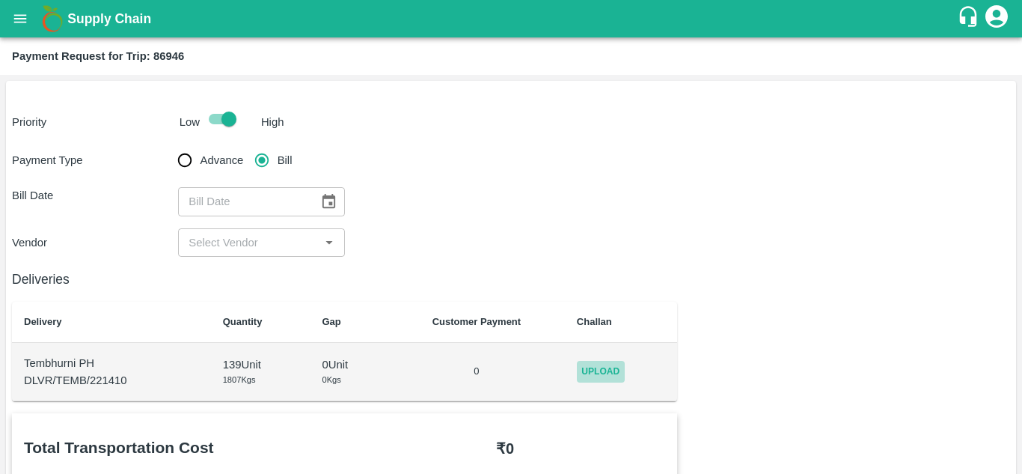
click at [603, 371] on span "Upload" at bounding box center [601, 372] width 48 height 22
click at [0, 0] on input "Upload" at bounding box center [0, 0] width 0 height 0
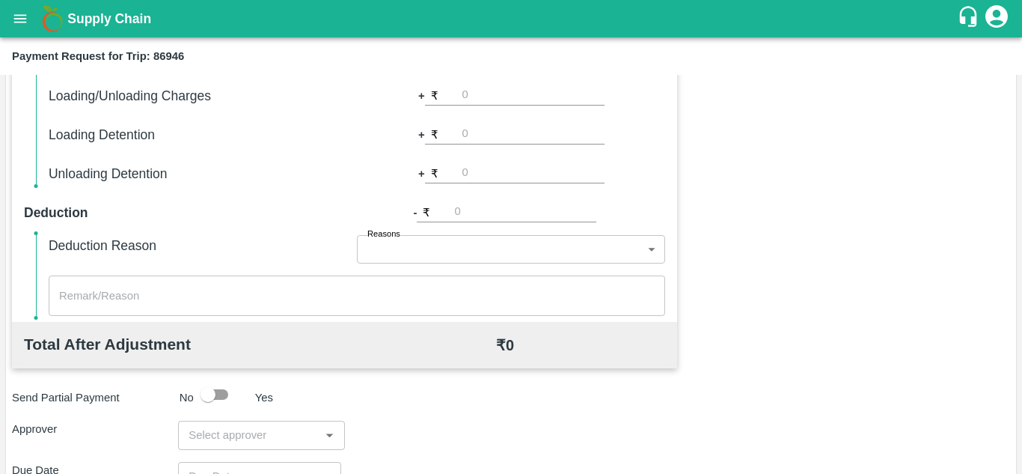
scroll to position [681, 0]
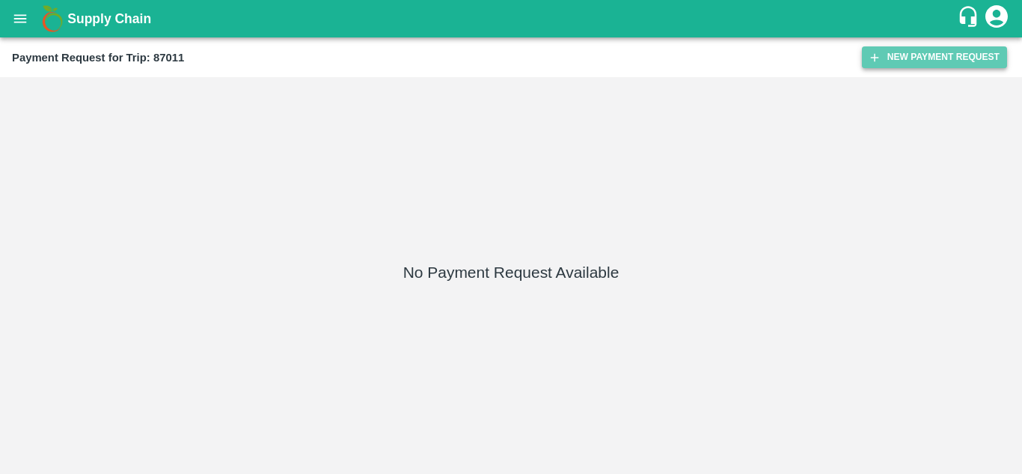
click at [903, 46] on button "New Payment Request" at bounding box center [934, 57] width 145 height 22
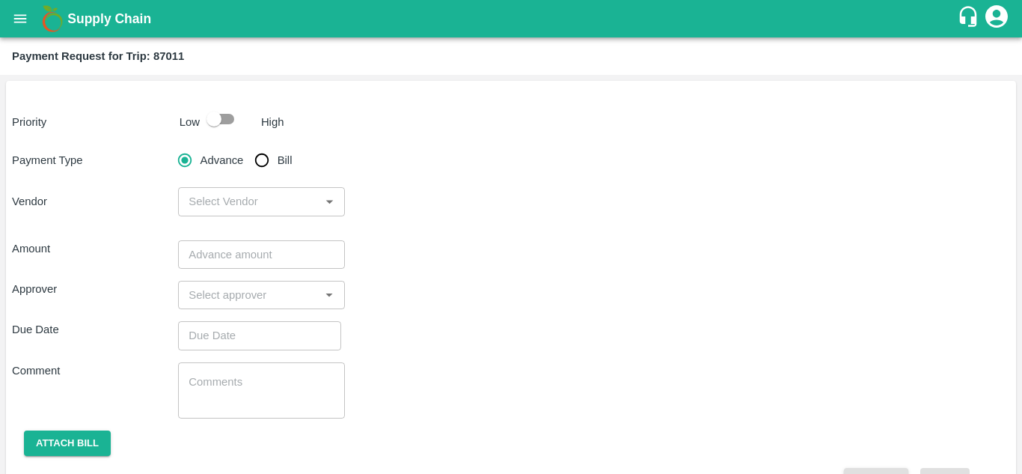
click at [228, 120] on input "checkbox" at bounding box center [213, 119] width 85 height 28
checkbox input "true"
click at [257, 159] on input "Bill" at bounding box center [262, 160] width 30 height 30
radio input "true"
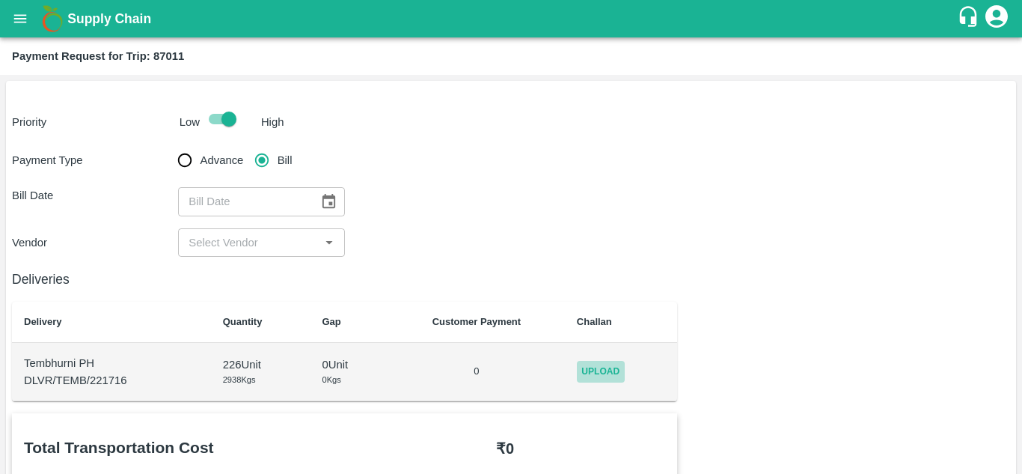
click at [608, 376] on span "Upload" at bounding box center [601, 372] width 48 height 22
click at [0, 0] on input "Upload" at bounding box center [0, 0] width 0 height 0
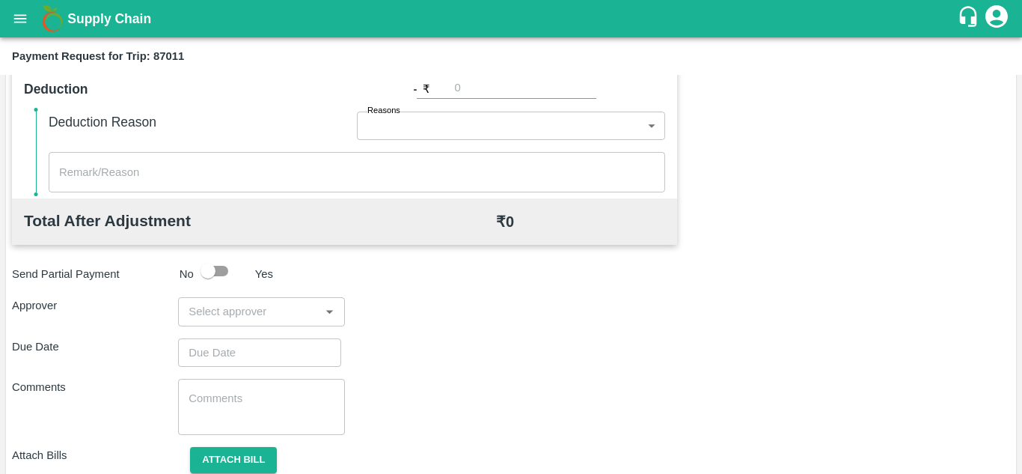
scroll to position [681, 0]
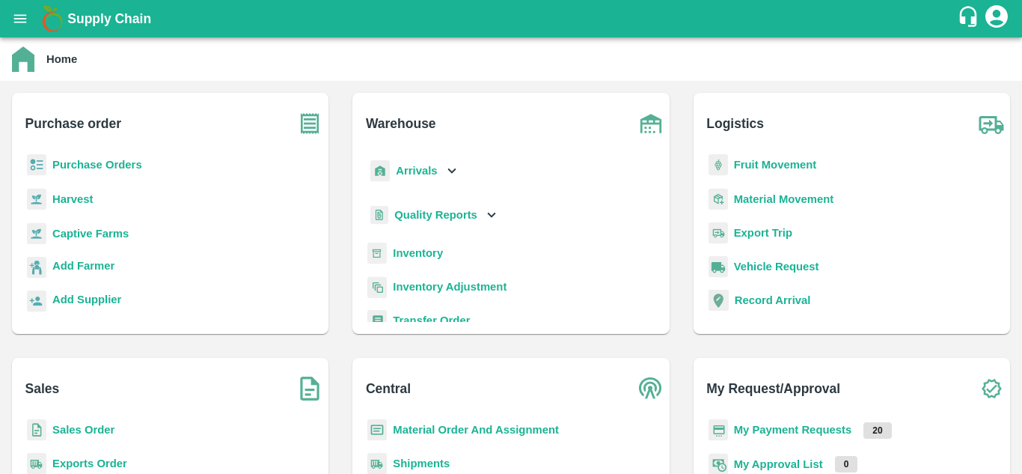
click at [99, 156] on div "Purchase Orders" at bounding box center [170, 171] width 292 height 34
click at [94, 162] on b "Purchase Orders" at bounding box center [97, 165] width 90 height 12
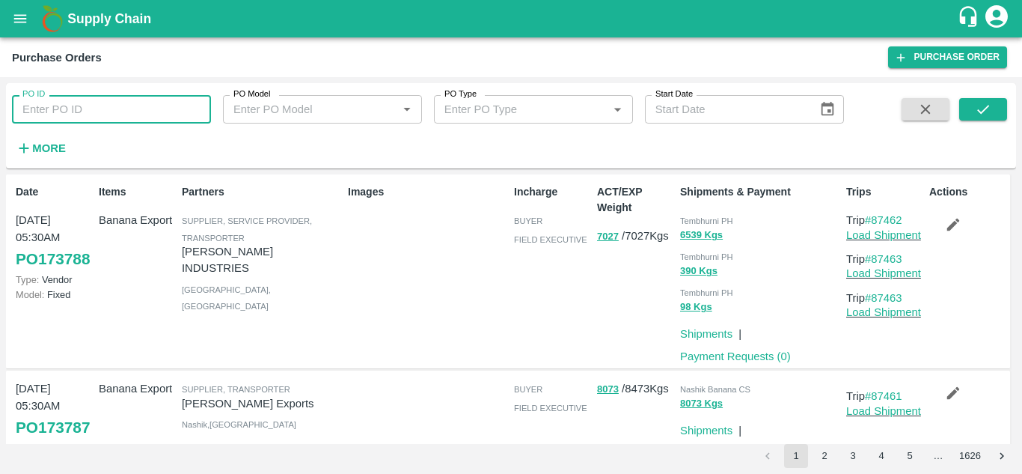
click at [65, 109] on input "PO ID" at bounding box center [111, 109] width 199 height 28
paste input "172833"
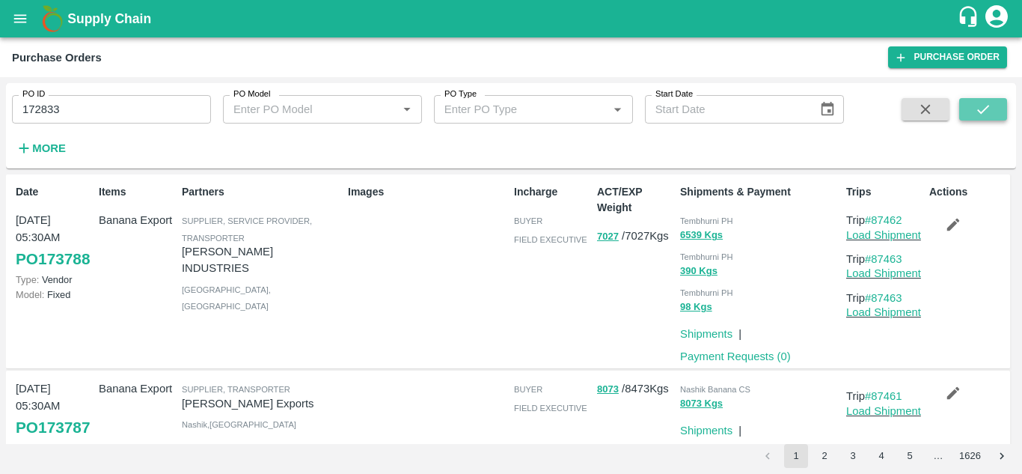
click at [995, 110] on button "submit" at bounding box center [983, 109] width 48 height 22
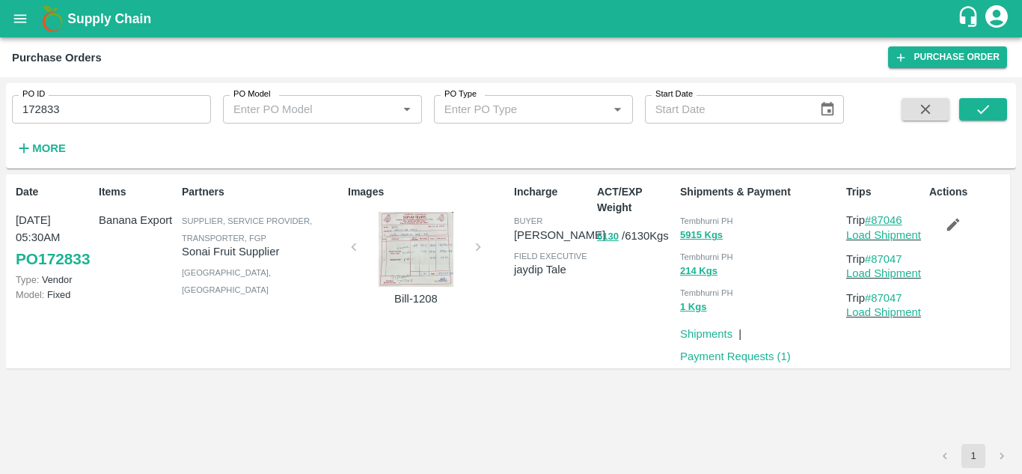
drag, startPoint x: 909, startPoint y: 215, endPoint x: 871, endPoint y: 217, distance: 37.4
click at [871, 217] on p "Trip #87046" at bounding box center [884, 220] width 77 height 16
copy link "87046"
click at [67, 104] on input "172833" at bounding box center [111, 109] width 199 height 28
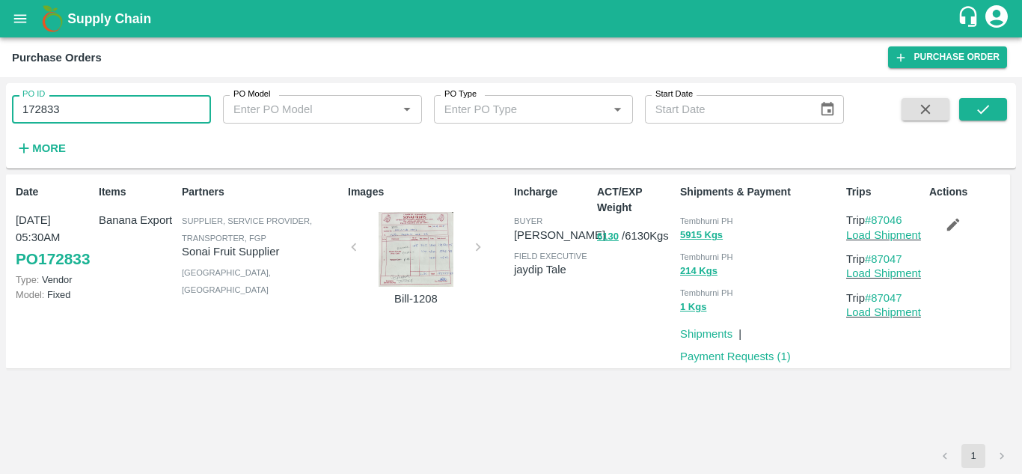
paste input "text"
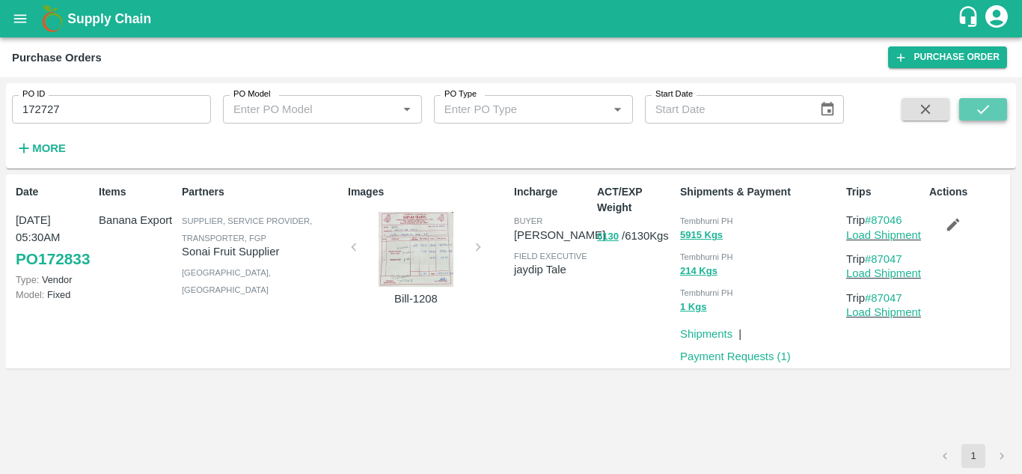
click at [987, 111] on icon "submit" at bounding box center [983, 109] width 16 height 16
drag, startPoint x: 910, startPoint y: 218, endPoint x: 875, endPoint y: 216, distance: 34.5
click at [875, 216] on p "Trip #86982" at bounding box center [884, 220] width 77 height 16
copy link "86982"
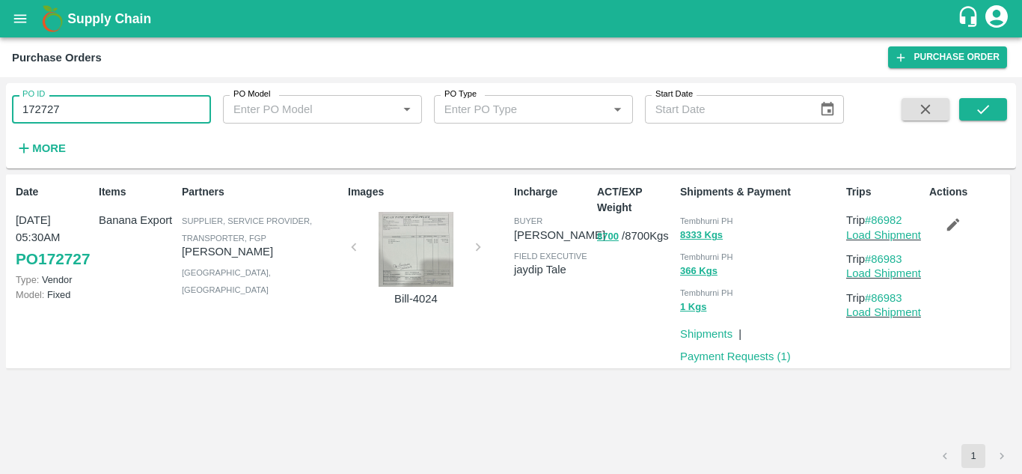
click at [79, 95] on input "172727" at bounding box center [111, 109] width 199 height 28
paste input "text"
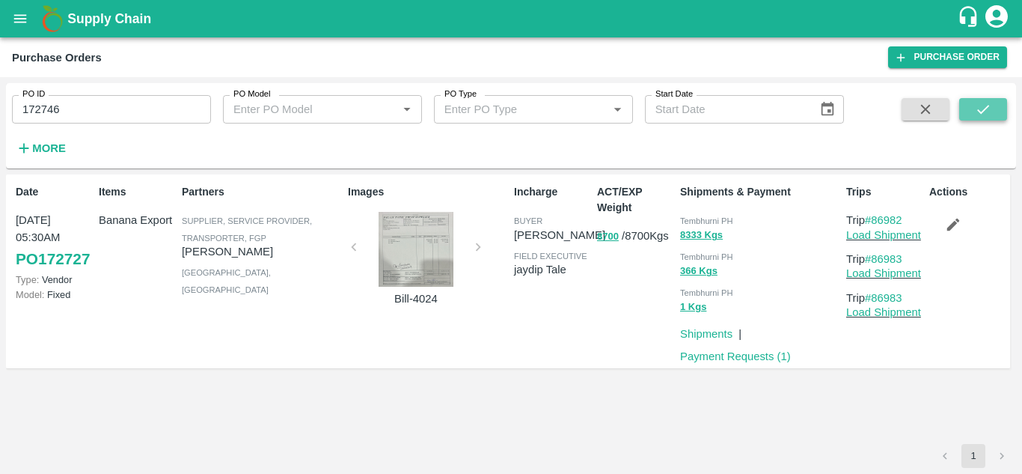
click at [979, 101] on icon "submit" at bounding box center [983, 109] width 16 height 16
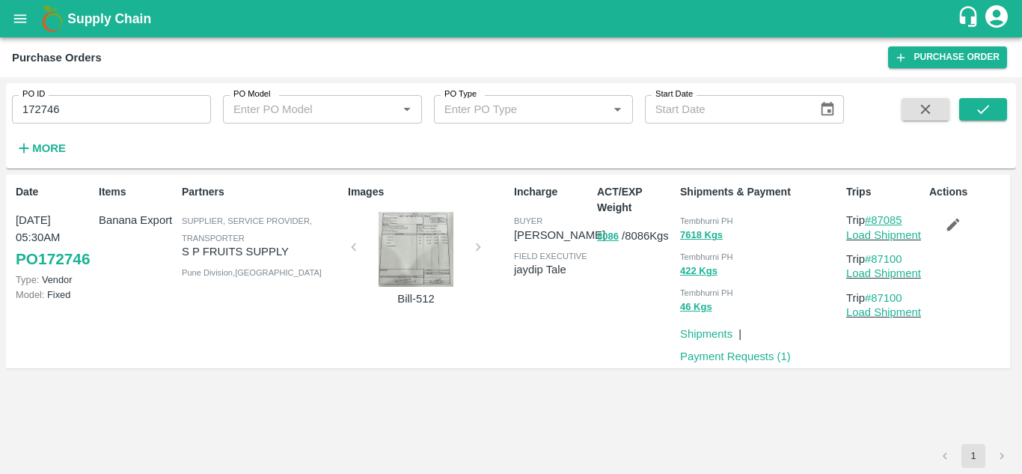
drag, startPoint x: 913, startPoint y: 215, endPoint x: 875, endPoint y: 218, distance: 38.2
click at [875, 218] on p "Trip #87085" at bounding box center [884, 220] width 77 height 16
copy link "87085"
click at [82, 102] on input "172746" at bounding box center [111, 109] width 199 height 28
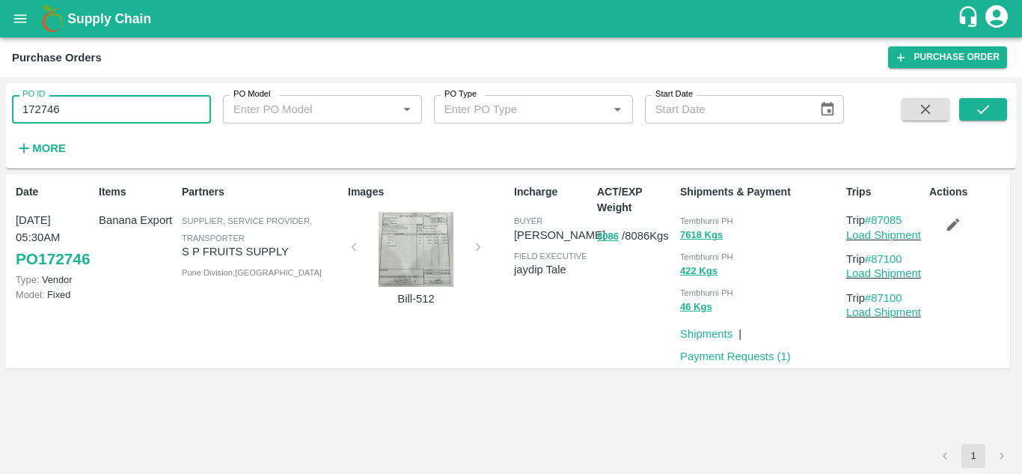
paste input "text"
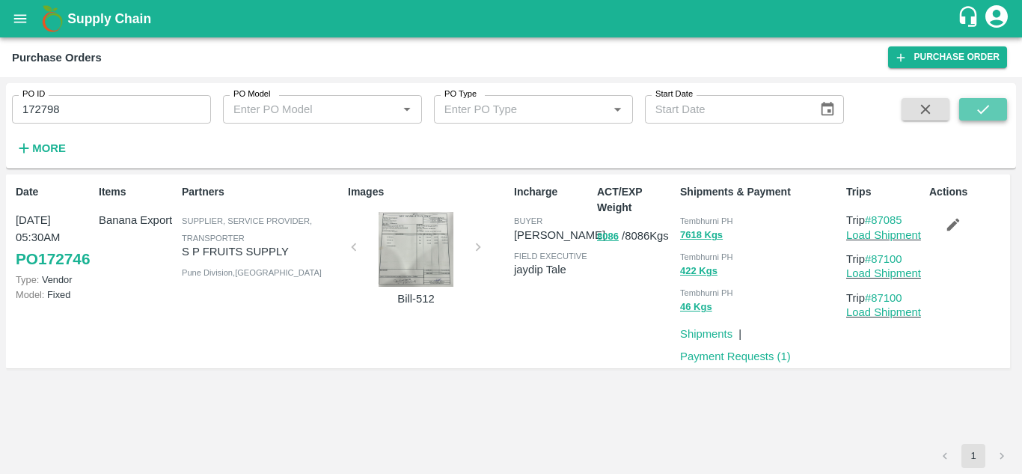
click at [981, 112] on icon "submit" at bounding box center [983, 109] width 12 height 9
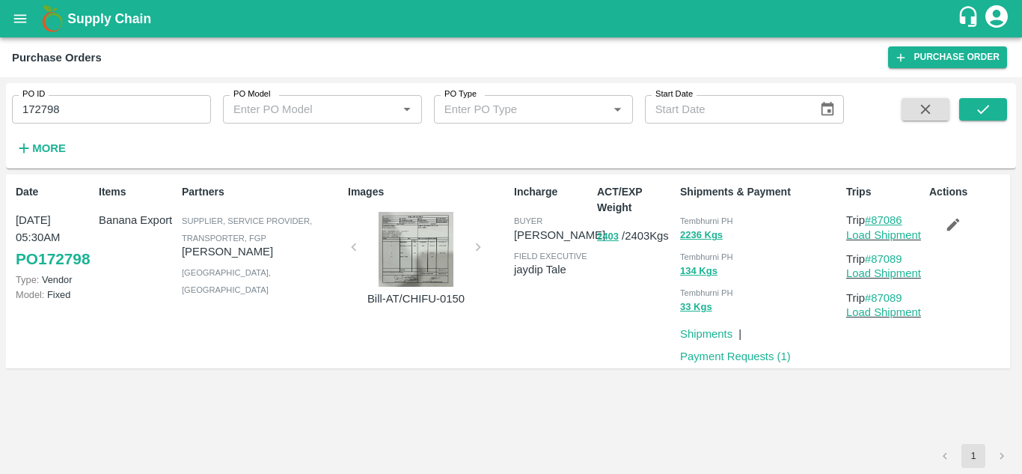
drag, startPoint x: 913, startPoint y: 216, endPoint x: 874, endPoint y: 221, distance: 40.0
click at [874, 221] on p "Trip #87086" at bounding box center [884, 220] width 77 height 16
copy link "87086"
click at [82, 107] on input "172798" at bounding box center [111, 109] width 199 height 28
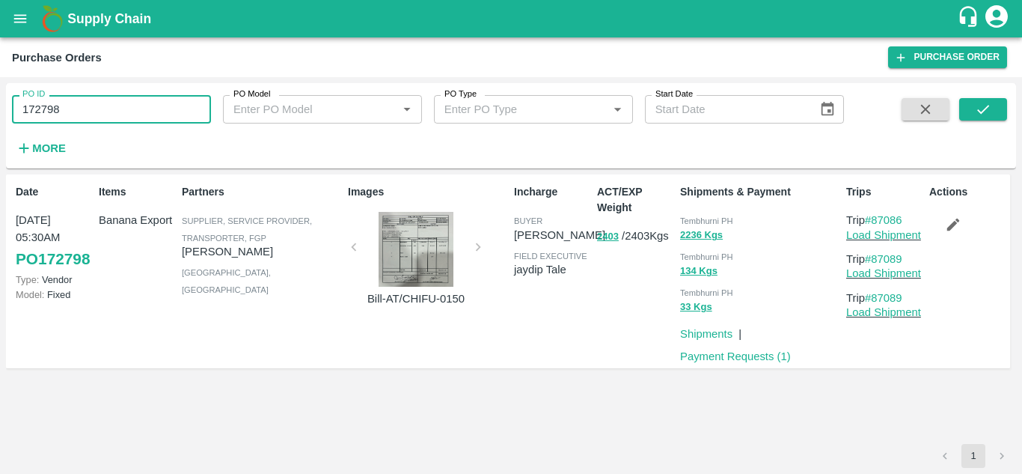
paste input "text"
click at [977, 106] on icon "submit" at bounding box center [983, 109] width 16 height 16
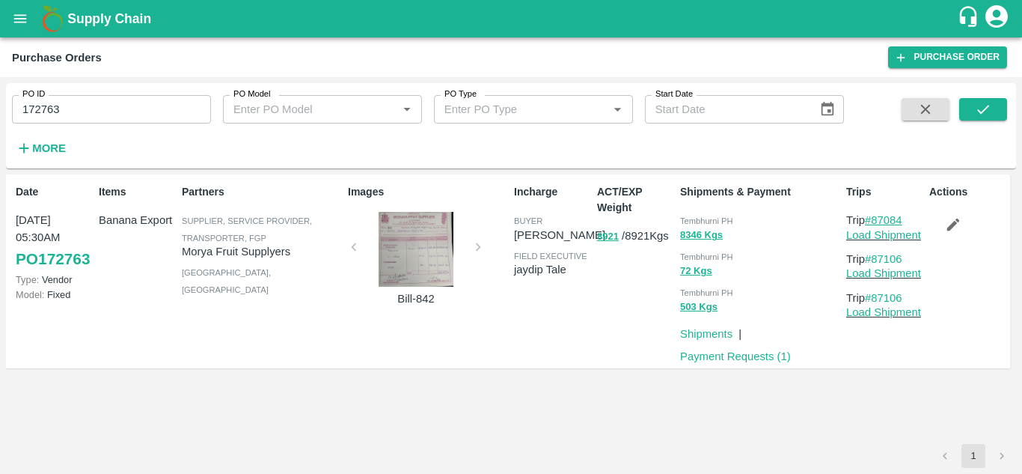
drag, startPoint x: 913, startPoint y: 218, endPoint x: 876, endPoint y: 221, distance: 36.8
click at [876, 221] on p "Trip #87084" at bounding box center [884, 220] width 77 height 16
copy link "87084"
click at [66, 109] on input "172763" at bounding box center [111, 109] width 199 height 28
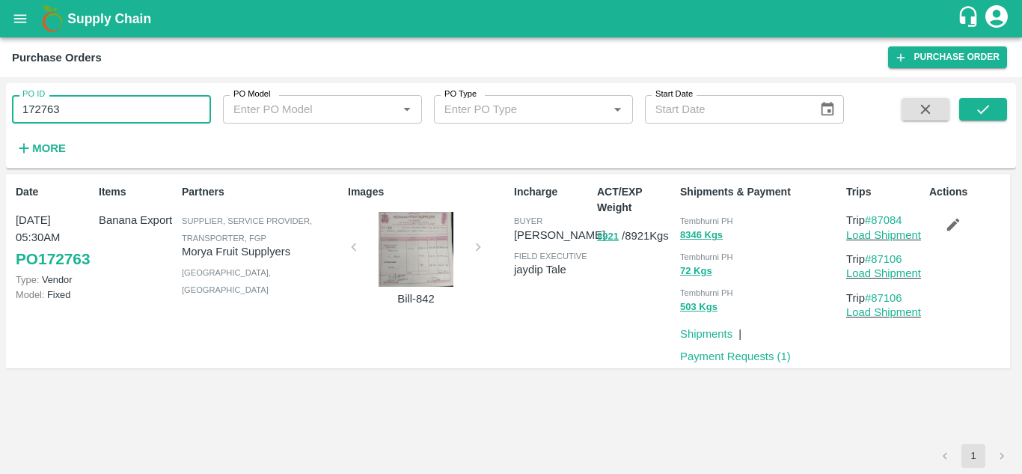
paste input "text"
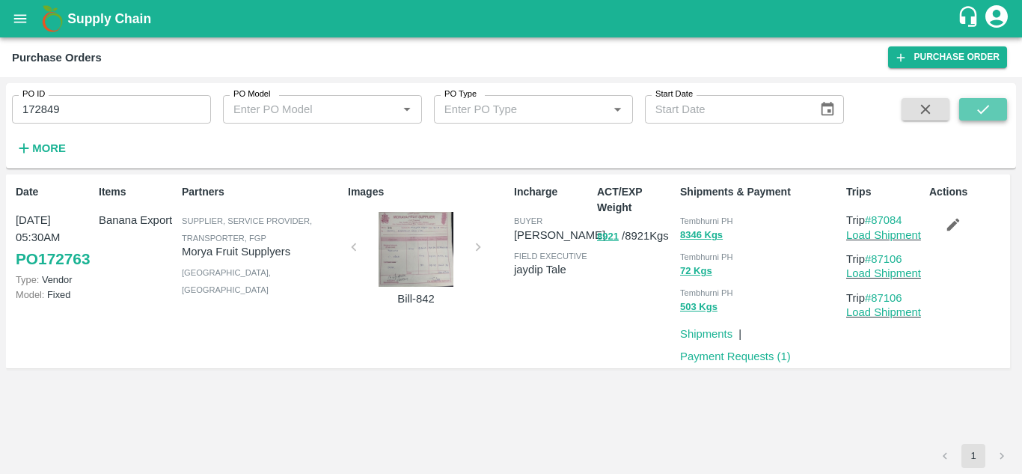
click at [970, 109] on button "submit" at bounding box center [983, 109] width 48 height 22
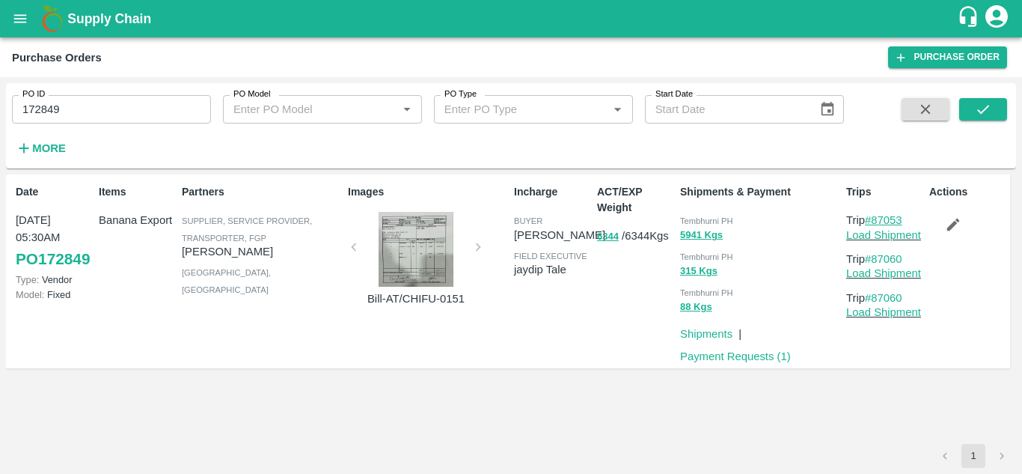
drag, startPoint x: 910, startPoint y: 220, endPoint x: 875, endPoint y: 221, distance: 35.2
click at [875, 221] on p "Trip #87053" at bounding box center [884, 220] width 77 height 16
copy link "87053"
click at [77, 105] on input "172849" at bounding box center [111, 109] width 199 height 28
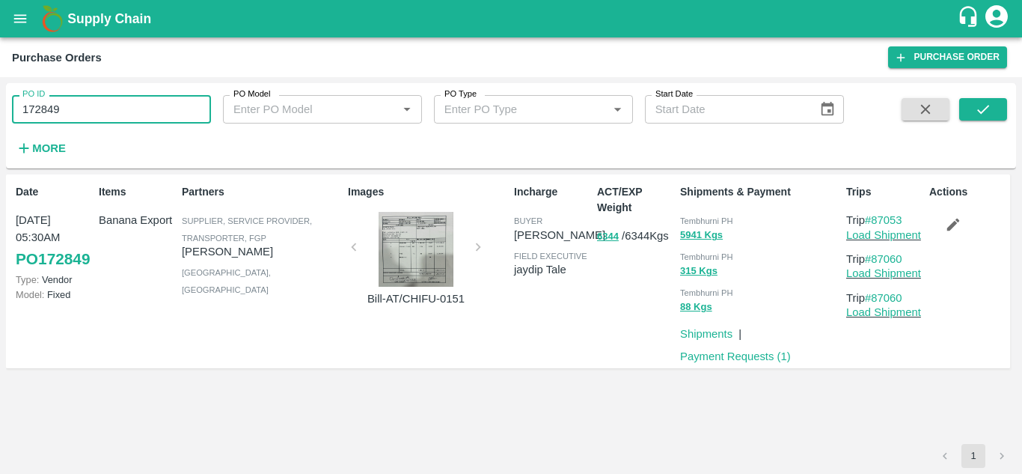
paste input "text"
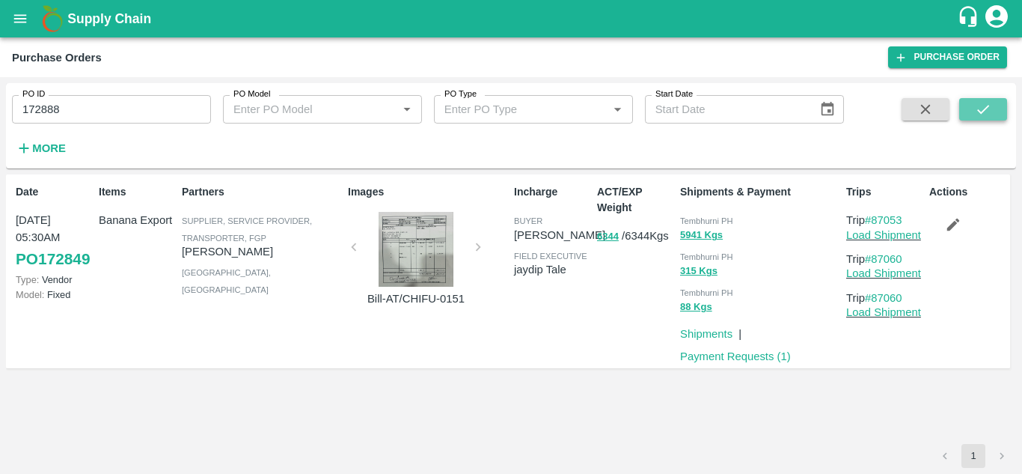
click at [969, 105] on button "submit" at bounding box center [983, 109] width 48 height 22
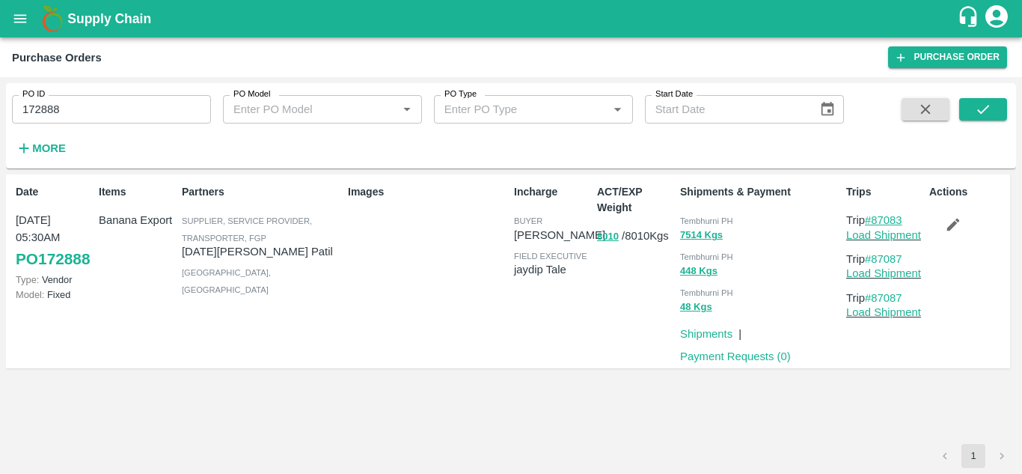
drag, startPoint x: 908, startPoint y: 212, endPoint x: 874, endPoint y: 216, distance: 33.9
click at [874, 216] on p "Trip #87083" at bounding box center [884, 220] width 77 height 16
copy link "87083"
click at [73, 111] on input "172888" at bounding box center [111, 109] width 199 height 28
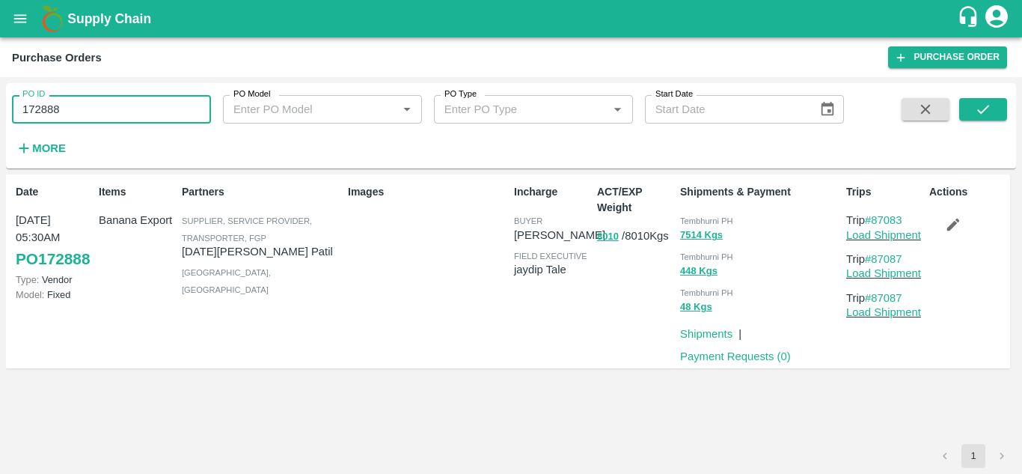
paste input "text"
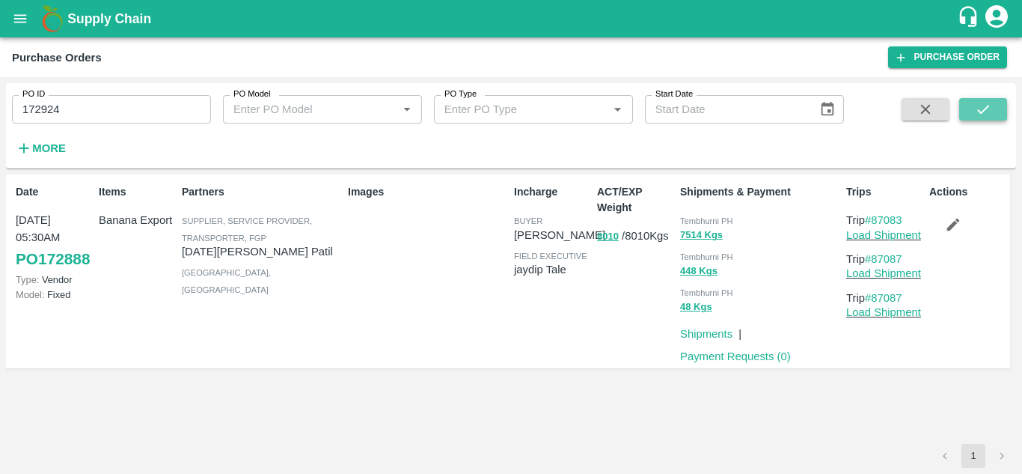
click at [989, 99] on button "submit" at bounding box center [983, 109] width 48 height 22
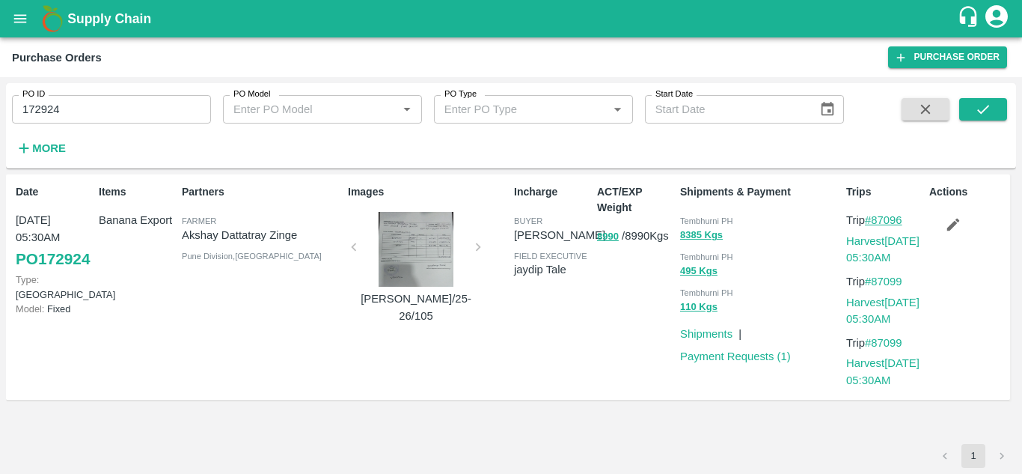
drag, startPoint x: 910, startPoint y: 218, endPoint x: 874, endPoint y: 218, distance: 35.2
click at [874, 218] on p "Trip #87096" at bounding box center [884, 220] width 77 height 16
copy link "87096"
click at [67, 102] on input "172924" at bounding box center [111, 109] width 199 height 28
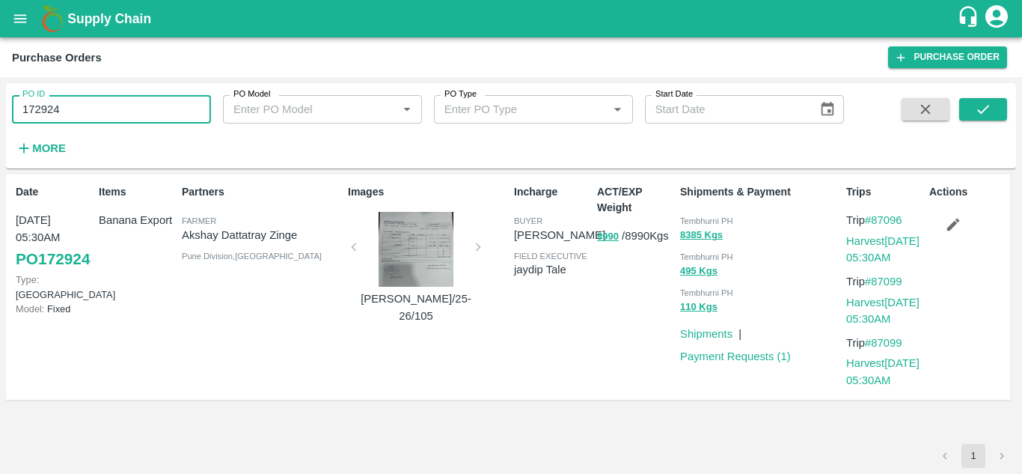
paste input "text"
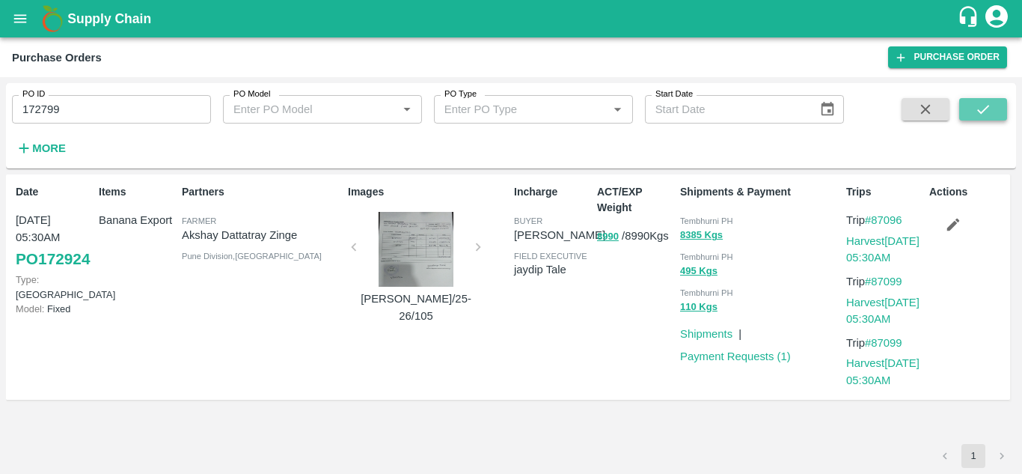
click at [979, 114] on icon "submit" at bounding box center [983, 109] width 16 height 16
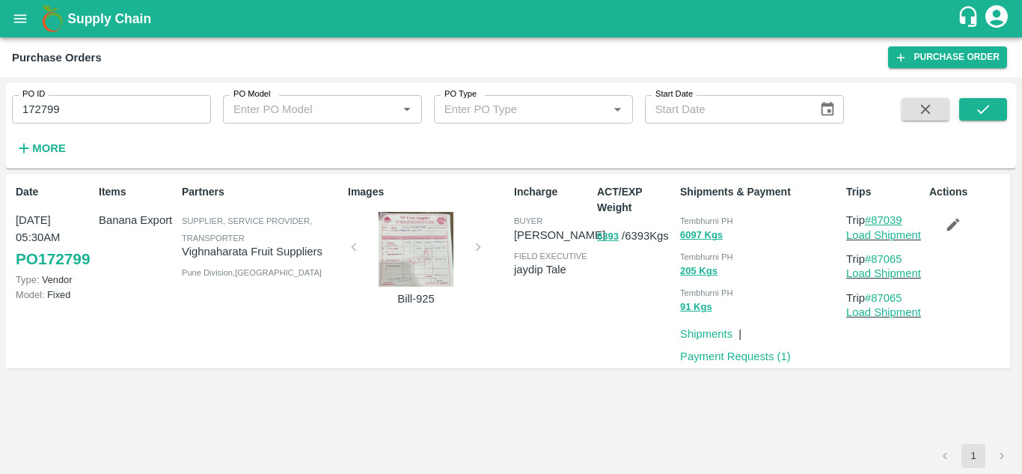
drag, startPoint x: 912, startPoint y: 215, endPoint x: 873, endPoint y: 219, distance: 39.1
click at [873, 219] on p "Trip #87039" at bounding box center [884, 220] width 77 height 16
copy link "87039"
click at [100, 108] on input "172799" at bounding box center [111, 109] width 199 height 28
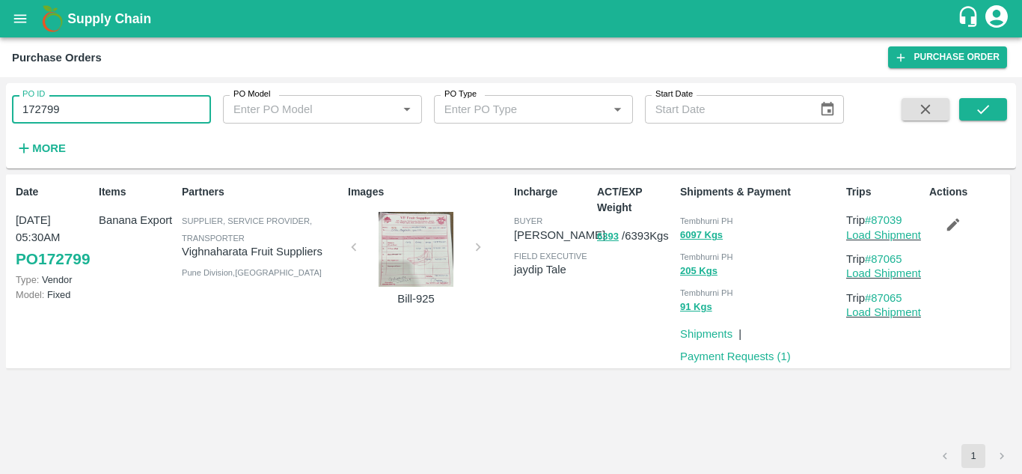
paste input "text"
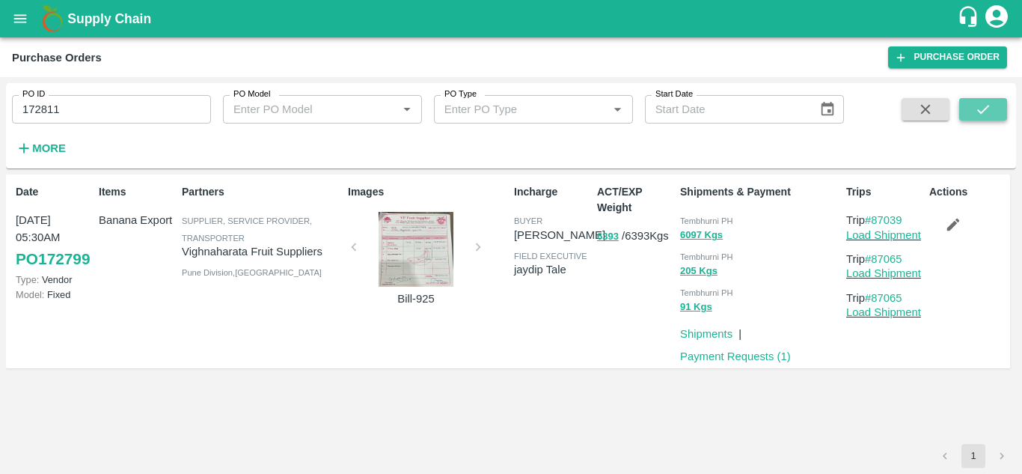
click at [977, 104] on icon "submit" at bounding box center [983, 109] width 16 height 16
click at [990, 106] on icon "submit" at bounding box center [983, 109] width 16 height 16
click at [1001, 109] on button "submit" at bounding box center [983, 109] width 48 height 22
click at [976, 117] on icon "submit" at bounding box center [983, 109] width 16 height 16
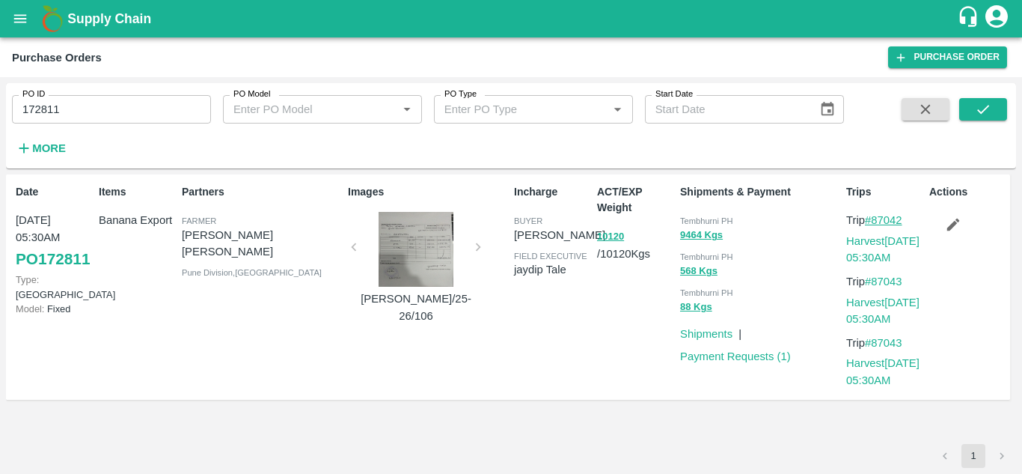
drag, startPoint x: 911, startPoint y: 218, endPoint x: 873, endPoint y: 221, distance: 38.3
click at [873, 221] on p "Trip #87042" at bounding box center [884, 220] width 77 height 16
copy link "87042"
click at [84, 115] on input "172811" at bounding box center [111, 109] width 199 height 28
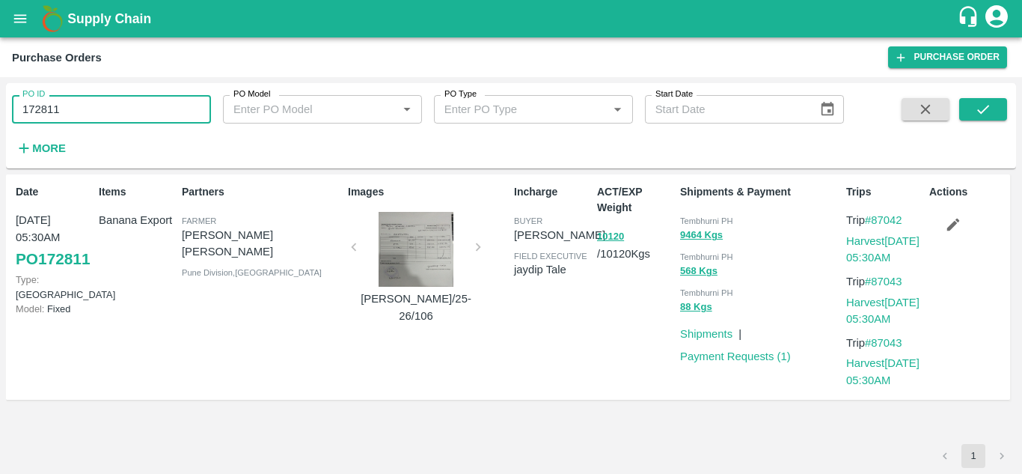
paste input "text"
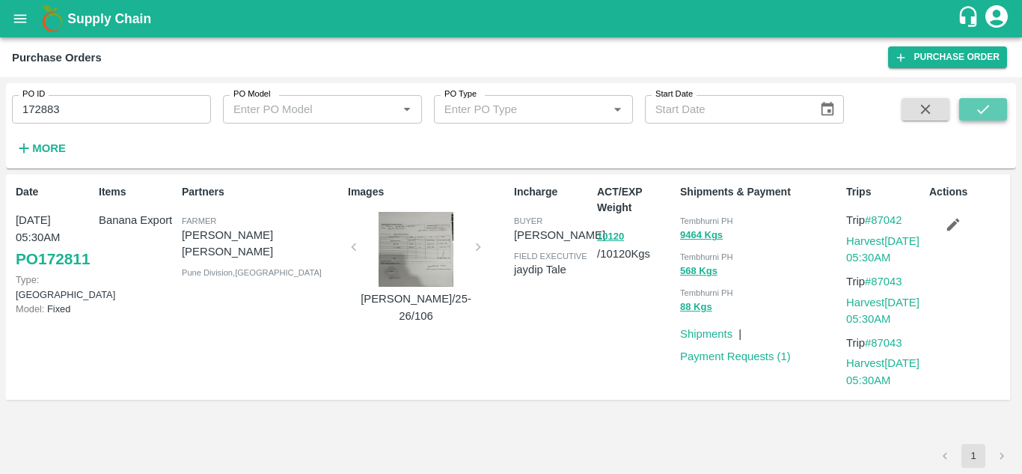
click at [981, 102] on icon "submit" at bounding box center [983, 109] width 16 height 16
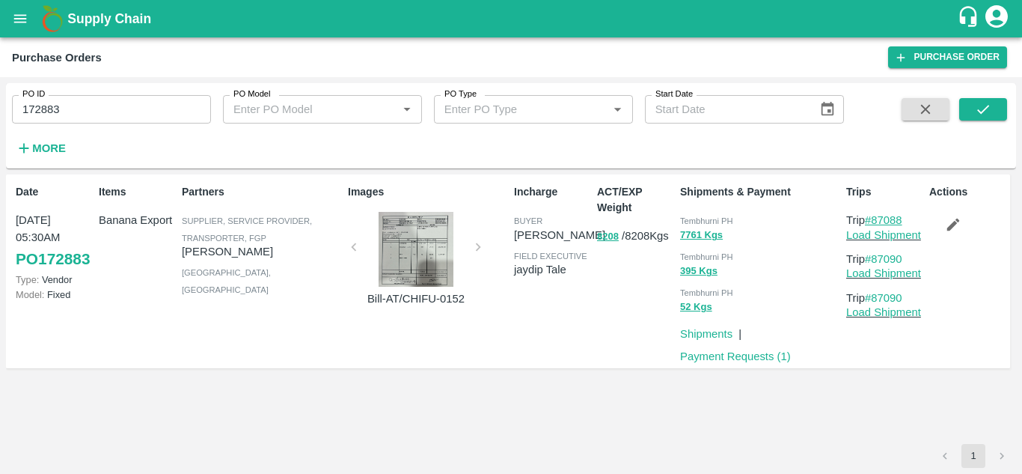
drag, startPoint x: 912, startPoint y: 220, endPoint x: 874, endPoint y: 215, distance: 37.7
click at [874, 215] on p "Trip #87088" at bounding box center [884, 220] width 77 height 16
click at [91, 108] on input "172883" at bounding box center [111, 109] width 199 height 28
paste input "text"
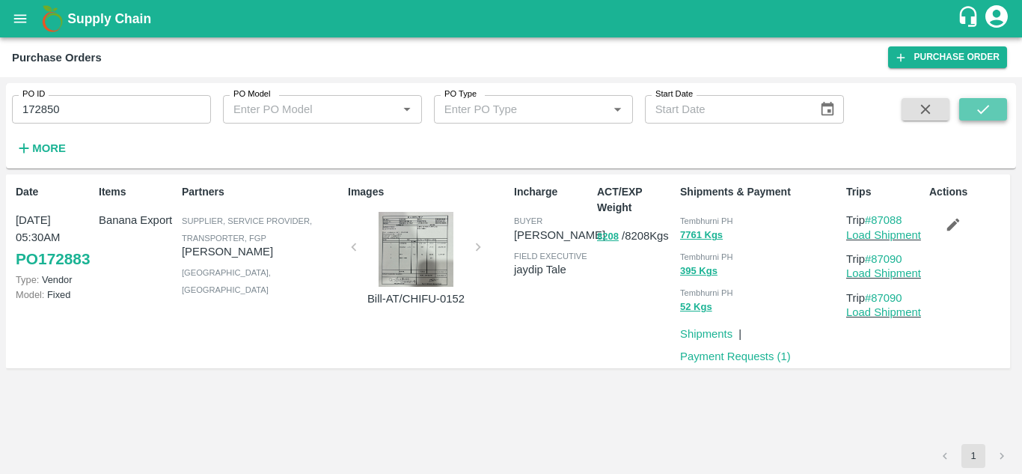
click at [979, 102] on icon "submit" at bounding box center [983, 109] width 16 height 16
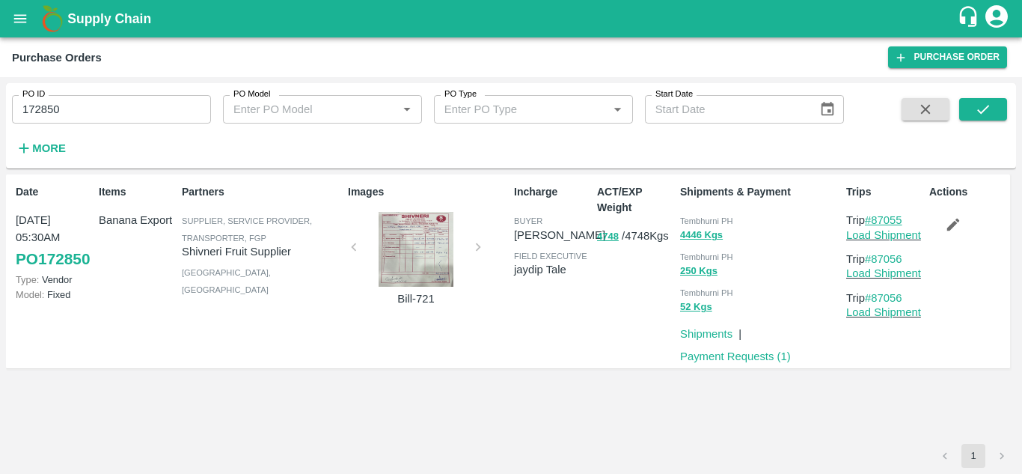
drag, startPoint x: 907, startPoint y: 217, endPoint x: 874, endPoint y: 224, distance: 33.8
click at [874, 224] on p "Trip #87055" at bounding box center [884, 220] width 77 height 16
click at [98, 105] on input "172850" at bounding box center [111, 109] width 199 height 28
paste input "text"
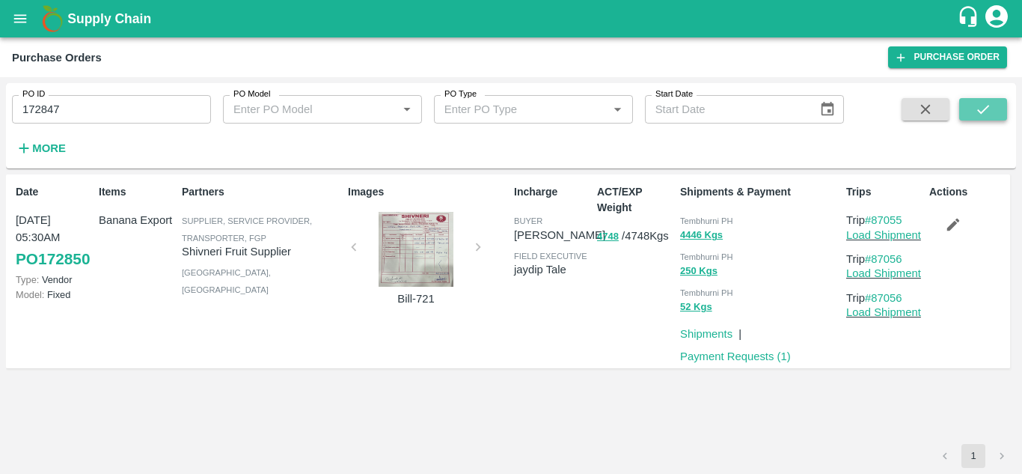
click at [986, 101] on icon "submit" at bounding box center [983, 109] width 16 height 16
drag, startPoint x: 910, startPoint y: 218, endPoint x: 875, endPoint y: 221, distance: 34.5
click at [875, 221] on p "Trip #87052" at bounding box center [884, 220] width 77 height 16
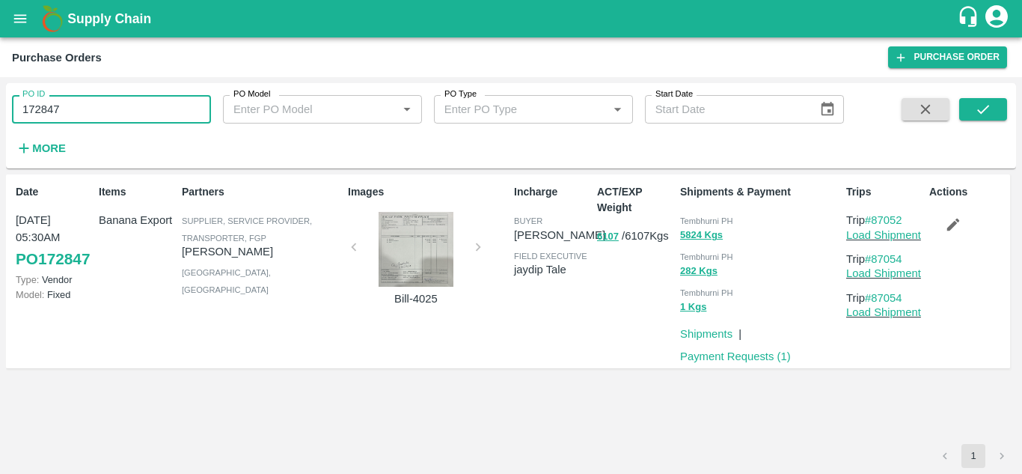
click at [65, 108] on input "172847" at bounding box center [111, 109] width 199 height 28
paste input "text"
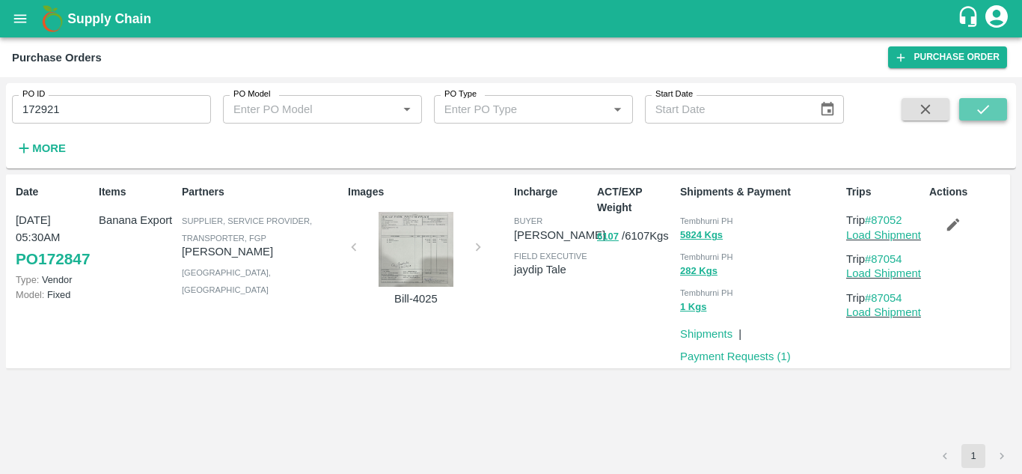
click at [975, 102] on icon "submit" at bounding box center [983, 109] width 16 height 16
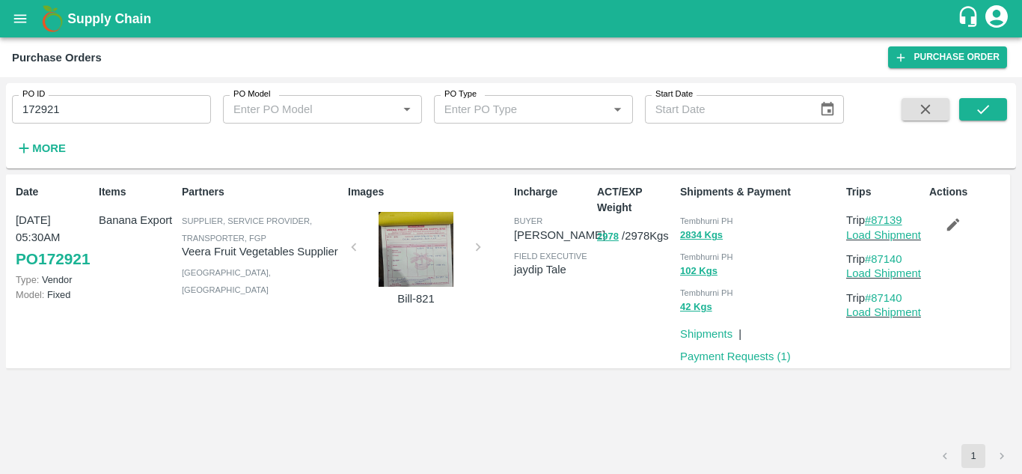
drag, startPoint x: 913, startPoint y: 219, endPoint x: 874, endPoint y: 215, distance: 39.1
click at [874, 215] on p "Trip #87139" at bounding box center [884, 220] width 77 height 16
click at [67, 107] on input "172921" at bounding box center [111, 109] width 199 height 28
paste input "text"
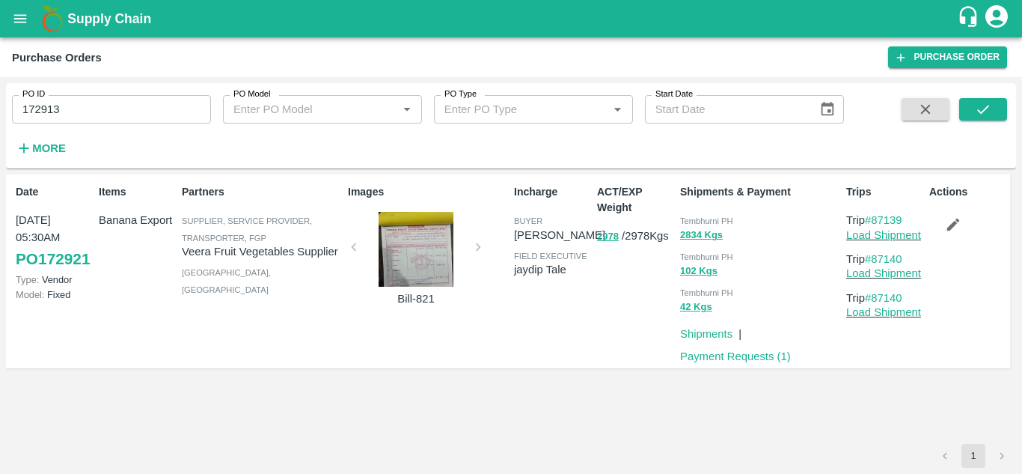
click at [1009, 108] on div "PO ID 172913 PO ID PO Model PO Model   * PO Type PO Type   * Start Date Start D…" at bounding box center [511, 125] width 1010 height 73
click at [972, 105] on button "submit" at bounding box center [983, 109] width 48 height 22
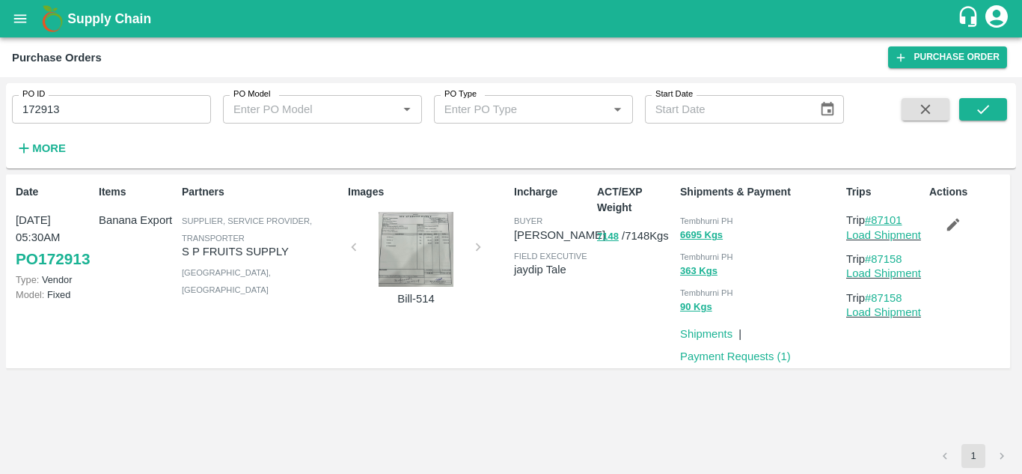
drag, startPoint x: 916, startPoint y: 221, endPoint x: 874, endPoint y: 218, distance: 41.2
click at [874, 218] on p "Trip #87101" at bounding box center [884, 220] width 77 height 16
click at [63, 110] on input "172913" at bounding box center [111, 109] width 199 height 28
paste input "text"
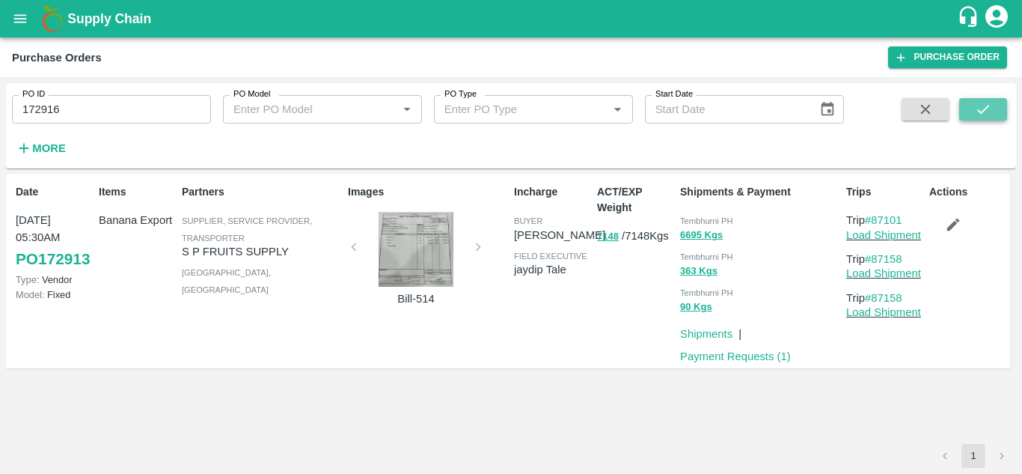
click at [978, 105] on icon "submit" at bounding box center [983, 109] width 16 height 16
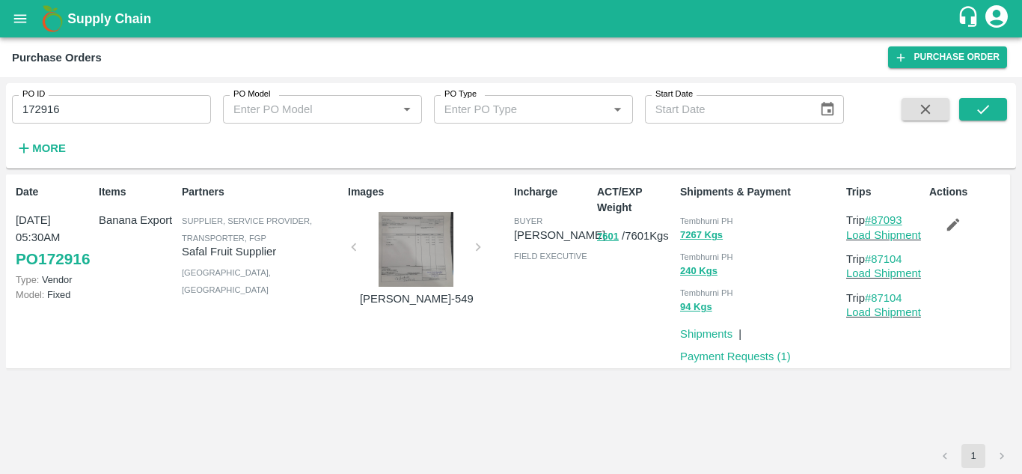
drag, startPoint x: 914, startPoint y: 218, endPoint x: 876, endPoint y: 218, distance: 38.2
click at [876, 218] on p "Trip #87093" at bounding box center [884, 220] width 77 height 16
click at [67, 107] on input "172916" at bounding box center [111, 109] width 199 height 28
paste input "text"
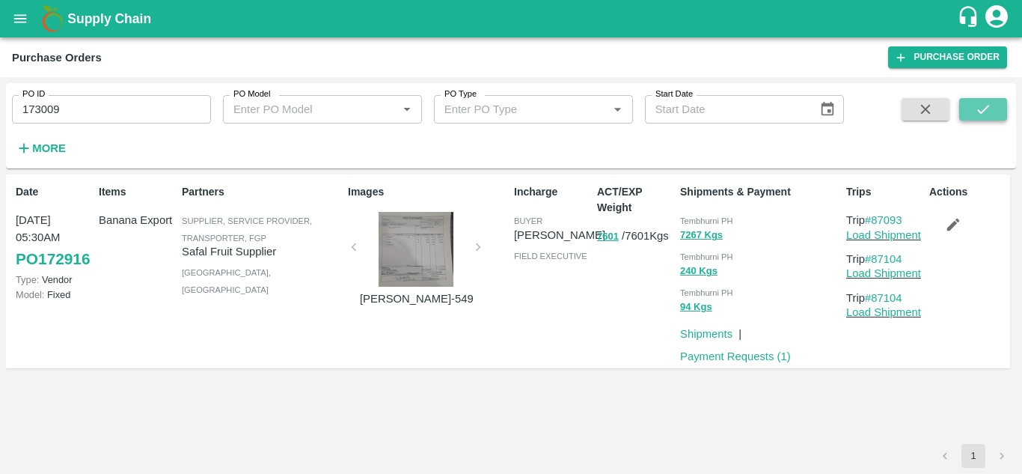
click at [984, 105] on icon "submit" at bounding box center [983, 109] width 16 height 16
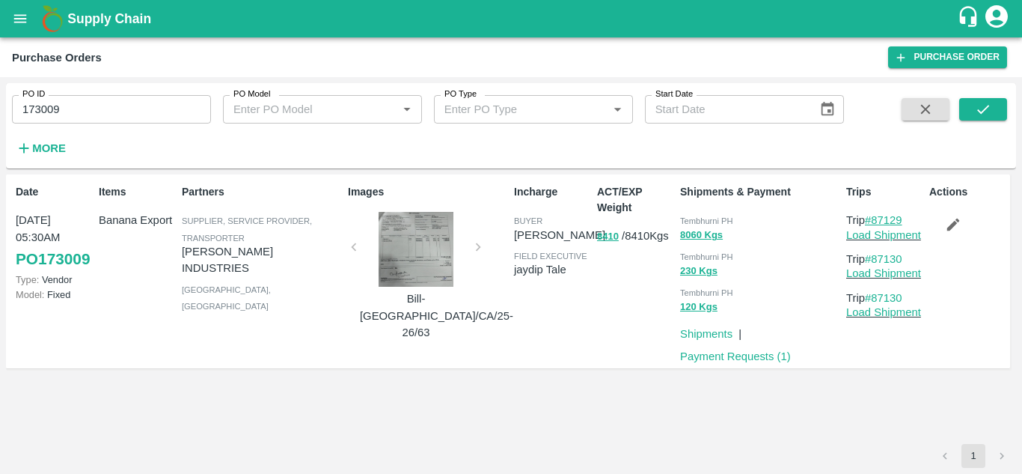
drag, startPoint x: 912, startPoint y: 216, endPoint x: 871, endPoint y: 220, distance: 40.6
click at [871, 220] on p "Trip #87129" at bounding box center [884, 220] width 77 height 16
click at [63, 103] on input "173009" at bounding box center [111, 109] width 199 height 28
paste input "text"
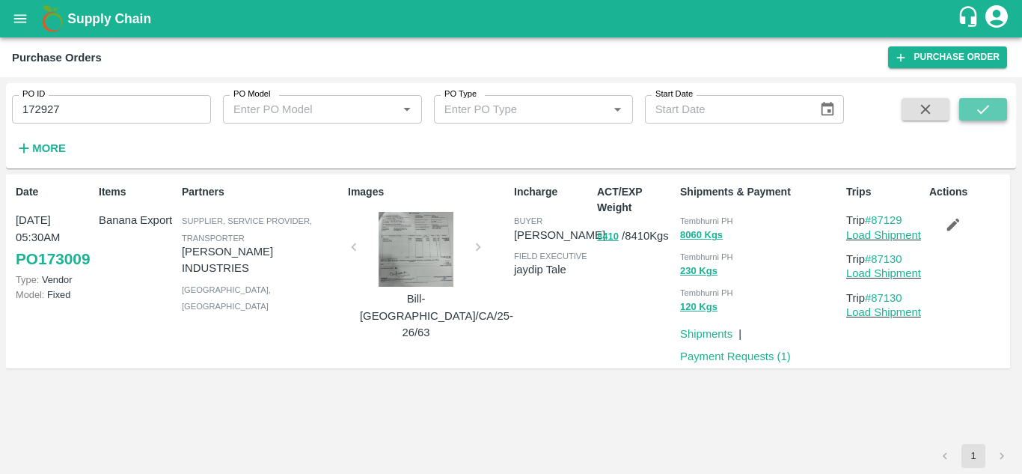
click at [986, 106] on icon "submit" at bounding box center [983, 109] width 16 height 16
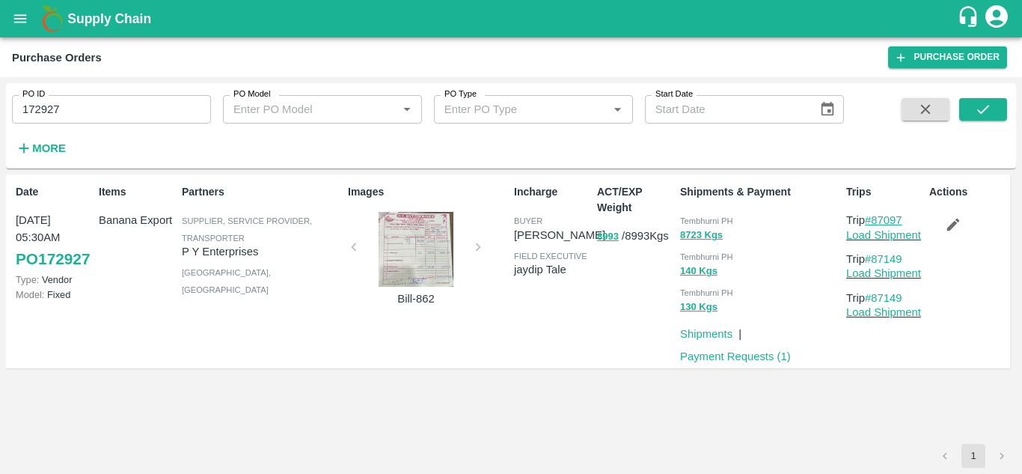
drag, startPoint x: 910, startPoint y: 218, endPoint x: 874, endPoint y: 219, distance: 35.9
click at [874, 219] on p "Trip #87097" at bounding box center [884, 220] width 77 height 16
click at [70, 108] on input "172927" at bounding box center [111, 109] width 199 height 28
paste input "text"
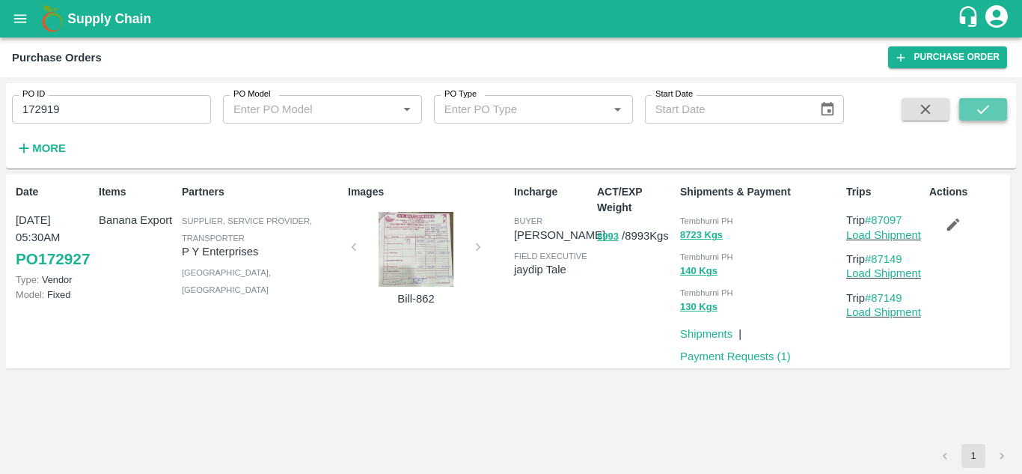
click at [982, 102] on icon "submit" at bounding box center [983, 109] width 16 height 16
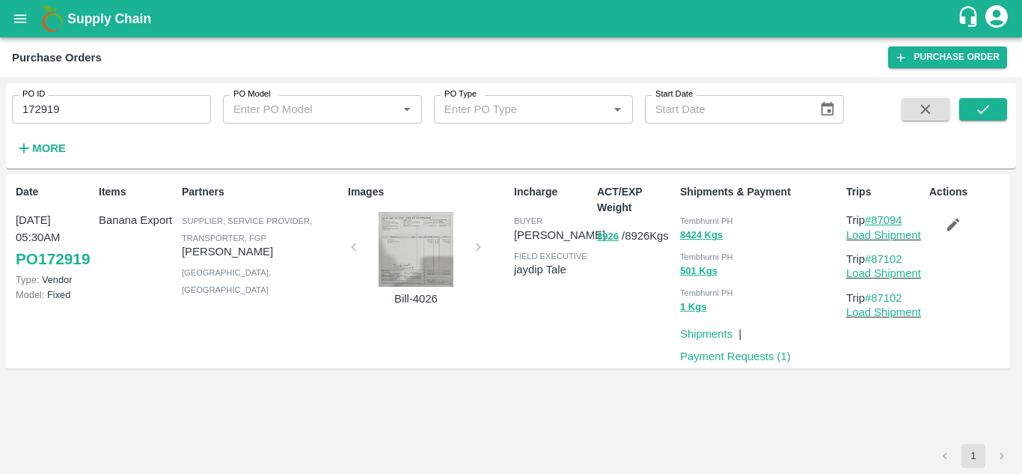
drag, startPoint x: 913, startPoint y: 217, endPoint x: 874, endPoint y: 220, distance: 38.3
click at [874, 220] on p "Trip #87094" at bounding box center [884, 220] width 77 height 16
click at [102, 101] on input "172919" at bounding box center [111, 109] width 199 height 28
paste input "text"
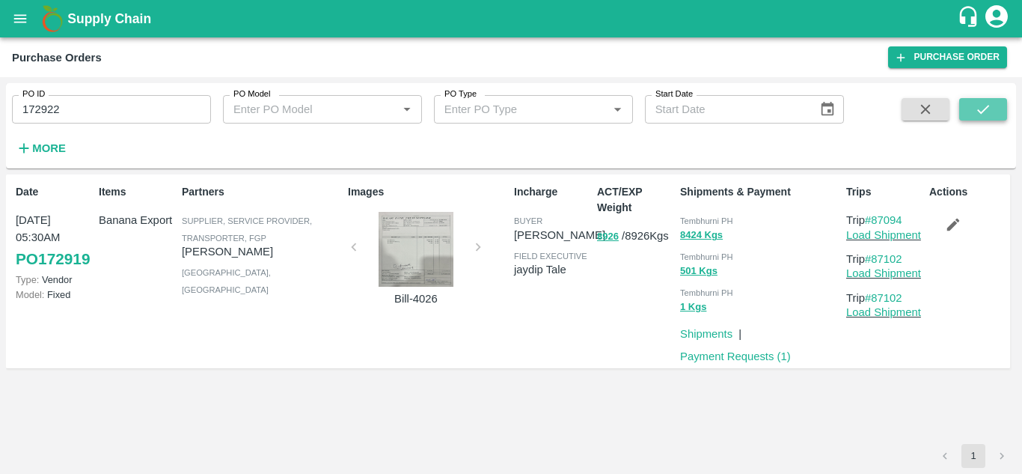
click at [980, 105] on icon "submit" at bounding box center [983, 109] width 16 height 16
drag, startPoint x: 913, startPoint y: 221, endPoint x: 874, endPoint y: 217, distance: 39.1
click at [874, 217] on p "Trip #87095" at bounding box center [884, 220] width 77 height 16
click at [82, 105] on input "172922" at bounding box center [111, 109] width 199 height 28
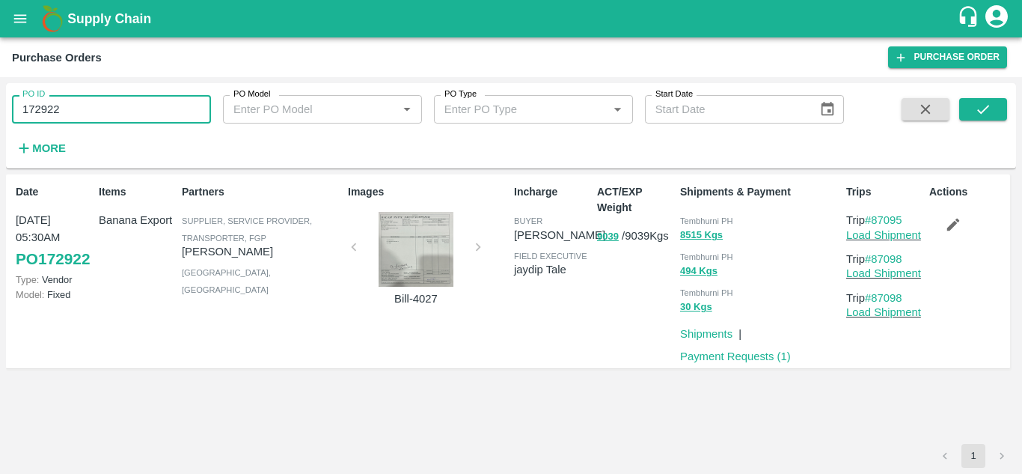
click at [82, 105] on input "172922" at bounding box center [111, 109] width 199 height 28
paste input "text"
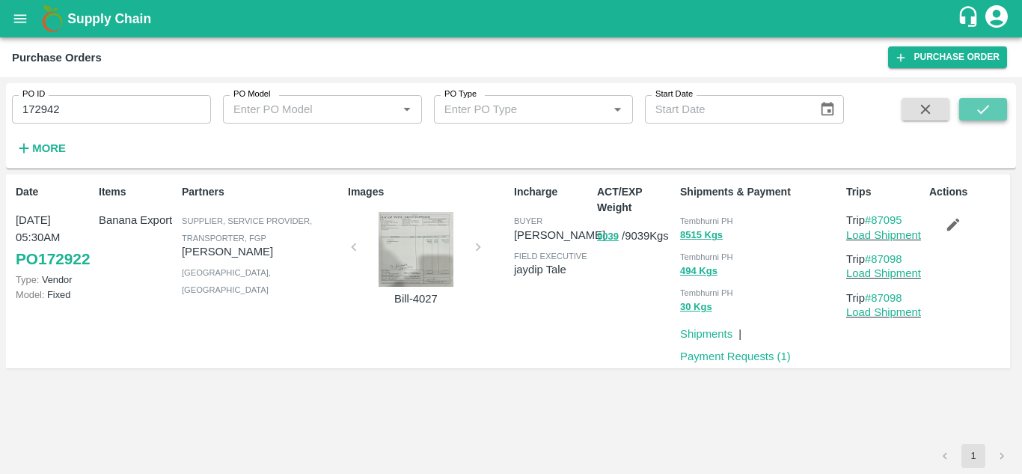
click at [986, 105] on icon "submit" at bounding box center [983, 109] width 16 height 16
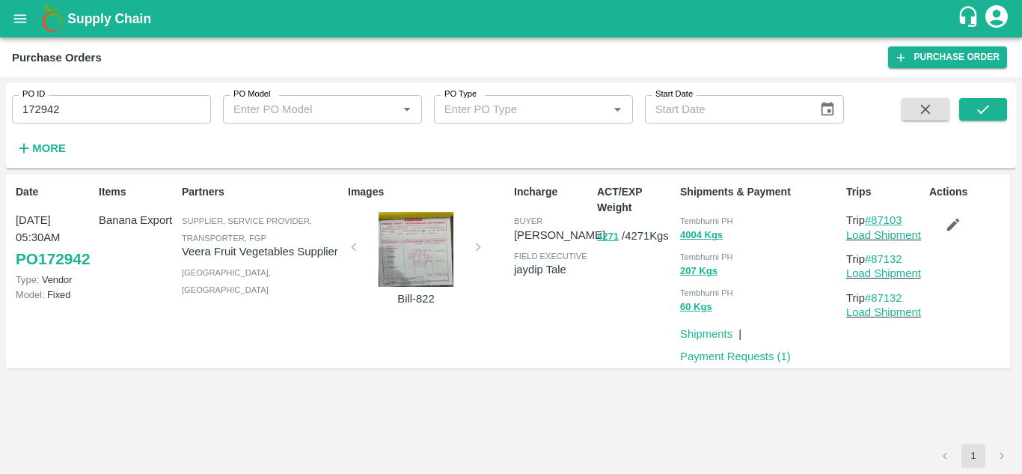
drag, startPoint x: 911, startPoint y: 217, endPoint x: 874, endPoint y: 224, distance: 37.4
click at [874, 224] on p "Trip #87103" at bounding box center [884, 220] width 77 height 16
click at [82, 99] on input "172942" at bounding box center [111, 109] width 199 height 28
paste input "text"
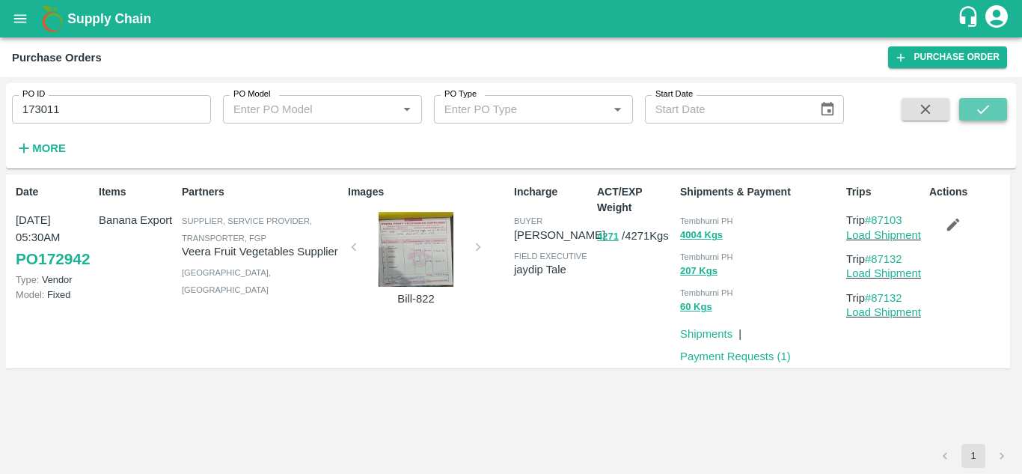
click at [987, 108] on icon "submit" at bounding box center [983, 109] width 16 height 16
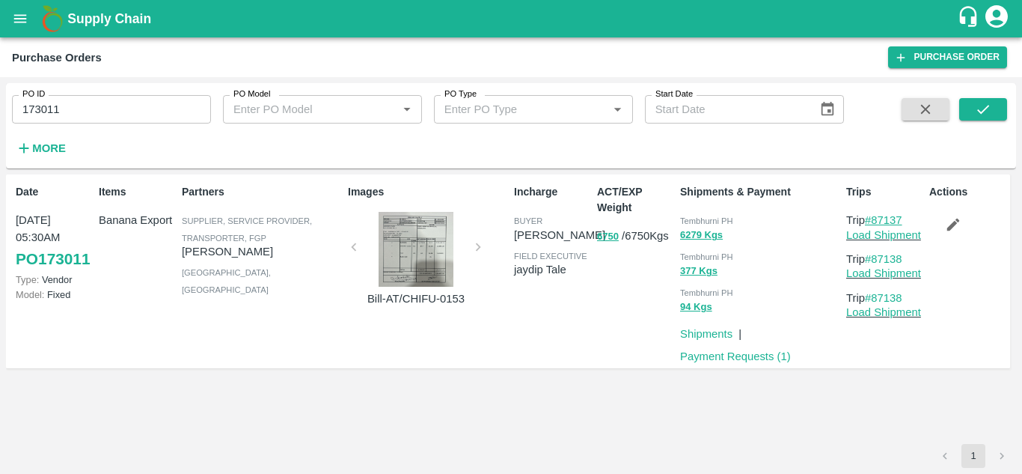
drag, startPoint x: 911, startPoint y: 219, endPoint x: 875, endPoint y: 221, distance: 35.9
click at [875, 221] on p "Trip #87137" at bounding box center [884, 220] width 77 height 16
click at [85, 109] on input "173011" at bounding box center [111, 109] width 199 height 28
paste input "text"
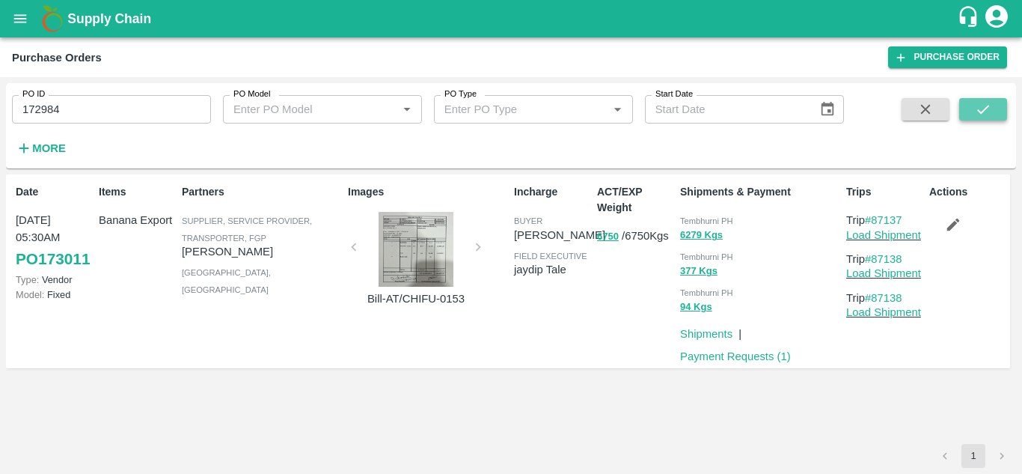
click at [985, 105] on icon "submit" at bounding box center [983, 109] width 16 height 16
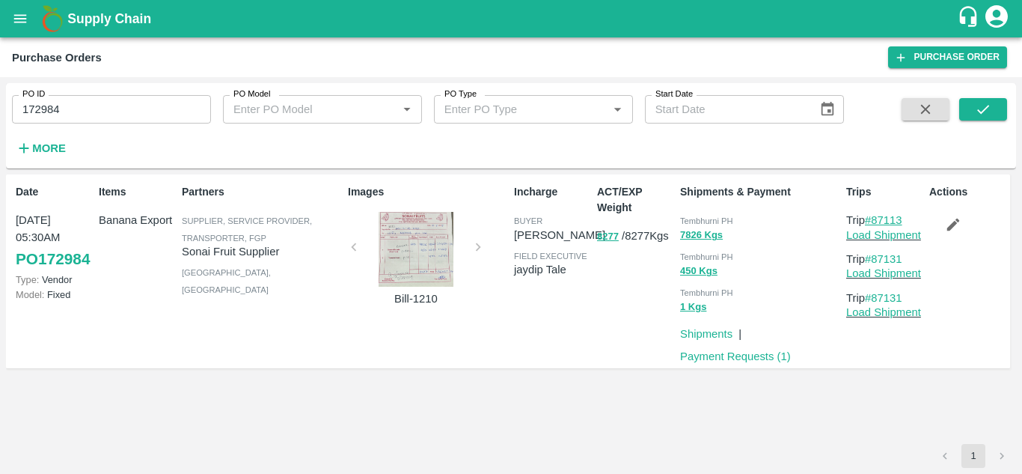
drag, startPoint x: 909, startPoint y: 221, endPoint x: 873, endPoint y: 219, distance: 35.9
click at [873, 219] on p "Trip #87113" at bounding box center [884, 220] width 77 height 16
click at [64, 103] on input "172984" at bounding box center [111, 109] width 199 height 28
paste input "text"
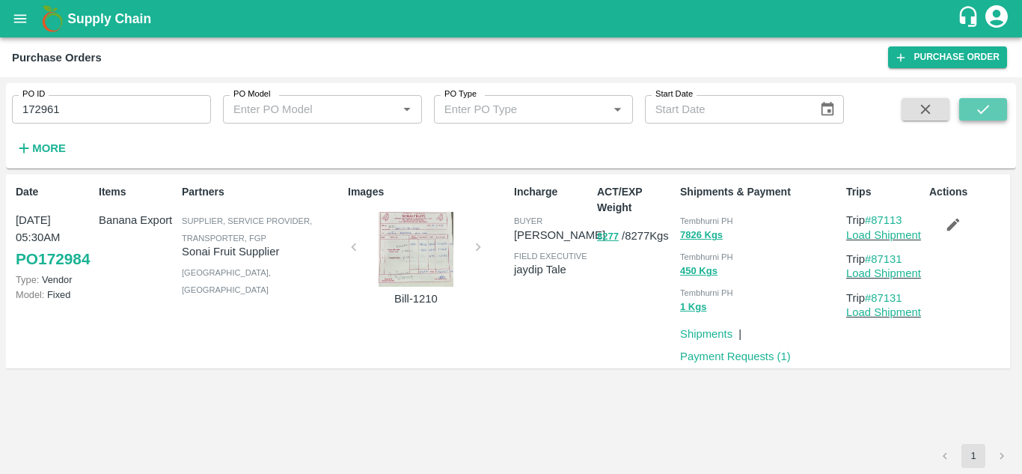
click at [978, 111] on icon "submit" at bounding box center [983, 109] width 12 height 9
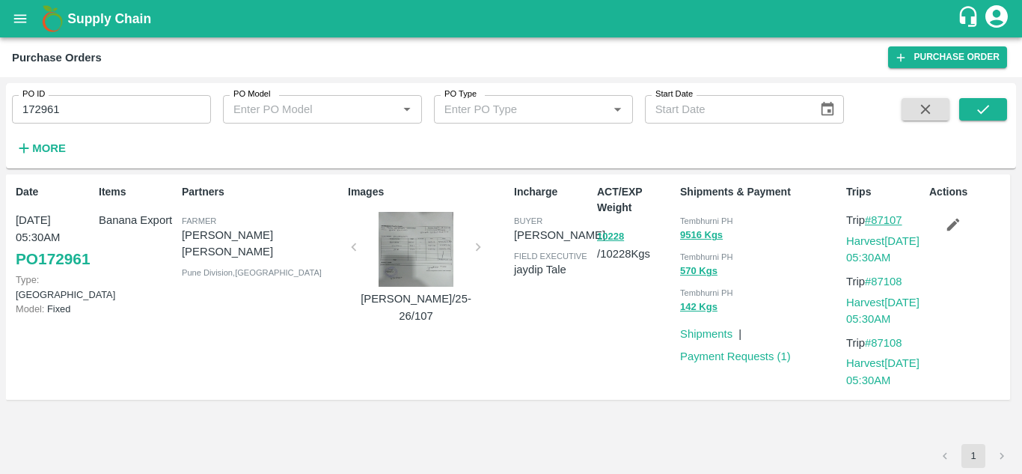
drag, startPoint x: 911, startPoint y: 215, endPoint x: 874, endPoint y: 219, distance: 36.9
click at [874, 219] on p "Trip #87107" at bounding box center [884, 220] width 77 height 16
click at [78, 108] on input "172961" at bounding box center [111, 109] width 199 height 28
paste input "text"
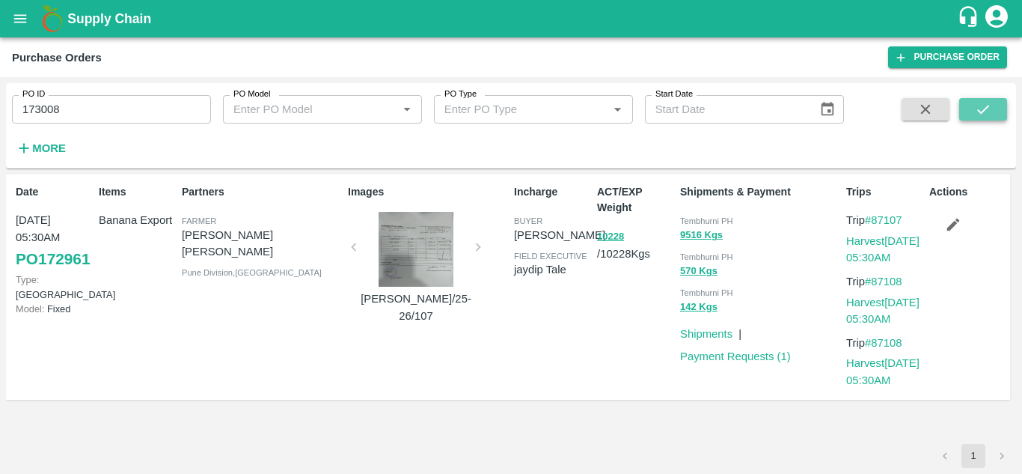
click at [981, 106] on icon "submit" at bounding box center [983, 109] width 16 height 16
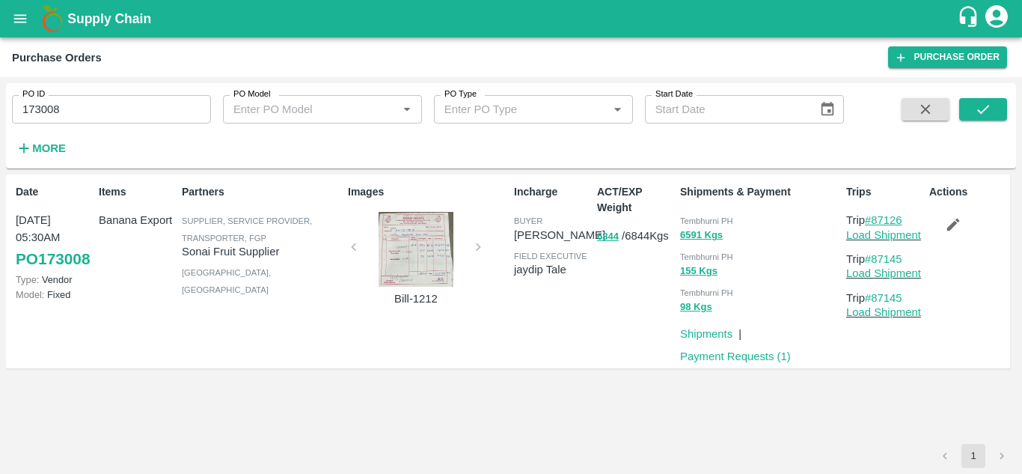
drag, startPoint x: 910, startPoint y: 219, endPoint x: 875, endPoint y: 220, distance: 35.2
click at [875, 220] on p "Trip #87126" at bounding box center [884, 220] width 77 height 16
click at [94, 102] on input "173008" at bounding box center [111, 109] width 199 height 28
paste input "text"
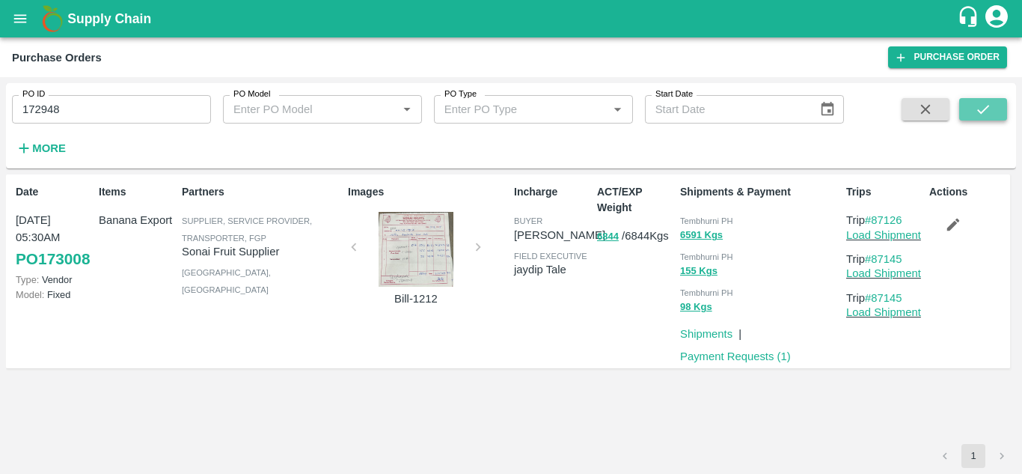
click at [984, 111] on icon "submit" at bounding box center [983, 109] width 16 height 16
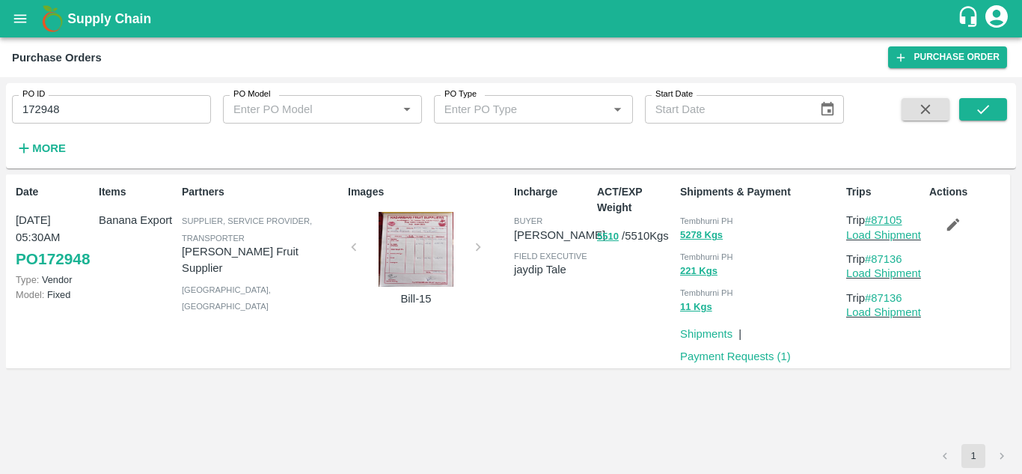
drag, startPoint x: 914, startPoint y: 219, endPoint x: 874, endPoint y: 216, distance: 39.8
click at [874, 216] on p "Trip #87105" at bounding box center [884, 220] width 77 height 16
click at [91, 102] on input "172948" at bounding box center [111, 109] width 199 height 28
paste input "text"
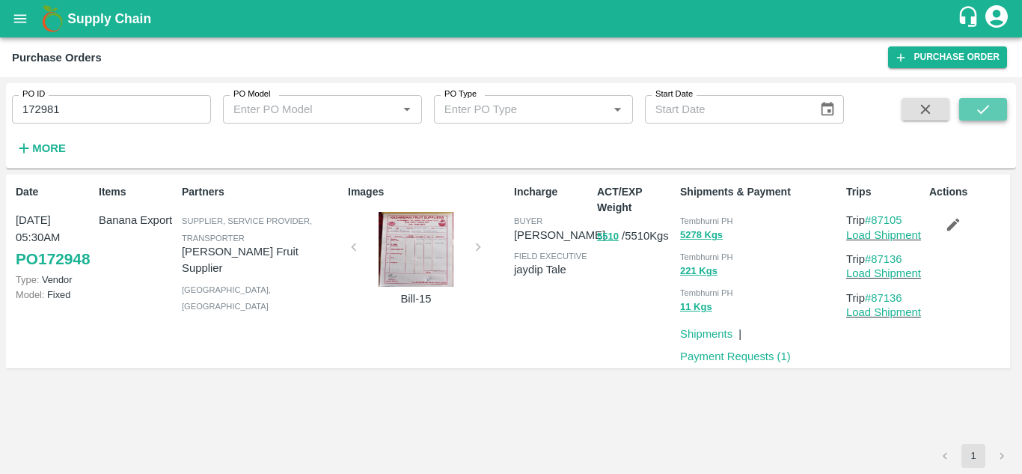
click at [986, 108] on icon "submit" at bounding box center [983, 109] width 12 height 9
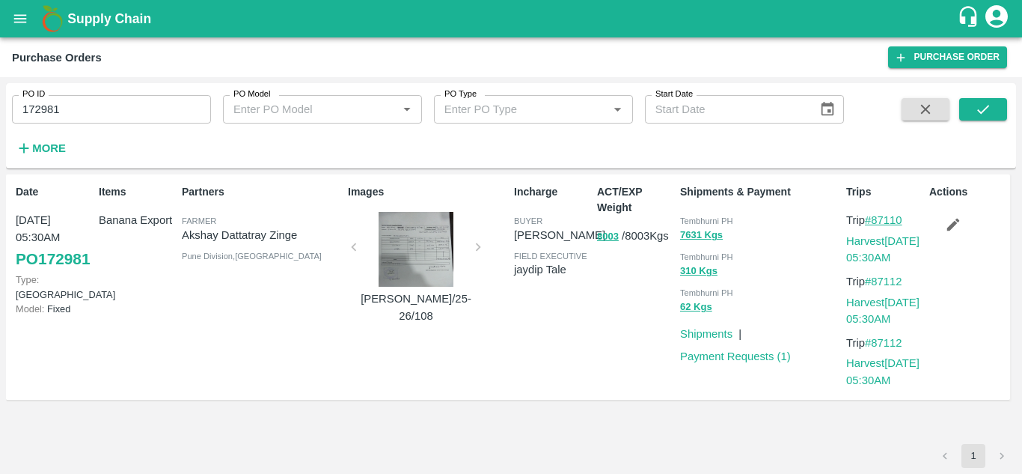
drag, startPoint x: 912, startPoint y: 219, endPoint x: 877, endPoint y: 221, distance: 35.2
click at [877, 221] on p "Trip #87110" at bounding box center [884, 220] width 77 height 16
click at [74, 114] on input "172981" at bounding box center [111, 109] width 199 height 28
paste input "text"
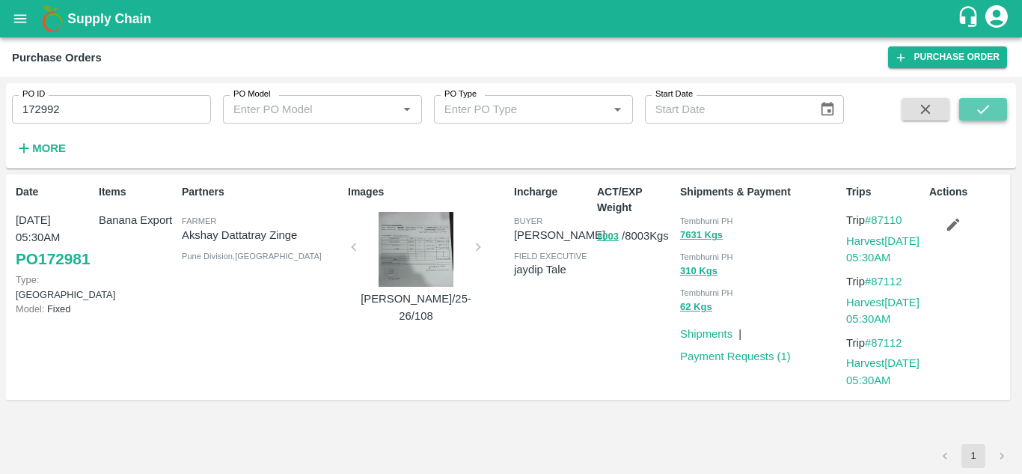
click at [1001, 102] on button "submit" at bounding box center [983, 109] width 48 height 22
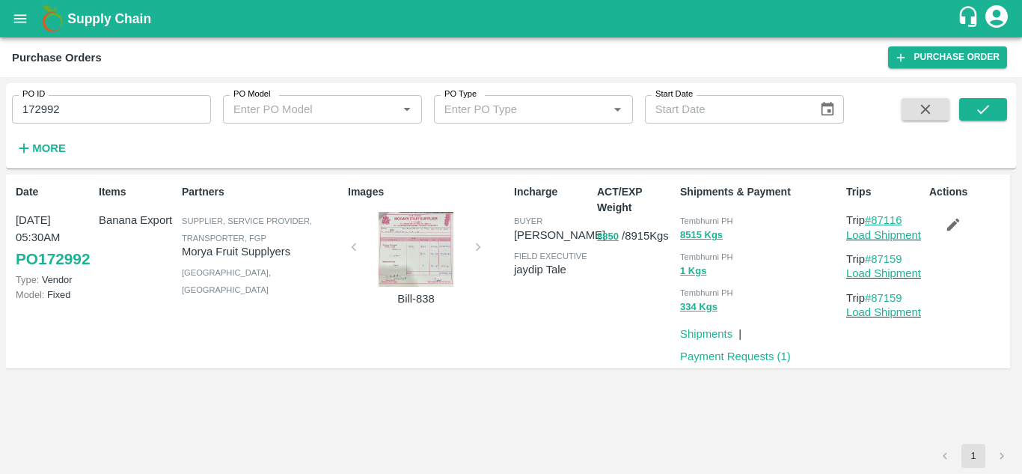
drag, startPoint x: 907, startPoint y: 218, endPoint x: 874, endPoint y: 220, distance: 33.0
click at [874, 220] on p "Trip #87116" at bounding box center [884, 220] width 77 height 16
drag, startPoint x: 132, startPoint y: 94, endPoint x: 83, endPoint y: 105, distance: 49.9
click at [83, 105] on div "PO ID 172992 PO ID" at bounding box center [105, 103] width 211 height 40
click at [83, 105] on input "172992" at bounding box center [111, 109] width 199 height 28
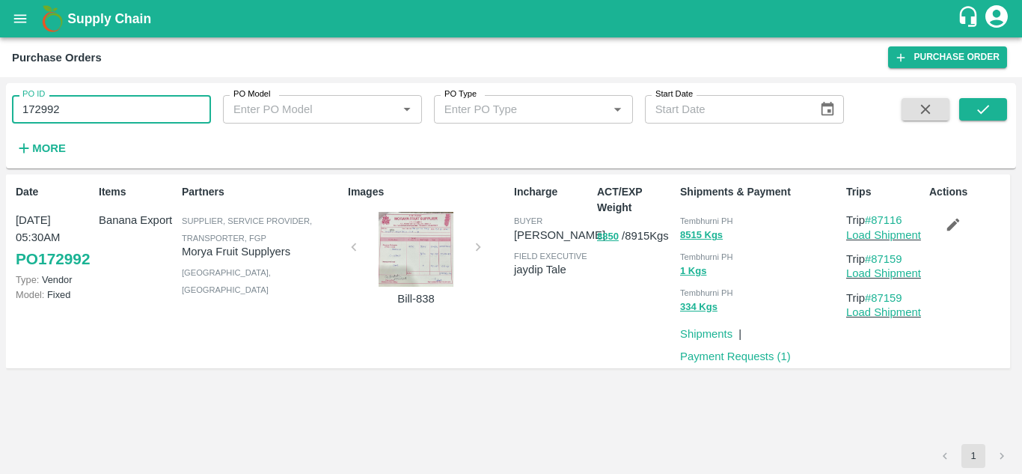
click at [83, 105] on input "172992" at bounding box center [111, 109] width 199 height 28
paste input "text"
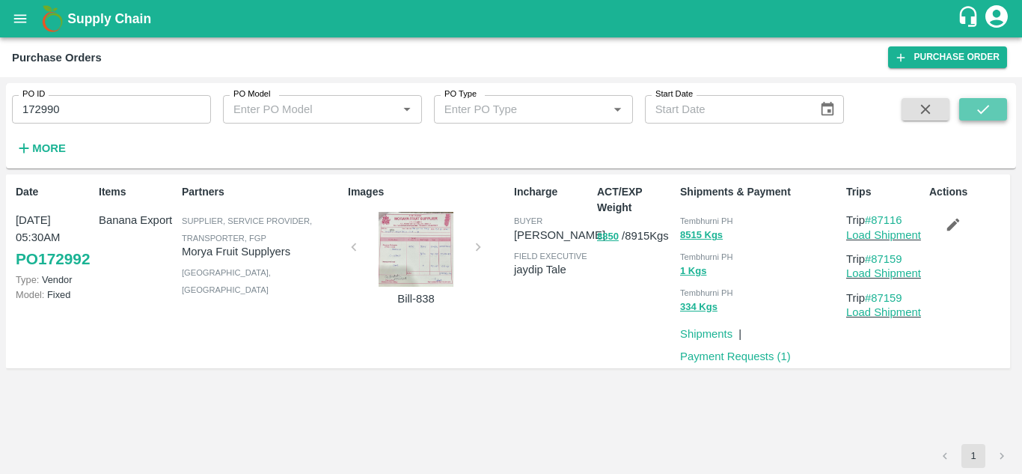
click at [983, 100] on button "submit" at bounding box center [983, 109] width 48 height 22
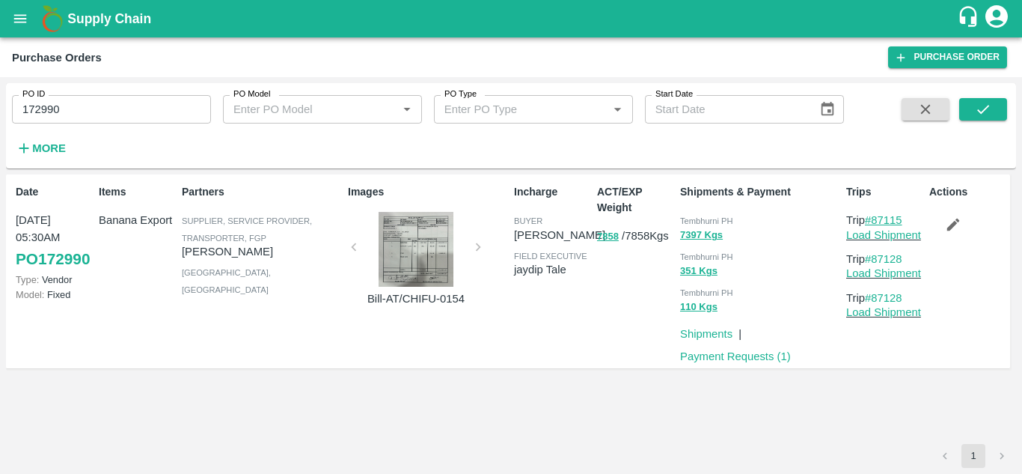
drag, startPoint x: 905, startPoint y: 215, endPoint x: 874, endPoint y: 218, distance: 30.8
click at [874, 218] on p "Trip #87115" at bounding box center [884, 220] width 77 height 16
click at [87, 121] on input "172990" at bounding box center [111, 109] width 199 height 28
paste input "text"
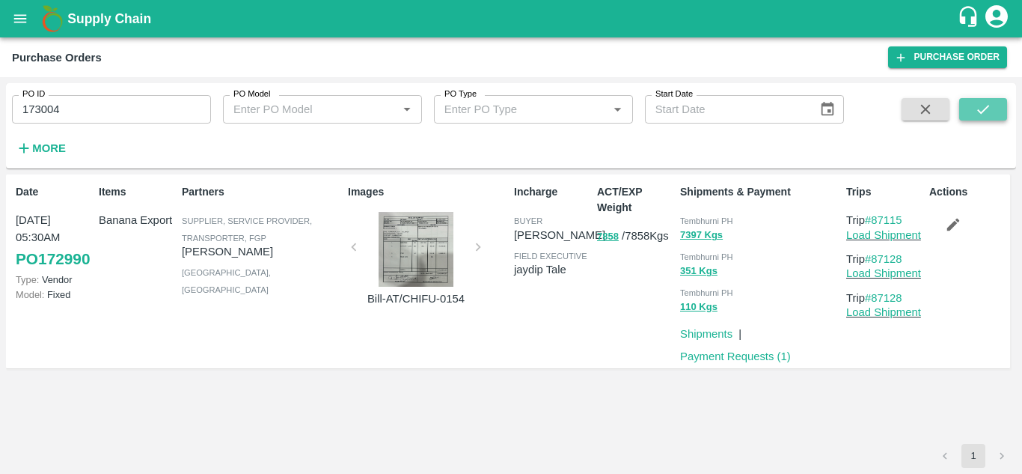
click at [968, 111] on button "submit" at bounding box center [983, 109] width 48 height 22
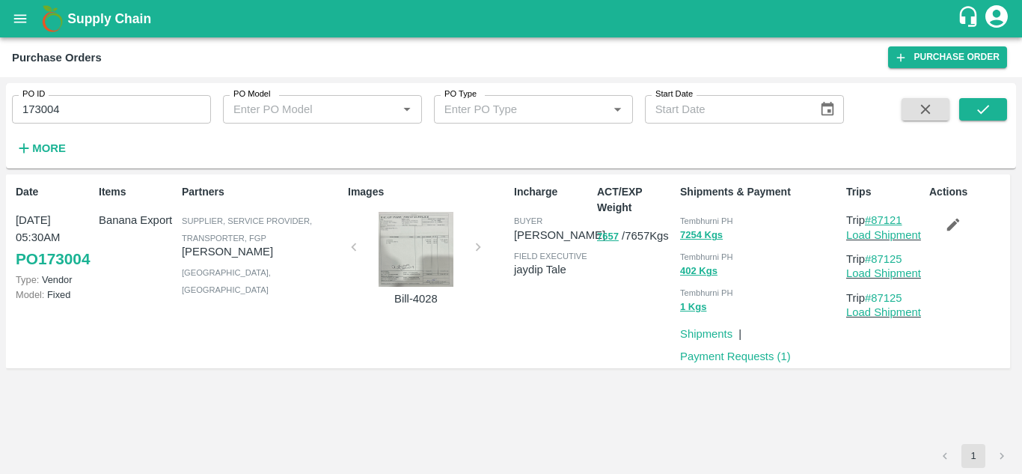
drag, startPoint x: 914, startPoint y: 216, endPoint x: 873, endPoint y: 221, distance: 41.4
click at [873, 221] on p "Trip #87121" at bounding box center [884, 220] width 77 height 16
click at [76, 111] on input "173004" at bounding box center [111, 109] width 199 height 28
paste input "text"
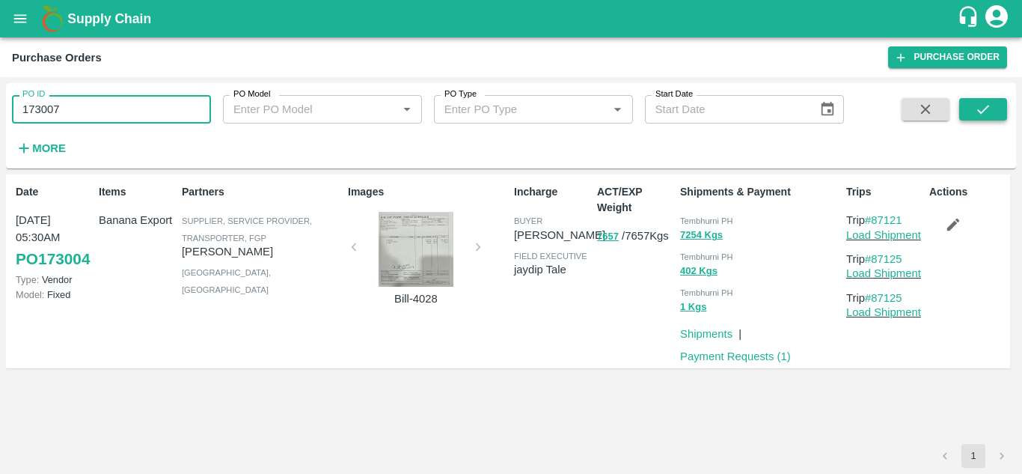
type input "173007"
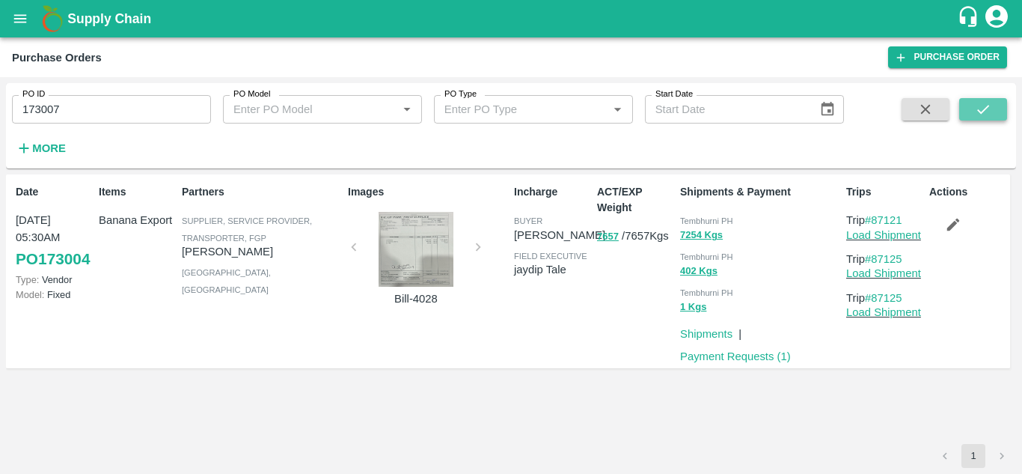
click at [981, 107] on icon "submit" at bounding box center [983, 109] width 16 height 16
drag, startPoint x: 912, startPoint y: 217, endPoint x: 873, endPoint y: 222, distance: 39.2
click at [873, 222] on p "Trip #87124" at bounding box center [884, 220] width 77 height 16
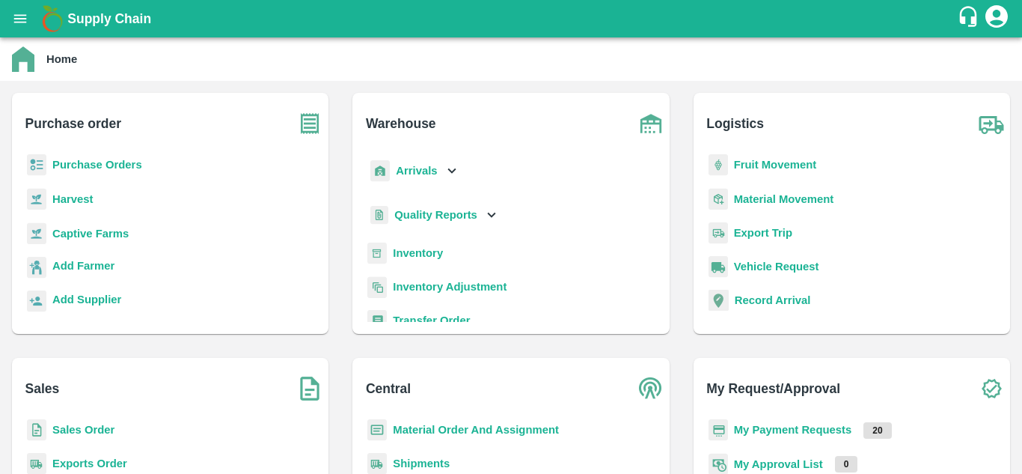
click at [744, 168] on b "Fruit Movement" at bounding box center [775, 165] width 83 height 12
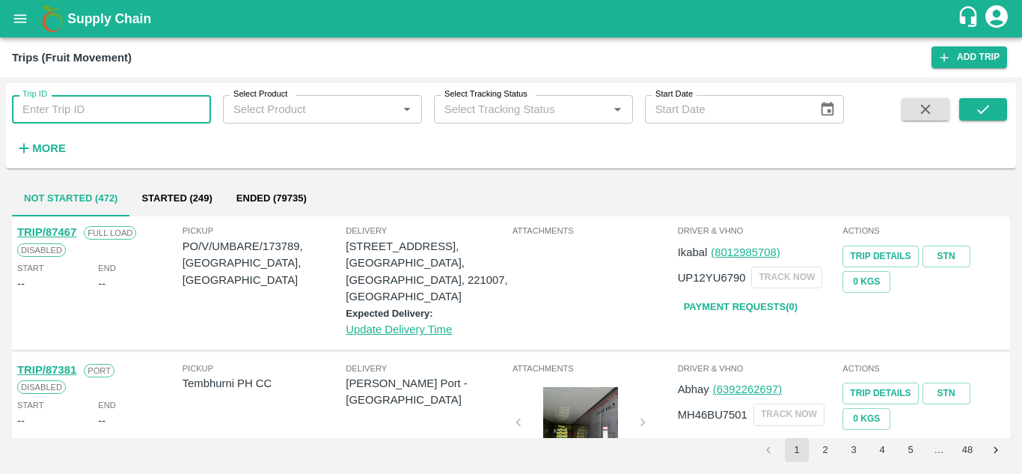
click at [118, 111] on input "Trip ID" at bounding box center [111, 109] width 199 height 28
paste input "87139"
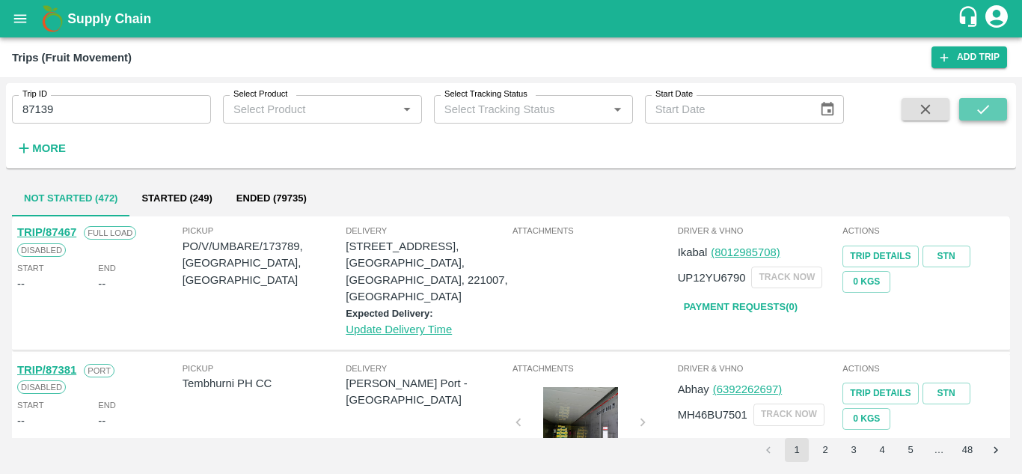
click at [984, 110] on icon "submit" at bounding box center [983, 109] width 12 height 9
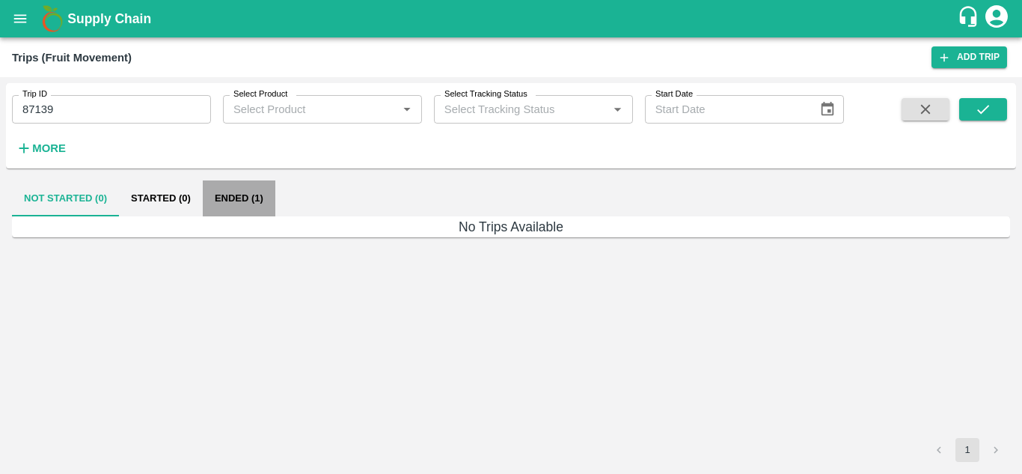
click at [220, 196] on button "Ended (1)" at bounding box center [239, 198] width 73 height 36
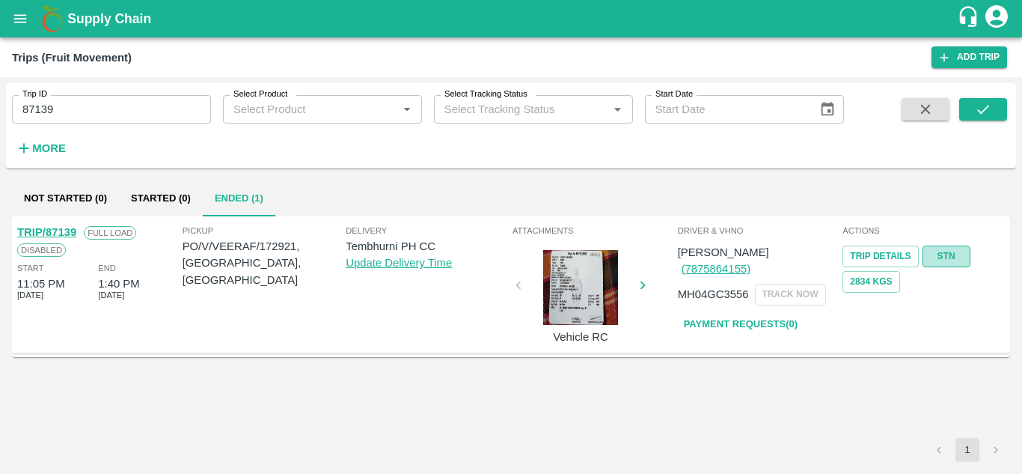
click at [945, 255] on link "STN" at bounding box center [946, 256] width 48 height 22
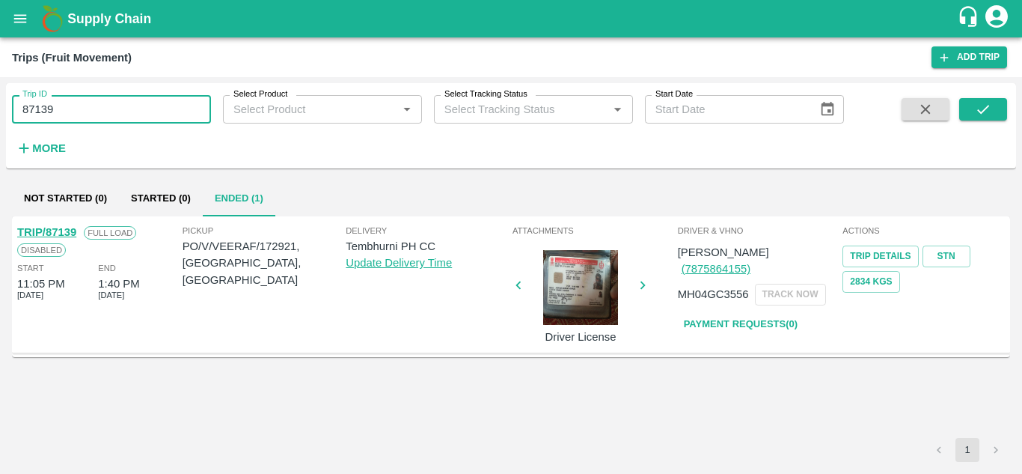
click at [108, 110] on input "87139" at bounding box center [111, 109] width 199 height 28
paste input "text"
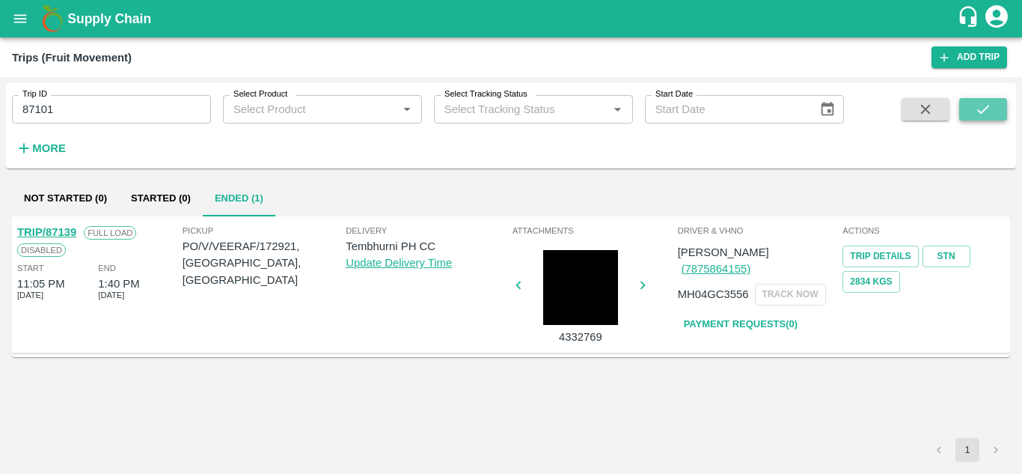
click at [989, 107] on icon "submit" at bounding box center [983, 109] width 16 height 16
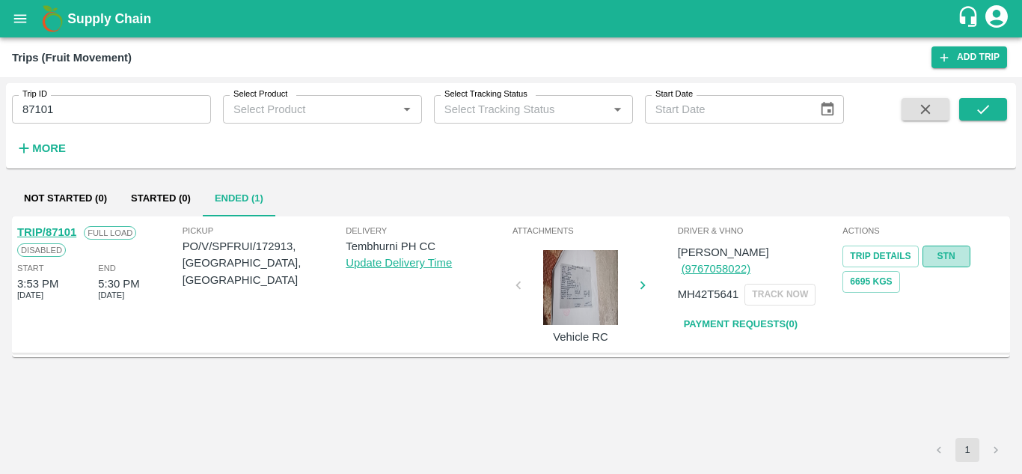
click at [946, 251] on link "STN" at bounding box center [946, 256] width 48 height 22
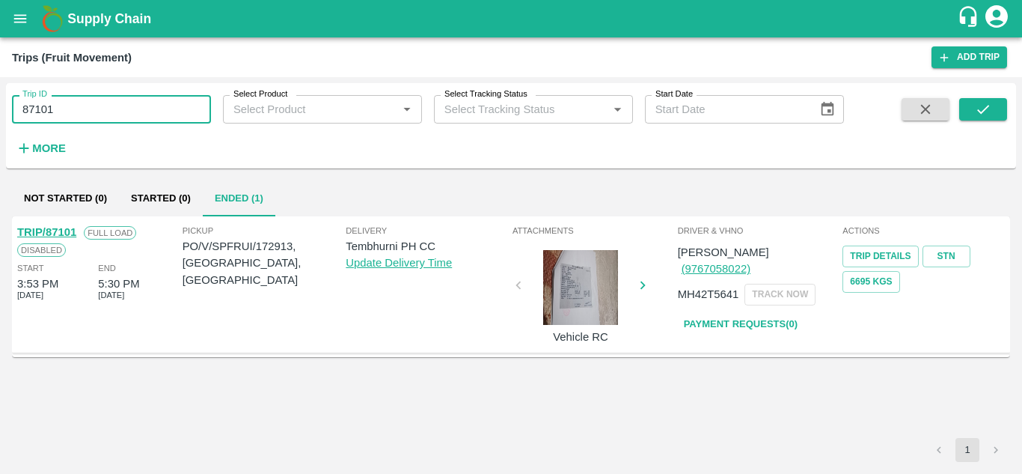
click at [94, 114] on input "87101" at bounding box center [111, 109] width 199 height 28
paste input "text"
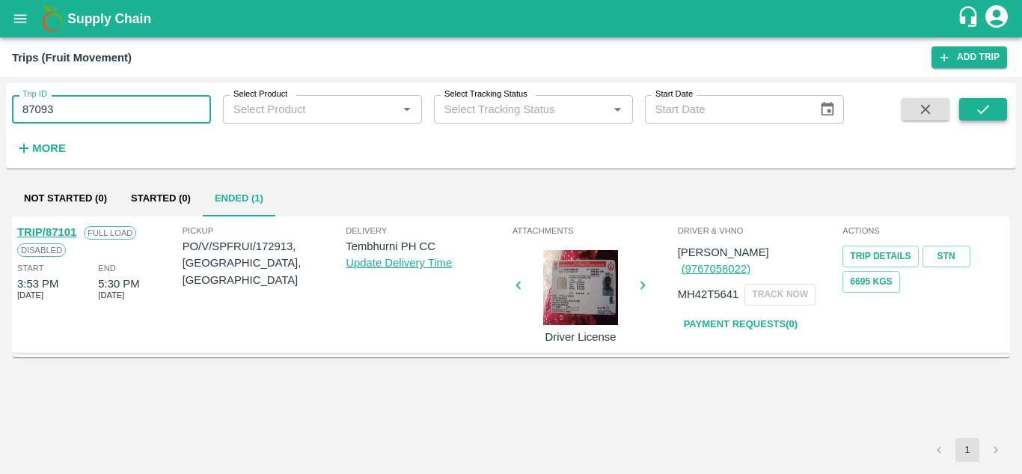
click at [977, 108] on icon "submit" at bounding box center [983, 109] width 16 height 16
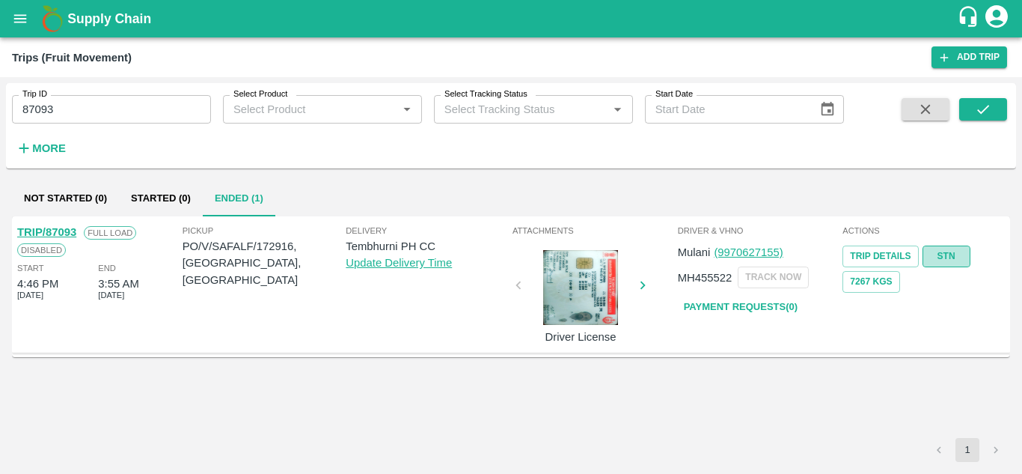
click at [957, 253] on link "STN" at bounding box center [946, 256] width 48 height 22
click at [71, 111] on input "87093" at bounding box center [111, 109] width 199 height 28
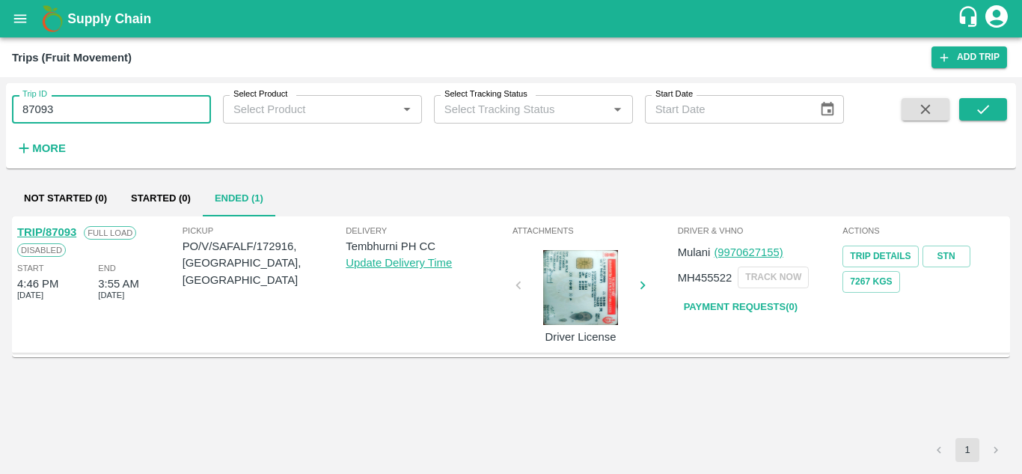
click at [71, 111] on input "87093" at bounding box center [111, 109] width 199 height 28
paste input "text"
click at [978, 112] on icon "submit" at bounding box center [983, 109] width 16 height 16
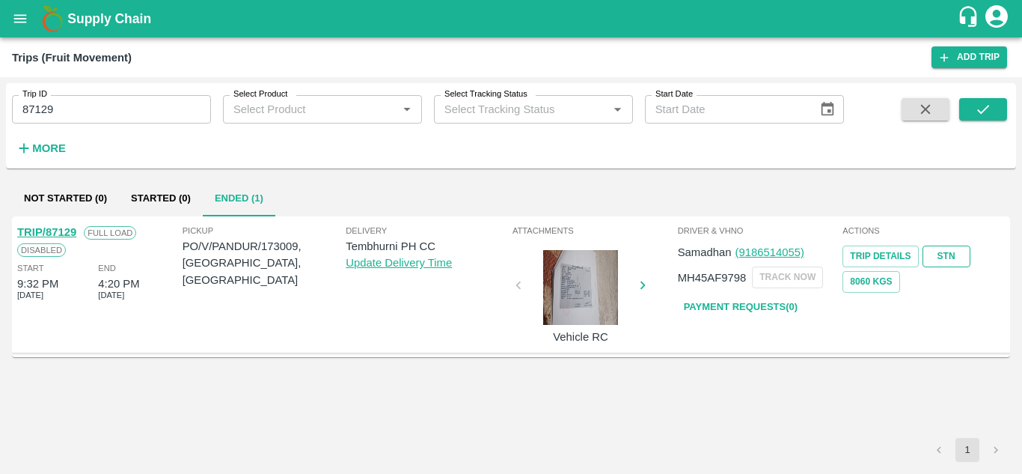
click at [950, 257] on link "STN" at bounding box center [946, 256] width 48 height 22
click at [94, 118] on input "87129" at bounding box center [111, 109] width 199 height 28
paste input "text"
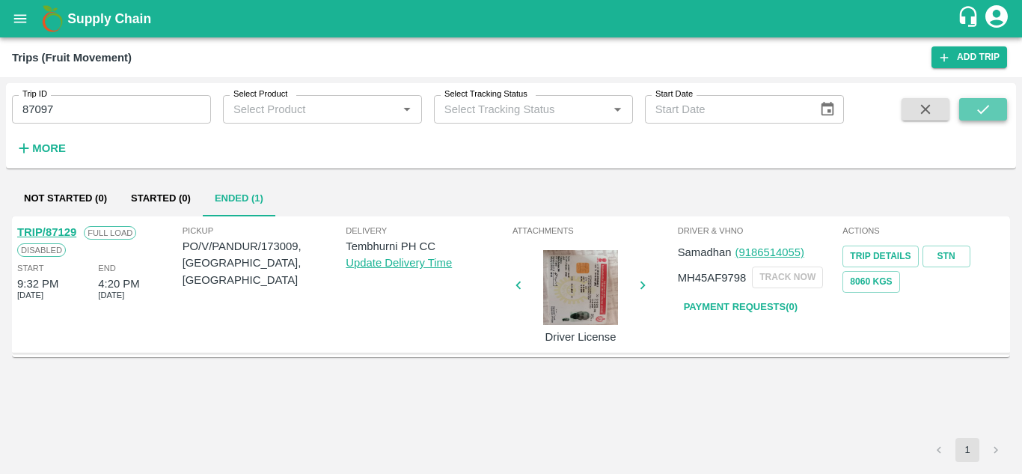
click at [965, 106] on button "submit" at bounding box center [983, 109] width 48 height 22
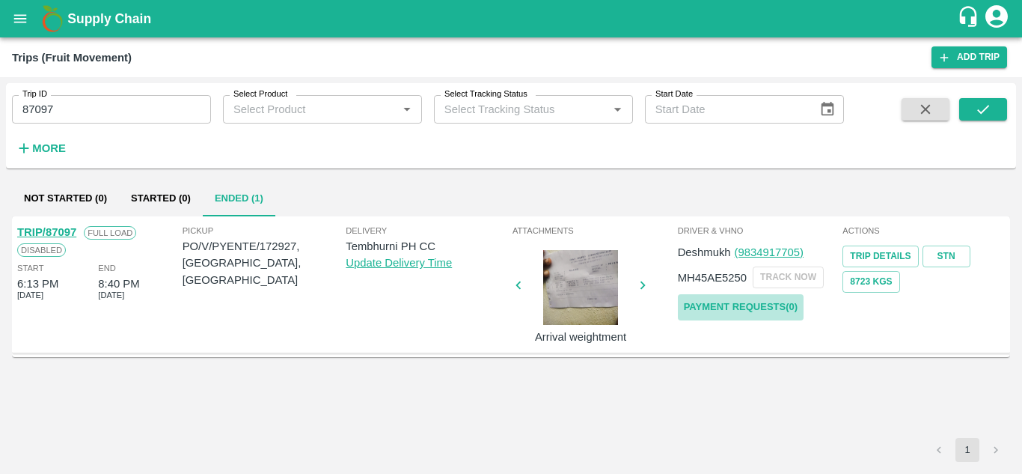
click at [752, 301] on link "Payment Requests( 0 )" at bounding box center [741, 307] width 126 height 26
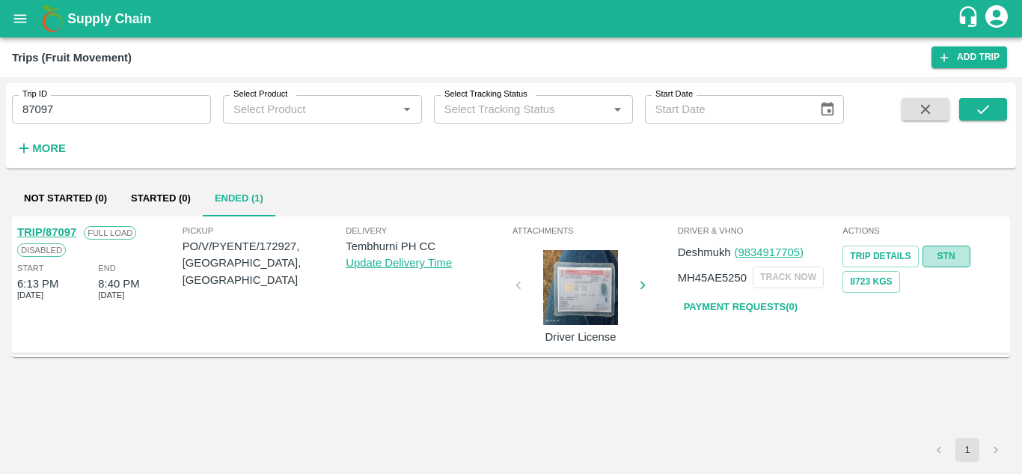
click at [952, 254] on link "STN" at bounding box center [946, 256] width 48 height 22
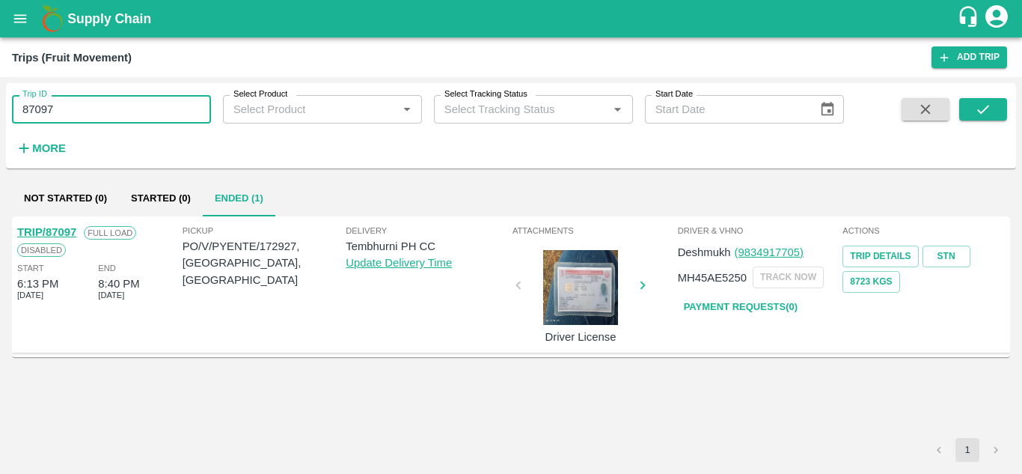
click at [82, 105] on input "87097" at bounding box center [111, 109] width 199 height 28
paste input "text"
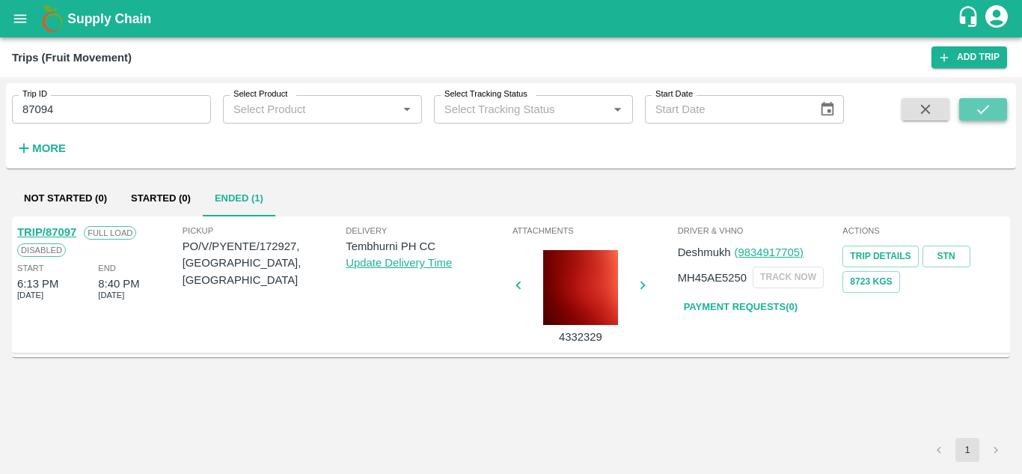
click at [972, 112] on button "submit" at bounding box center [983, 109] width 48 height 22
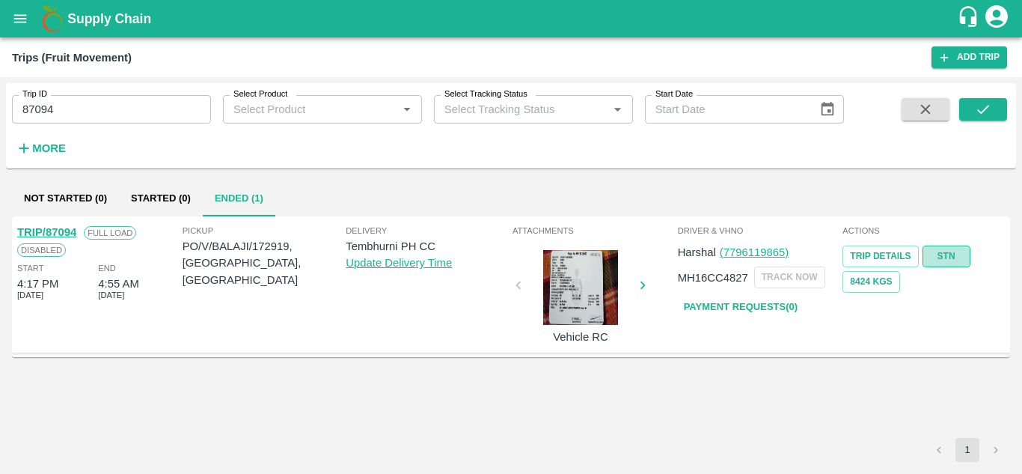
click at [952, 251] on link "STN" at bounding box center [946, 256] width 48 height 22
click at [85, 105] on input "87094" at bounding box center [111, 109] width 199 height 28
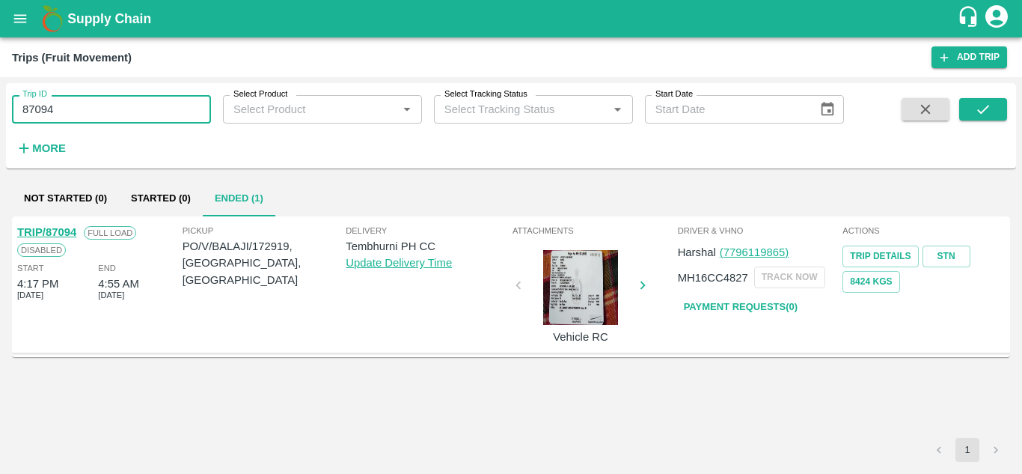
click at [85, 105] on input "87094" at bounding box center [111, 109] width 199 height 28
paste input "text"
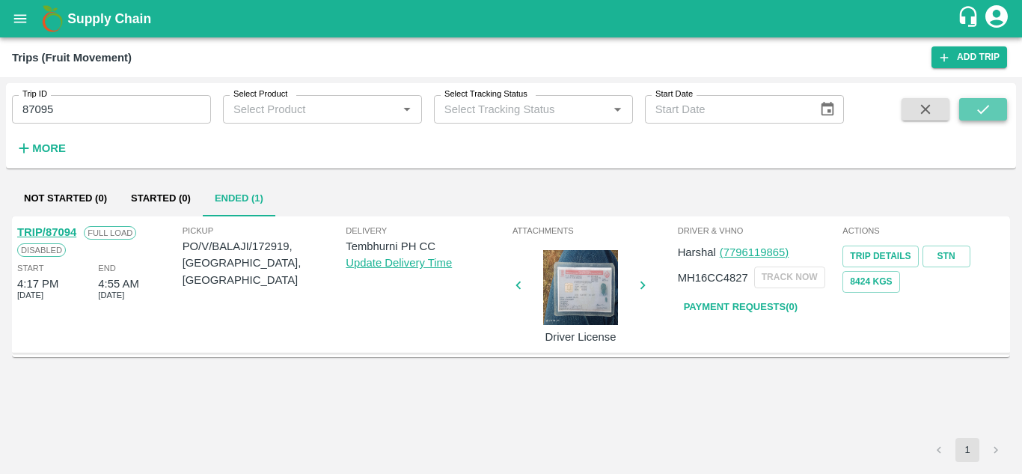
click at [993, 107] on button "submit" at bounding box center [983, 109] width 48 height 22
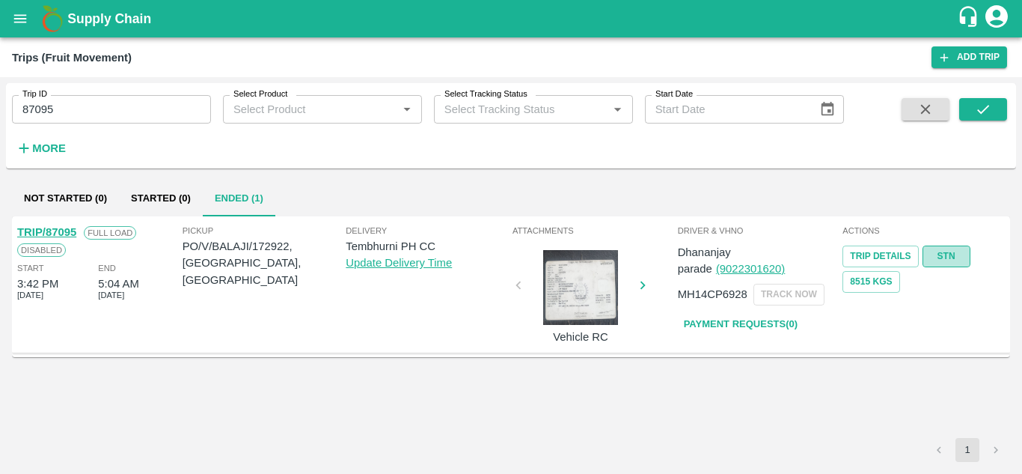
click at [940, 254] on link "STN" at bounding box center [946, 256] width 48 height 22
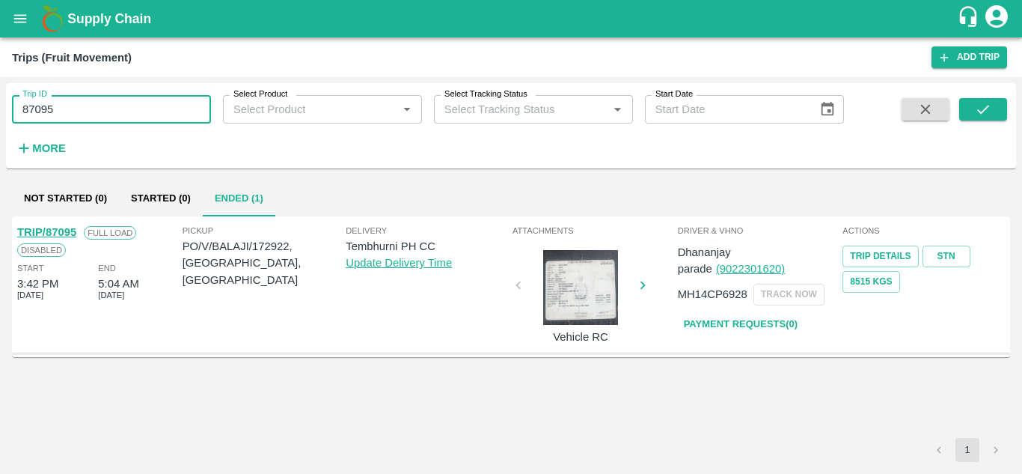
click at [67, 101] on input "87095" at bounding box center [111, 109] width 199 height 28
paste input "text"
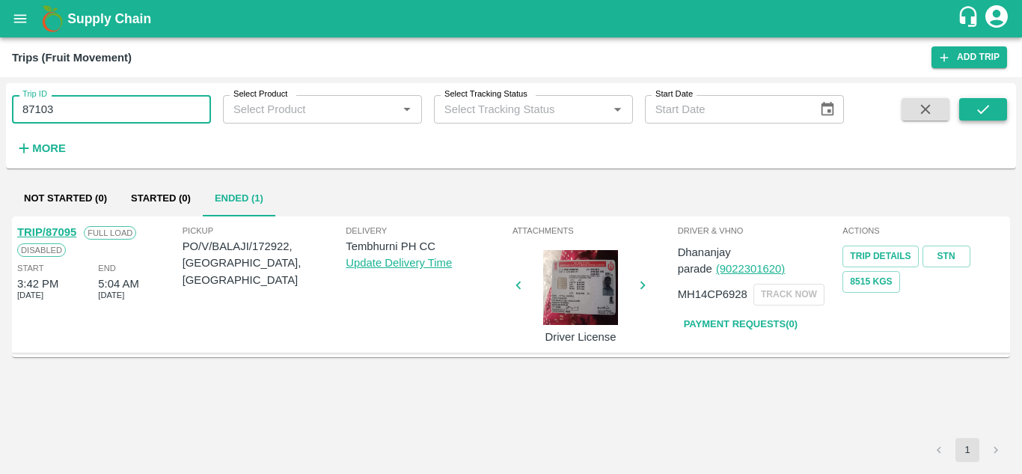
click at [992, 107] on button "submit" at bounding box center [983, 109] width 48 height 22
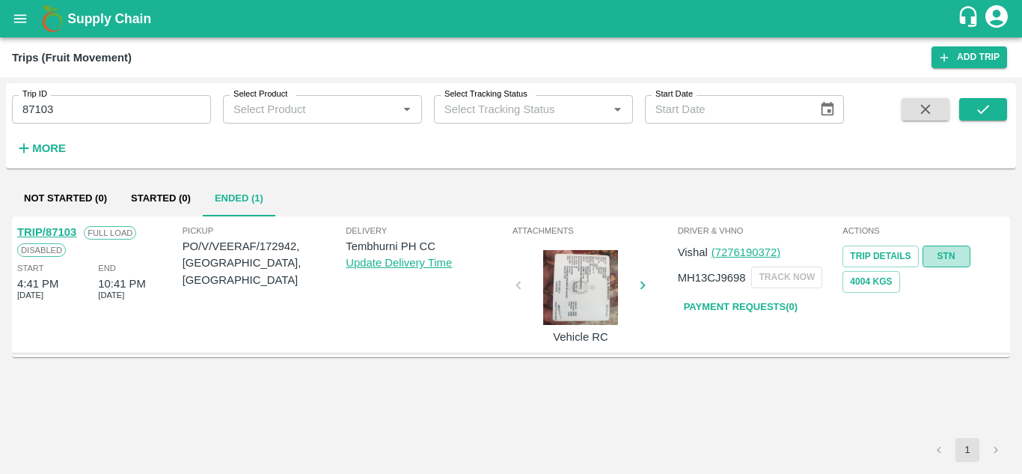
click at [960, 250] on link "STN" at bounding box center [946, 256] width 48 height 22
click at [78, 110] on input "87103" at bounding box center [111, 109] width 199 height 28
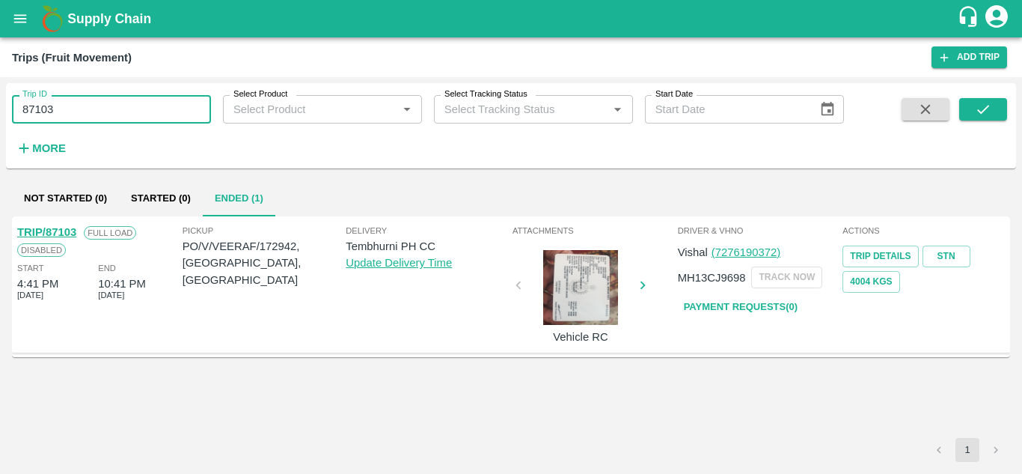
click at [78, 110] on input "87103" at bounding box center [111, 109] width 199 height 28
paste input "text"
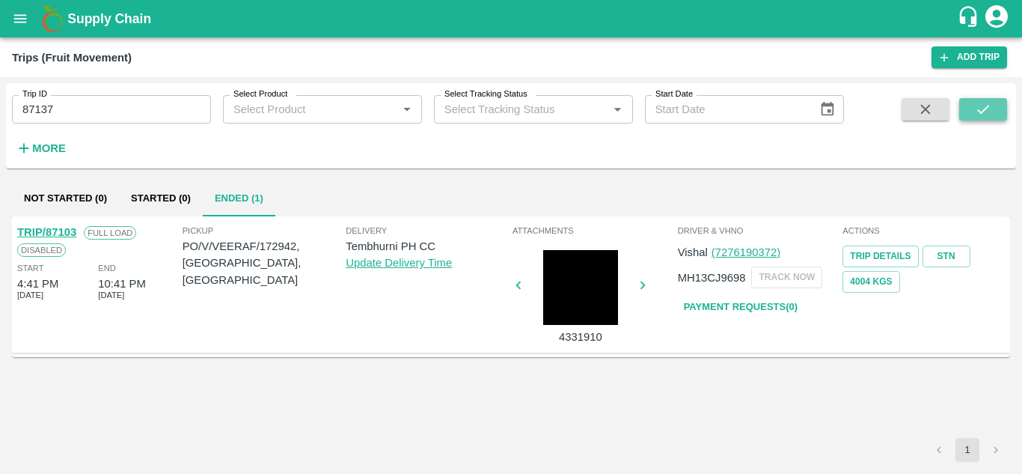
click at [990, 112] on icon "submit" at bounding box center [983, 109] width 16 height 16
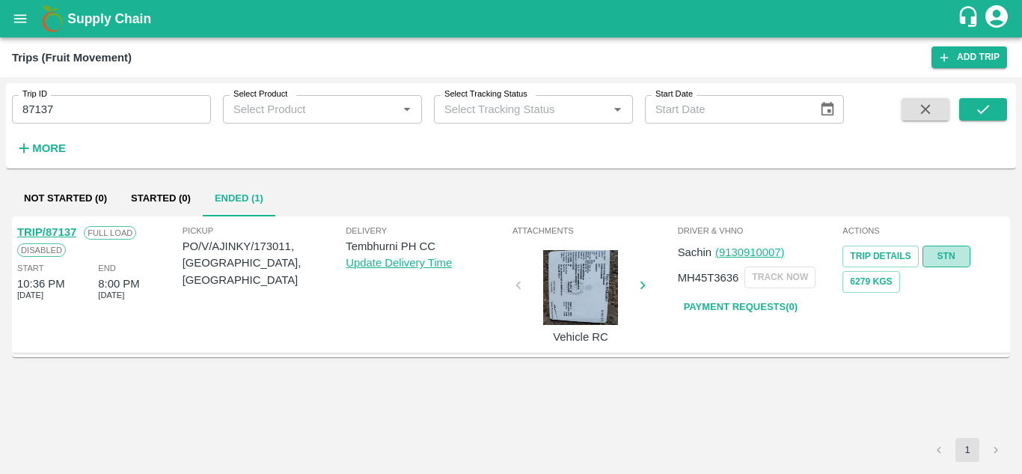
click at [948, 248] on link "STN" at bounding box center [946, 256] width 48 height 22
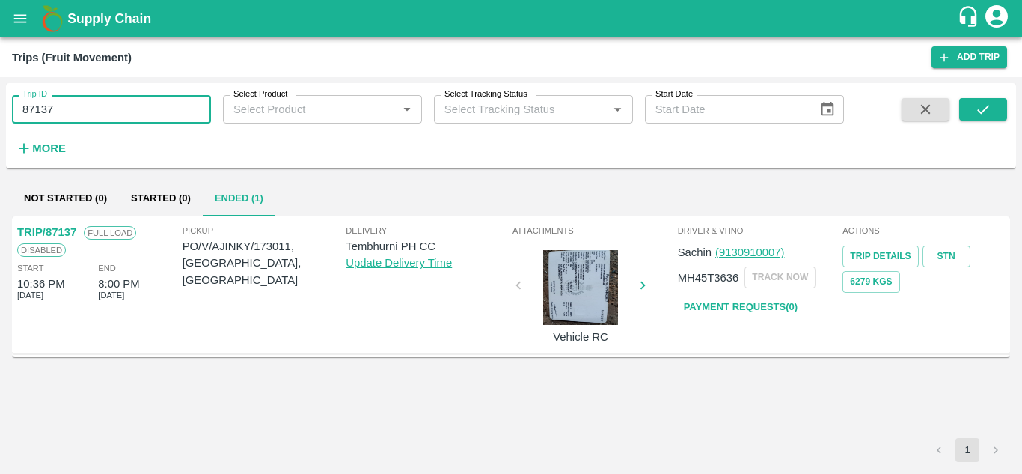
click at [102, 106] on input "87137" at bounding box center [111, 109] width 199 height 28
paste input "text"
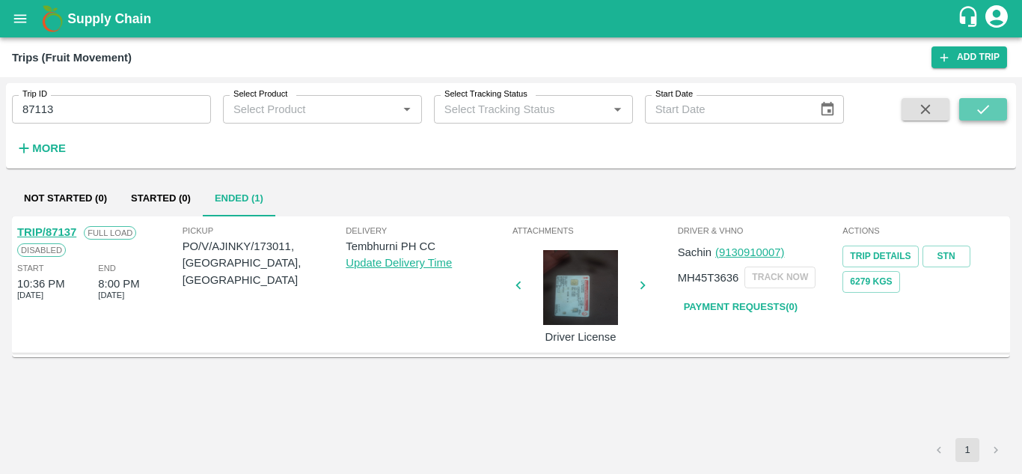
click at [980, 105] on icon "submit" at bounding box center [983, 109] width 16 height 16
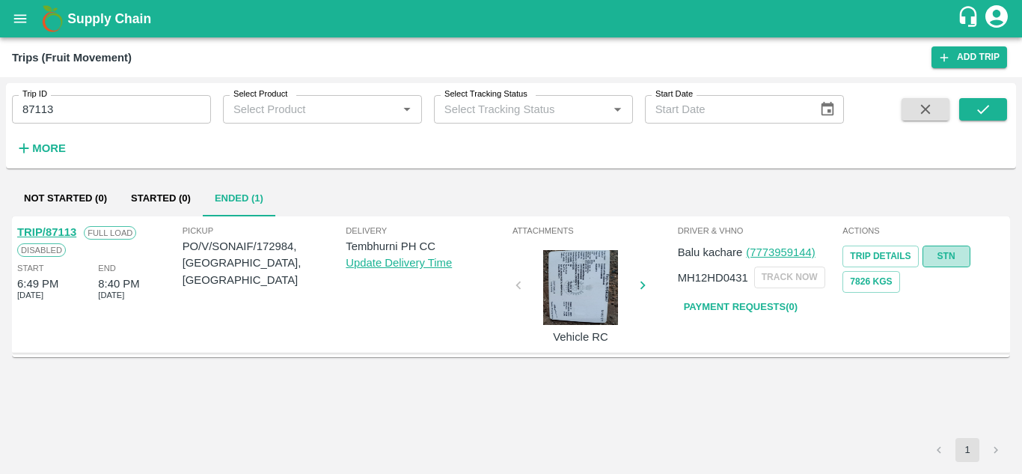
click at [945, 249] on link "STN" at bounding box center [946, 256] width 48 height 22
click at [77, 105] on input "87113" at bounding box center [111, 109] width 199 height 28
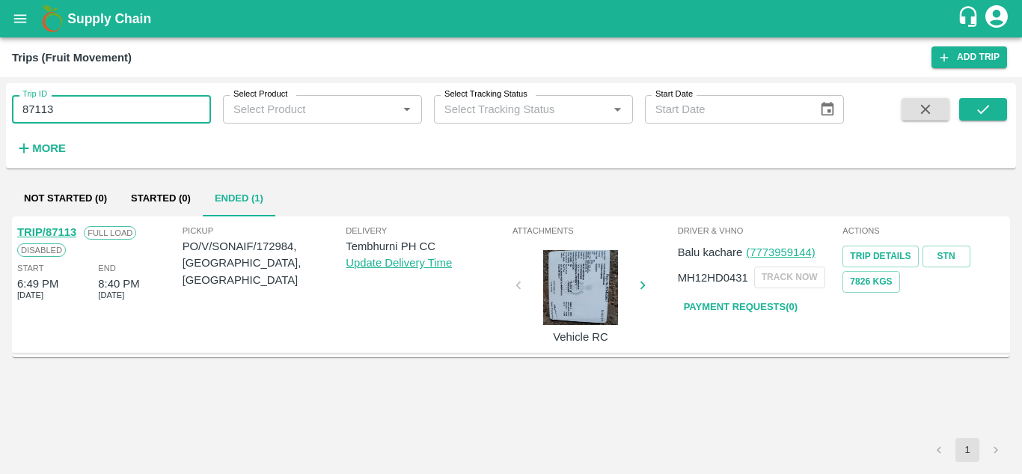
click at [77, 105] on input "87113" at bounding box center [111, 109] width 199 height 28
paste input "text"
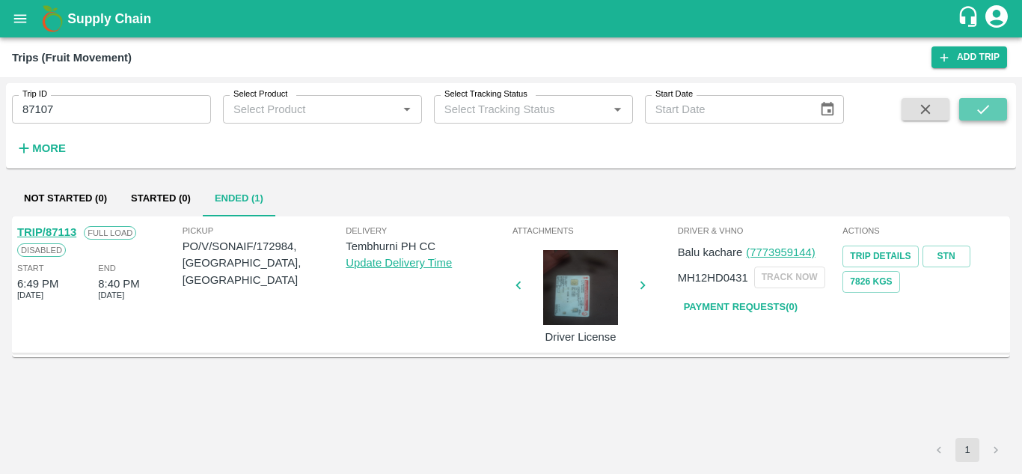
click at [980, 103] on icon "submit" at bounding box center [983, 109] width 16 height 16
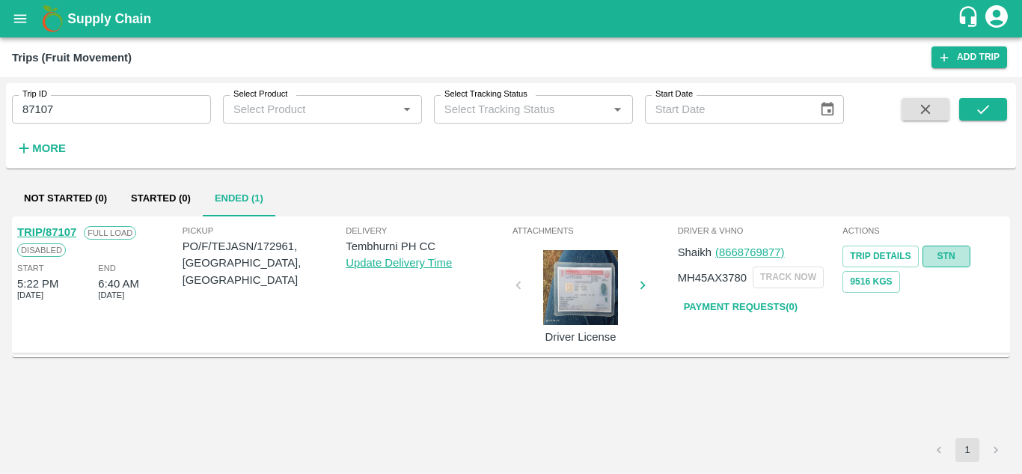
click at [952, 260] on link "STN" at bounding box center [946, 256] width 48 height 22
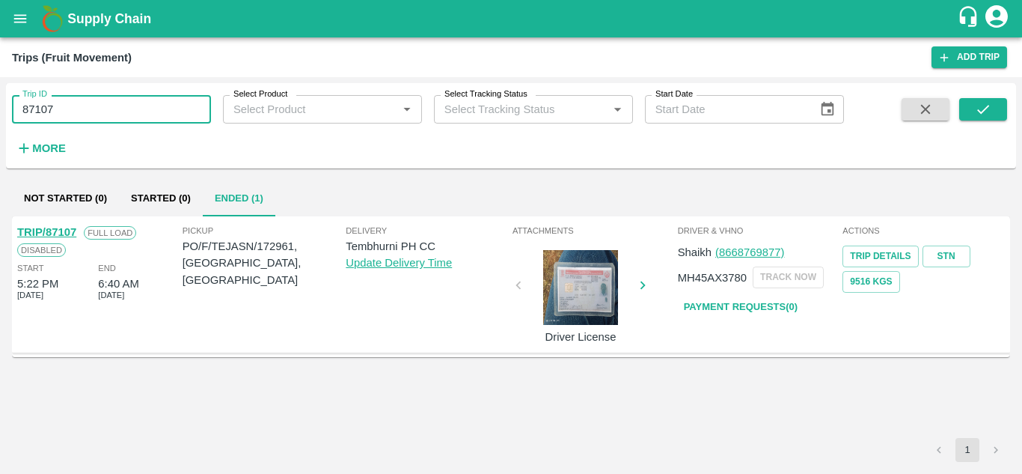
click at [107, 102] on input "87107" at bounding box center [111, 109] width 199 height 28
paste input "text"
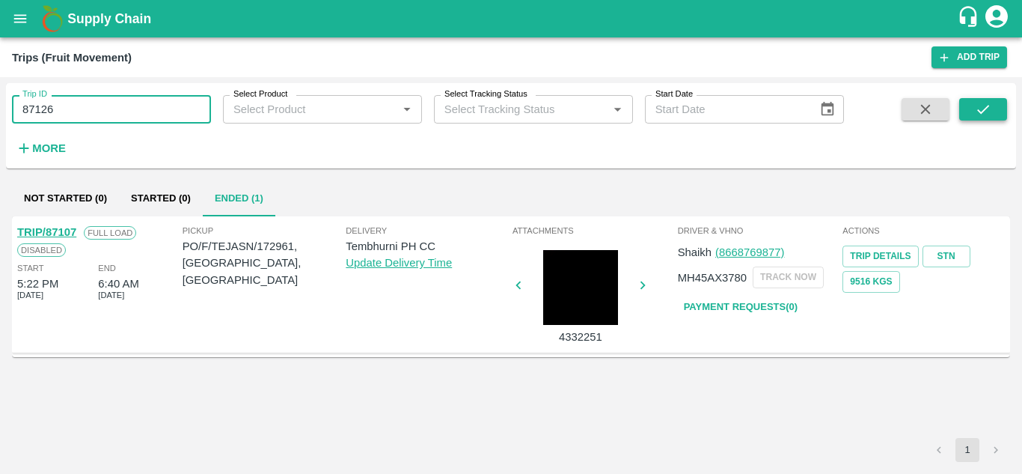
click at [987, 100] on button "submit" at bounding box center [983, 109] width 48 height 22
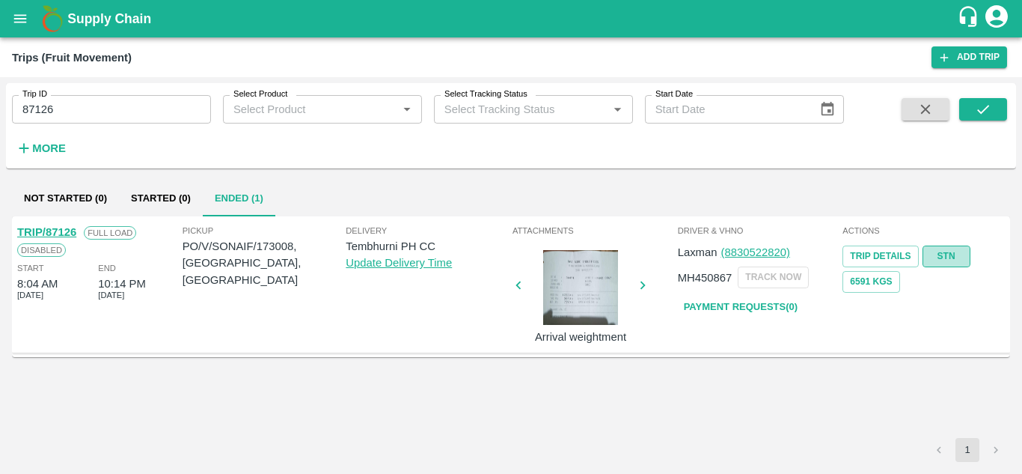
click at [955, 245] on link "STN" at bounding box center [946, 256] width 48 height 22
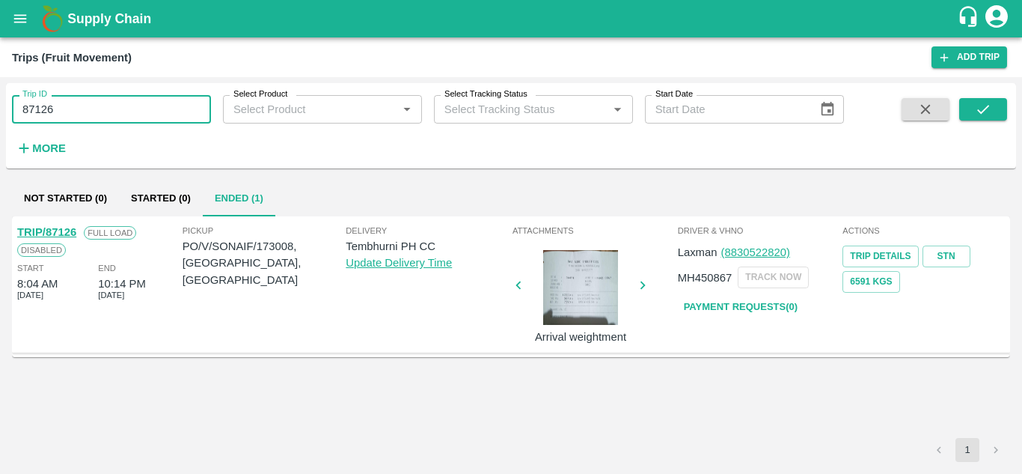
click at [119, 108] on input "87126" at bounding box center [111, 109] width 199 height 28
paste input "text"
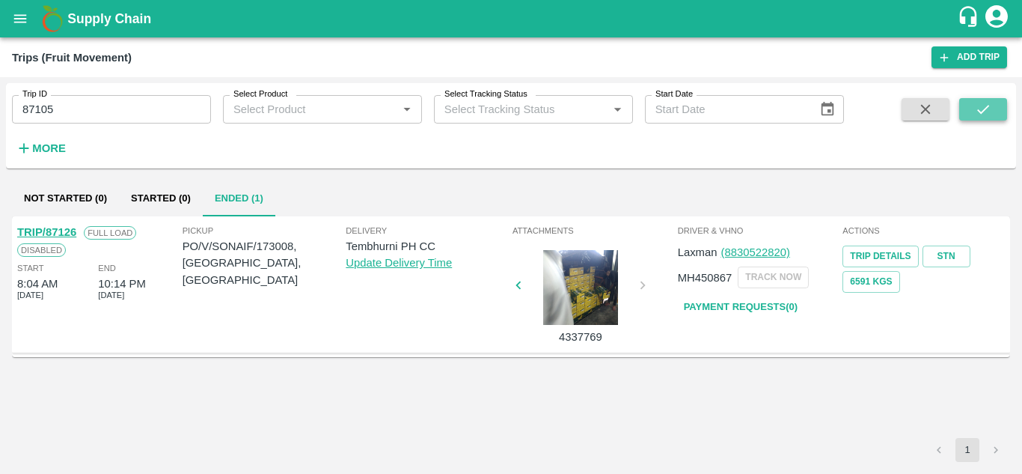
click at [972, 109] on button "submit" at bounding box center [983, 109] width 48 height 22
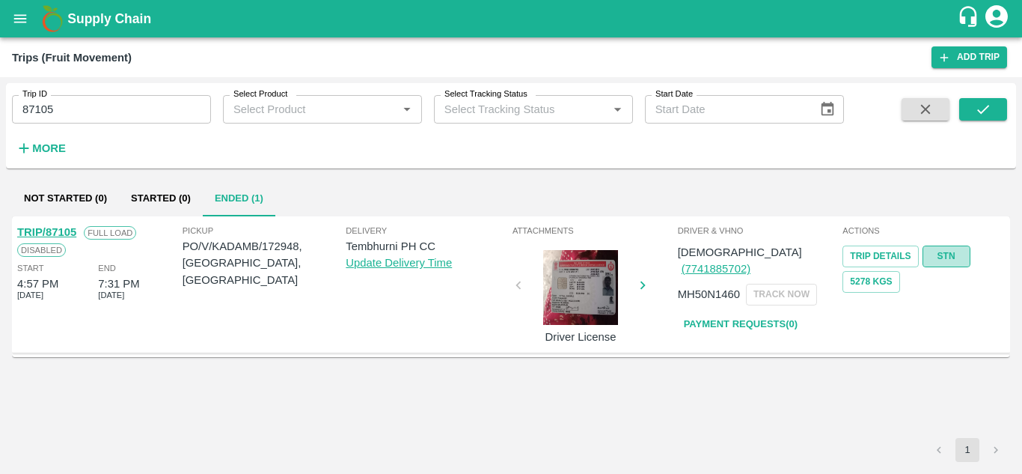
click at [940, 251] on link "STN" at bounding box center [946, 256] width 48 height 22
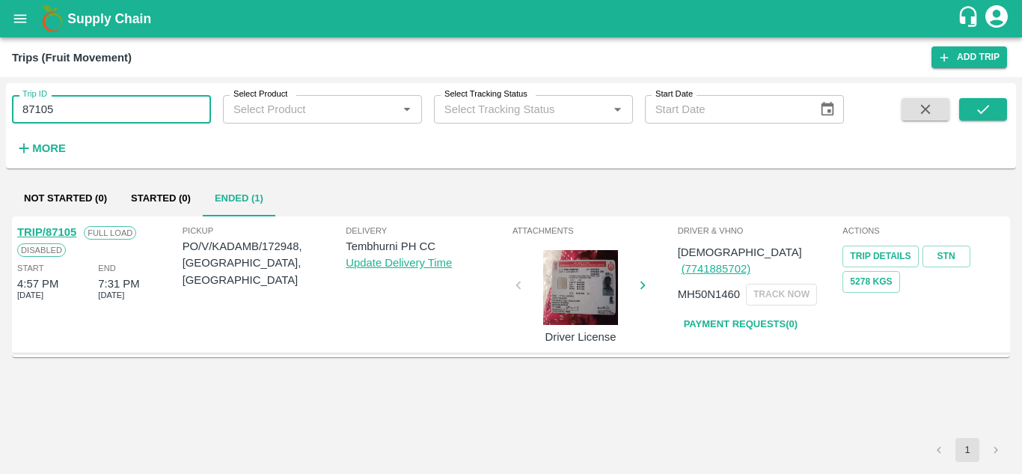
click at [99, 102] on input "87105" at bounding box center [111, 109] width 199 height 28
paste input "text"
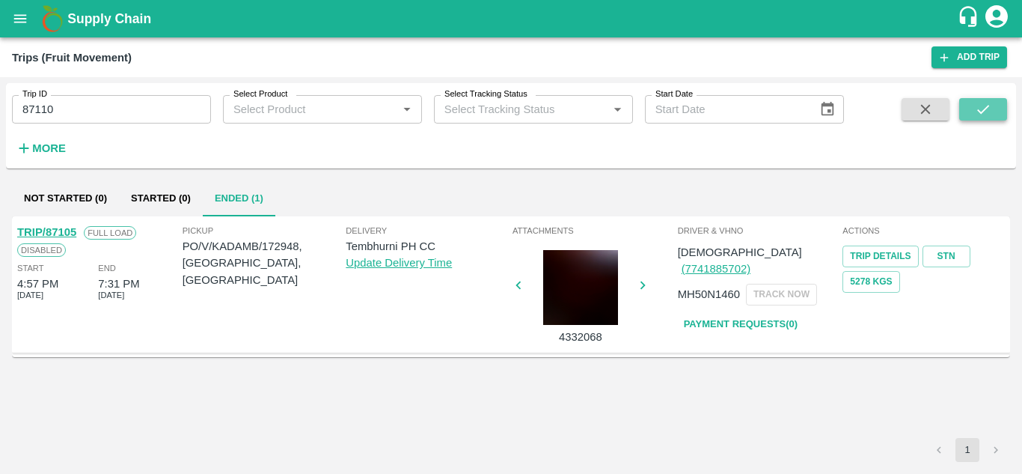
click at [983, 109] on icon "submit" at bounding box center [983, 109] width 16 height 16
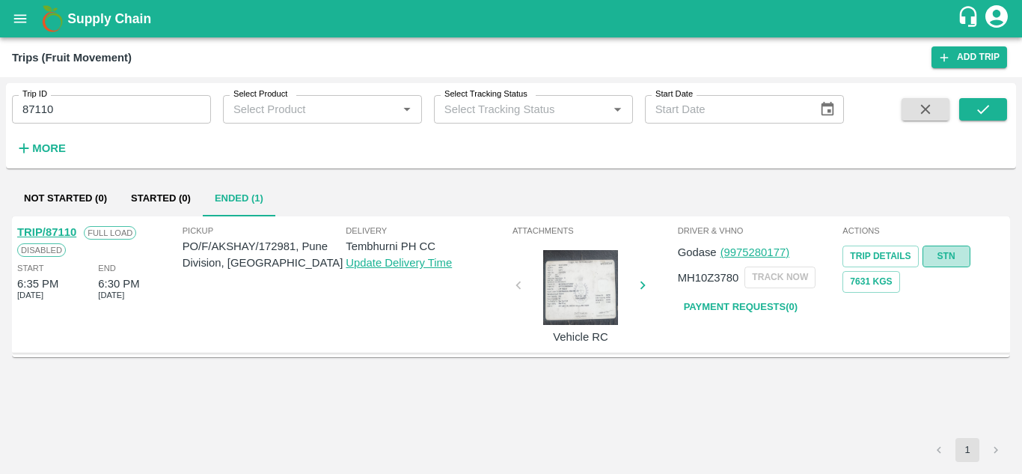
click at [945, 254] on link "STN" at bounding box center [946, 256] width 48 height 22
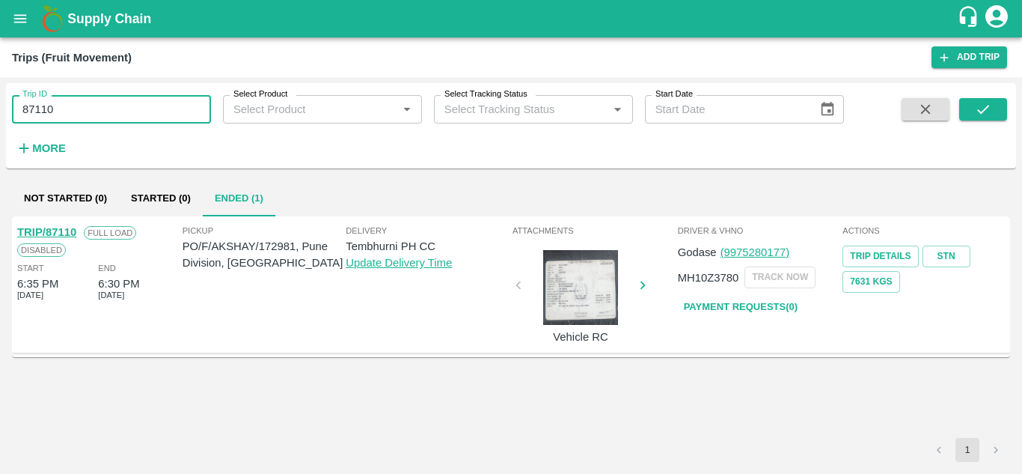
click at [73, 111] on input "87110" at bounding box center [111, 109] width 199 height 28
paste input "text"
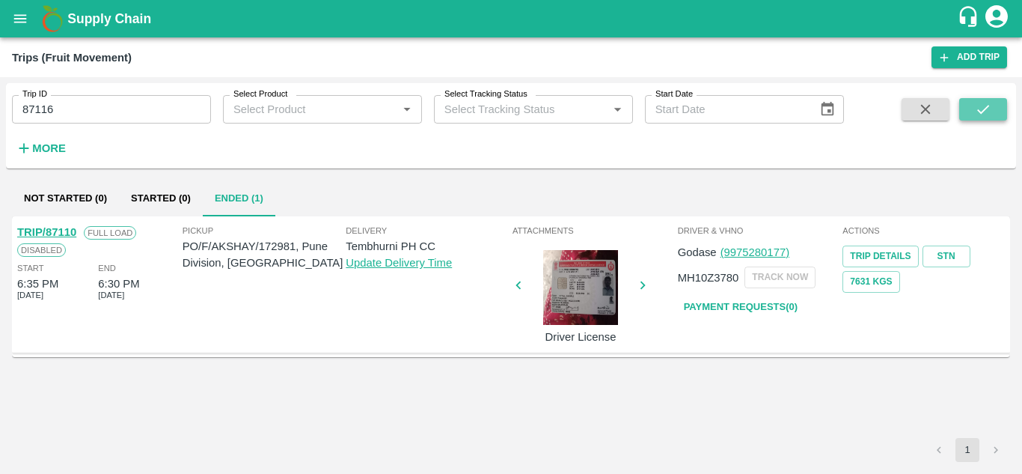
click at [986, 105] on icon "submit" at bounding box center [983, 109] width 16 height 16
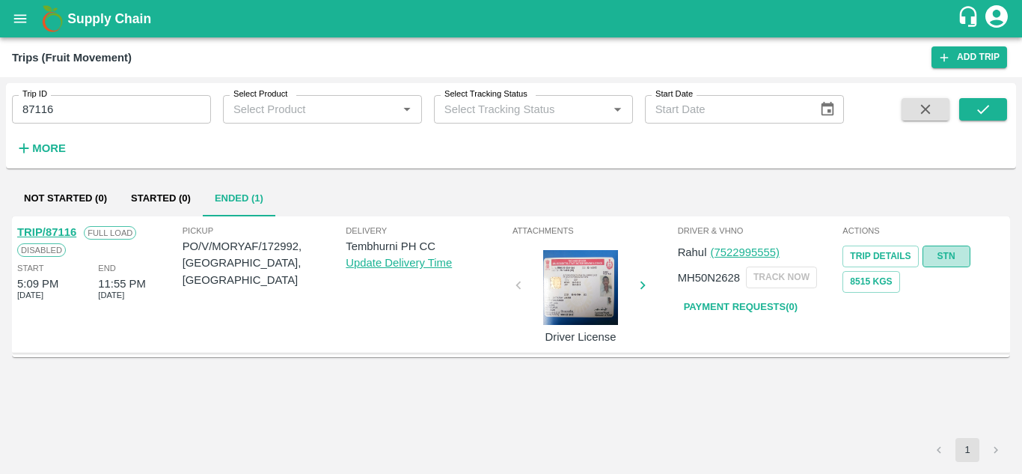
click at [947, 260] on link "STN" at bounding box center [946, 256] width 48 height 22
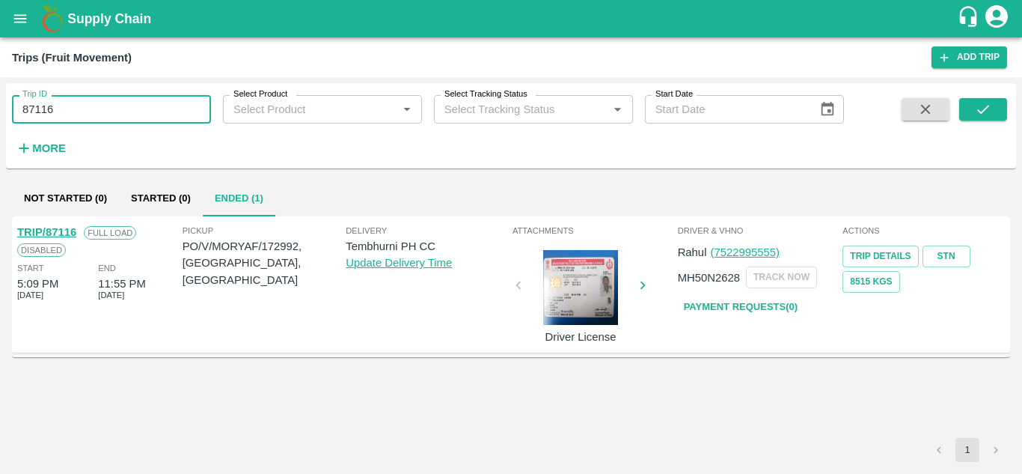
click at [76, 113] on input "87116" at bounding box center [111, 109] width 199 height 28
paste input "text"
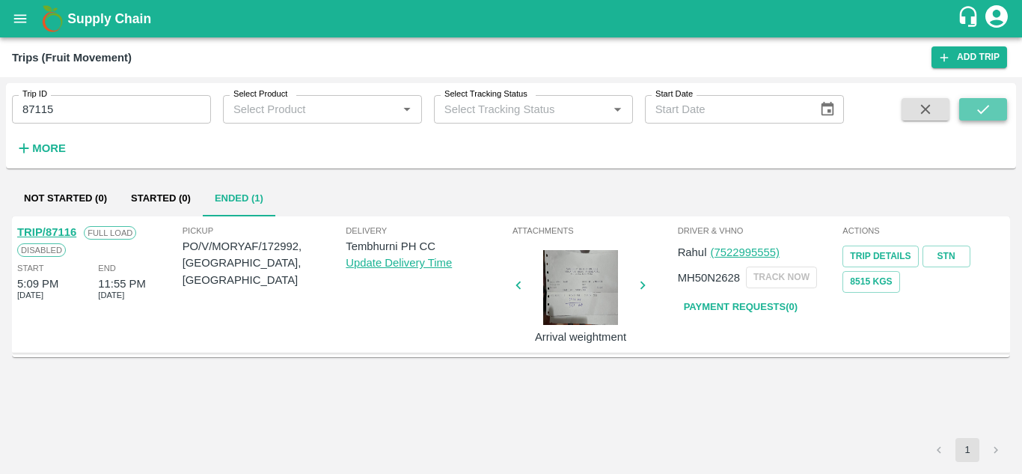
click at [994, 100] on button "submit" at bounding box center [983, 109] width 48 height 22
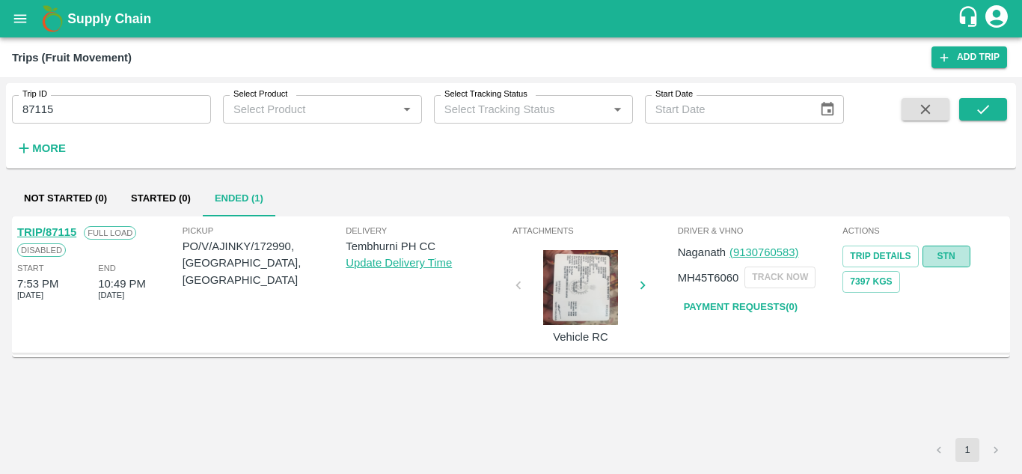
click at [937, 251] on link "STN" at bounding box center [946, 256] width 48 height 22
click at [64, 119] on input "87115" at bounding box center [111, 109] width 199 height 28
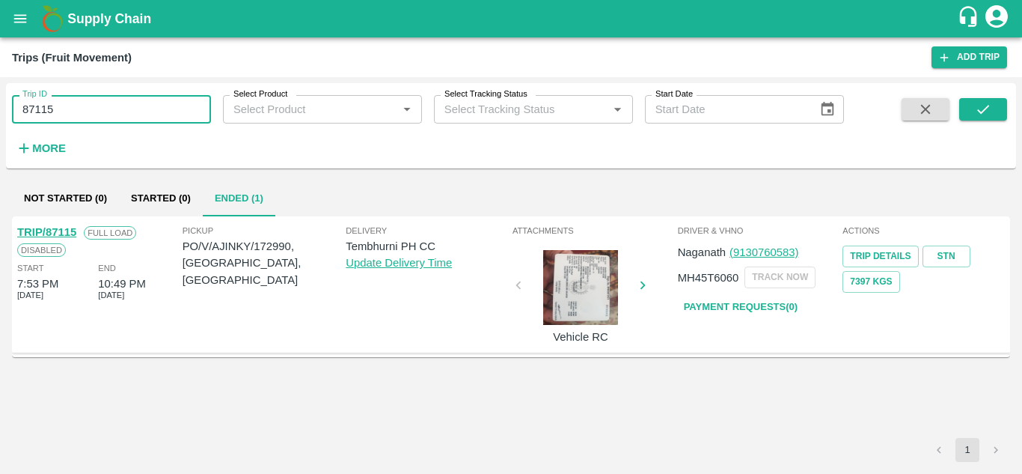
click at [64, 119] on input "87115" at bounding box center [111, 109] width 199 height 28
paste input "text"
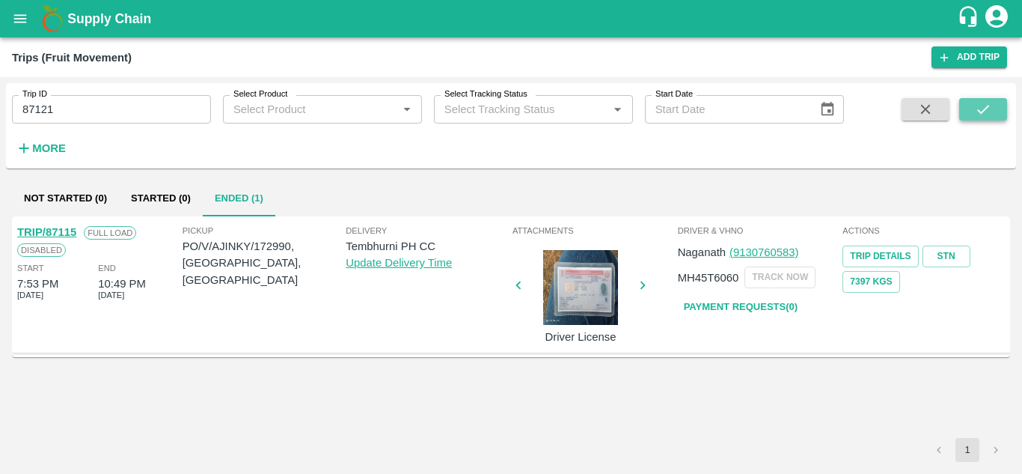
click at [993, 101] on button "submit" at bounding box center [983, 109] width 48 height 22
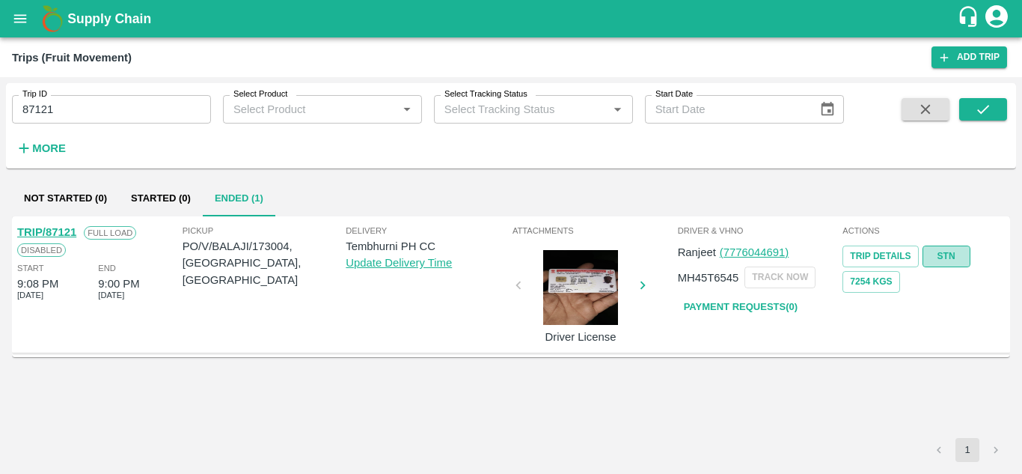
click at [946, 260] on link "STN" at bounding box center [946, 256] width 48 height 22
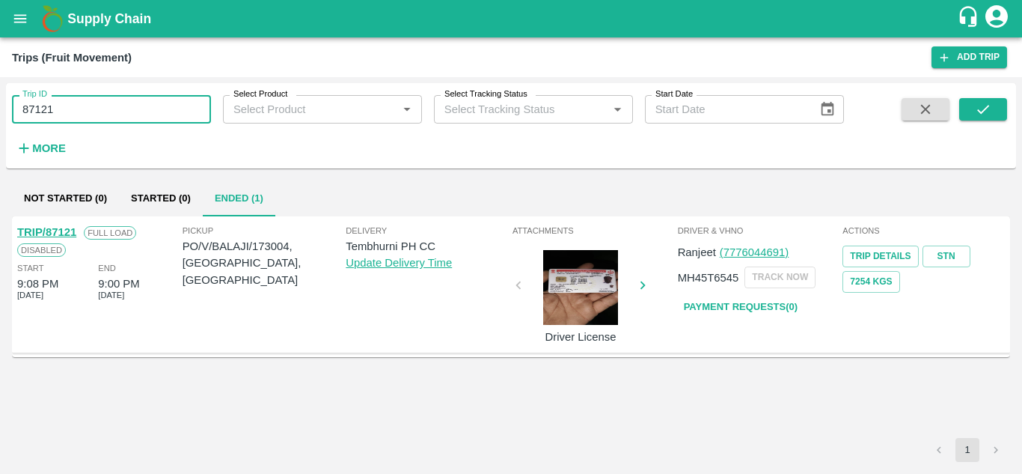
click at [76, 99] on input "87121" at bounding box center [111, 109] width 199 height 28
paste input "text"
type input "87124"
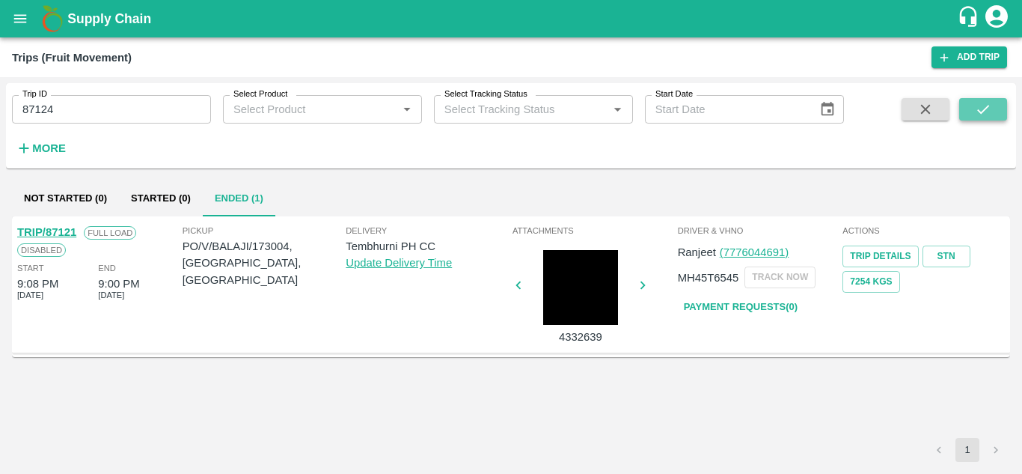
click at [982, 104] on icon "submit" at bounding box center [983, 109] width 16 height 16
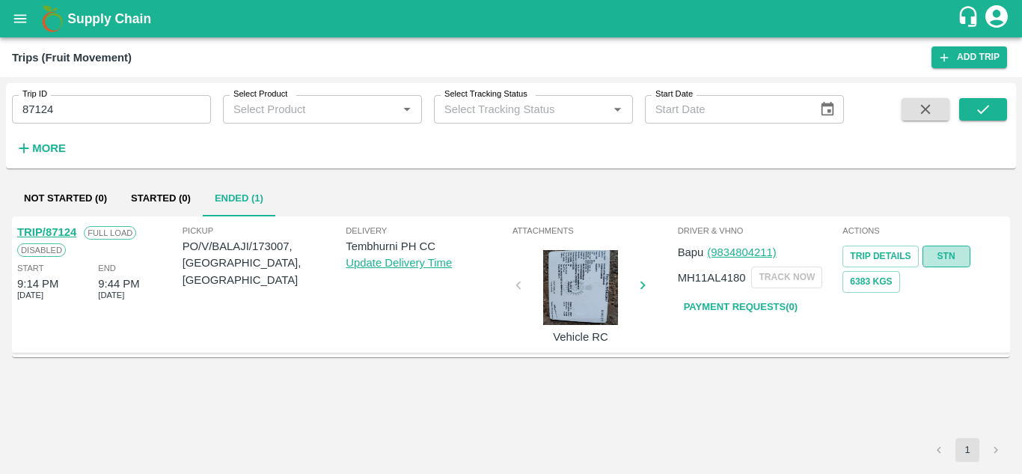
click at [944, 248] on link "STN" at bounding box center [946, 256] width 48 height 22
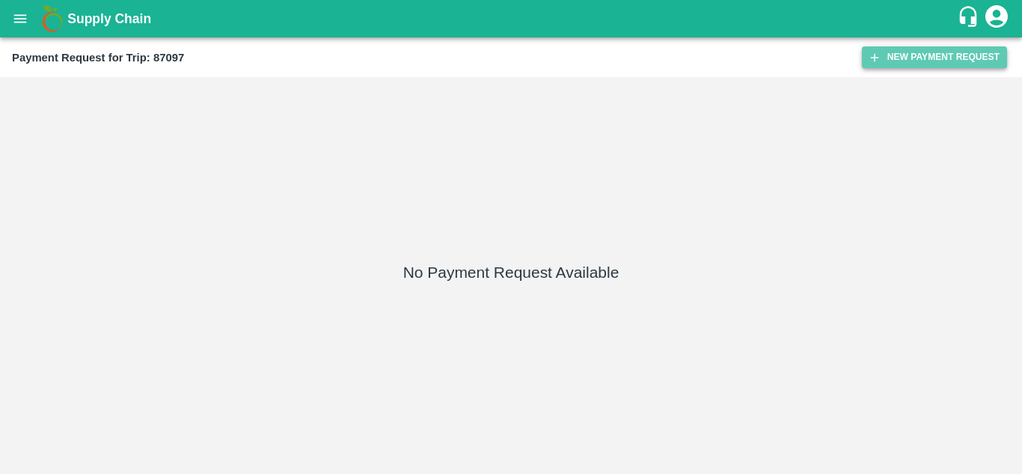
click at [913, 55] on button "New Payment Request" at bounding box center [934, 57] width 145 height 22
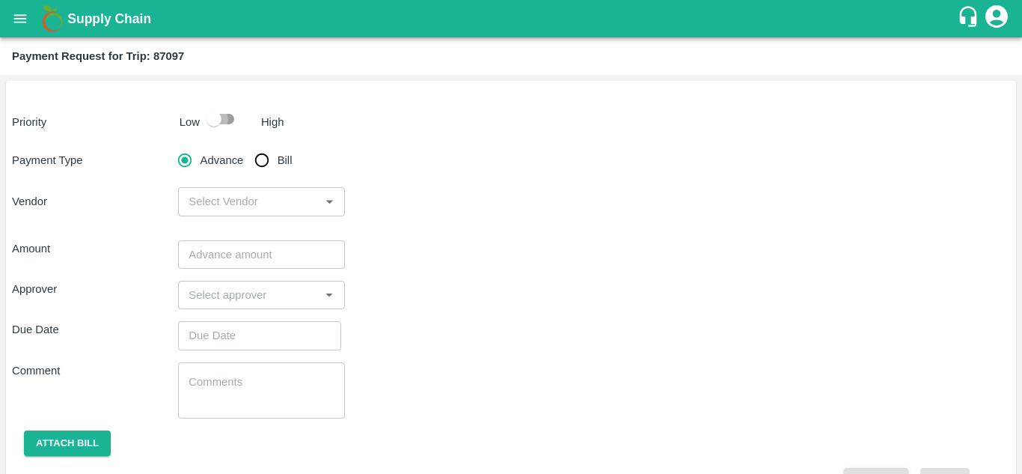
click at [226, 123] on input "checkbox" at bounding box center [213, 119] width 85 height 28
checkbox input "true"
click at [260, 159] on input "Bill" at bounding box center [262, 160] width 30 height 30
radio input "true"
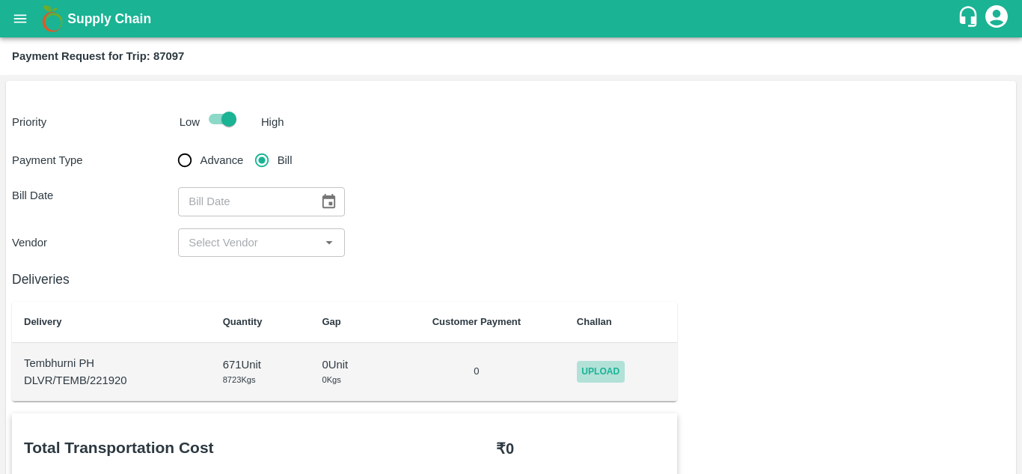
click at [611, 373] on span "Upload" at bounding box center [601, 372] width 48 height 22
click at [0, 0] on input "Upload" at bounding box center [0, 0] width 0 height 0
click at [587, 377] on span "Upload" at bounding box center [601, 372] width 48 height 22
click at [0, 0] on input "Upload" at bounding box center [0, 0] width 0 height 0
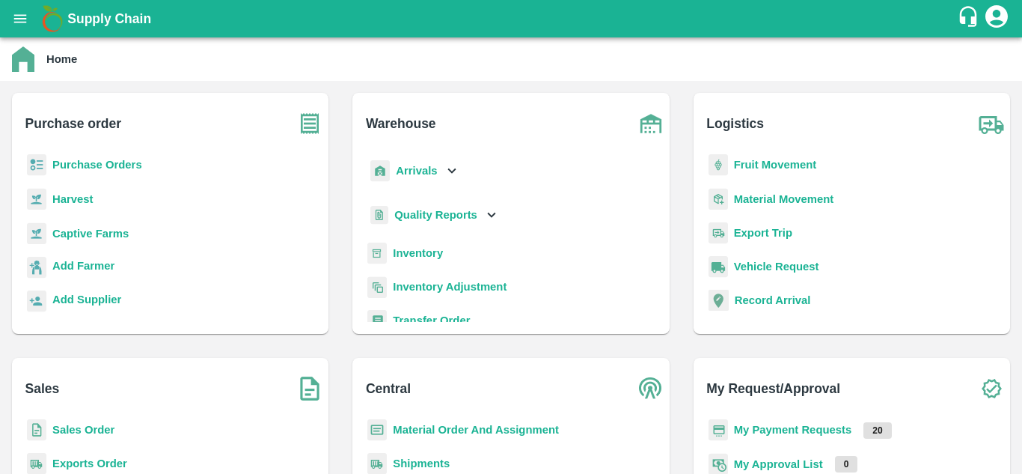
click at [755, 165] on b "Fruit Movement" at bounding box center [775, 165] width 83 height 12
